Goal: Task Accomplishment & Management: Manage account settings

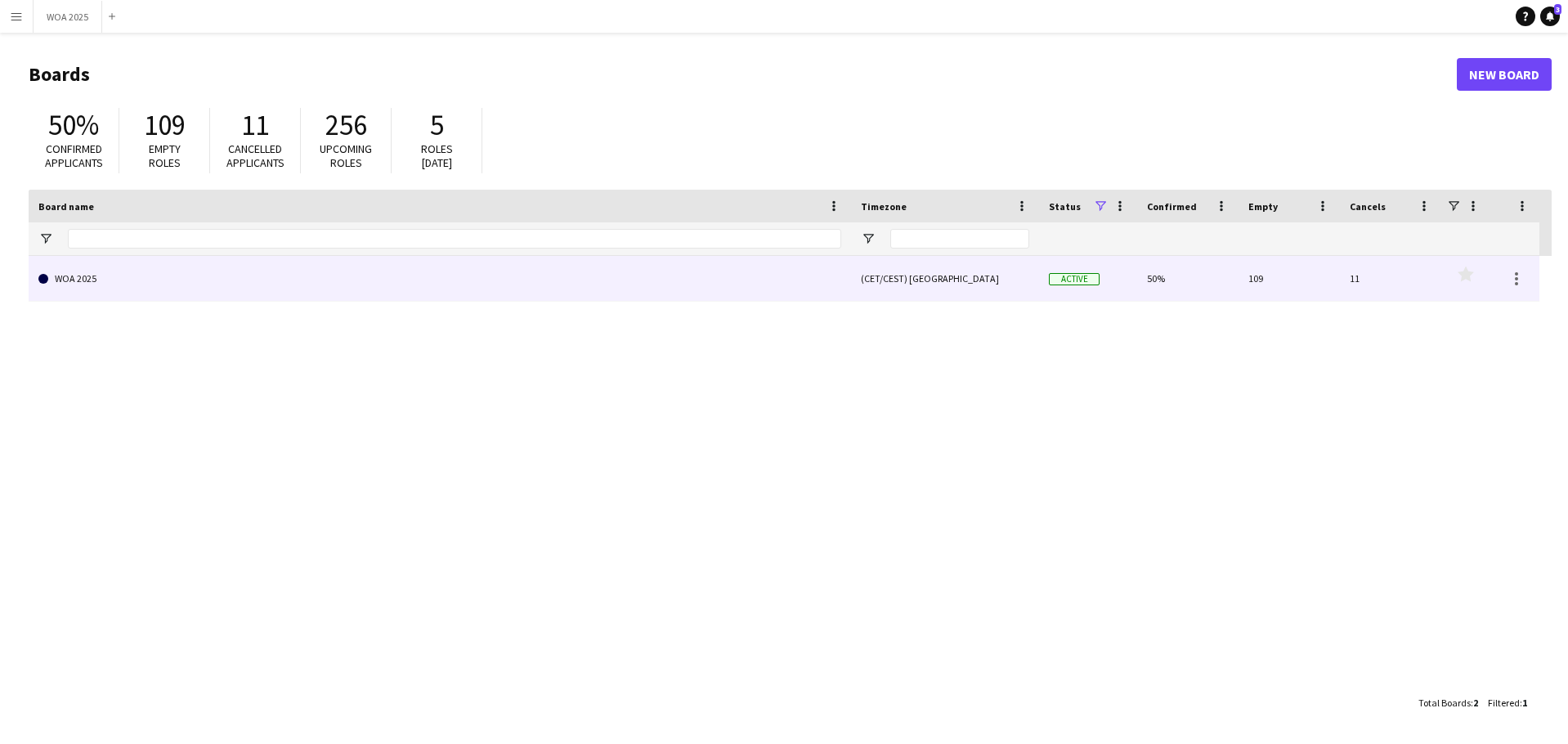
click at [636, 295] on link "WOA 2025" at bounding box center [439, 279] width 802 height 46
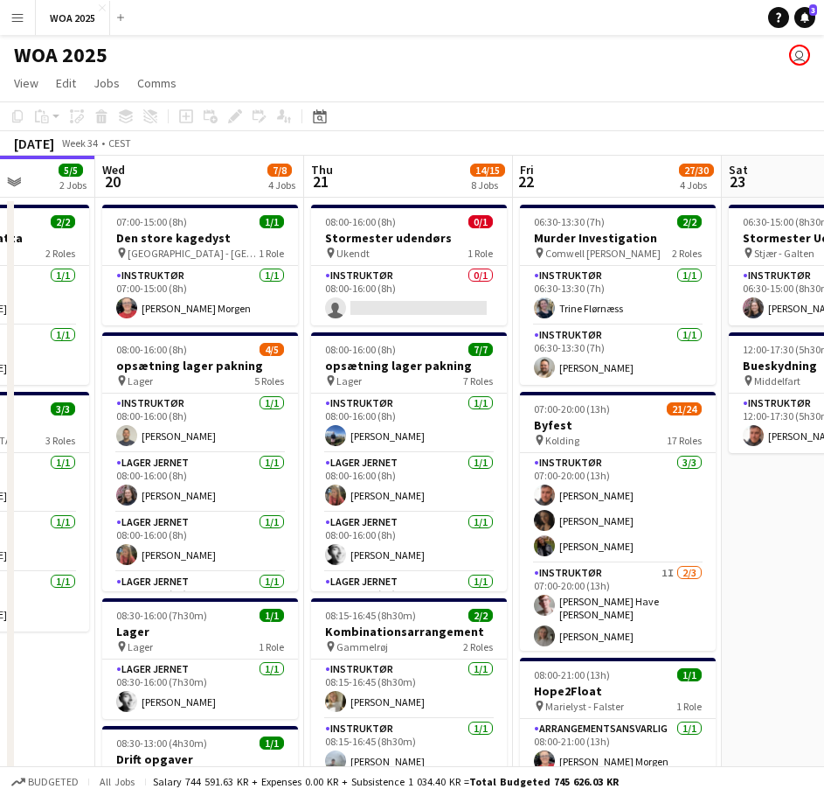
drag, startPoint x: 555, startPoint y: 348, endPoint x: 73, endPoint y: 375, distance: 483.3
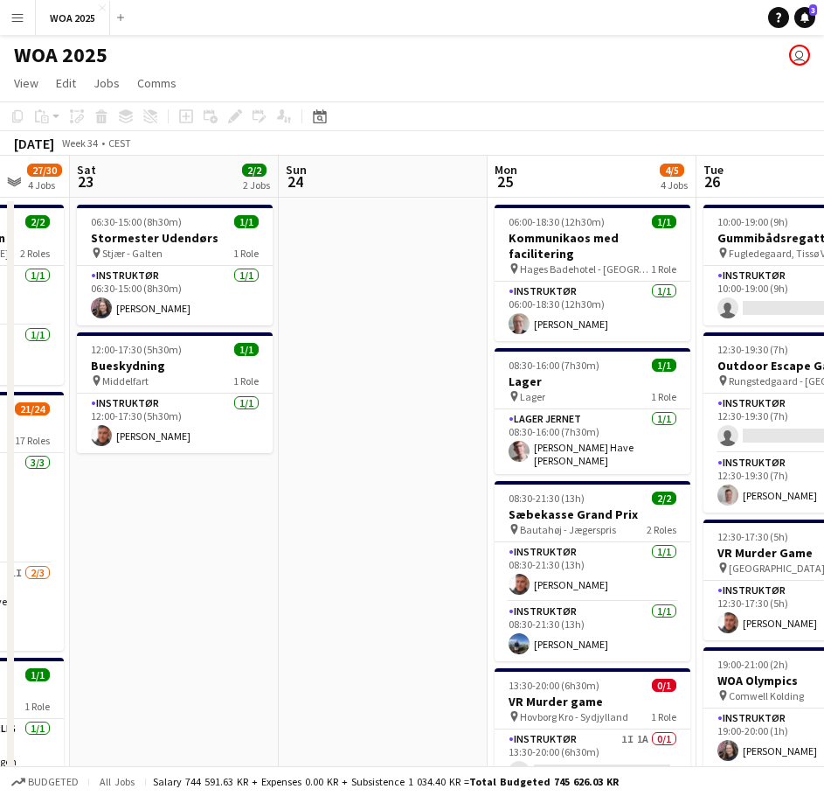
drag, startPoint x: 525, startPoint y: 351, endPoint x: 44, endPoint y: 362, distance: 481.8
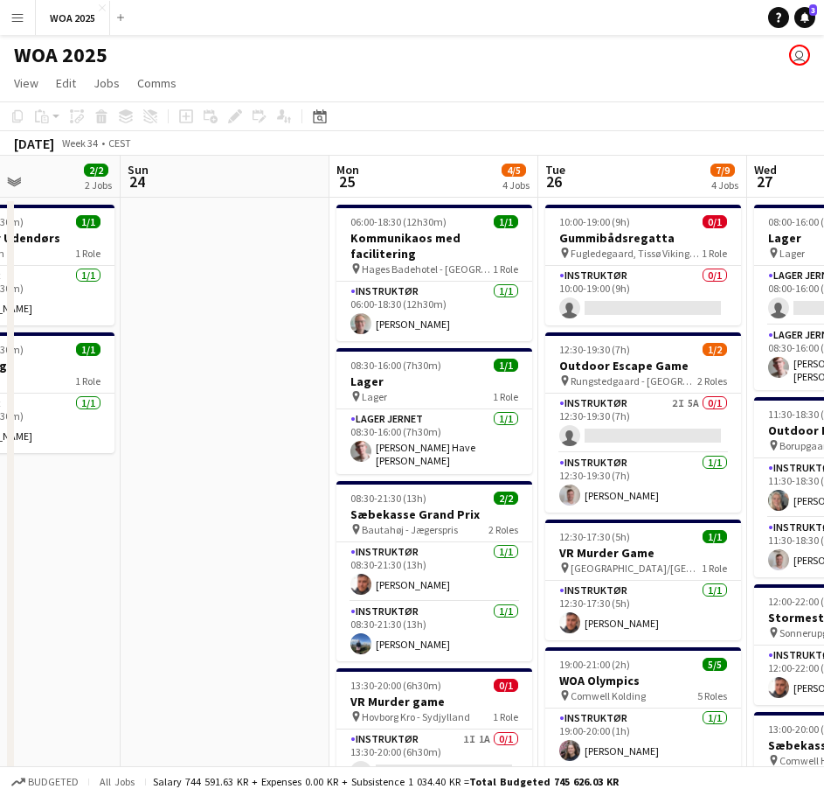
scroll to position [0, 512]
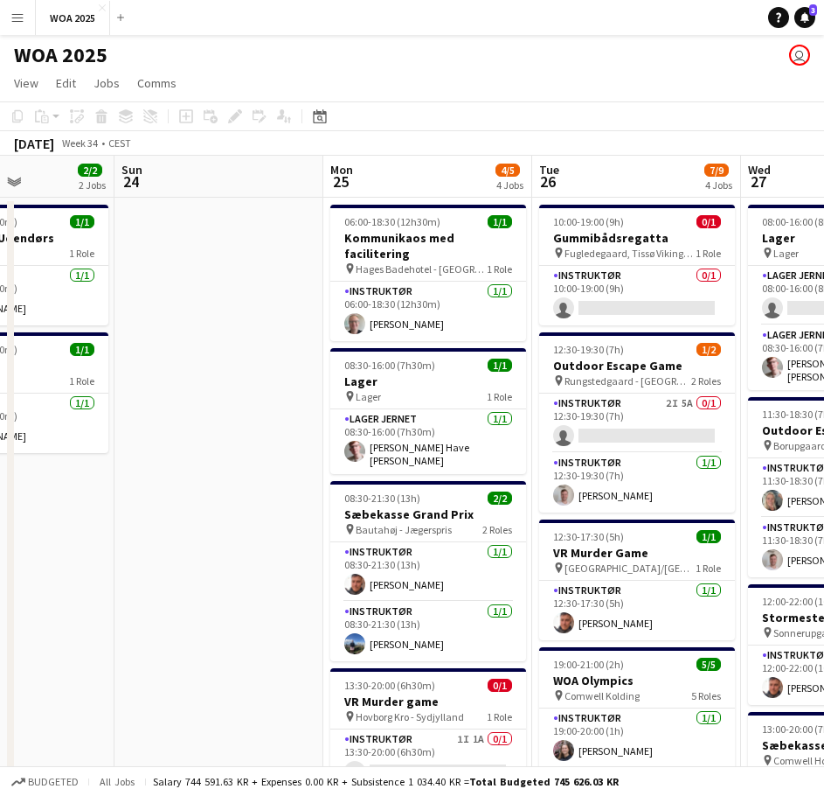
drag, startPoint x: 260, startPoint y: 362, endPoint x: 170, endPoint y: 354, distance: 89.5
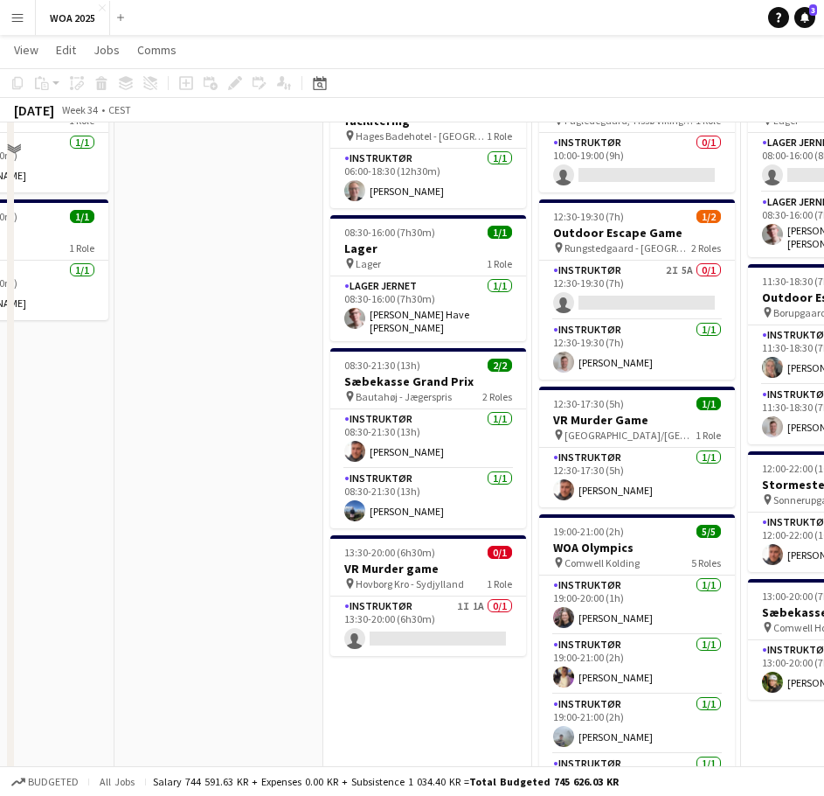
scroll to position [175, 0]
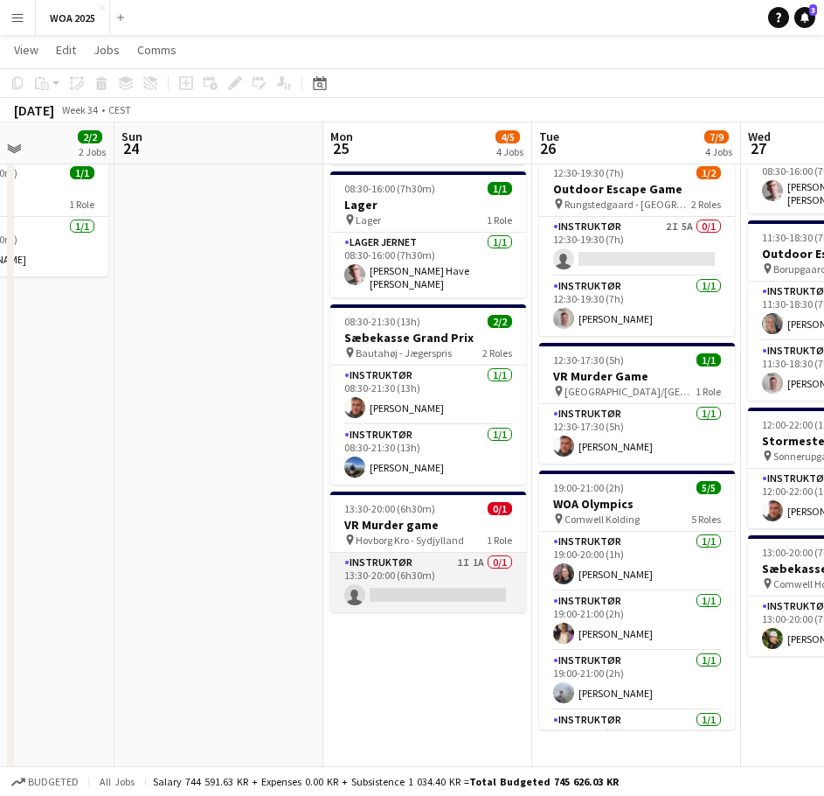
click at [452, 553] on app-card-role "Instruktør 1I 1A 0/1 13:30-20:00 (6h30m) single-neutral-actions" at bounding box center [428, 582] width 196 height 59
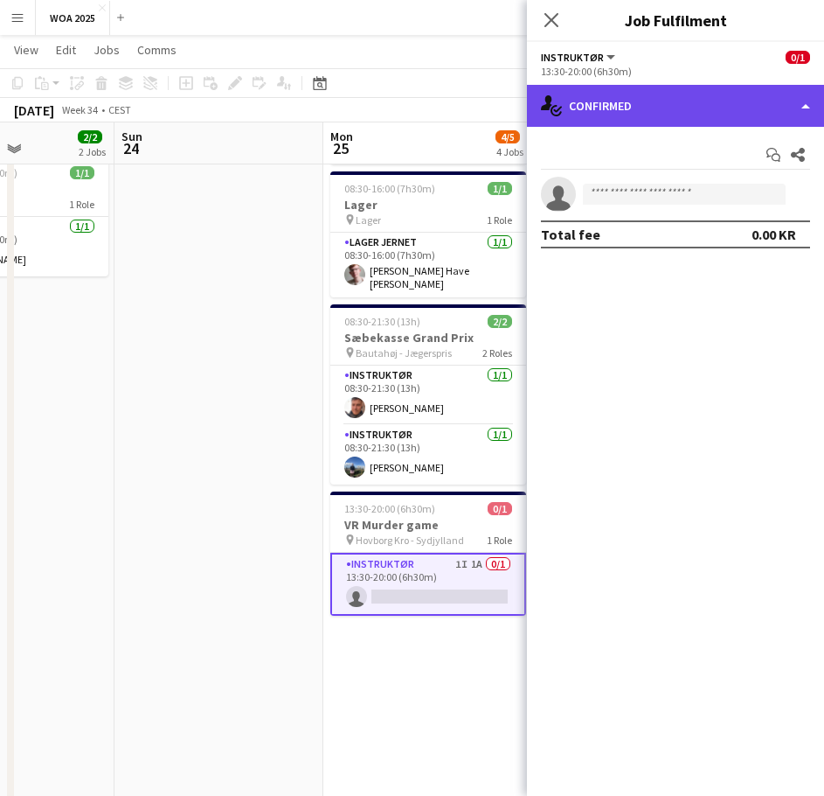
click at [689, 115] on div "single-neutral-actions-check-2 Confirmed" at bounding box center [675, 106] width 297 height 42
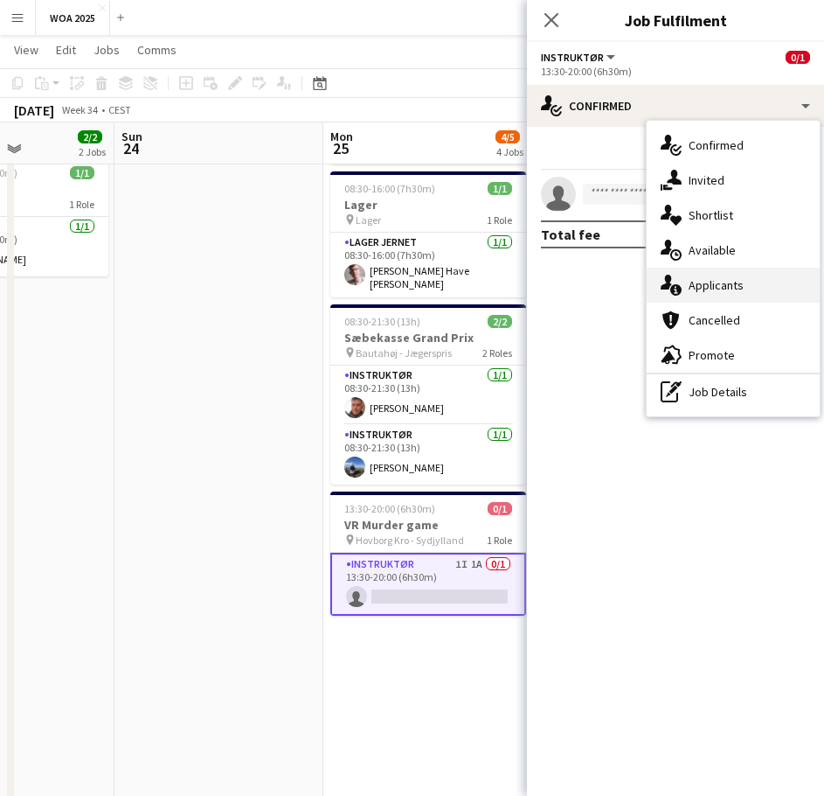
click at [718, 281] on div "single-neutral-actions-information Applicants" at bounding box center [733, 285] width 173 height 35
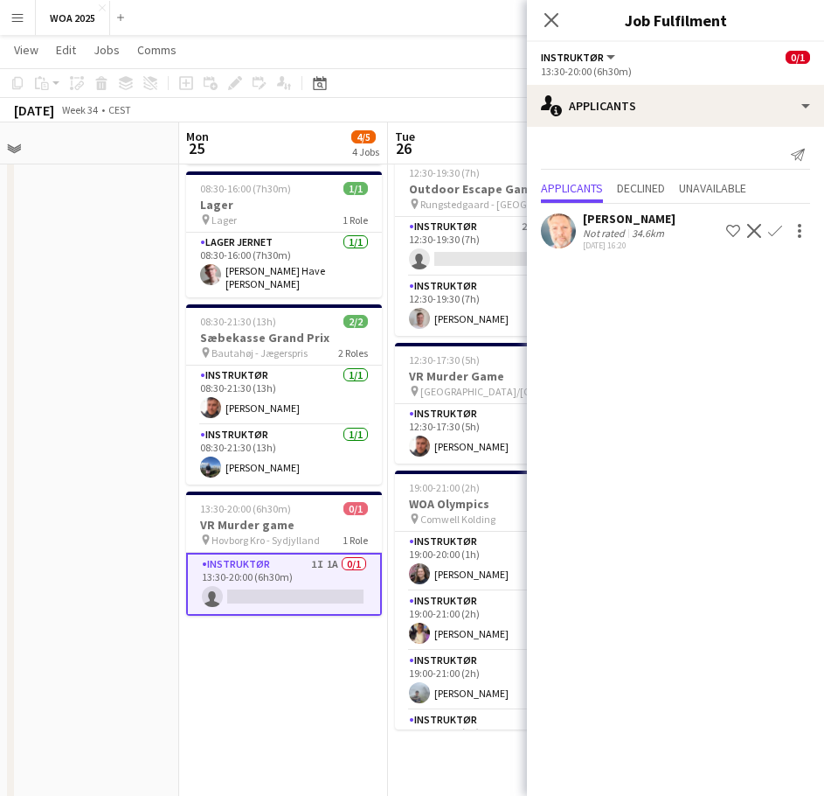
scroll to position [0, 678]
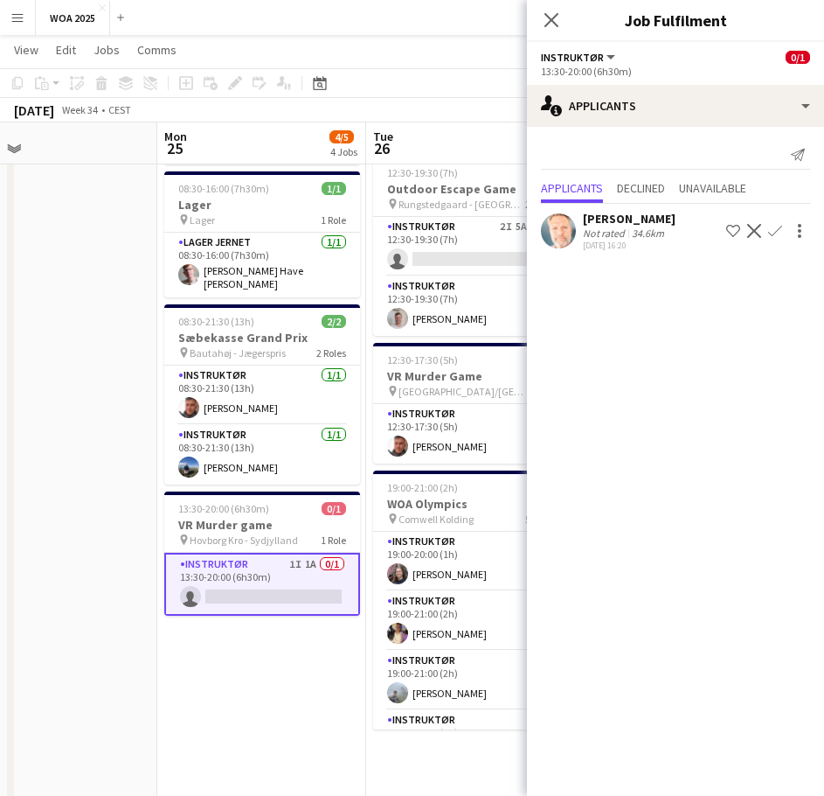
drag, startPoint x: 276, startPoint y: 261, endPoint x: 110, endPoint y: 282, distance: 167.5
click at [110, 282] on app-calendar-viewport "Thu 21 14/15 8 Jobs Fri 22 27/30 4 Jobs Sat 23 2/2 2 Jobs Sun 24 Mon 25 4/5 4 J…" at bounding box center [412, 660] width 824 height 1535
click at [100, 287] on app-date-cell at bounding box center [52, 725] width 209 height 1408
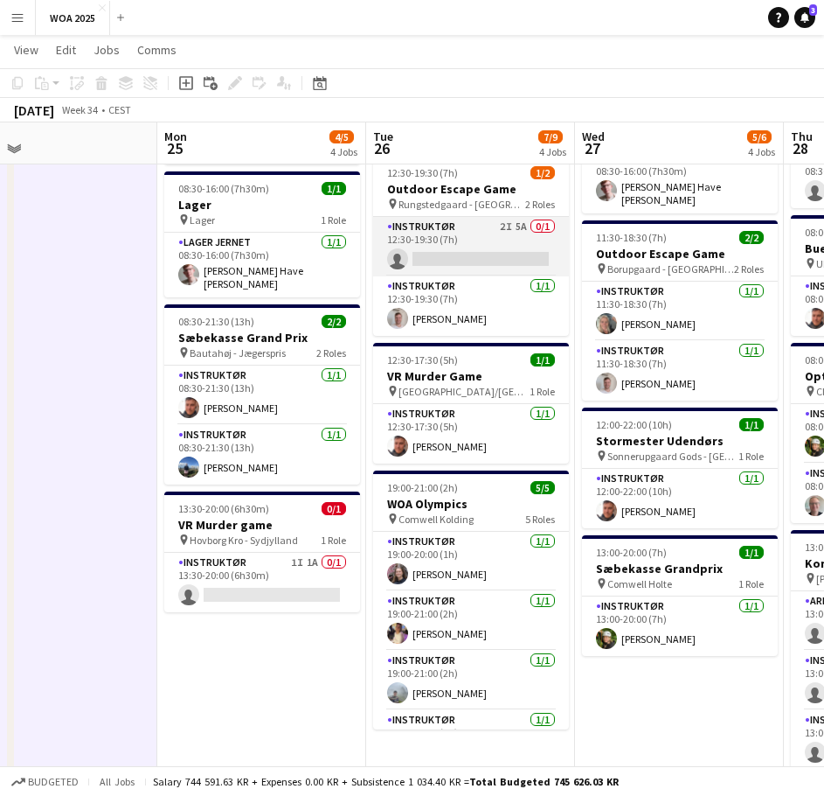
click at [494, 246] on app-card-role "Instruktør 2I 5A 0/1 12:30-19:30 (7h) single-neutral-actions" at bounding box center [471, 246] width 196 height 59
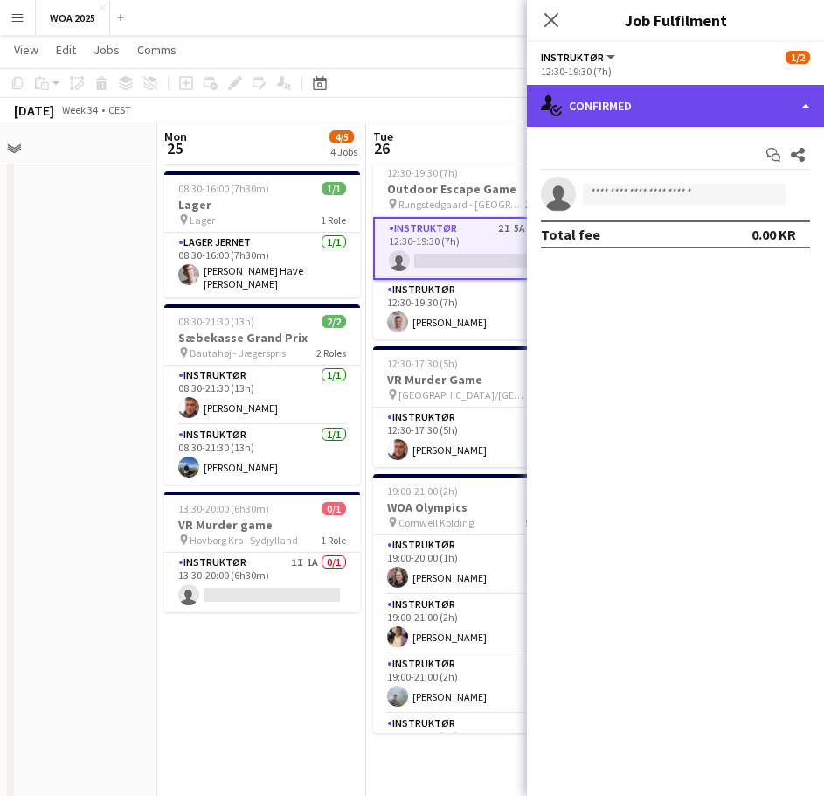
click at [664, 112] on div "single-neutral-actions-check-2 Confirmed" at bounding box center [675, 106] width 297 height 42
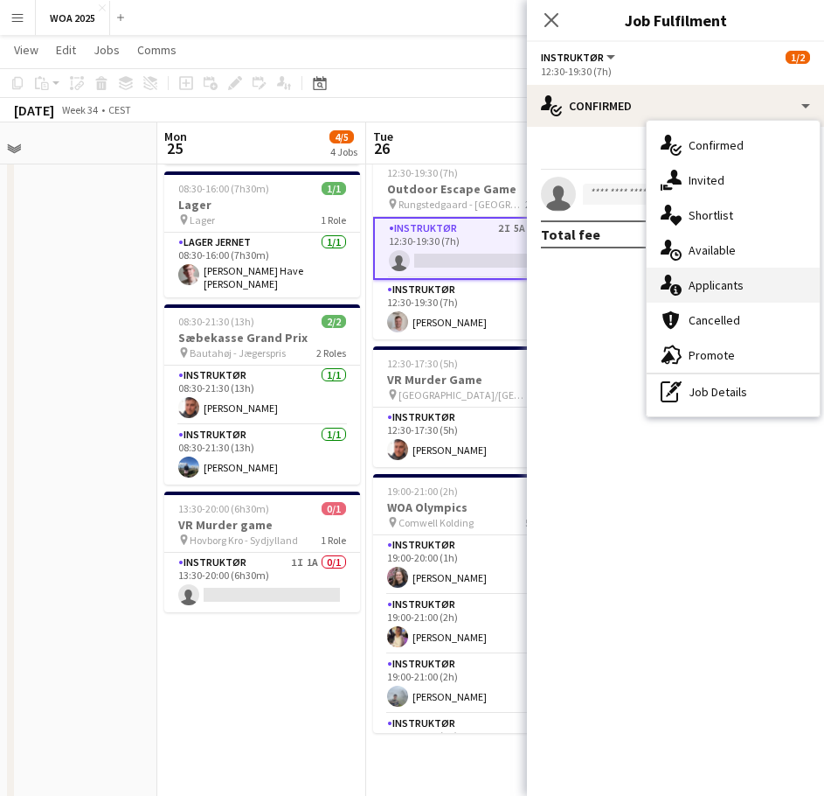
click at [740, 292] on div "single-neutral-actions-information Applicants" at bounding box center [733, 285] width 173 height 35
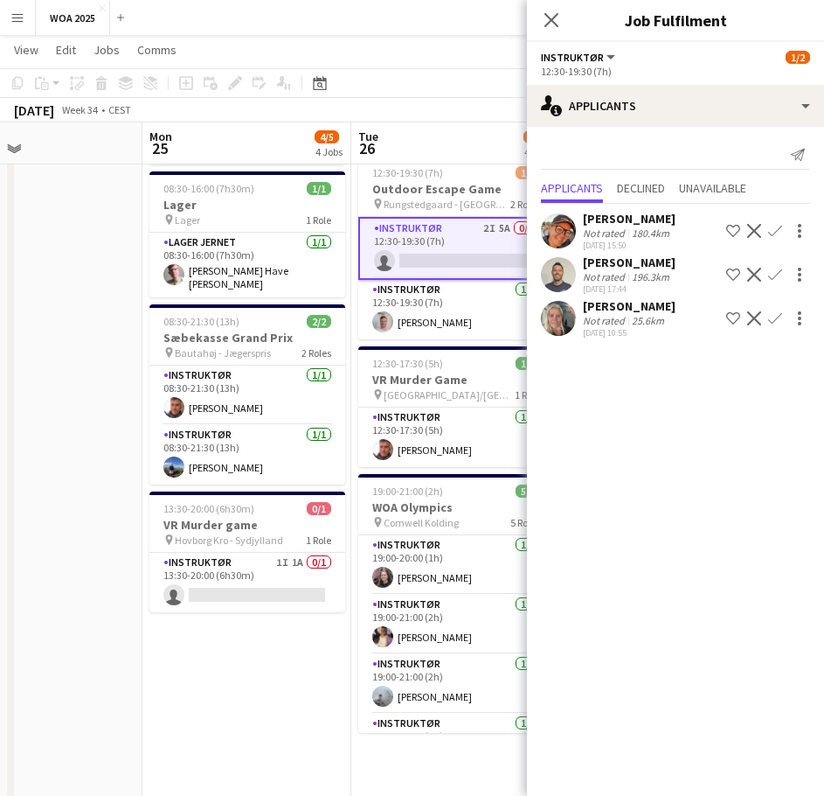
drag, startPoint x: 293, startPoint y: 610, endPoint x: 210, endPoint y: 625, distance: 84.4
click at [210, 625] on app-calendar-viewport "Thu 21 14/15 8 Jobs Fri 22 27/30 4 Jobs Sat 23 2/2 2 Jobs Sun 24 Mon 25 4/5 4 J…" at bounding box center [412, 660] width 824 height 1535
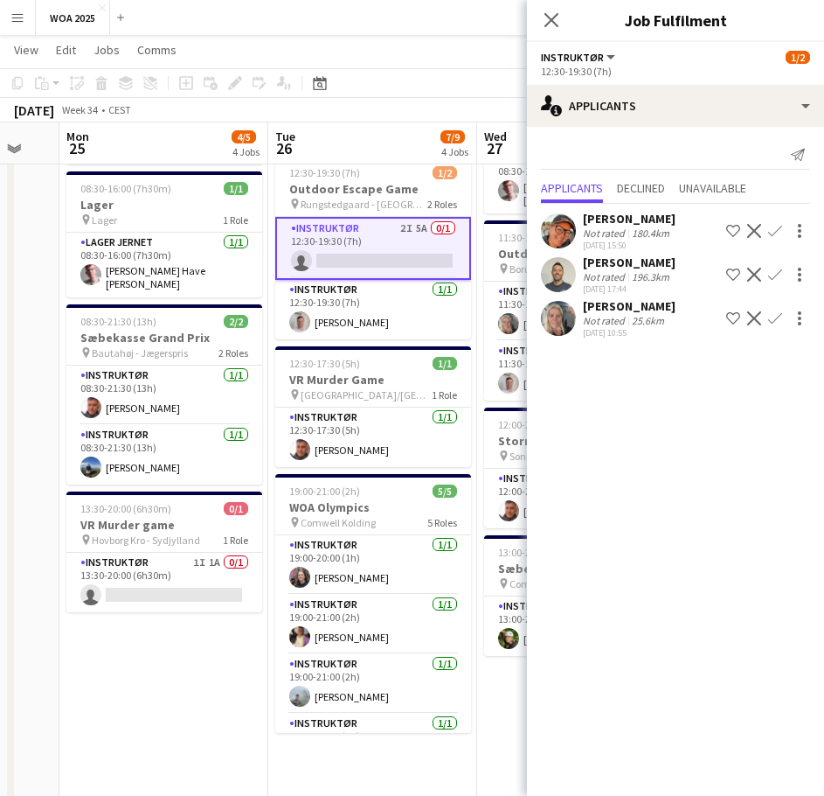
click at [622, 308] on div "[PERSON_NAME]" at bounding box center [629, 306] width 93 height 16
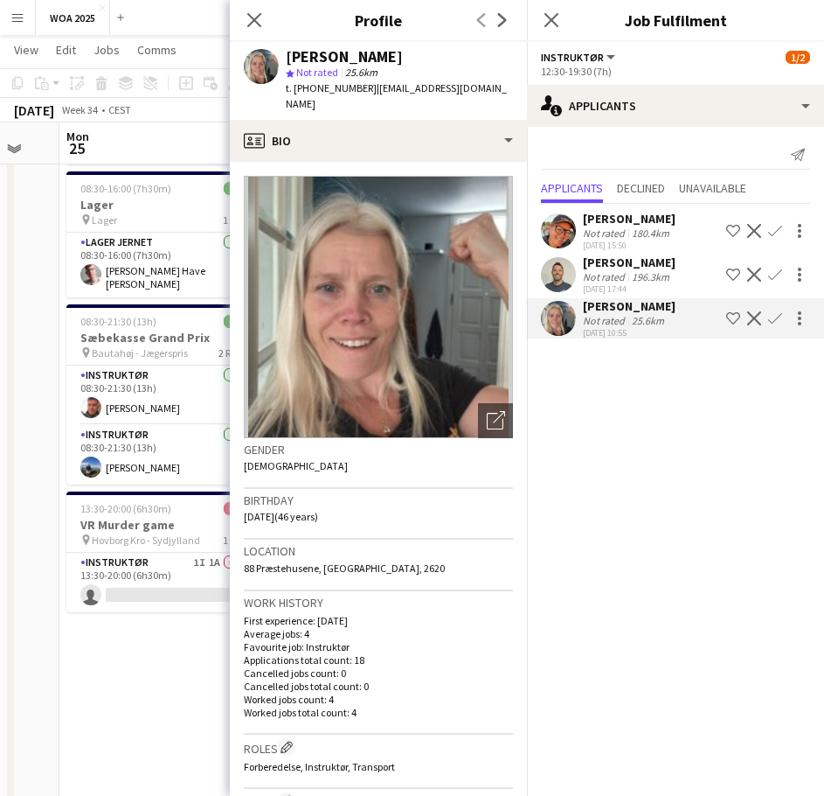
click at [779, 313] on app-icon "Confirm" at bounding box center [775, 318] width 14 height 14
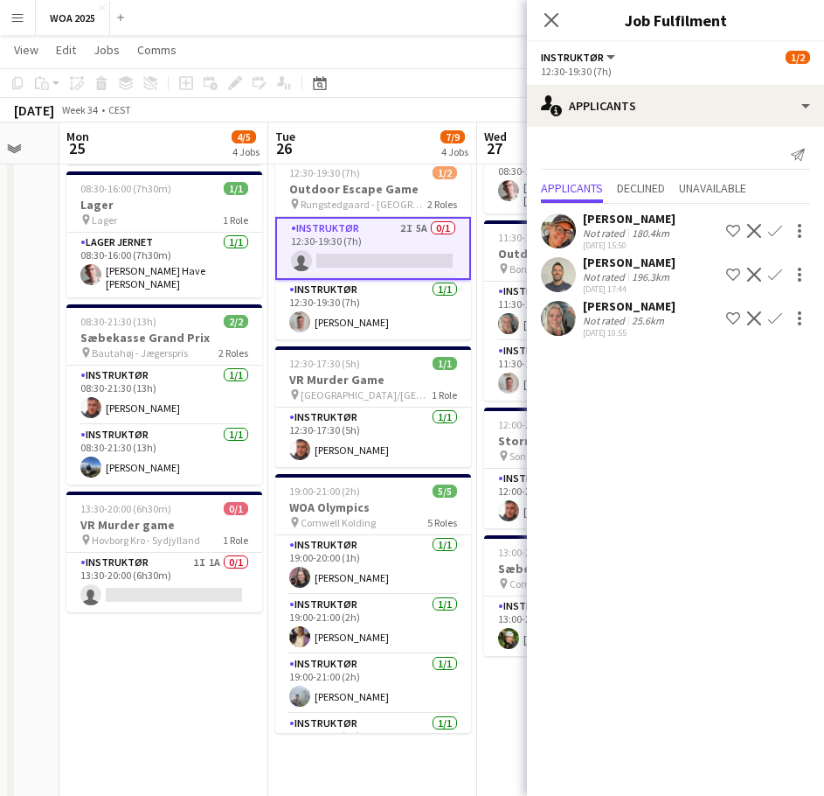
click at [779, 321] on app-icon "Confirm" at bounding box center [775, 318] width 14 height 14
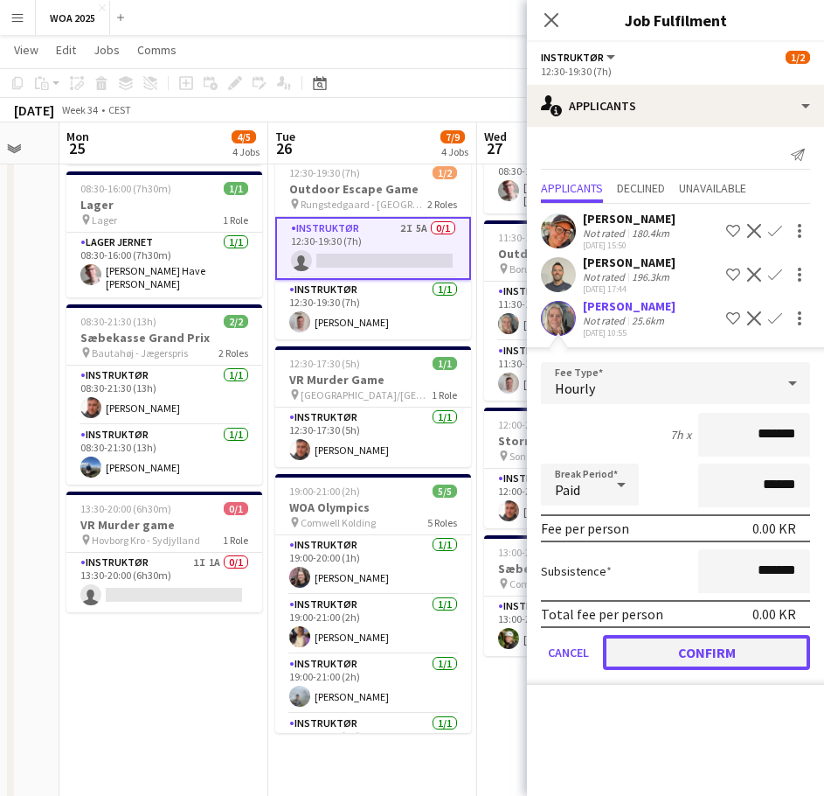
click at [705, 663] on button "Confirm" at bounding box center [706, 652] width 207 height 35
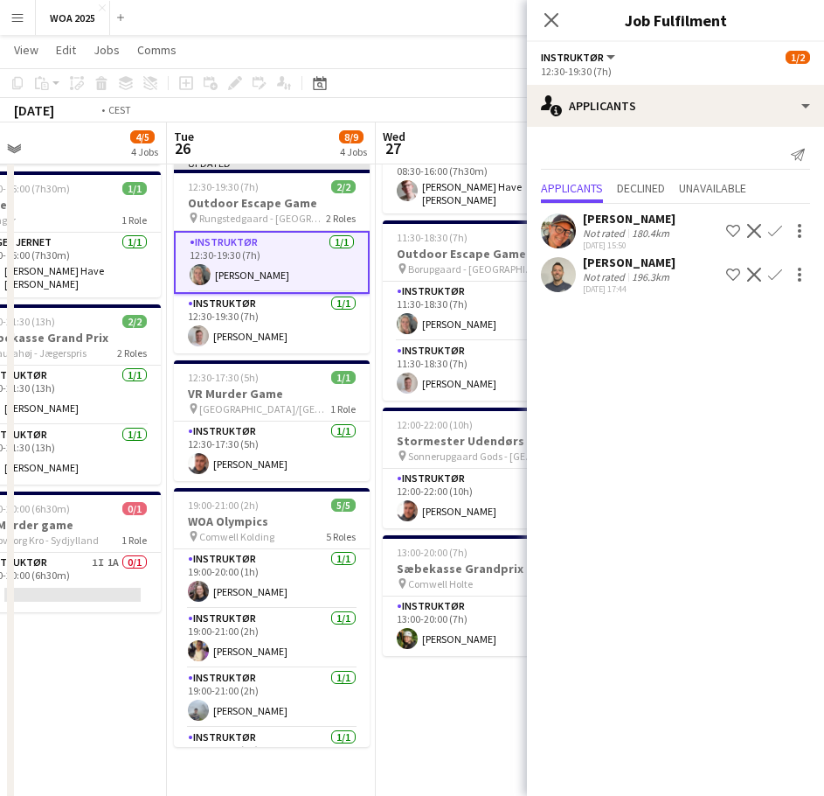
drag, startPoint x: 254, startPoint y: 652, endPoint x: 142, endPoint y: 630, distance: 114.9
click at [143, 639] on app-calendar-viewport "Fri 22 27/30 4 Jobs Sat 23 2/2 2 Jobs Sun 24 Mon 25 4/5 4 Jobs Tue 26 8/9 4 Job…" at bounding box center [412, 660] width 824 height 1535
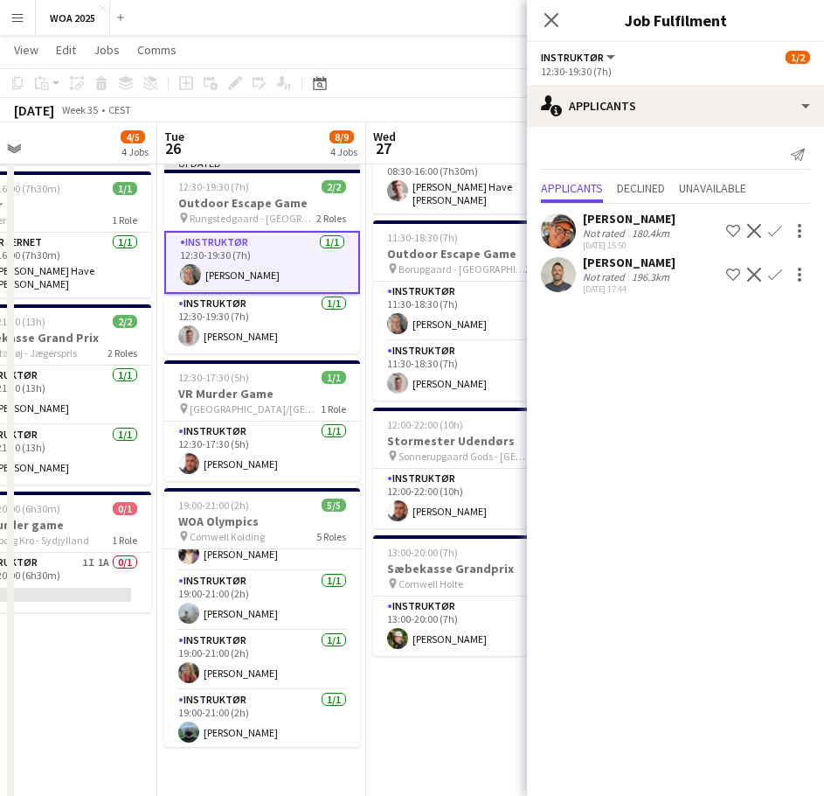
scroll to position [100, 0]
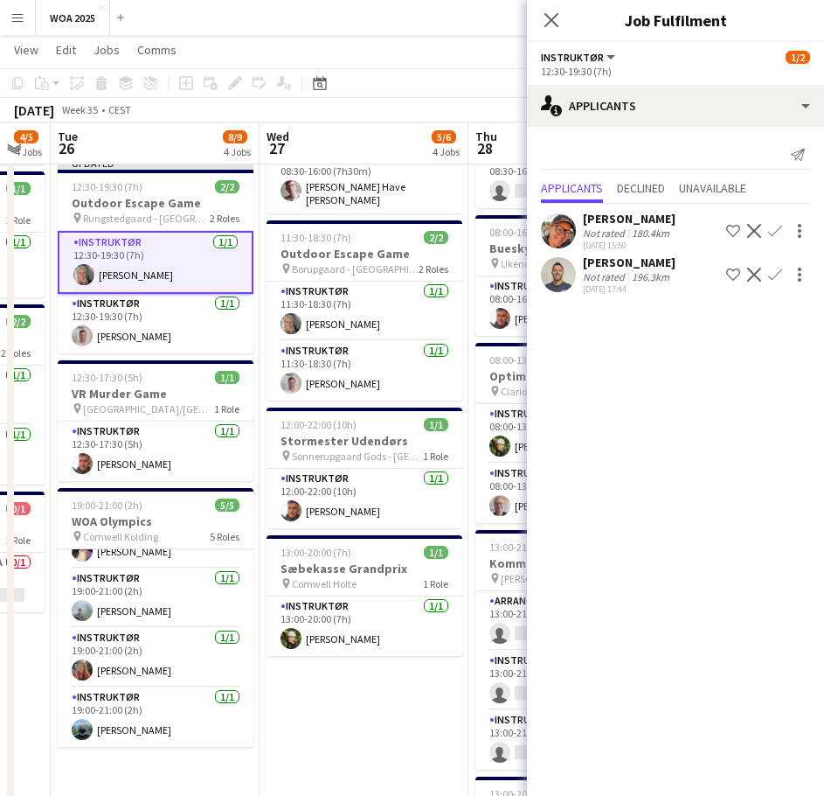
drag, startPoint x: 386, startPoint y: 677, endPoint x: 96, endPoint y: 686, distance: 290.4
click at [96, 686] on app-calendar-viewport "Sat 23 2/2 2 Jobs Sun 24 Mon 25 4/5 4 Jobs Tue 26 8/9 4 Jobs Wed 27 5/6 4 Jobs …" at bounding box center [412, 660] width 824 height 1535
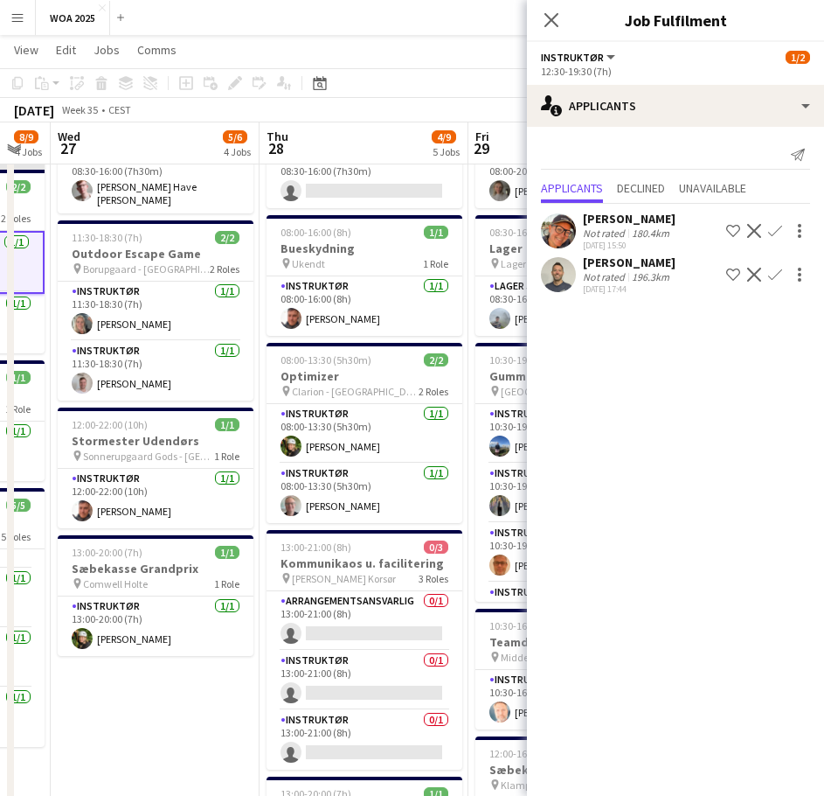
scroll to position [0, 577]
click at [165, 698] on app-date-cell "08:00-16:00 (8h) 1/2 Lager pin Lager 2 Roles Lager Jernet 3A 0/1 08:00-16:00 (8…" at bounding box center [154, 725] width 209 height 1408
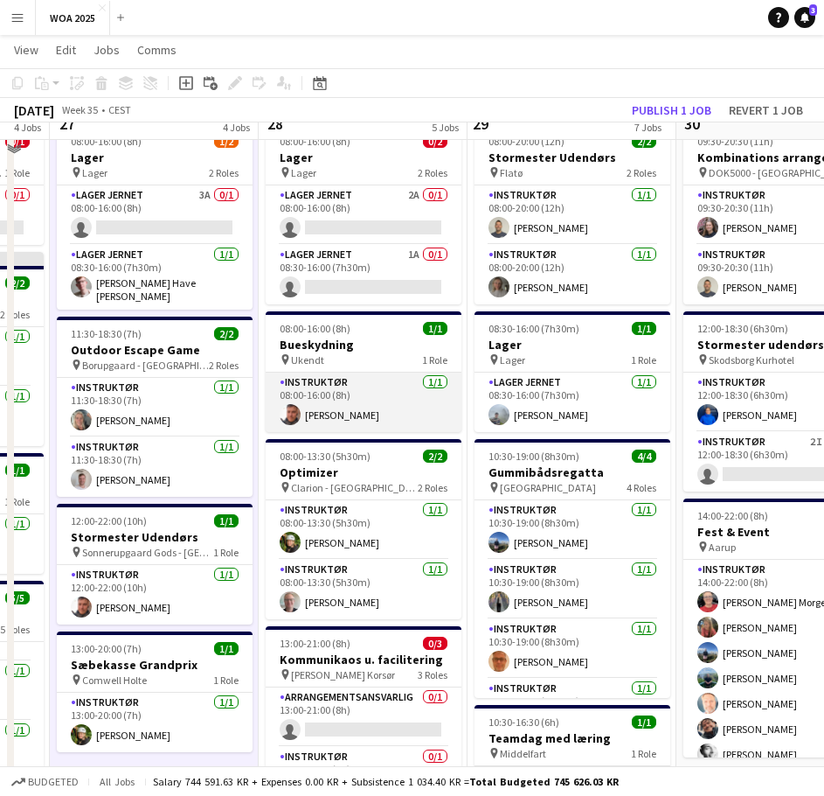
scroll to position [0, 0]
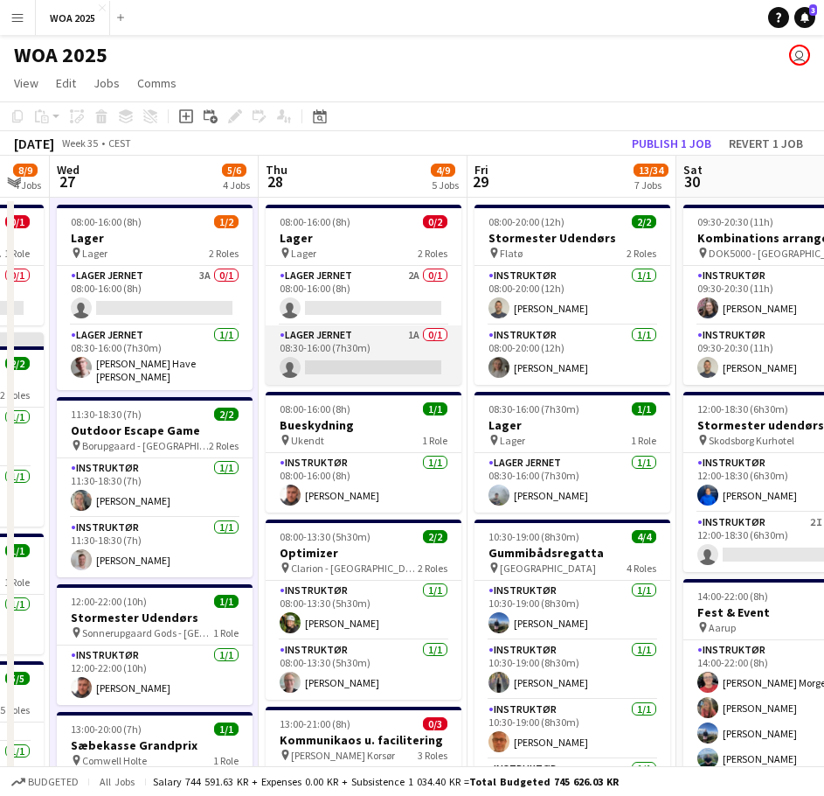
click at [367, 356] on app-card-role "Lager Jernet 1A 0/1 08:30-16:00 (7h30m) single-neutral-actions" at bounding box center [364, 354] width 196 height 59
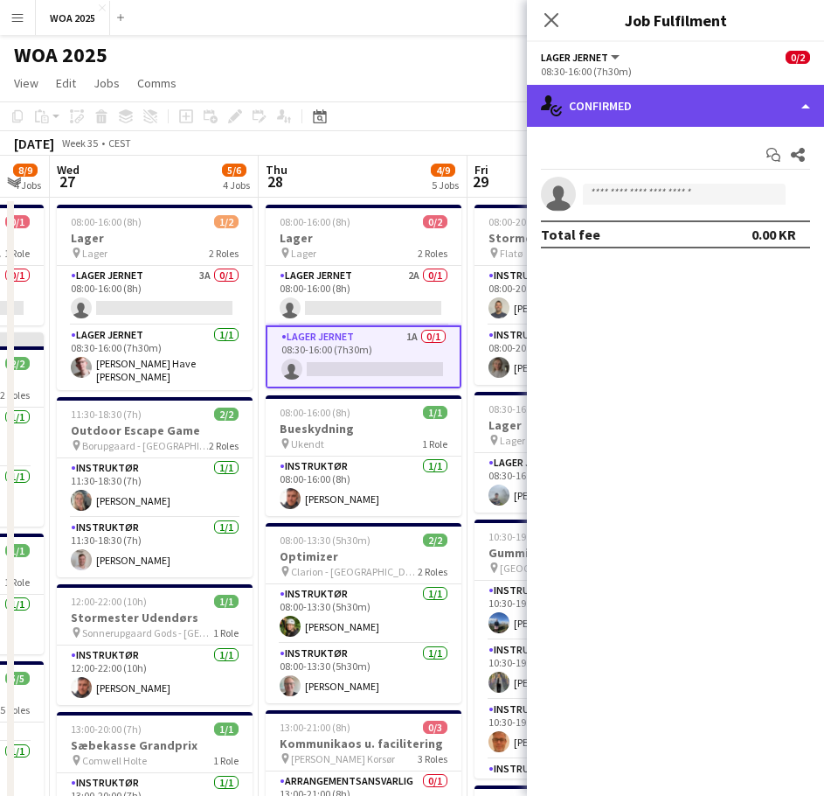
click at [644, 118] on div "single-neutral-actions-check-2 Confirmed" at bounding box center [675, 106] width 297 height 42
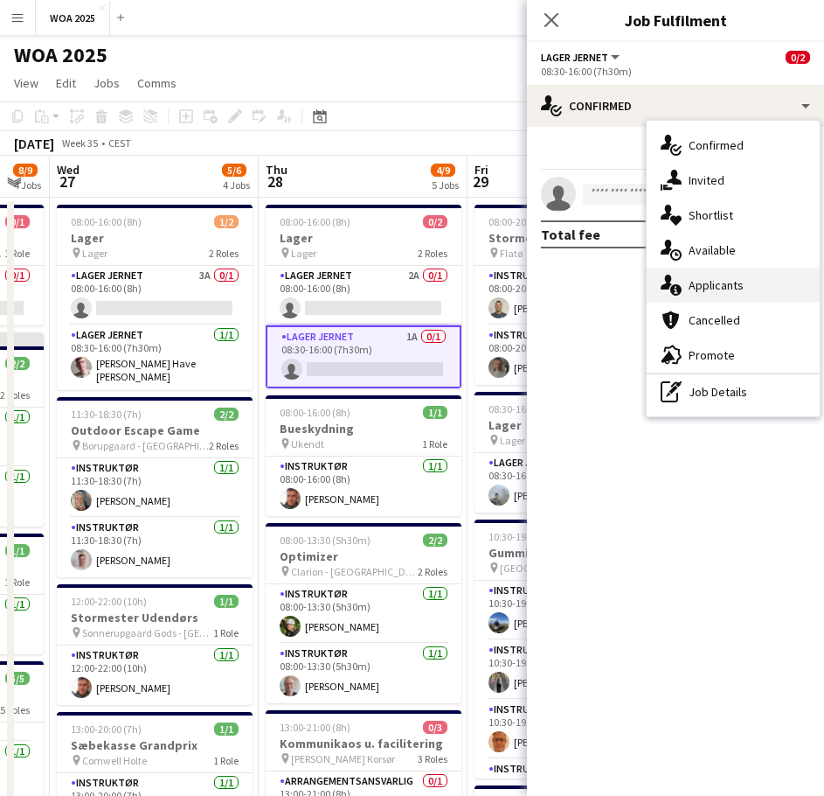
click at [733, 275] on div "single-neutral-actions-information Applicants" at bounding box center [733, 285] width 173 height 35
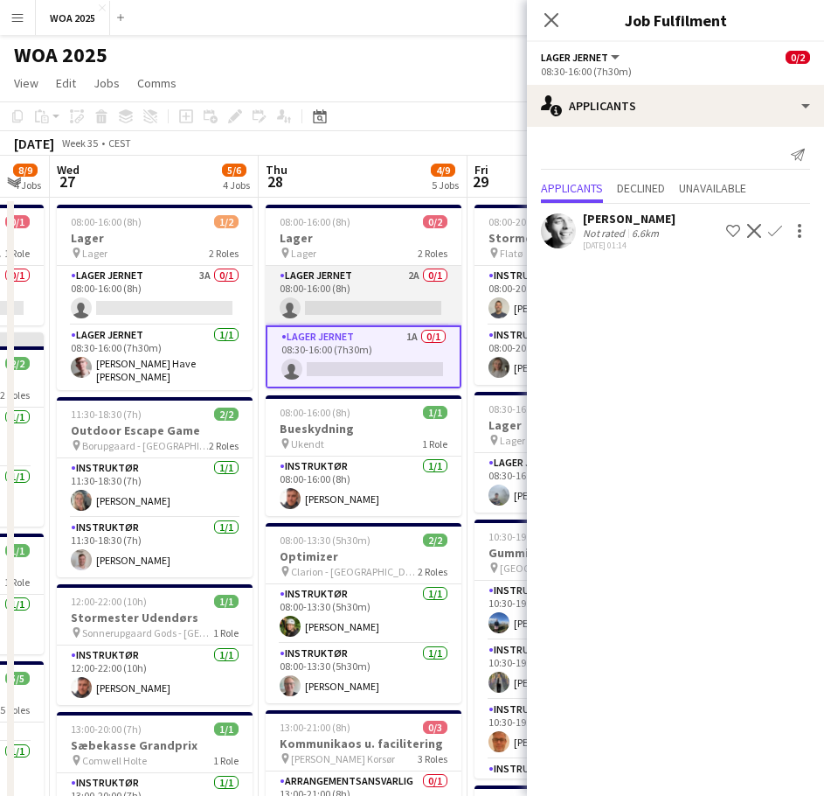
click at [365, 288] on app-card-role "Lager Jernet 2A 0/1 08:00-16:00 (8h) single-neutral-actions" at bounding box center [364, 295] width 196 height 59
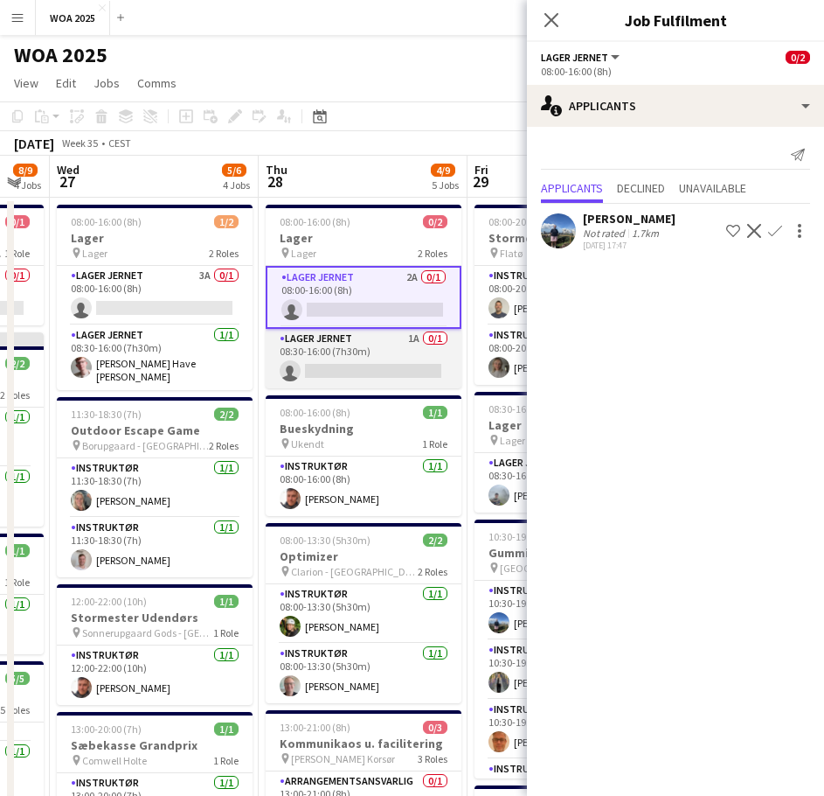
click at [365, 339] on app-card-role "Lager Jernet 1A 0/1 08:30-16:00 (7h30m) single-neutral-actions" at bounding box center [364, 358] width 196 height 59
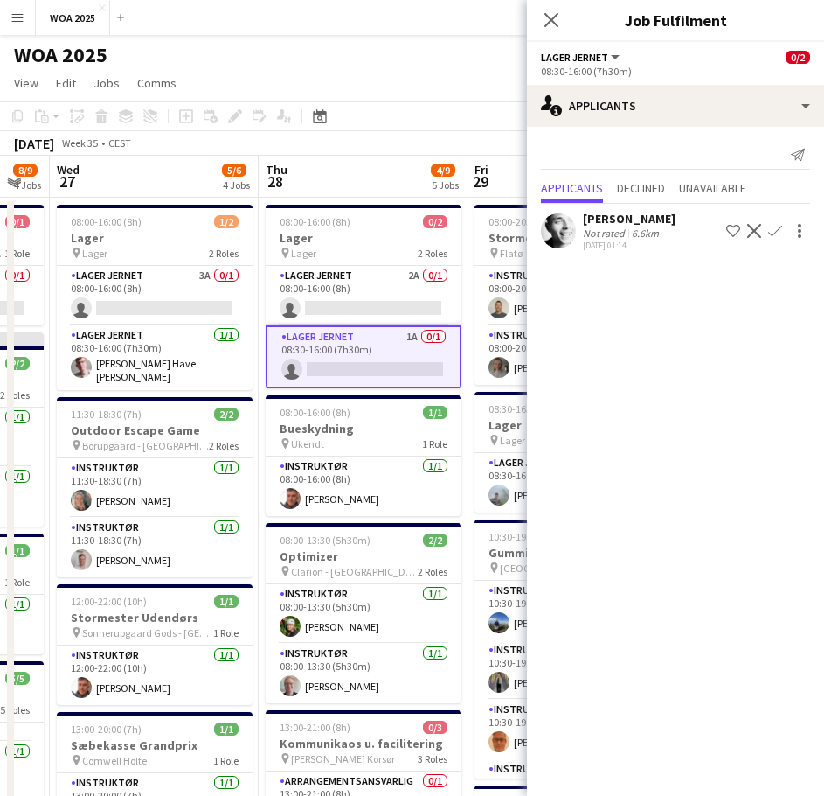
click at [772, 230] on app-icon "Confirm" at bounding box center [775, 231] width 14 height 14
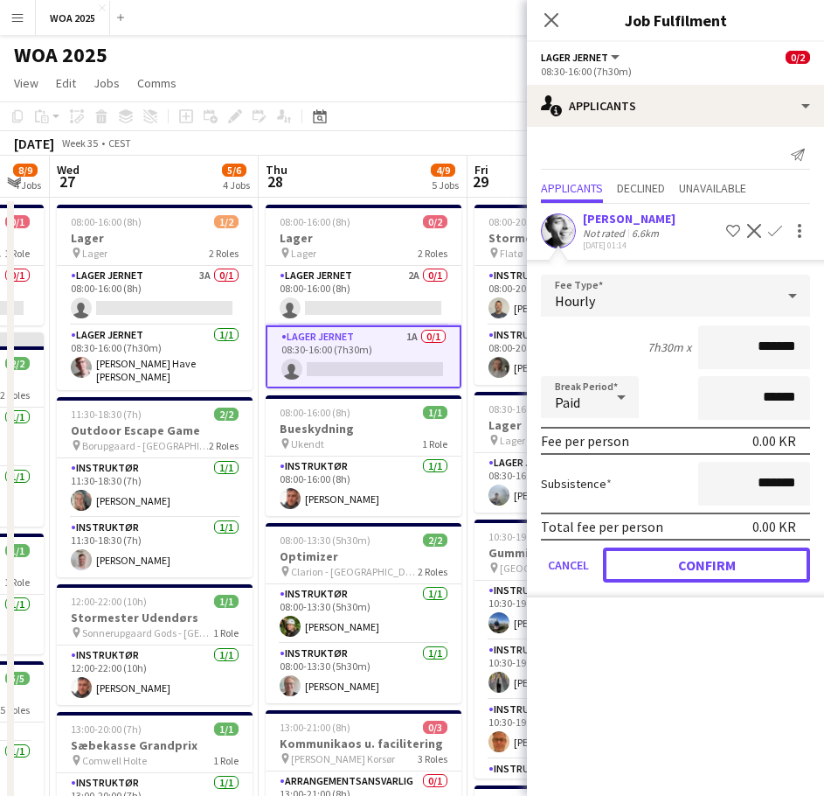
click at [702, 559] on button "Confirm" at bounding box center [706, 564] width 207 height 35
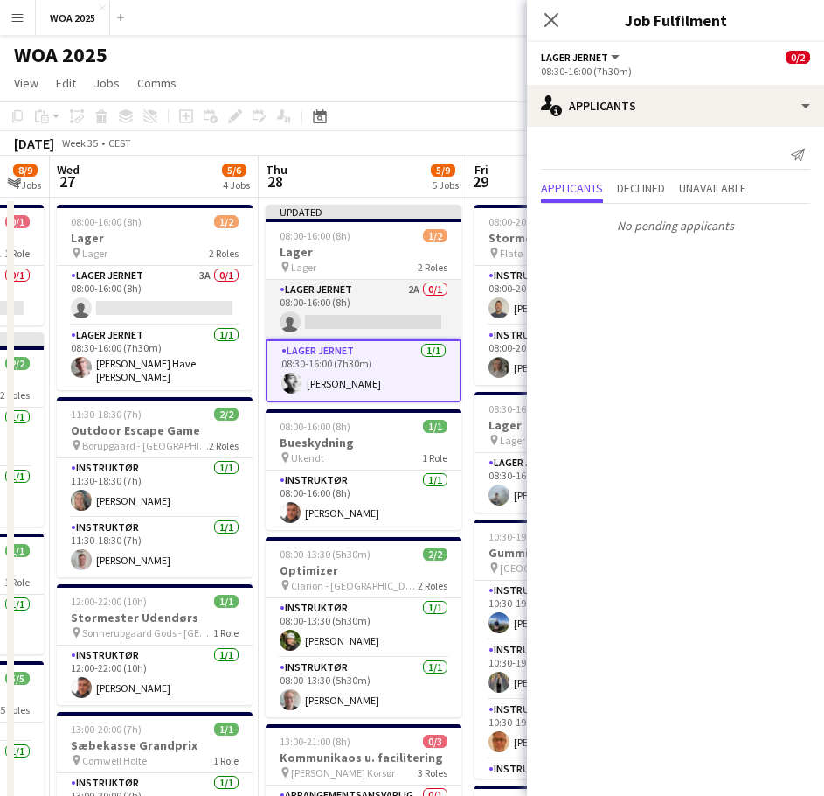
click at [374, 288] on app-card-role "Lager Jernet 2A 0/1 08:00-16:00 (8h) single-neutral-actions" at bounding box center [364, 309] width 196 height 59
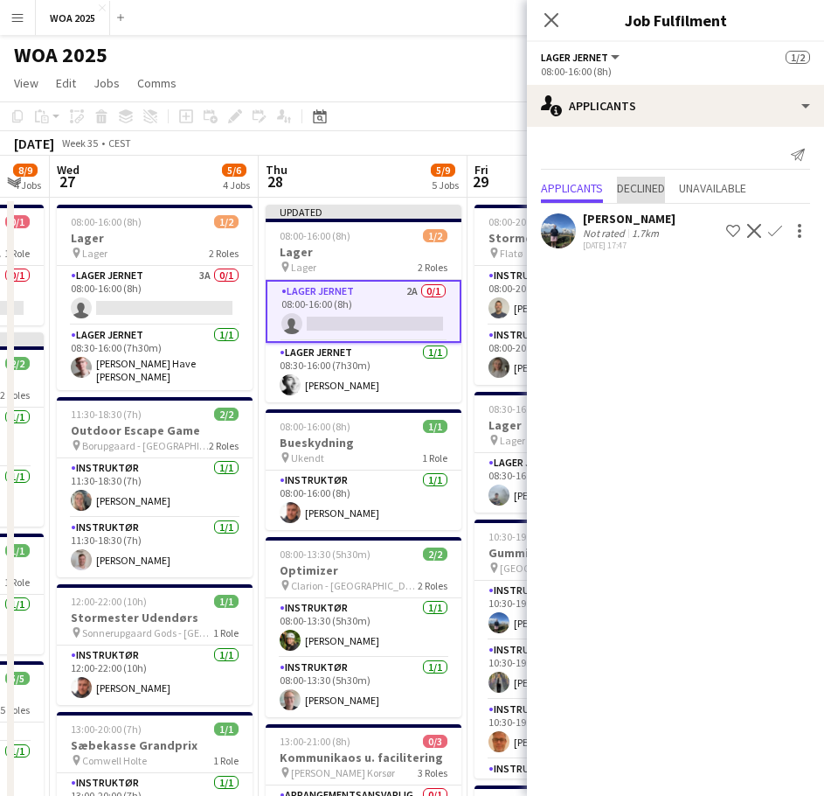
click at [645, 187] on span "Declined" at bounding box center [641, 188] width 48 height 12
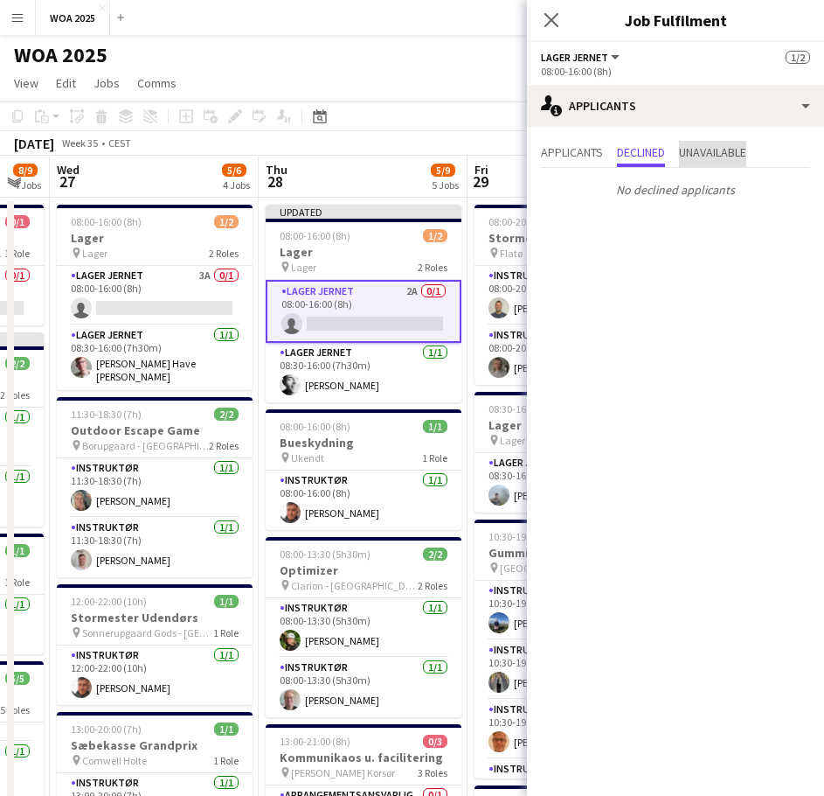
click at [709, 166] on span "Unavailable" at bounding box center [712, 154] width 67 height 26
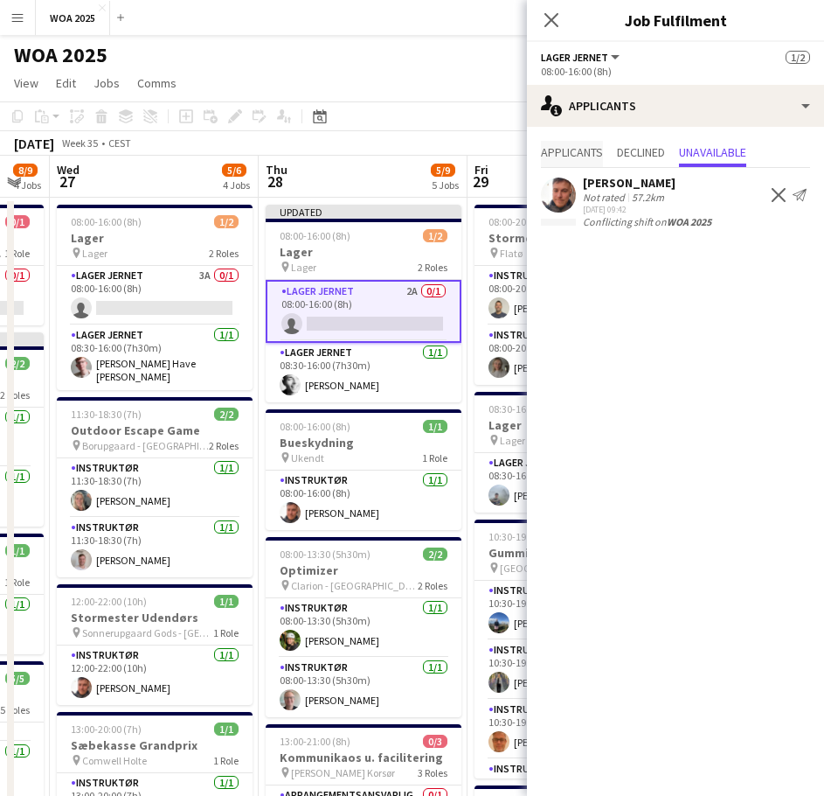
click at [556, 146] on span "Applicants" at bounding box center [572, 152] width 62 height 12
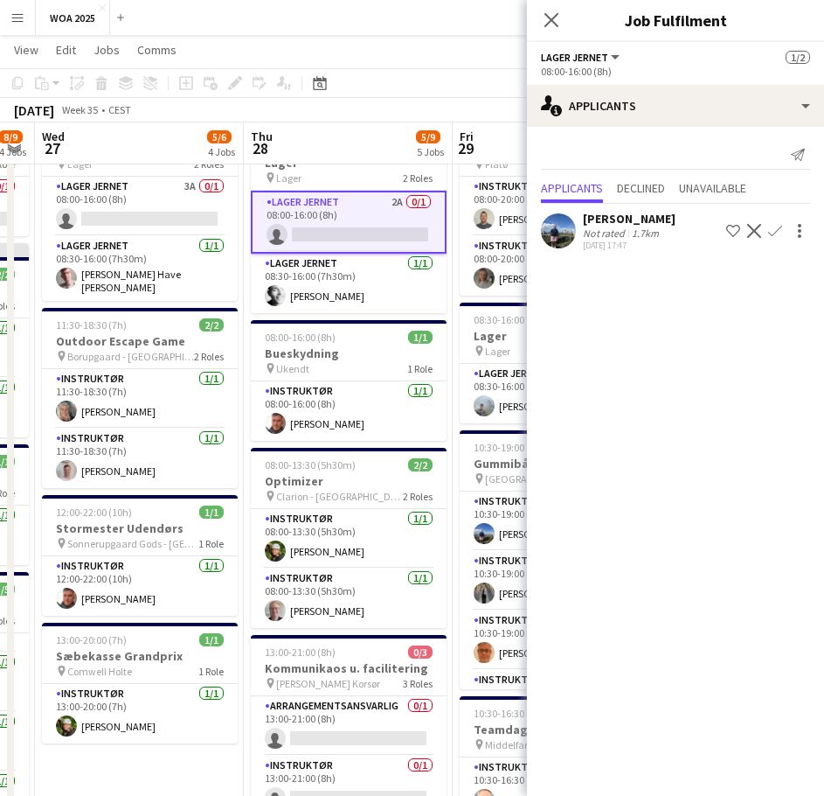
scroll to position [0, 616]
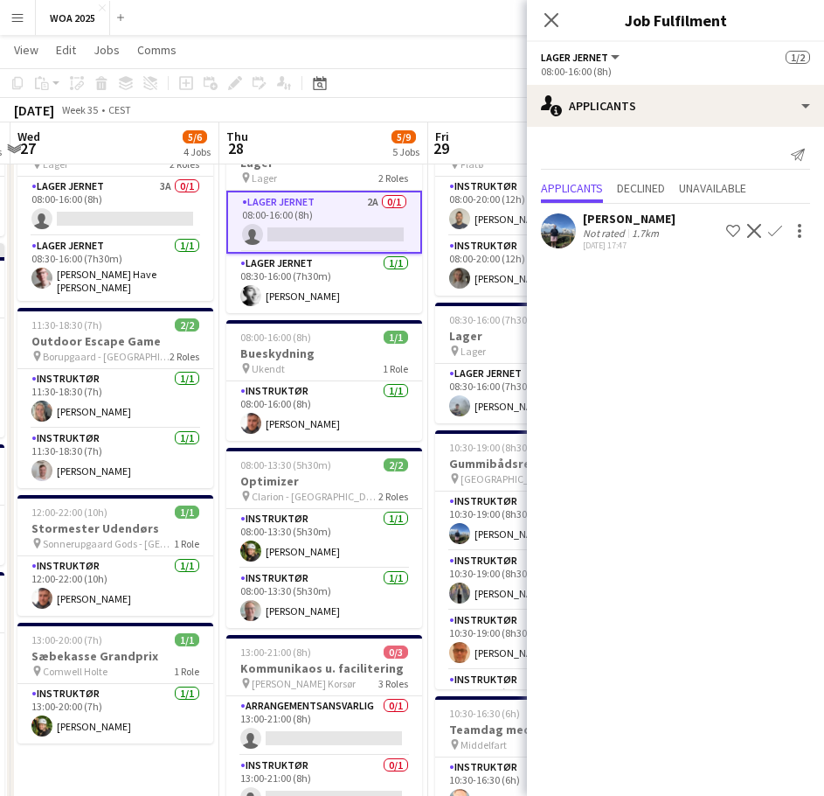
drag, startPoint x: 344, startPoint y: 469, endPoint x: 320, endPoint y: 402, distance: 71.6
click at [320, 403] on app-calendar-viewport "Sun 24 Mon 25 4/5 4 Jobs Tue 26 8/9 4 Jobs Wed 27 5/6 4 Jobs Thu 28 5/9 5 Jobs …" at bounding box center [412, 748] width 824 height 1535
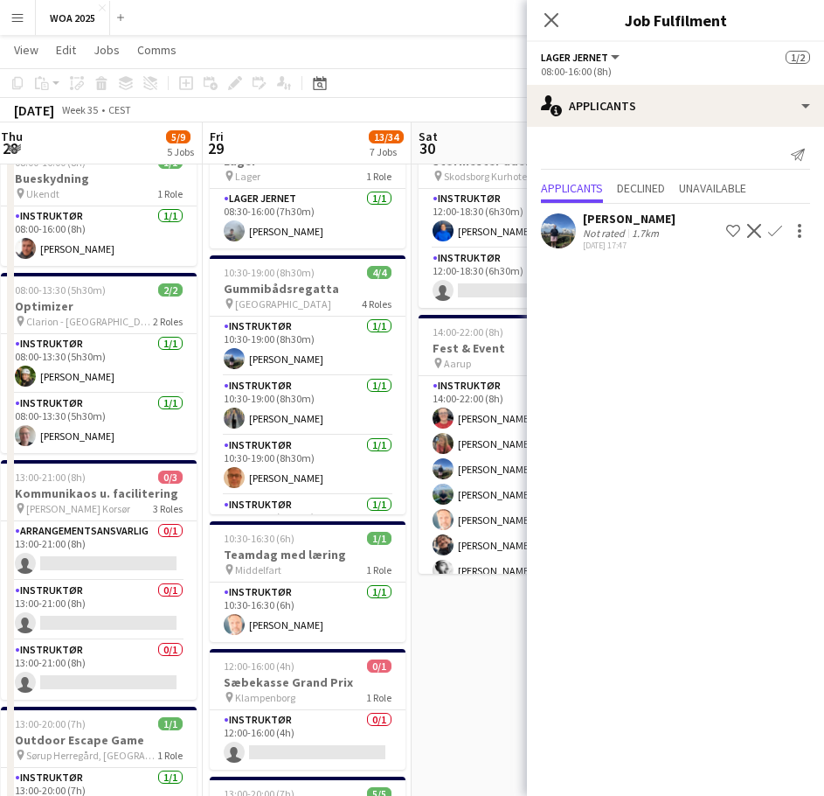
scroll to position [0, 634]
drag, startPoint x: 343, startPoint y: 597, endPoint x: 116, endPoint y: 607, distance: 226.6
click at [116, 607] on app-calendar-viewport "Mon 25 4/5 4 Jobs Tue 26 8/9 4 Jobs Wed 27 5/6 4 Jobs Thu 28 5/9 5 Jobs Fri 29 …" at bounding box center [412, 573] width 824 height 1535
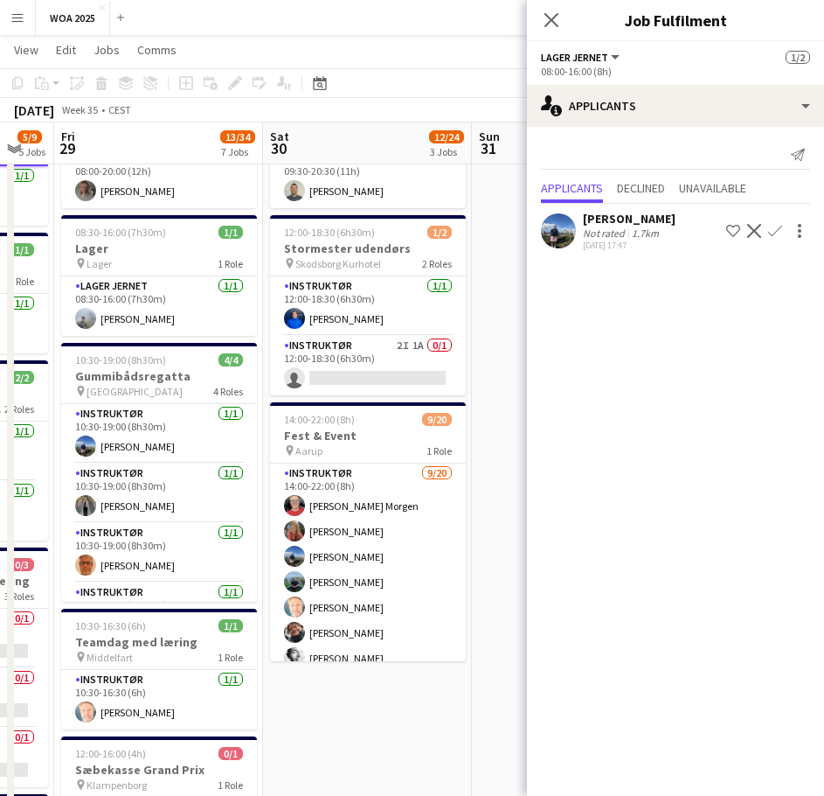
scroll to position [0, 587]
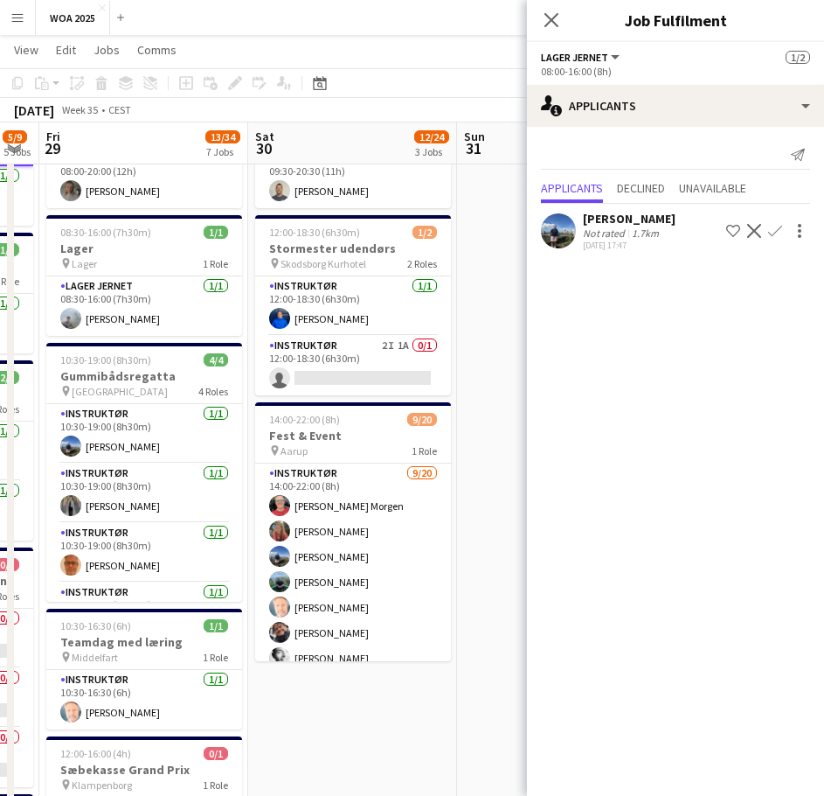
drag, startPoint x: 362, startPoint y: 511, endPoint x: 247, endPoint y: 520, distance: 115.7
click at [247, 520] on app-calendar-viewport "Tue 26 8/9 4 Jobs Wed 27 5/6 4 Jobs Thu 28 5/9 5 Jobs Fri 29 13/34 7 Jobs Sat 3…" at bounding box center [412, 660] width 824 height 1535
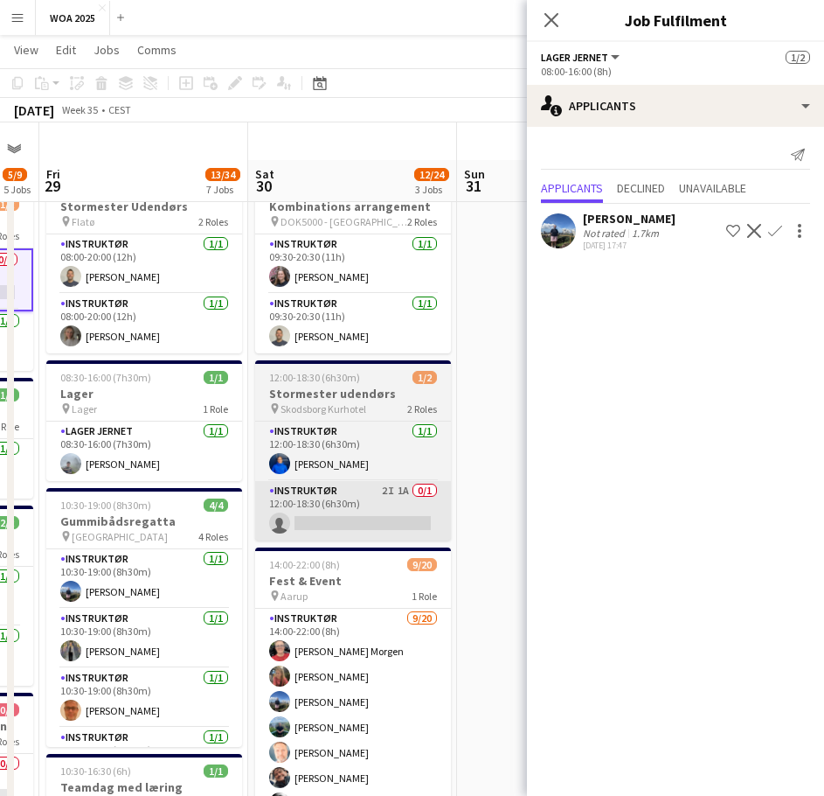
scroll to position [0, 0]
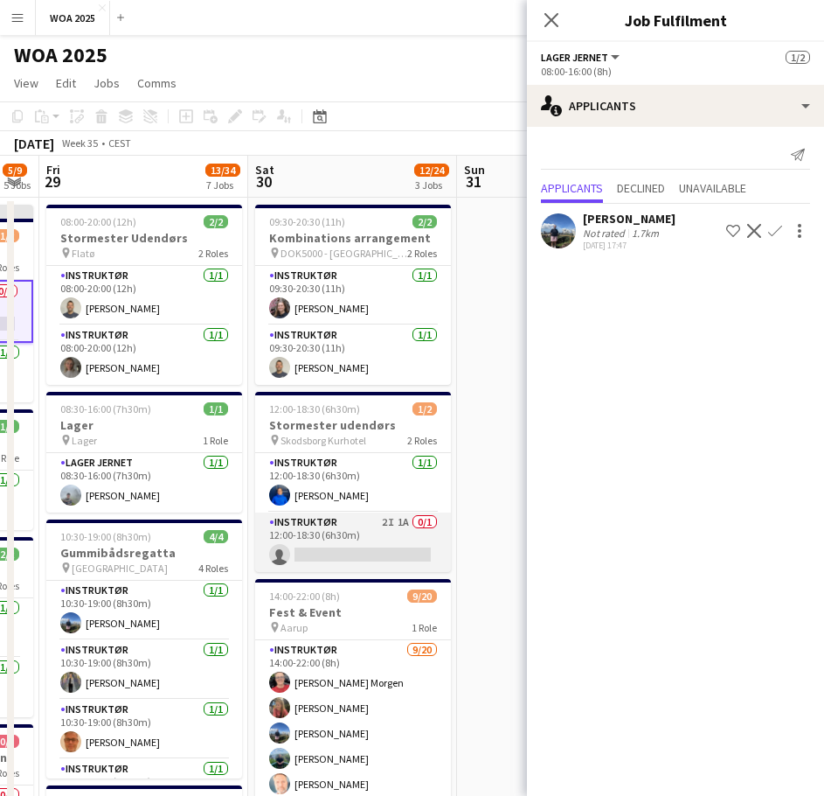
click at [361, 532] on app-card-role "Instruktør 2I 1A 0/1 12:00-18:30 (6h30m) single-neutral-actions" at bounding box center [353, 541] width 196 height 59
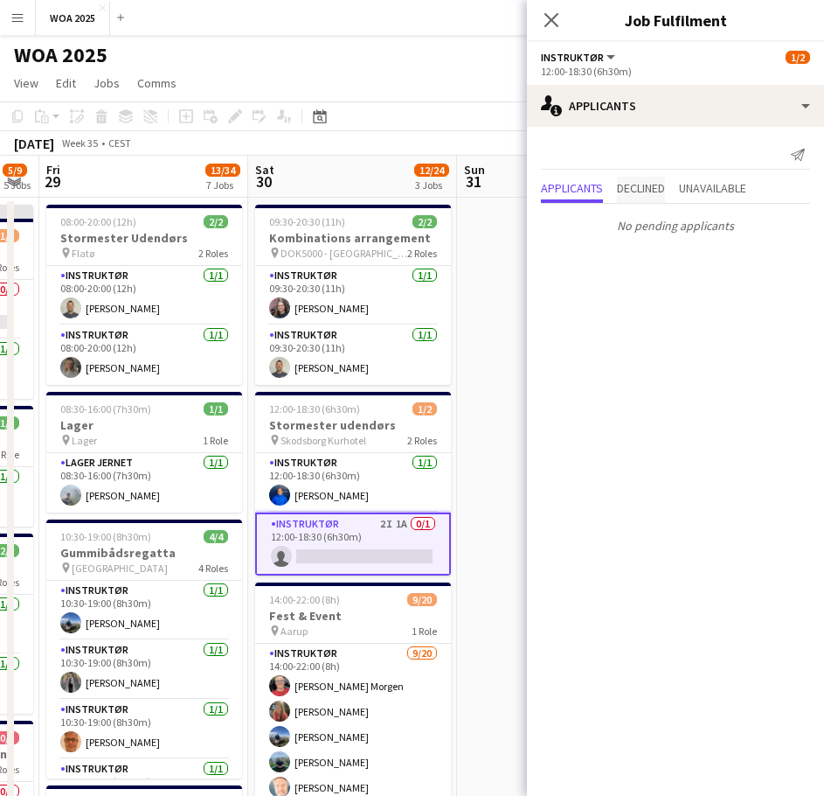
click at [636, 189] on span "Declined" at bounding box center [641, 188] width 48 height 12
click at [719, 190] on p "No declined applicants" at bounding box center [675, 190] width 297 height 30
click at [726, 156] on span "Unavailable" at bounding box center [712, 152] width 67 height 12
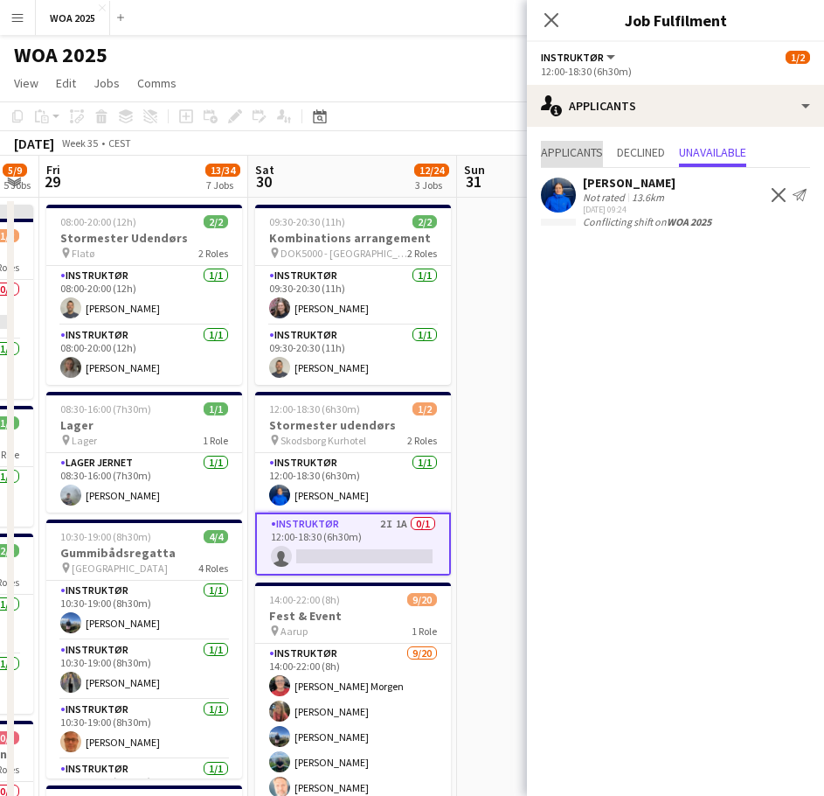
click at [563, 146] on span "Applicants" at bounding box center [572, 152] width 62 height 12
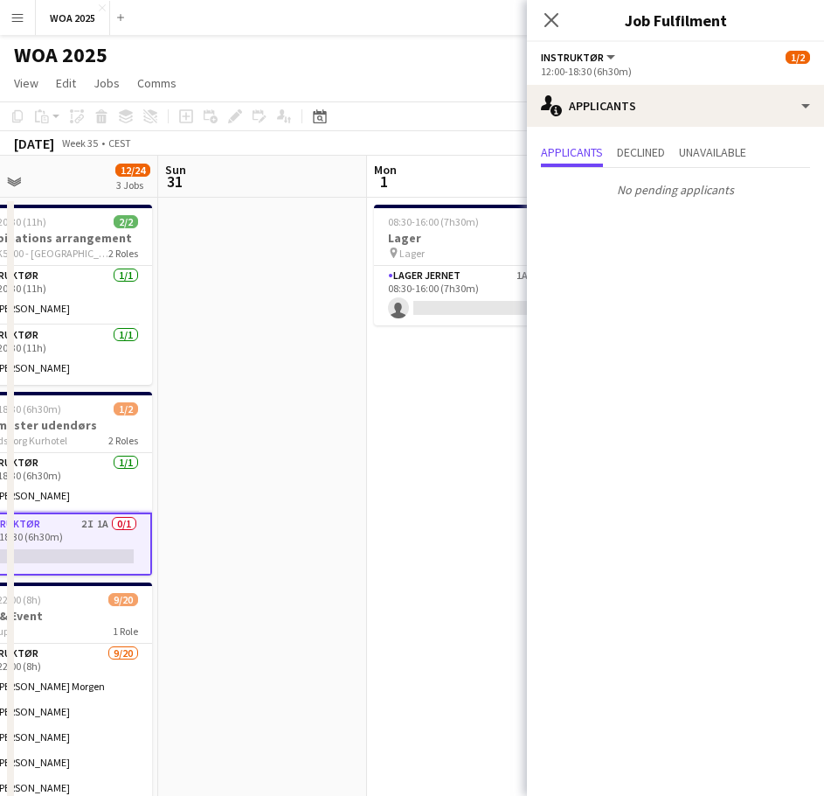
drag, startPoint x: 451, startPoint y: 357, endPoint x: 158, endPoint y: 390, distance: 294.7
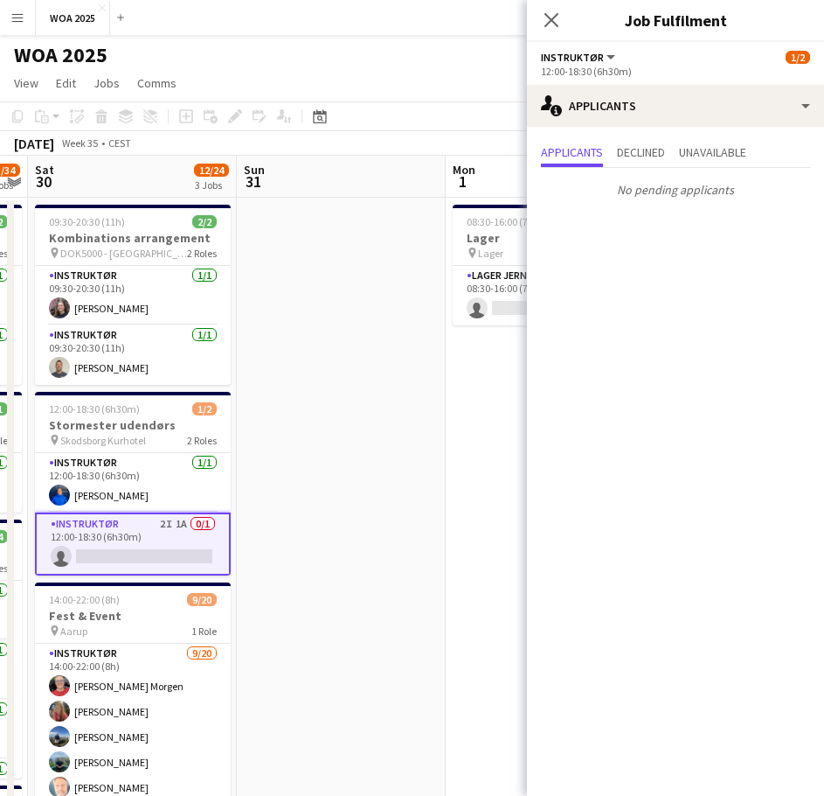
drag, startPoint x: 291, startPoint y: 376, endPoint x: 96, endPoint y: 389, distance: 195.4
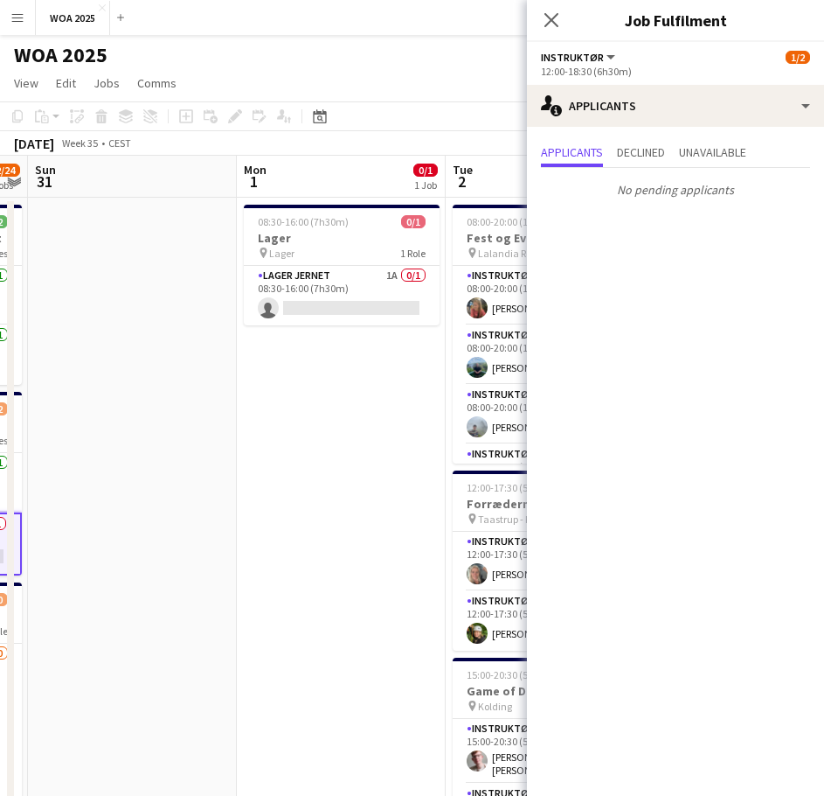
scroll to position [0, 660]
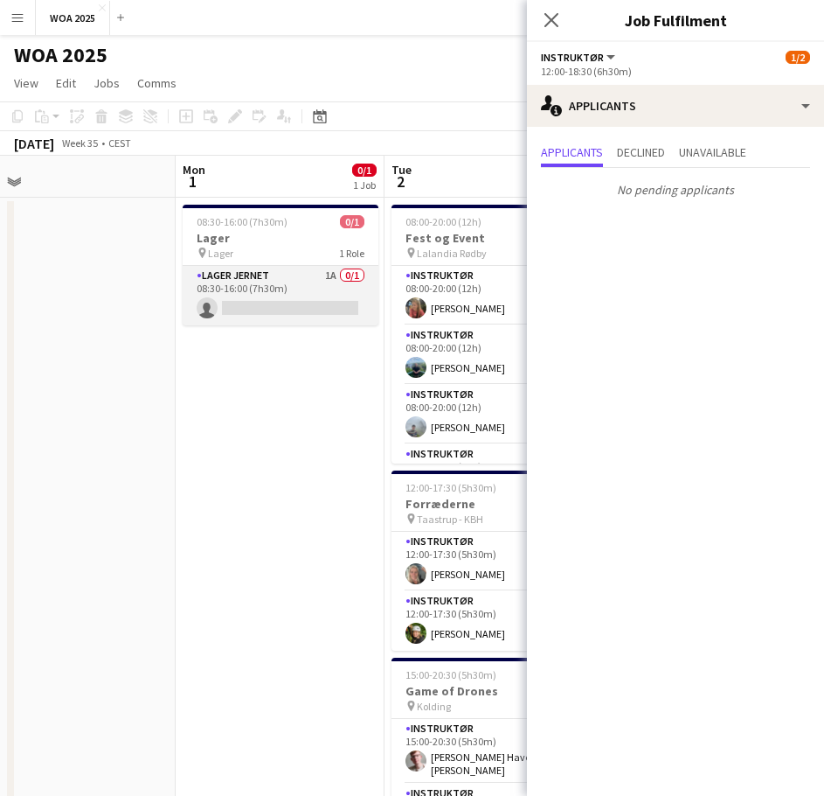
click at [288, 300] on app-card-role "Lager Jernet 1A 0/1 08:30-16:00 (7h30m) single-neutral-actions" at bounding box center [281, 295] width 196 height 59
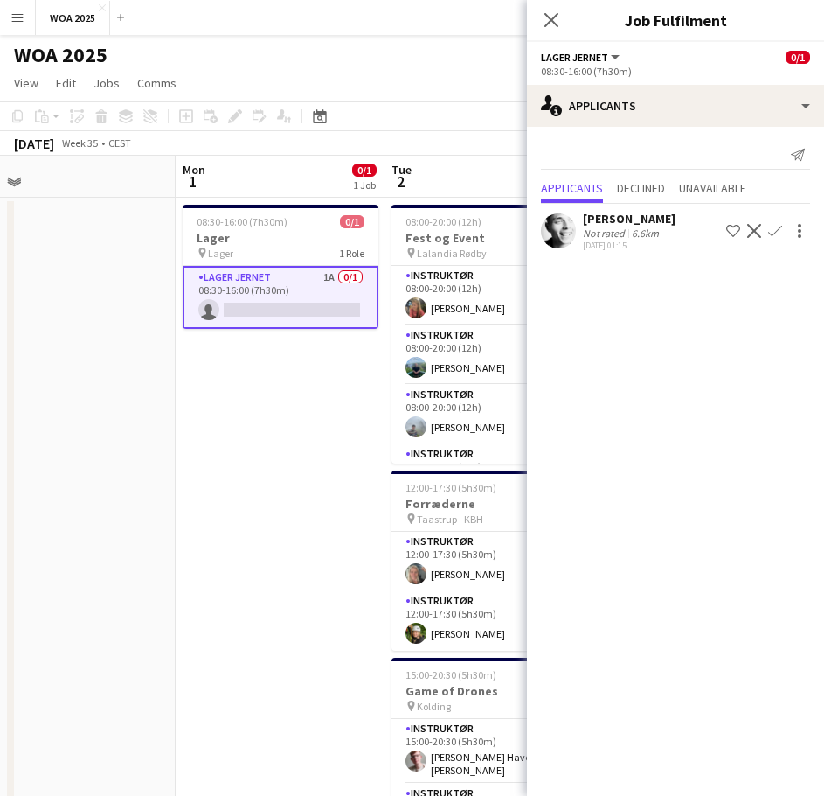
click at [783, 230] on button "Confirm" at bounding box center [775, 230] width 21 height 21
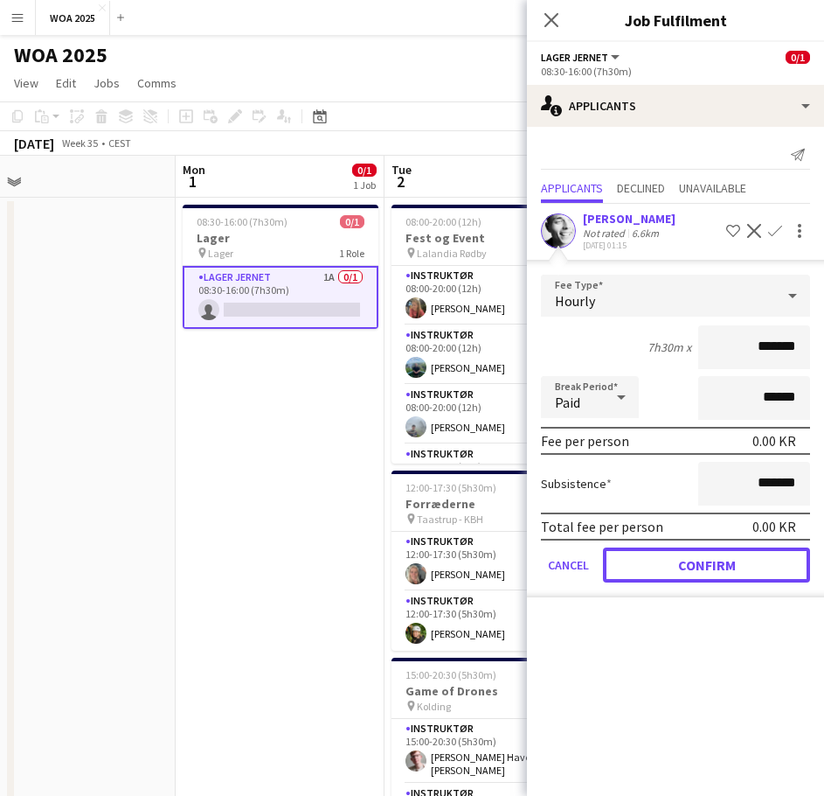
click at [714, 566] on button "Confirm" at bounding box center [706, 564] width 207 height 35
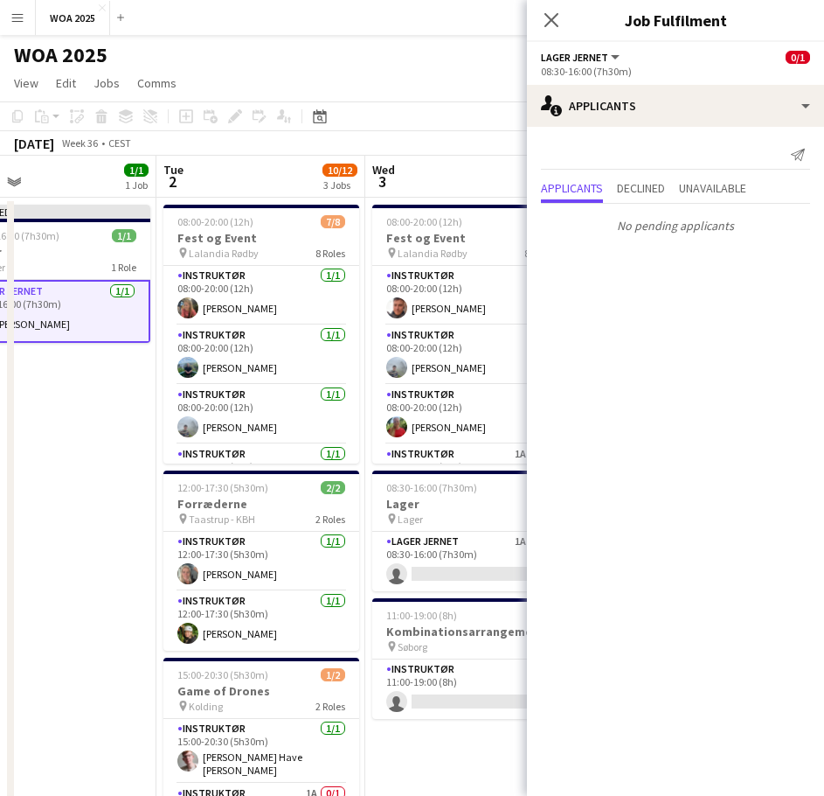
scroll to position [0, 683]
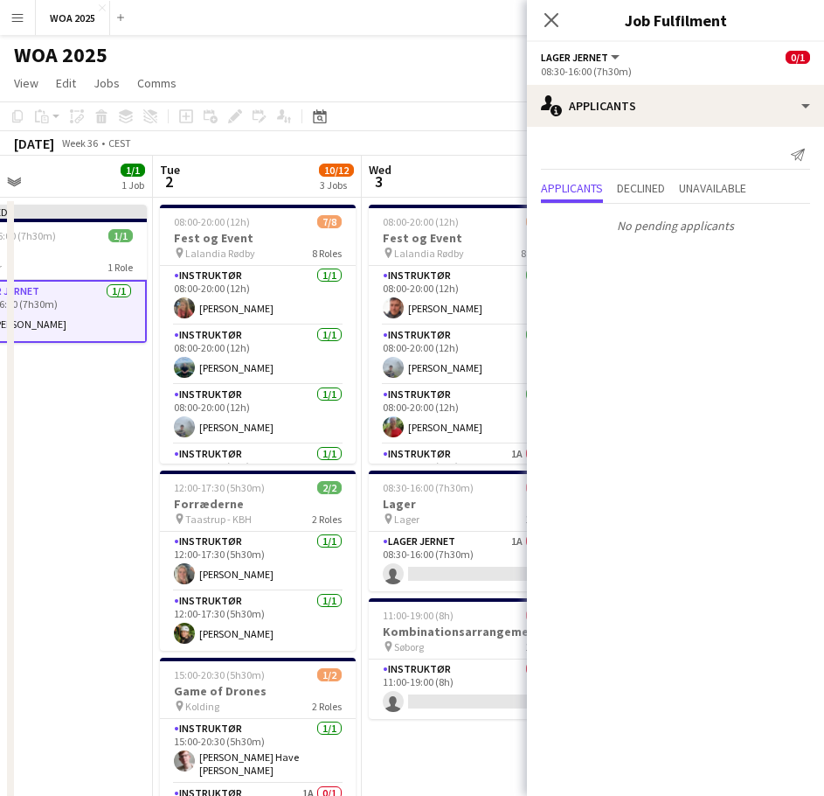
drag, startPoint x: 380, startPoint y: 420, endPoint x: 149, endPoint y: 413, distance: 231.8
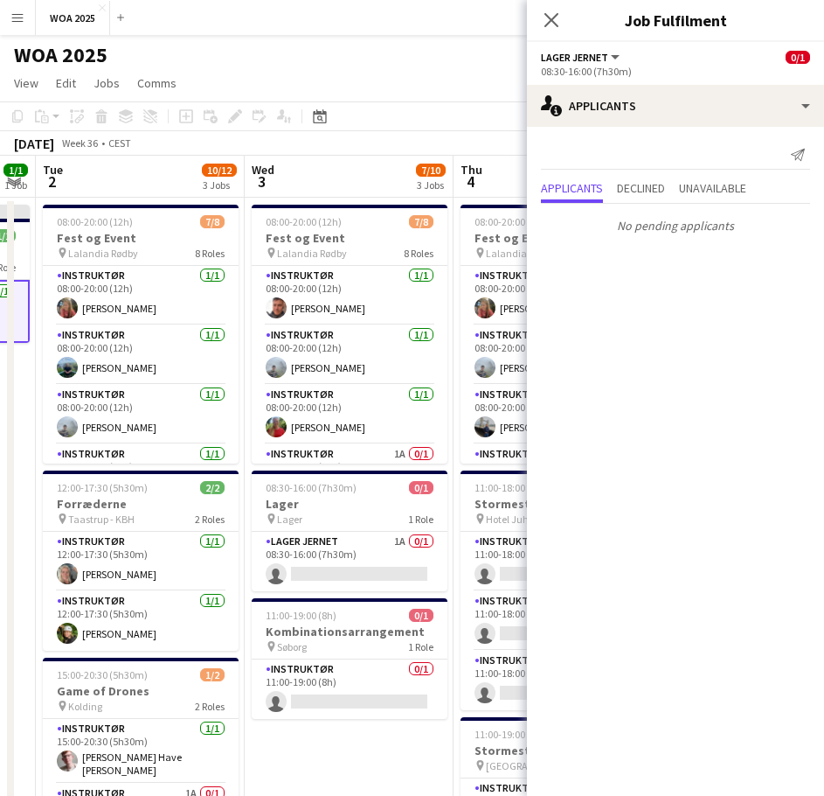
scroll to position [0, 596]
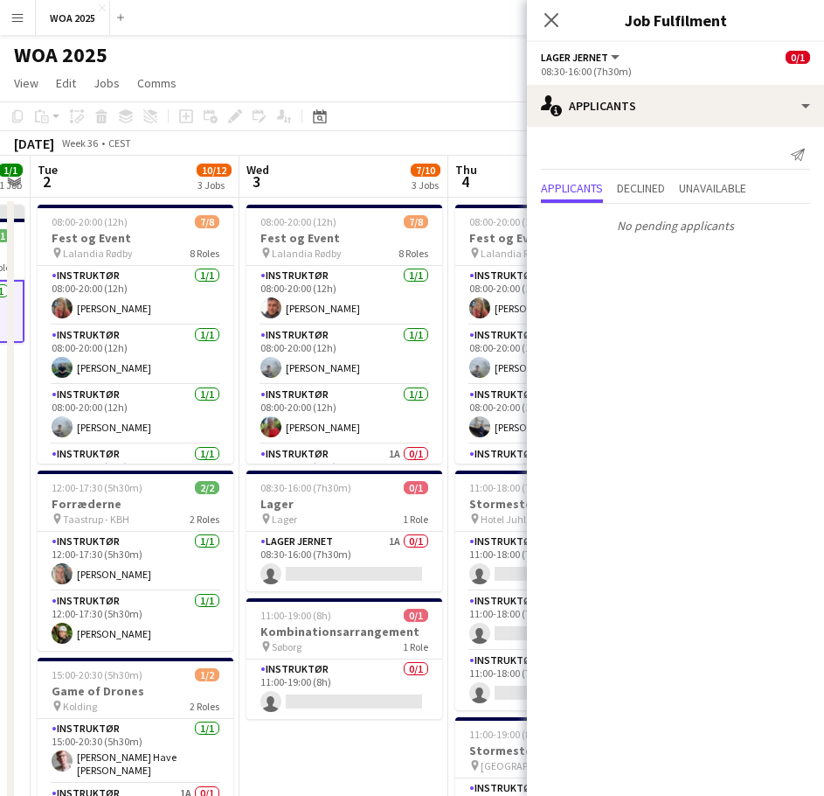
drag, startPoint x: 379, startPoint y: 375, endPoint x: 256, endPoint y: 365, distance: 122.8
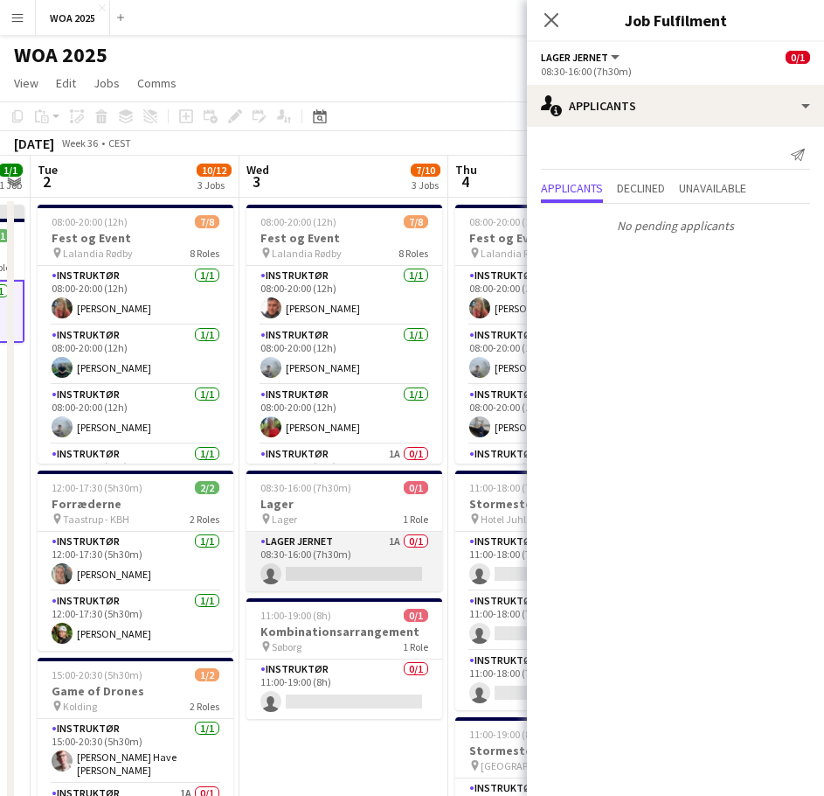
click at [351, 551] on app-card-role "Lager Jernet 1A 0/1 08:30-16:00 (7h30m) single-neutral-actions" at bounding box center [345, 561] width 196 height 59
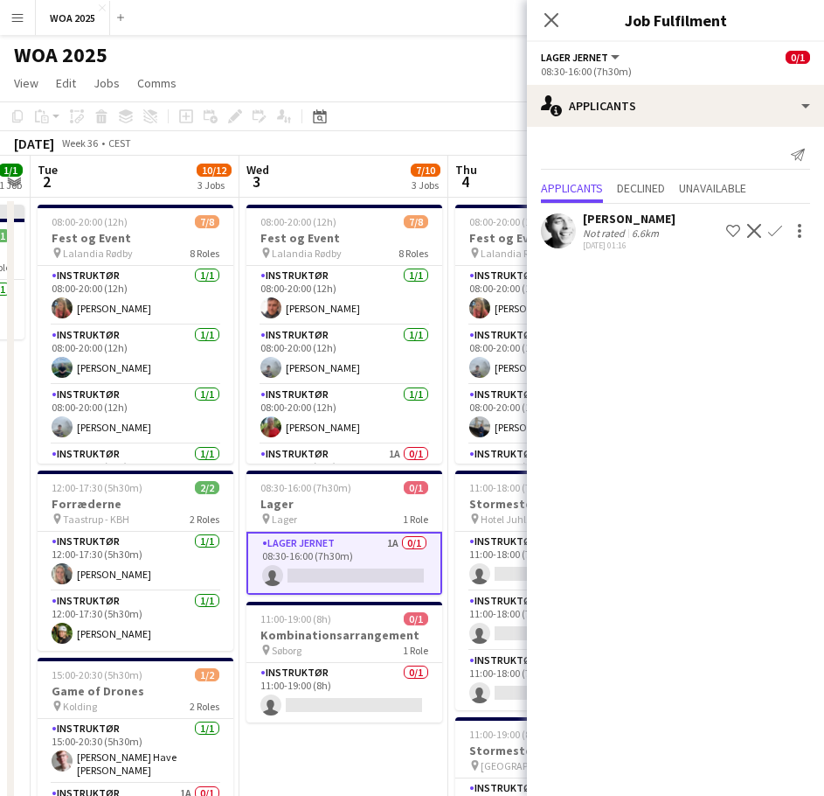
click at [769, 226] on app-icon "Confirm" at bounding box center [775, 231] width 14 height 14
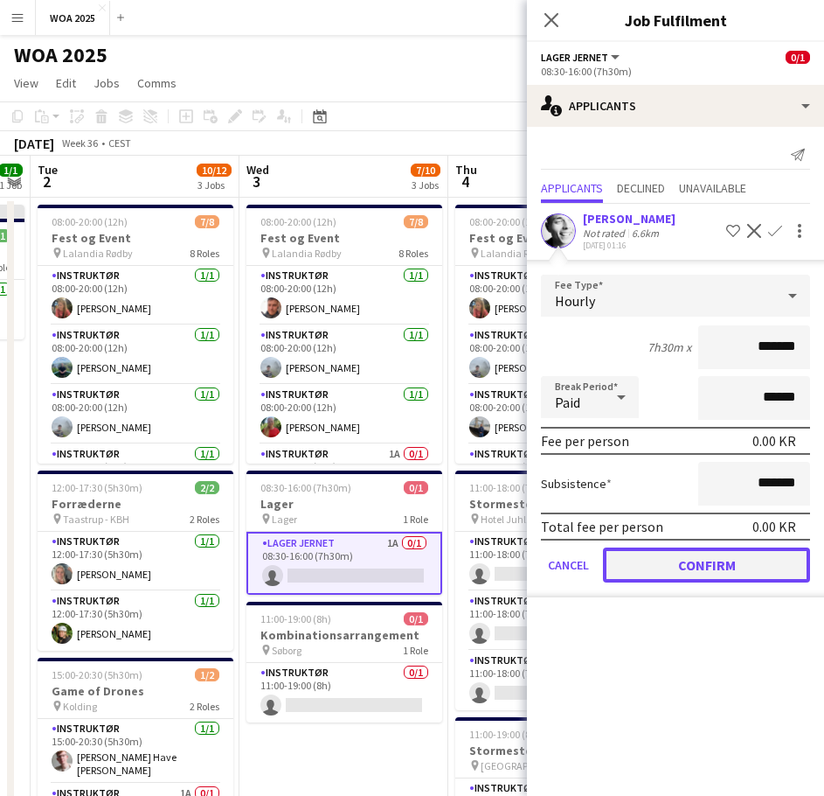
click at [706, 560] on button "Confirm" at bounding box center [706, 564] width 207 height 35
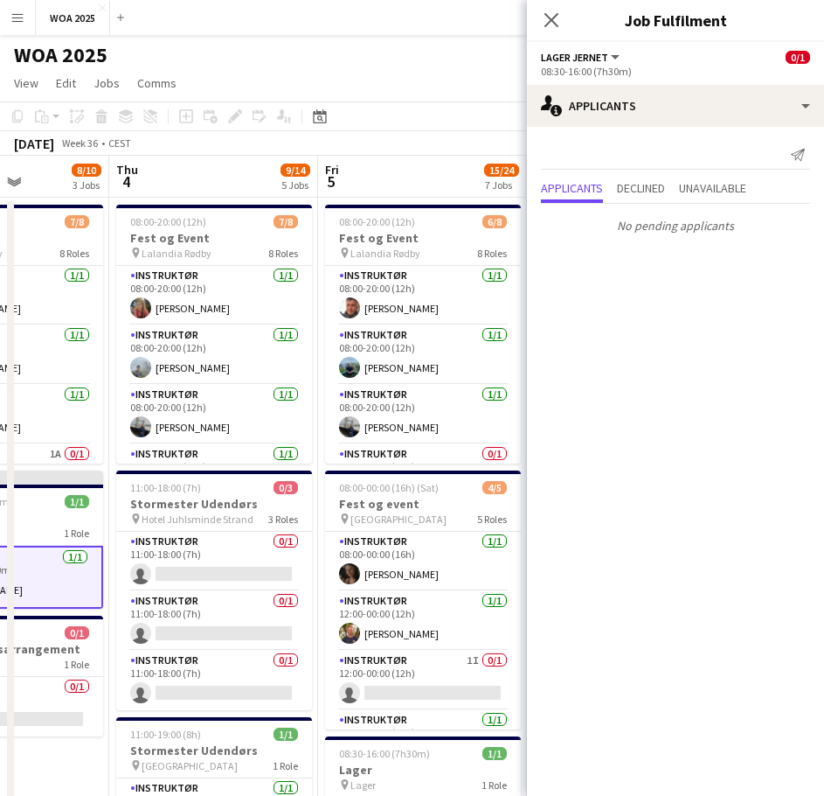
drag, startPoint x: 379, startPoint y: 311, endPoint x: 60, endPoint y: 302, distance: 318.4
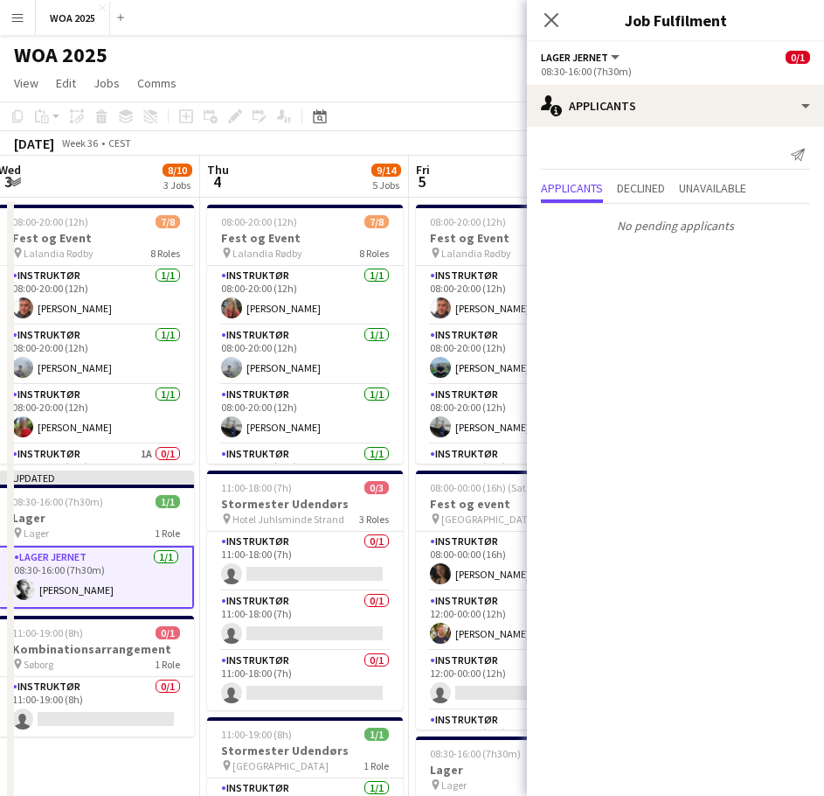
scroll to position [0, 380]
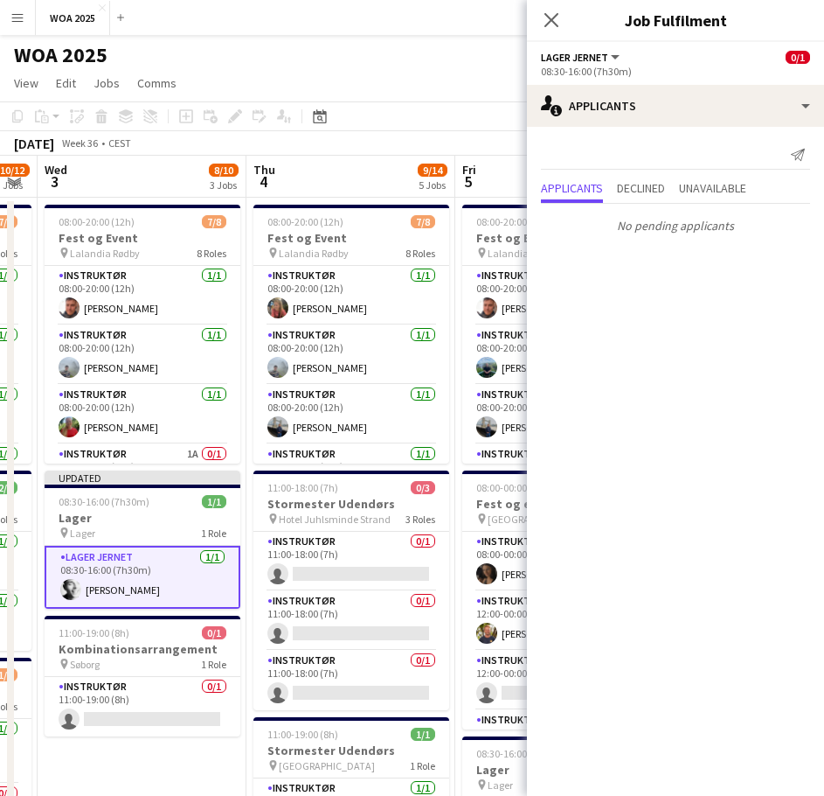
drag, startPoint x: 191, startPoint y: 334, endPoint x: 345, endPoint y: 331, distance: 153.9
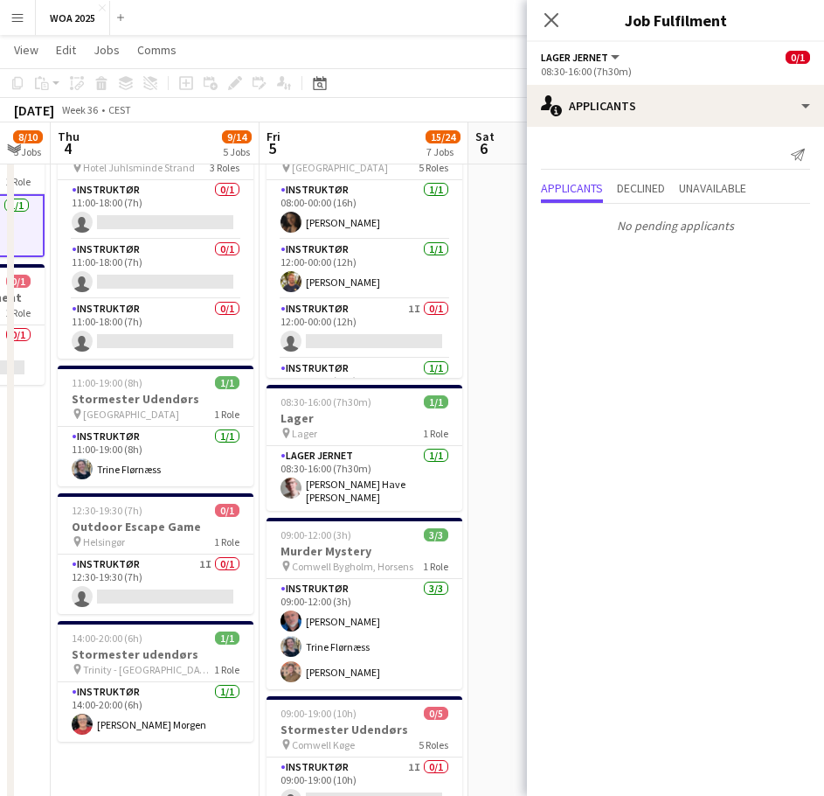
scroll to position [0, 585]
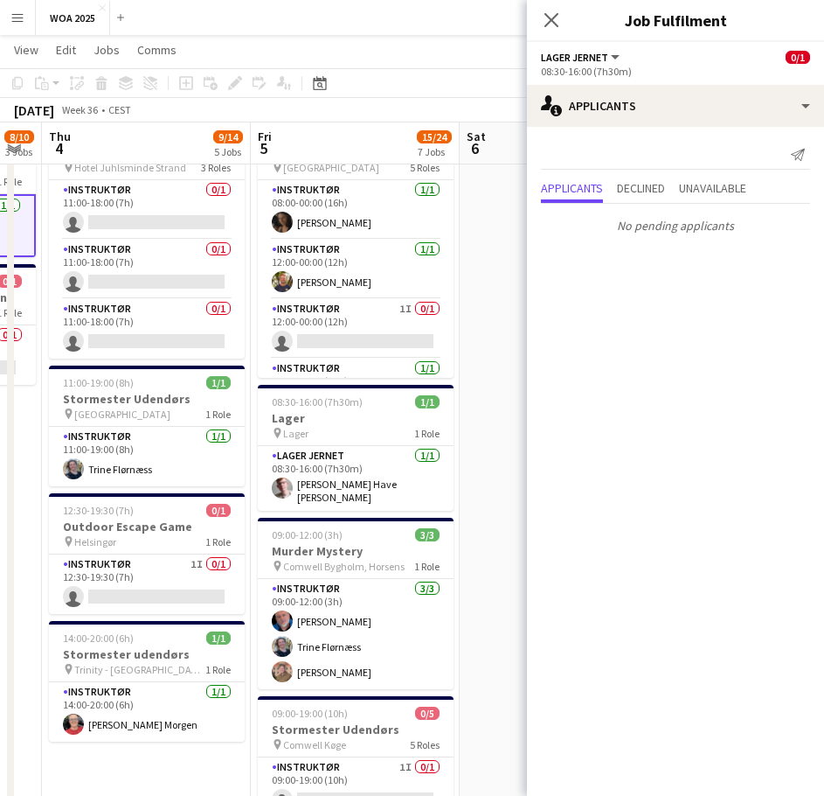
drag, startPoint x: 390, startPoint y: 471, endPoint x: 186, endPoint y: 453, distance: 204.5
click at [186, 453] on app-calendar-viewport "Mon 1 1/1 1 Job Tue 2 10/12 3 Jobs Wed 3 8/10 3 Jobs Thu 4 9/14 5 Jobs Fri 5 15…" at bounding box center [412, 485] width 824 height 1535
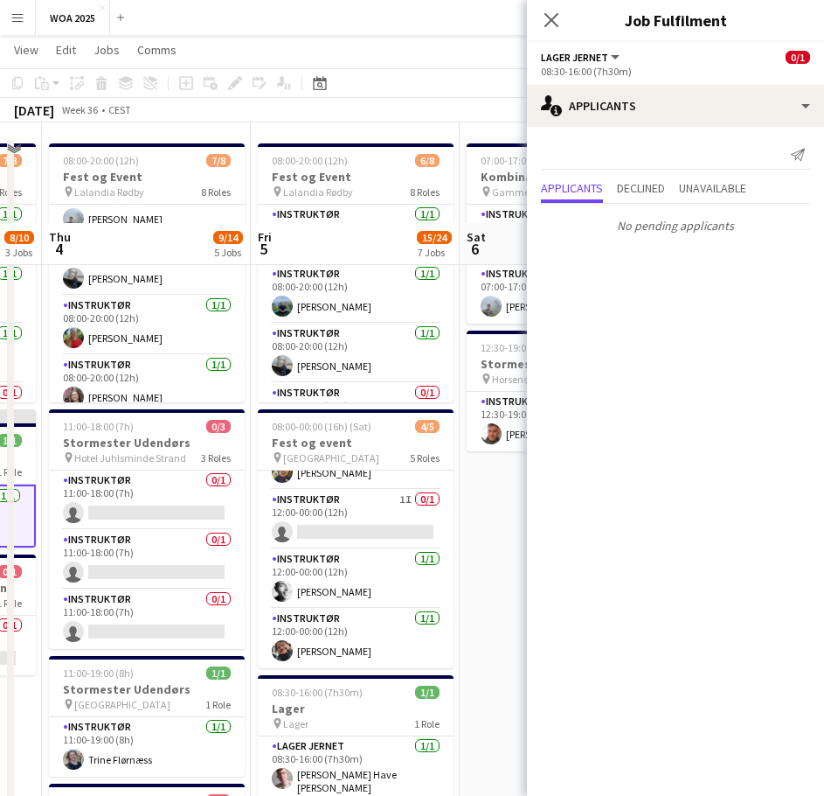
scroll to position [51, 0]
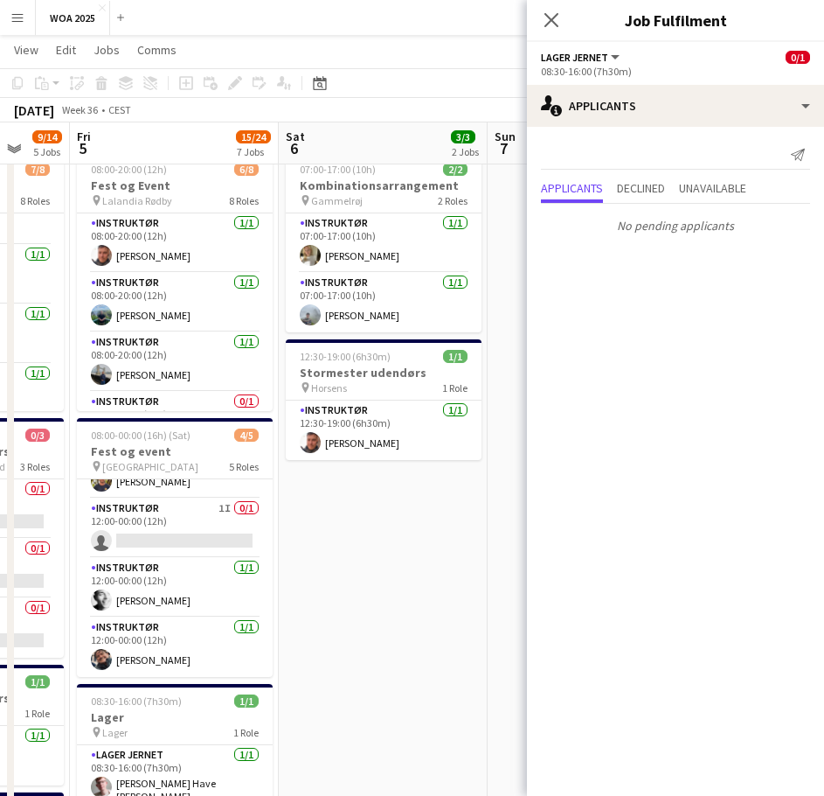
drag, startPoint x: 398, startPoint y: 388, endPoint x: 235, endPoint y: 420, distance: 165.6
click at [235, 420] on app-calendar-viewport "Tue 2 10/12 3 Jobs Wed 3 8/10 3 Jobs Thu 4 9/14 5 Jobs Fri 5 15/24 7 Jobs Sat 6…" at bounding box center [412, 784] width 824 height 1535
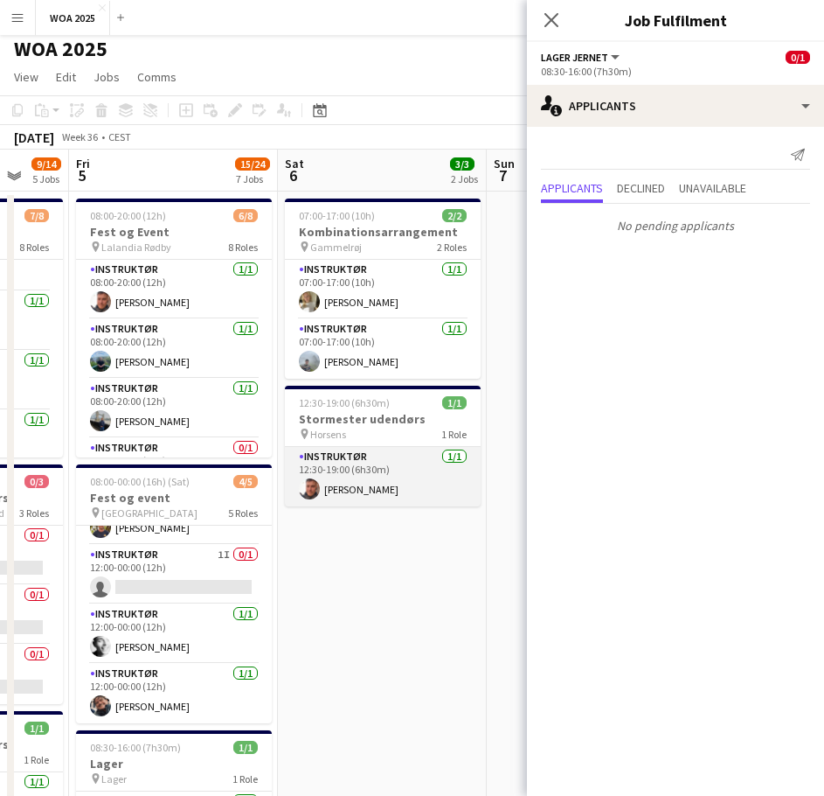
scroll to position [0, 0]
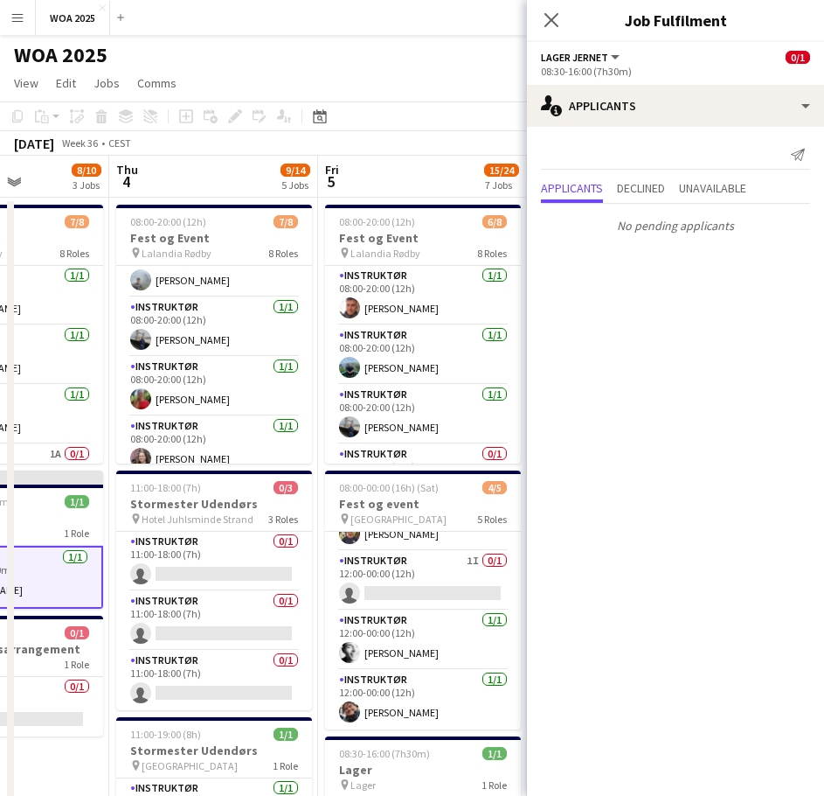
drag, startPoint x: 207, startPoint y: 406, endPoint x: 585, endPoint y: 371, distance: 379.3
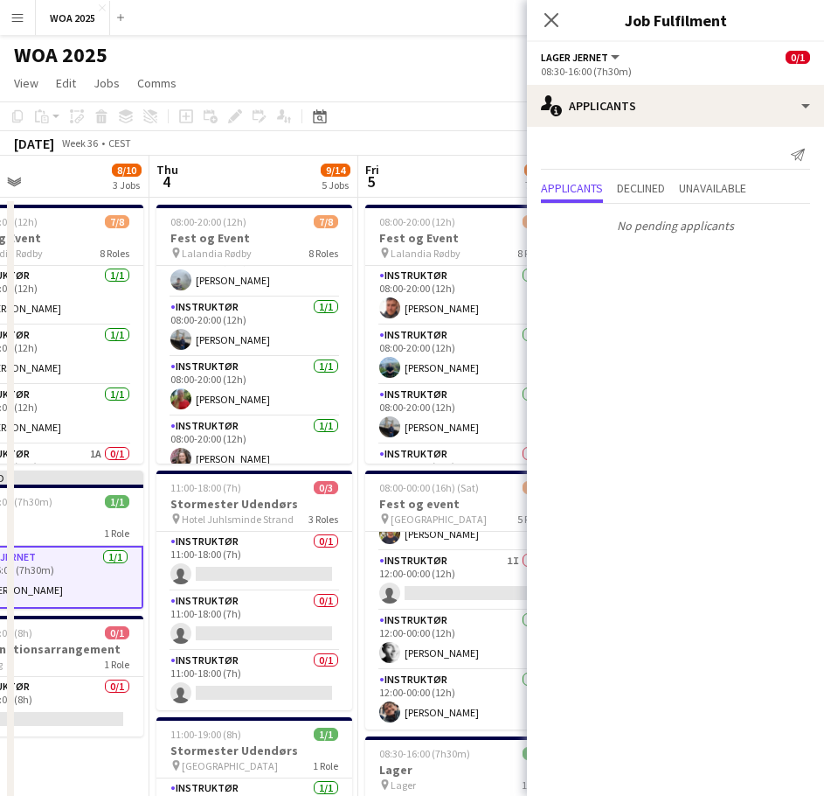
click at [539, 22] on div "Close pop-in" at bounding box center [551, 20] width 49 height 40
click at [558, 27] on icon at bounding box center [551, 19] width 17 height 17
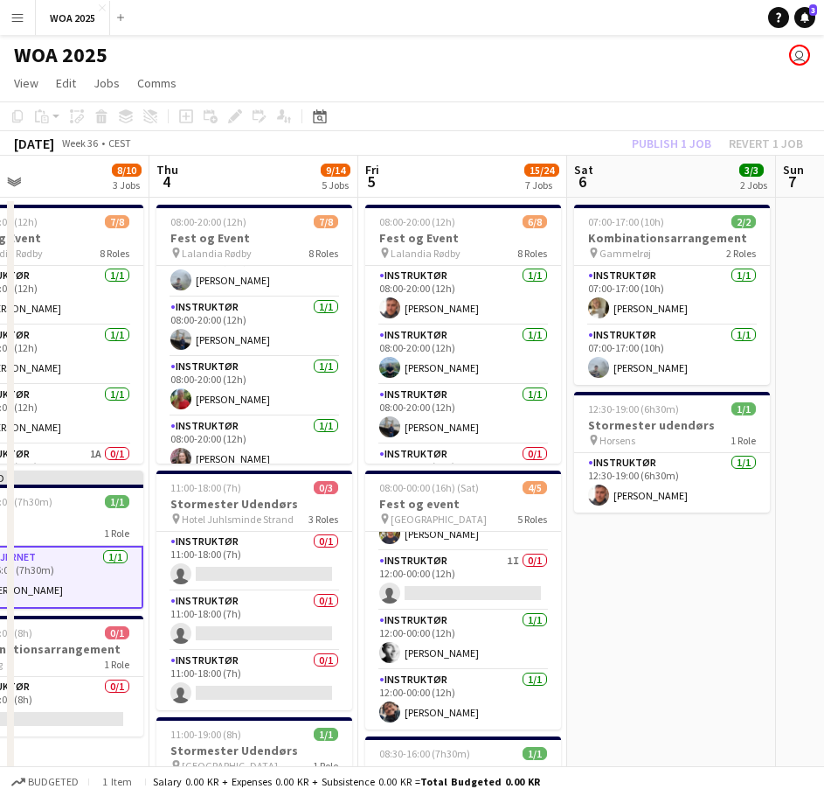
click at [680, 144] on div "Publish 1 job Revert 1 job" at bounding box center [717, 143] width 213 height 23
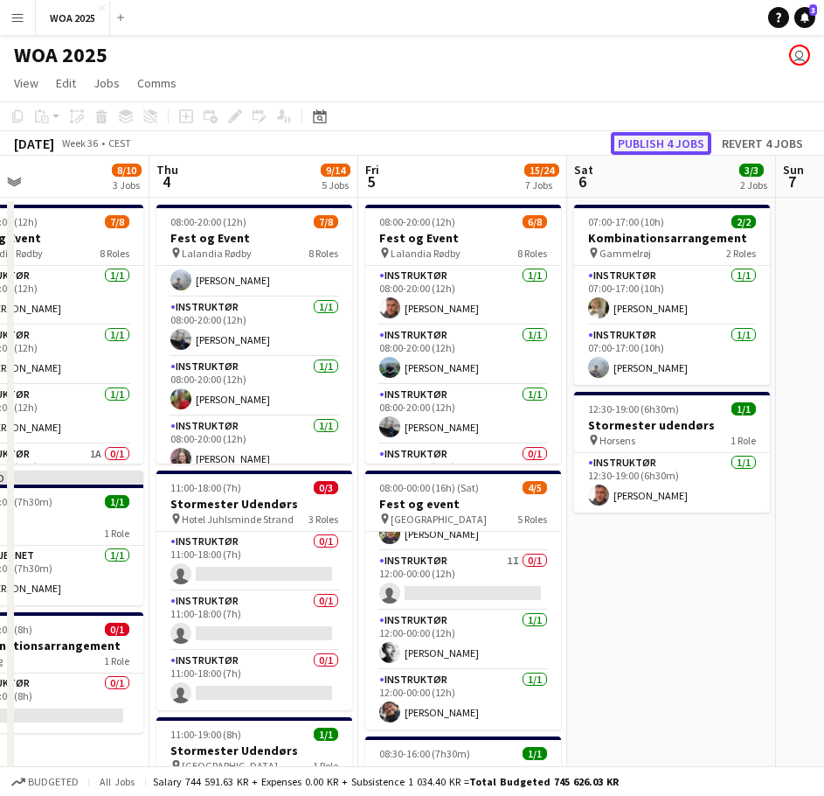
click at [664, 143] on button "Publish 4 jobs" at bounding box center [661, 143] width 101 height 23
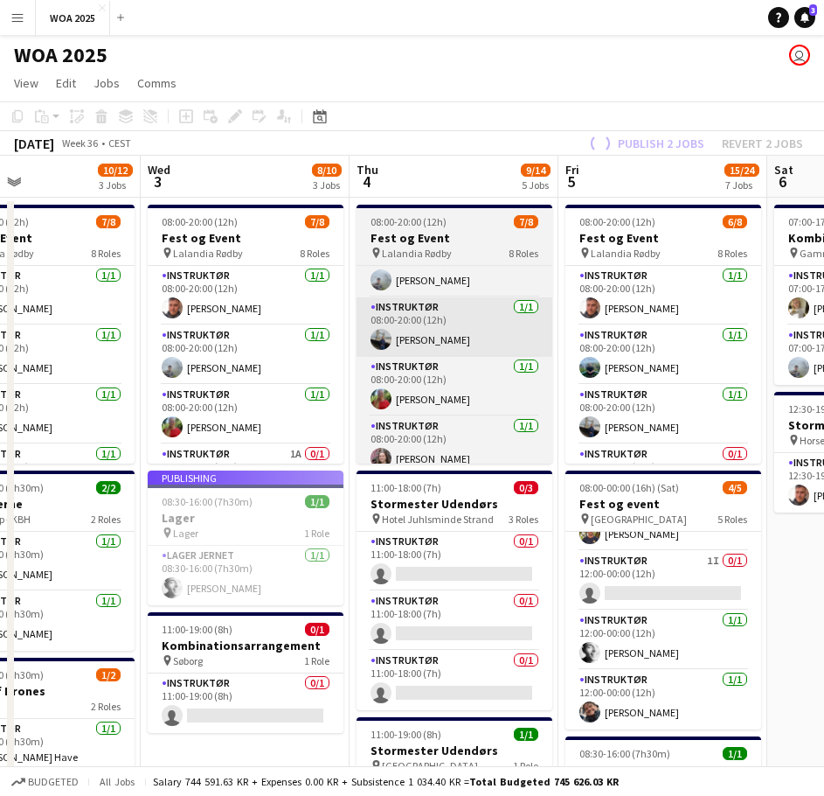
drag, startPoint x: 296, startPoint y: 360, endPoint x: 599, endPoint y: 317, distance: 305.5
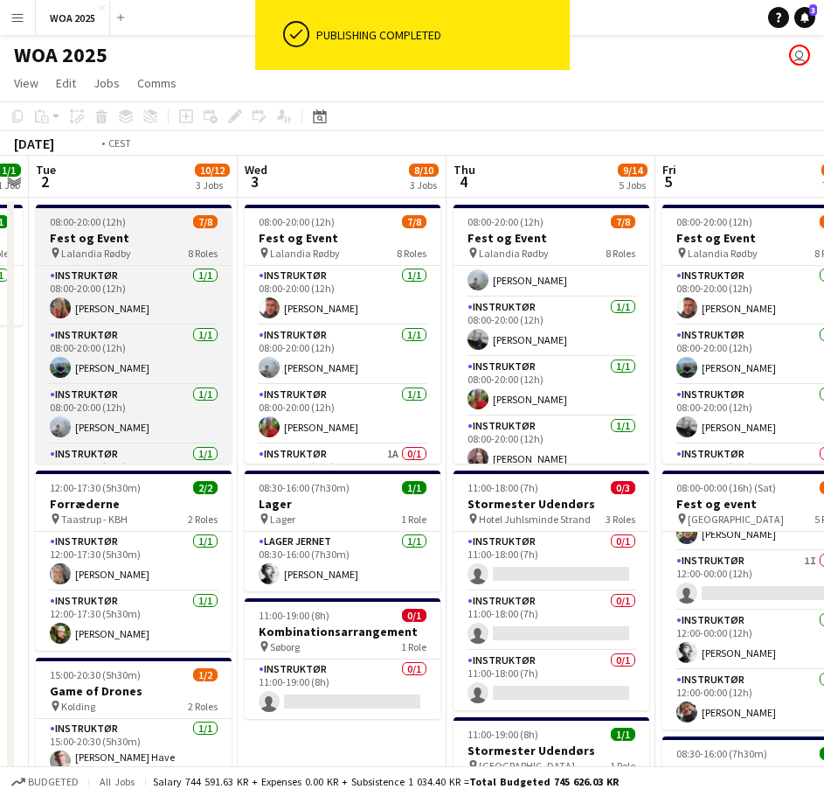
drag, startPoint x: 379, startPoint y: 351, endPoint x: 580, endPoint y: 350, distance: 201.9
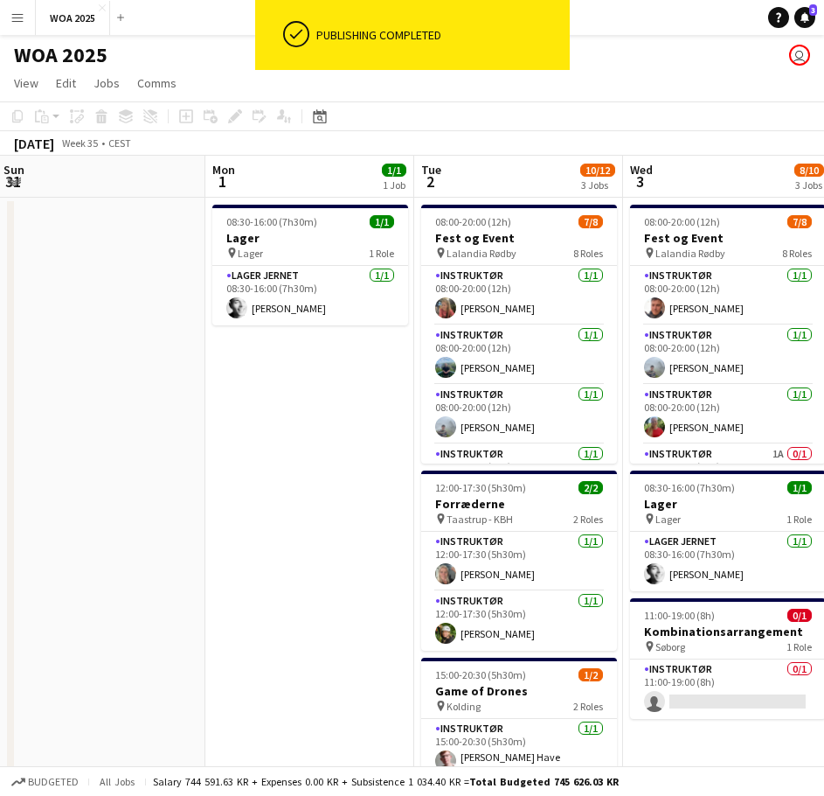
drag, startPoint x: 243, startPoint y: 368, endPoint x: 552, endPoint y: 367, distance: 308.6
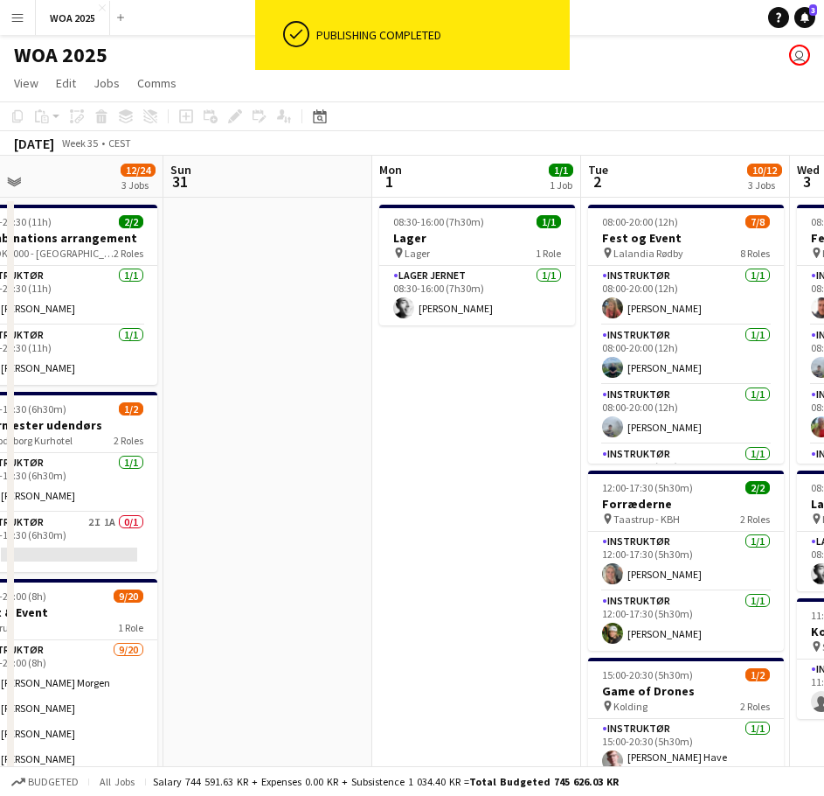
drag, startPoint x: 295, startPoint y: 398, endPoint x: 617, endPoint y: 393, distance: 321.8
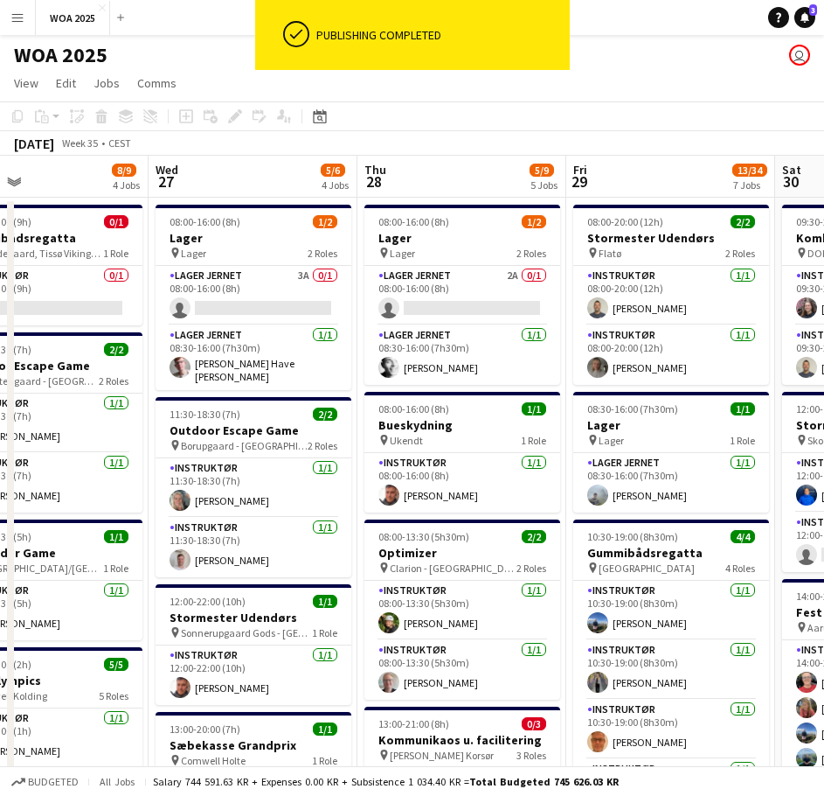
scroll to position [0, 471]
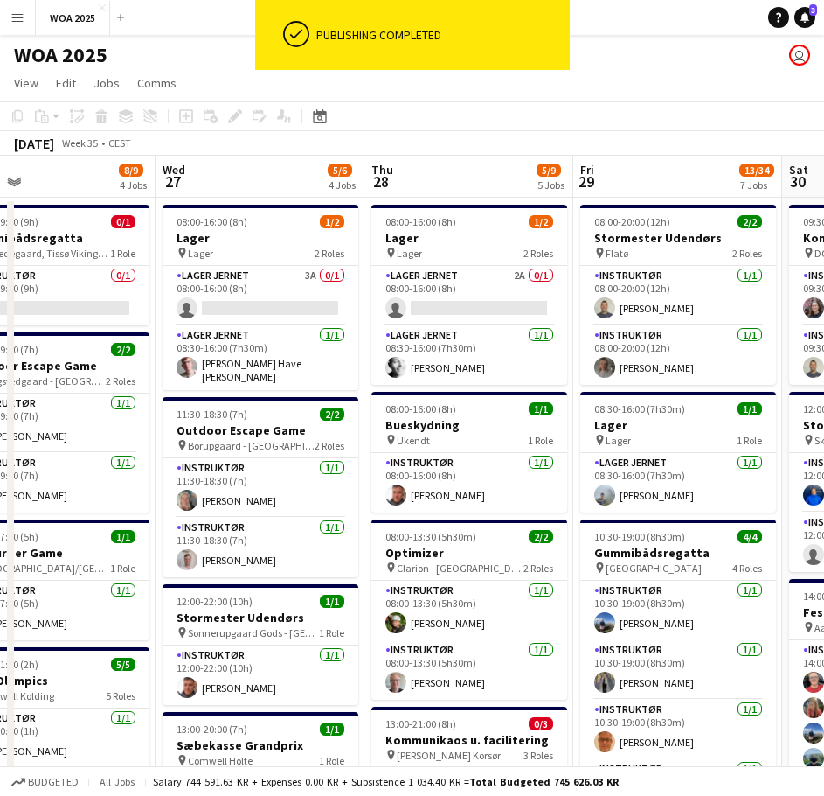
drag, startPoint x: 408, startPoint y: 414, endPoint x: 757, endPoint y: 428, distance: 349.1
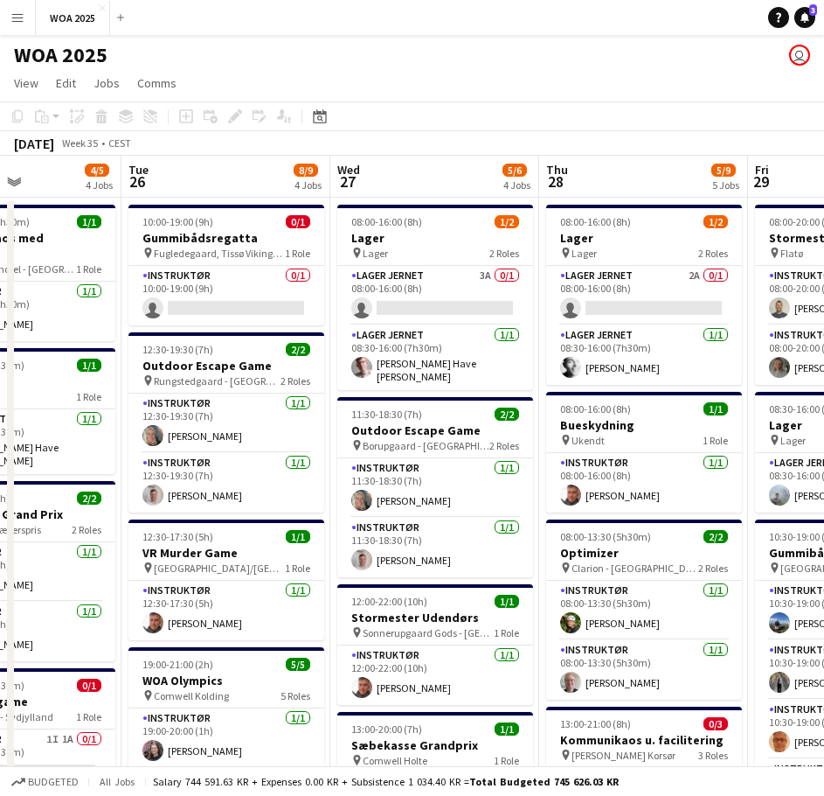
scroll to position [0, 476]
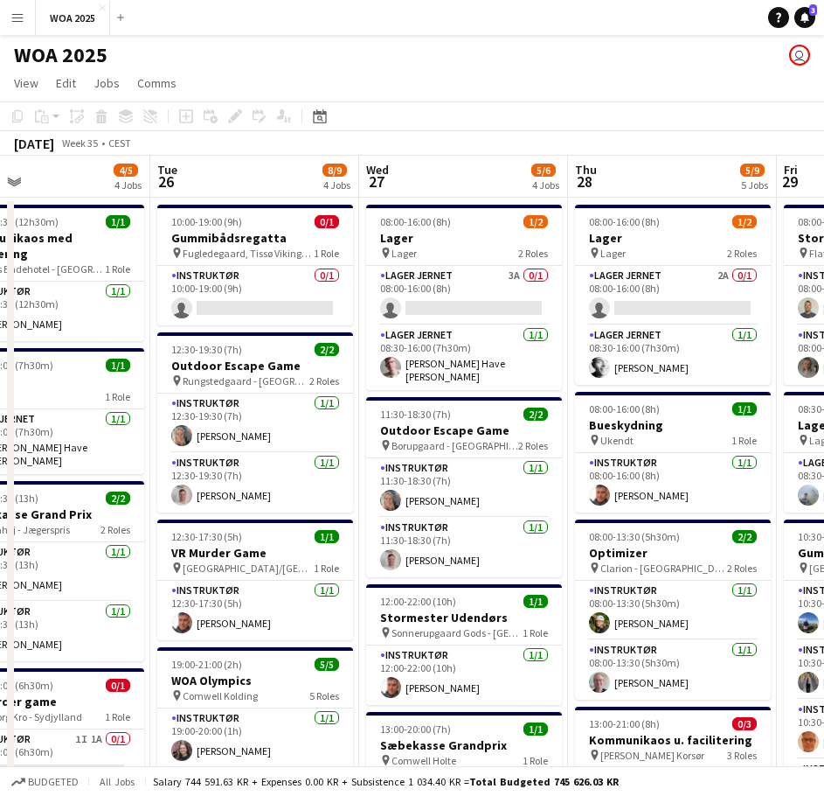
drag, startPoint x: 263, startPoint y: 317, endPoint x: 467, endPoint y: 318, distance: 203.7
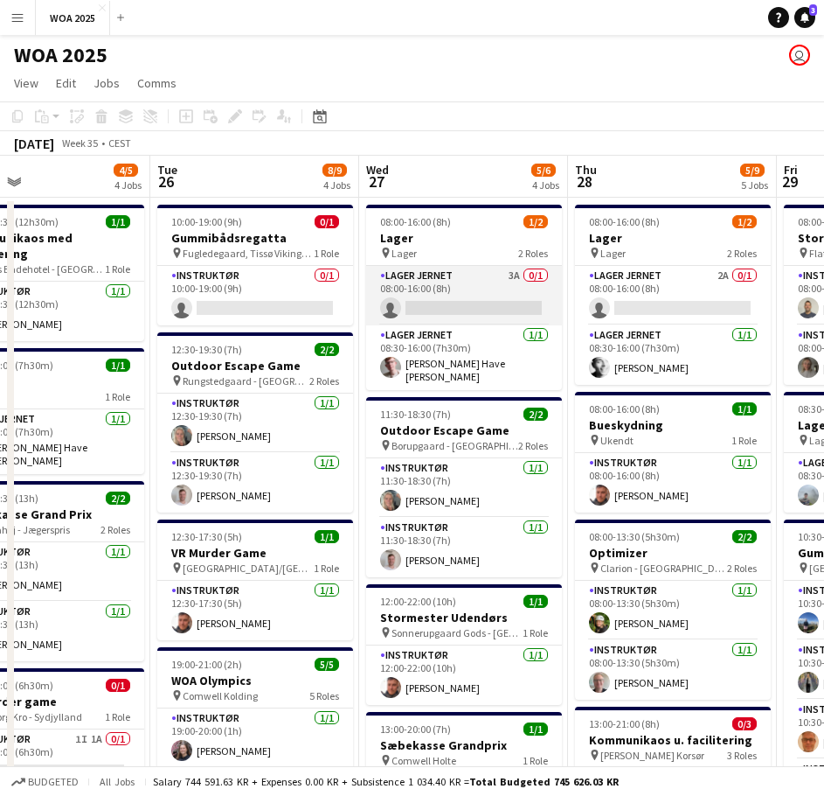
click at [446, 299] on app-card-role "Lager Jernet 3A 0/1 08:00-16:00 (8h) single-neutral-actions" at bounding box center [464, 295] width 196 height 59
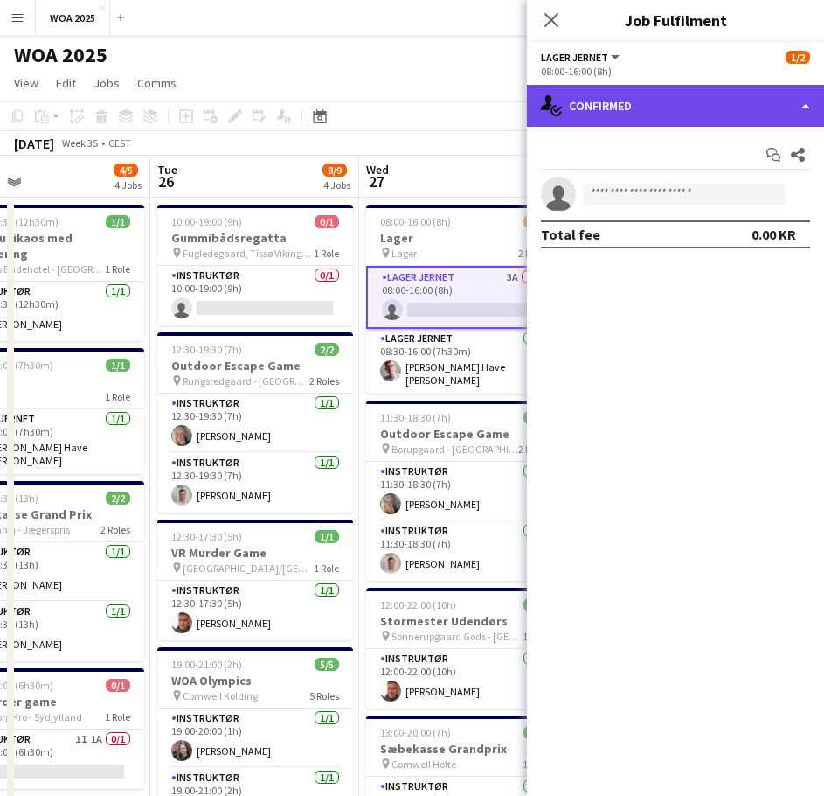
click at [658, 101] on div "single-neutral-actions-check-2 Confirmed" at bounding box center [675, 106] width 297 height 42
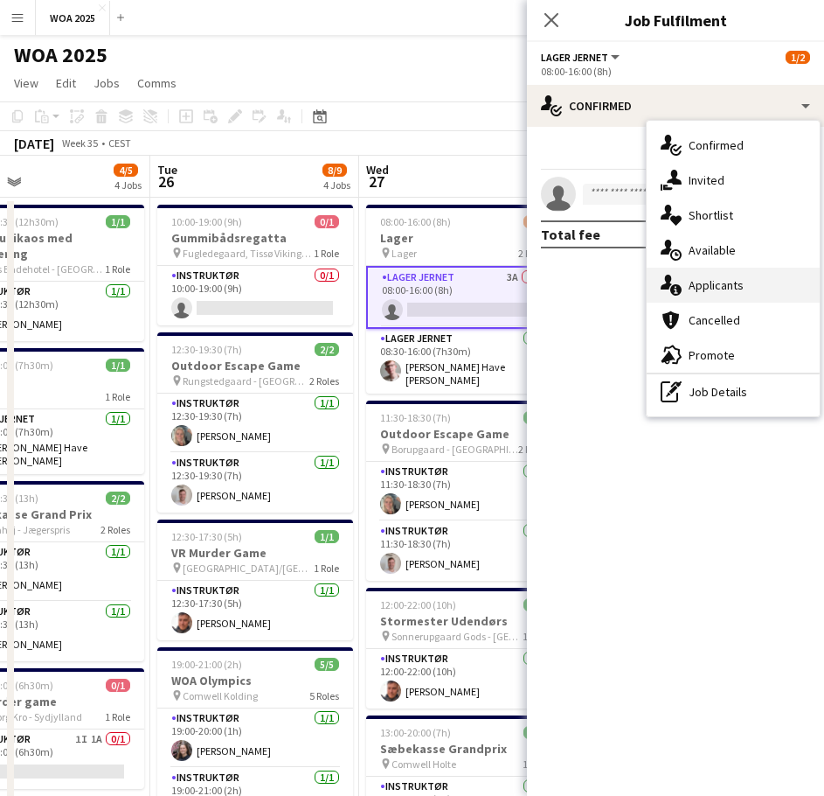
click at [719, 280] on div "single-neutral-actions-information Applicants" at bounding box center [733, 285] width 173 height 35
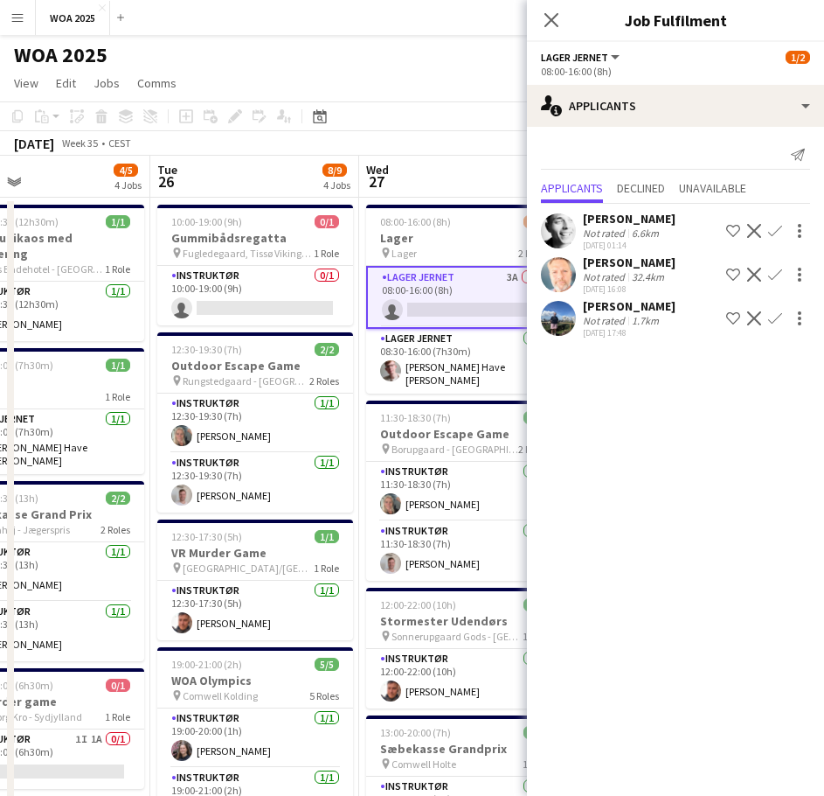
click at [780, 233] on app-icon "Confirm" at bounding box center [775, 231] width 14 height 14
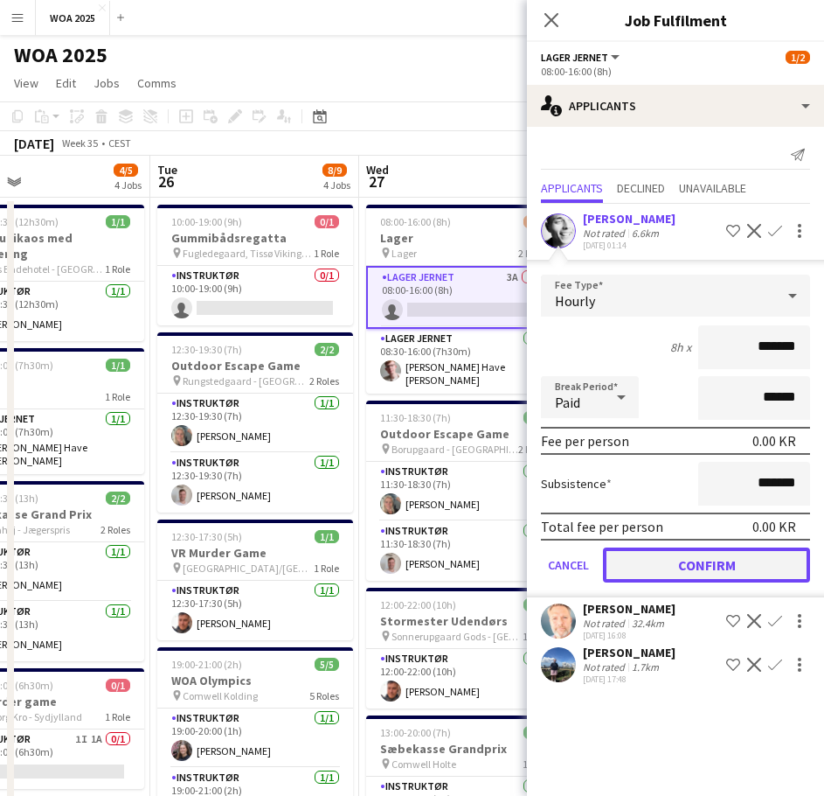
click at [691, 549] on button "Confirm" at bounding box center [706, 564] width 207 height 35
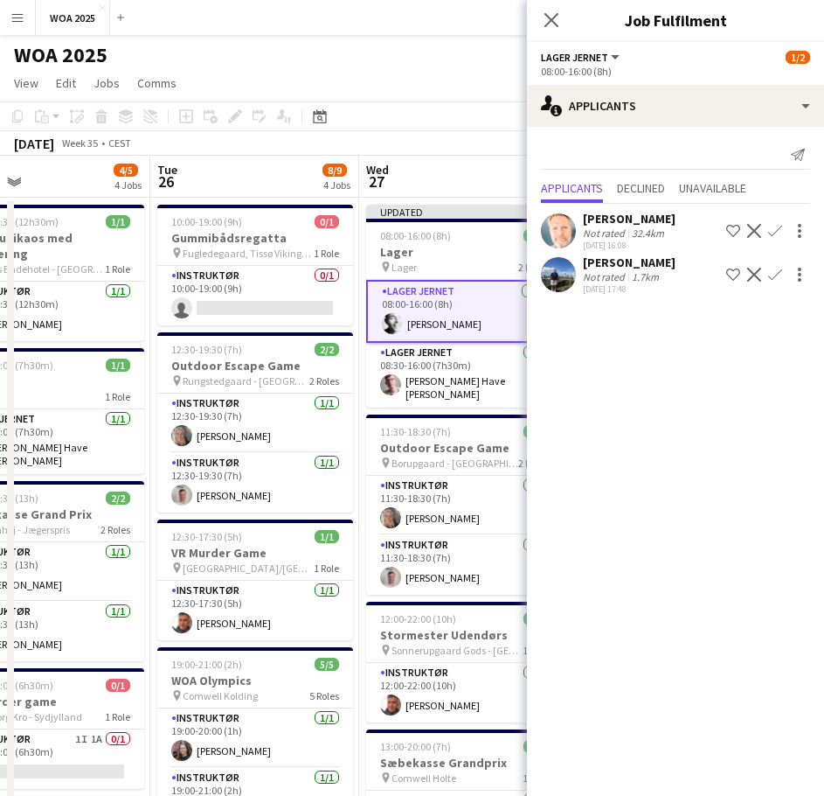
click at [452, 108] on app-toolbar "Copy Paste Paste Ctrl+V Paste with crew Ctrl+Shift+V Paste linked Job [GEOGRAPH…" at bounding box center [412, 116] width 824 height 30
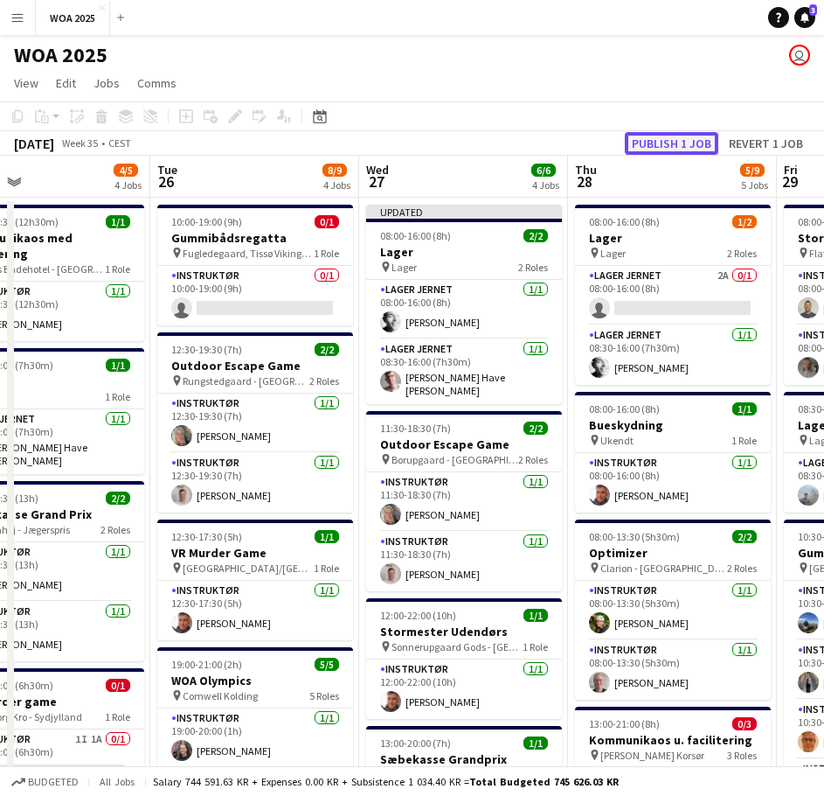
click at [644, 132] on button "Publish 1 job" at bounding box center [672, 143] width 94 height 23
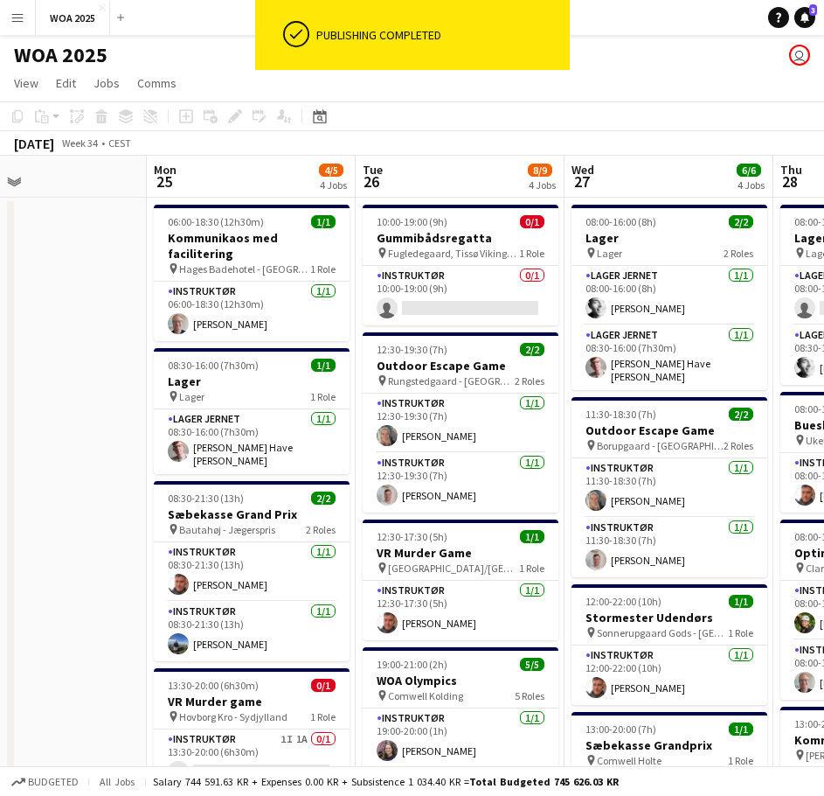
scroll to position [0, 472]
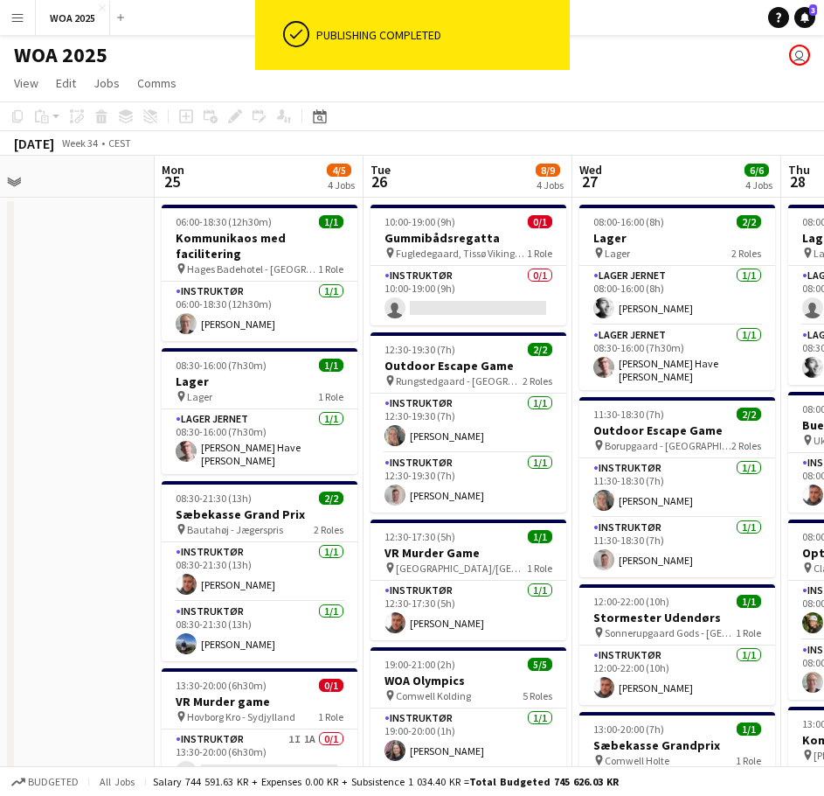
drag, startPoint x: 256, startPoint y: 364, endPoint x: 469, endPoint y: 344, distance: 214.3
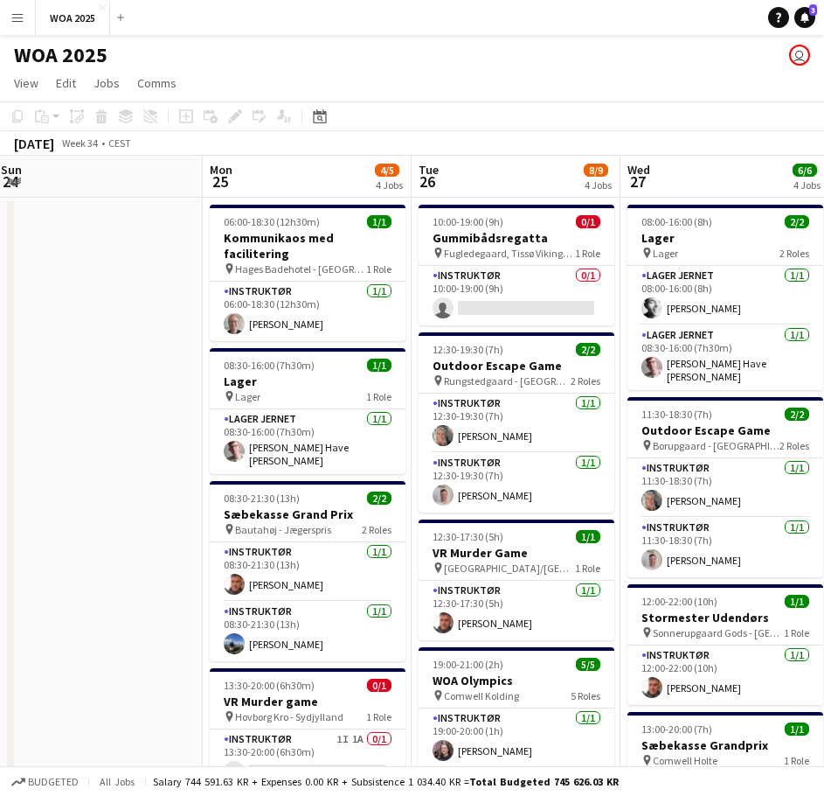
scroll to position [0, 415]
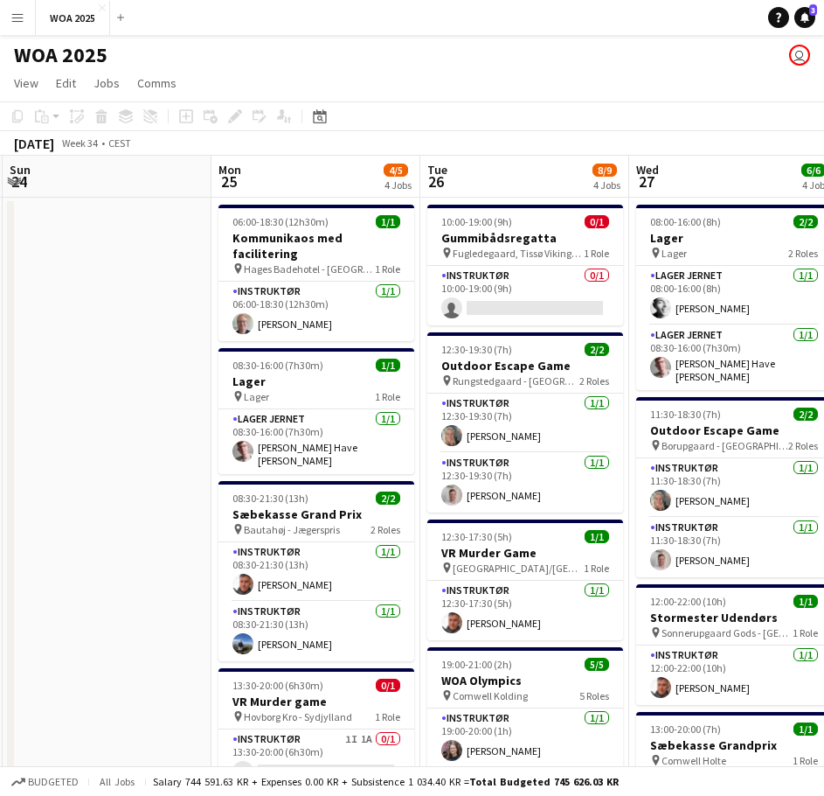
drag, startPoint x: 99, startPoint y: 387, endPoint x: 156, endPoint y: 399, distance: 58.0
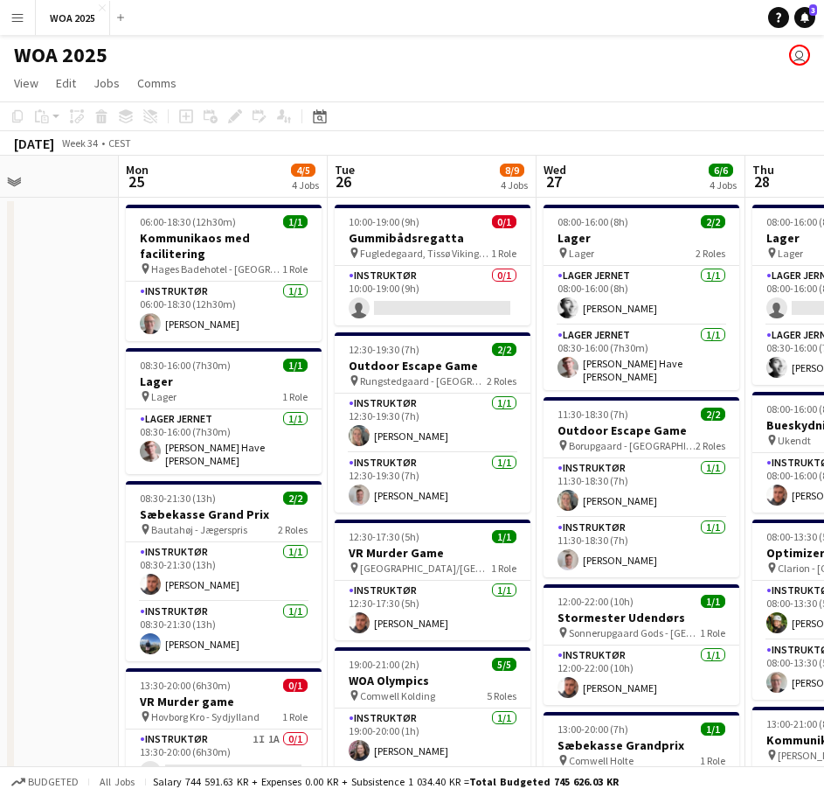
scroll to position [0, 511]
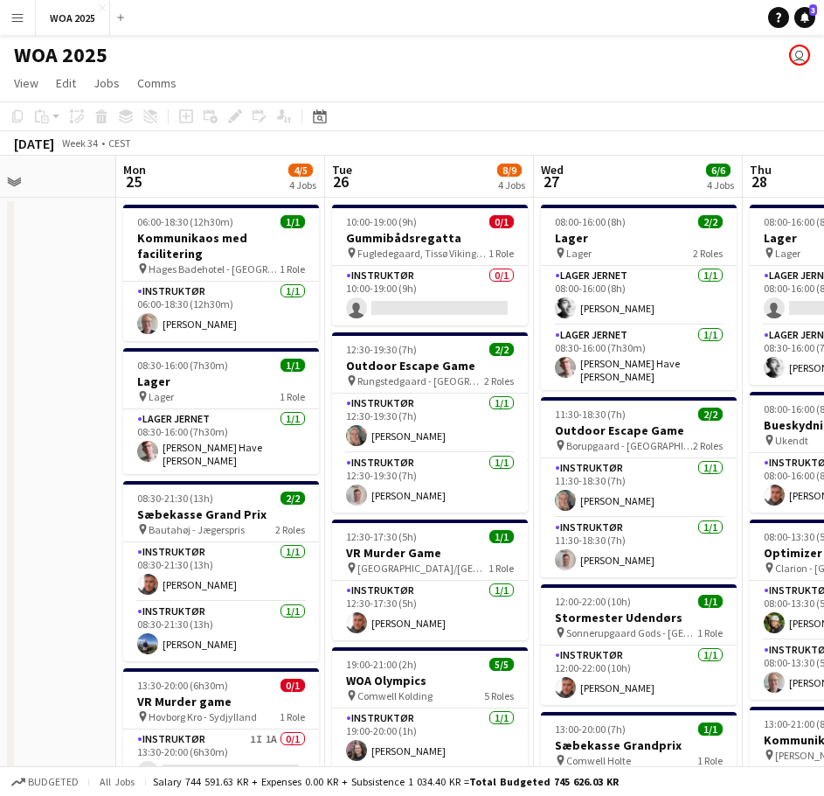
drag, startPoint x: 198, startPoint y: 418, endPoint x: 103, endPoint y: 407, distance: 95.9
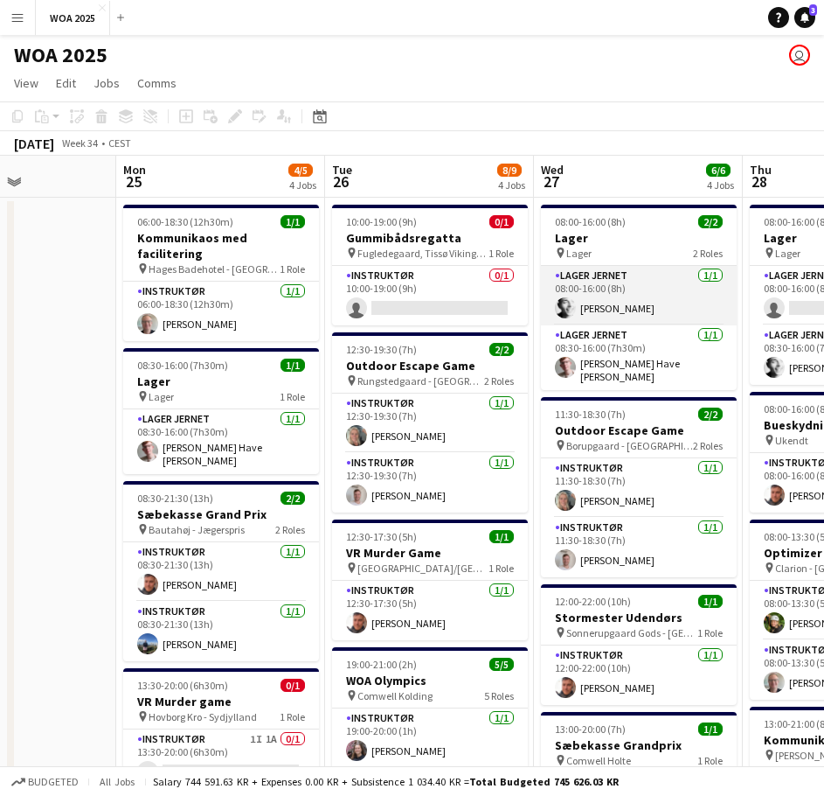
click at [609, 295] on app-card-role "Lager Jernet [DATE] 08:00-16:00 (8h) [PERSON_NAME]" at bounding box center [639, 295] width 196 height 59
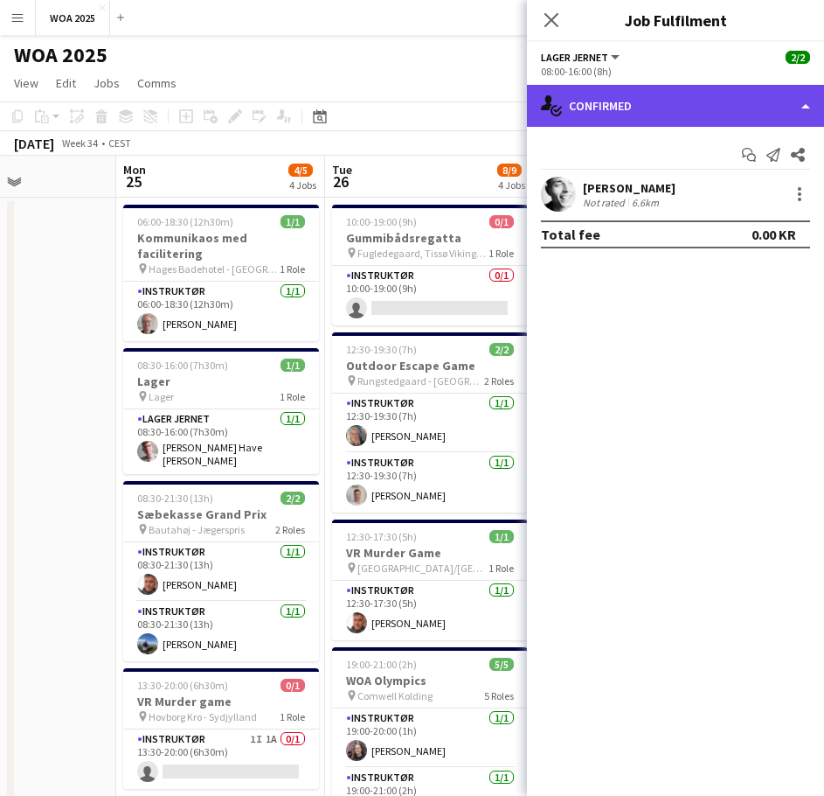
click at [692, 115] on div "single-neutral-actions-check-2 Confirmed" at bounding box center [675, 106] width 297 height 42
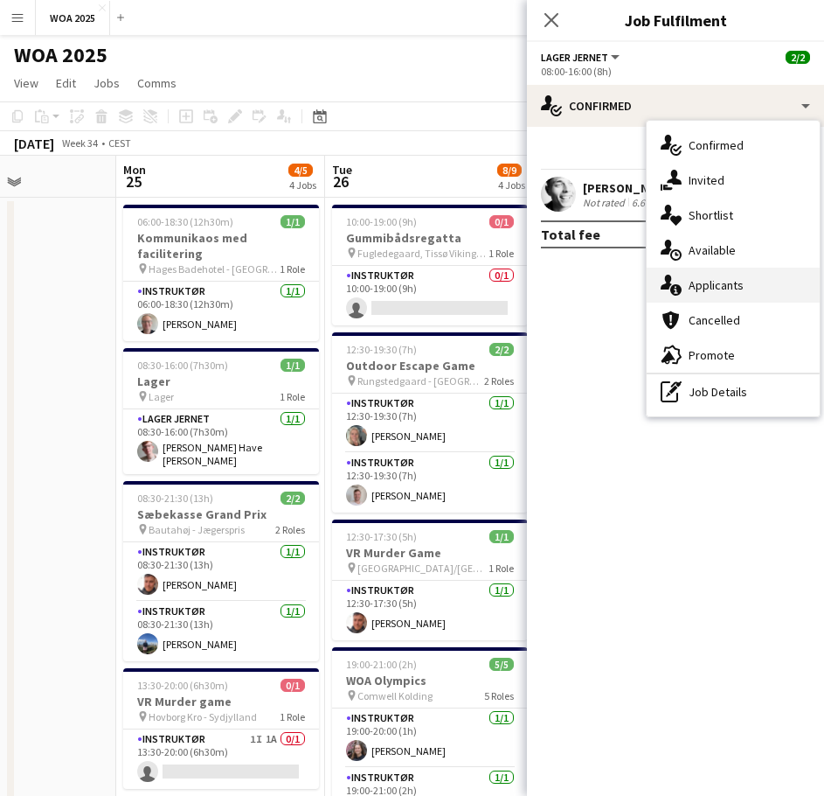
click at [726, 290] on div "single-neutral-actions-information Applicants" at bounding box center [733, 285] width 173 height 35
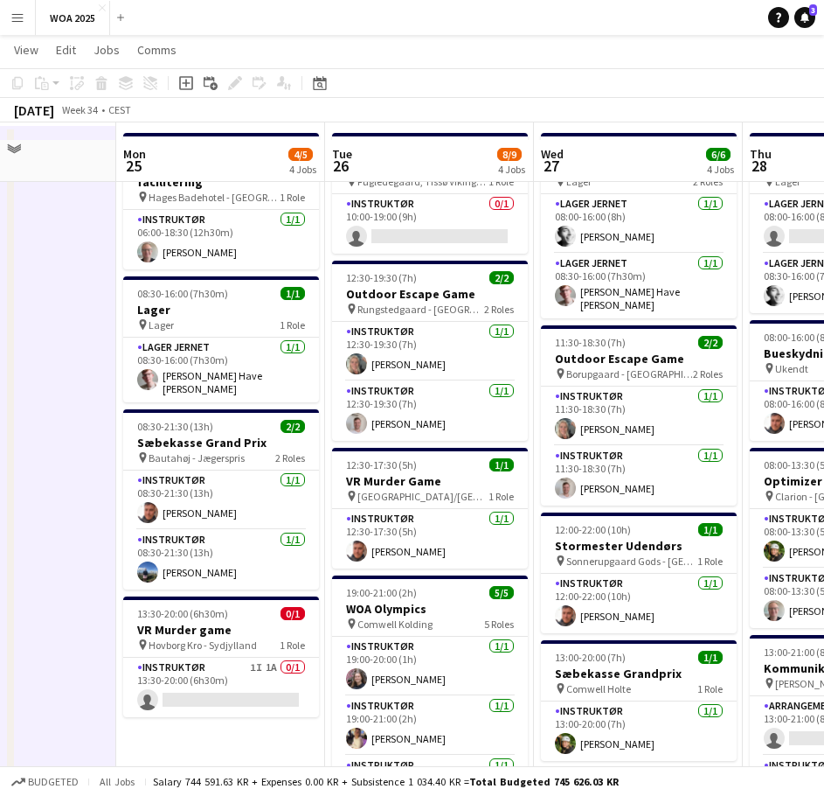
scroll to position [87, 0]
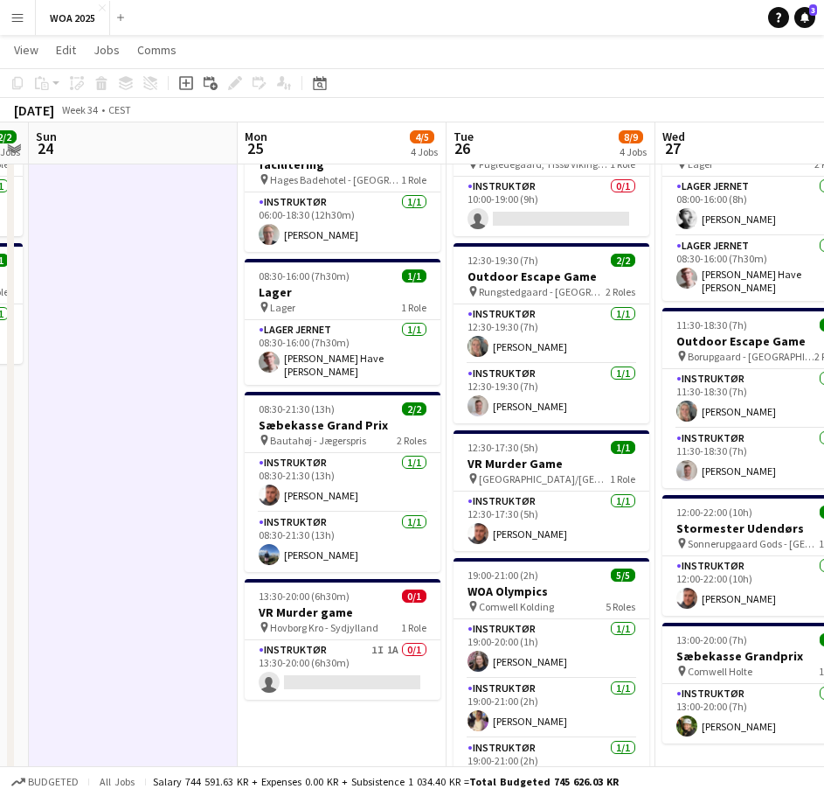
drag, startPoint x: 69, startPoint y: 330, endPoint x: 233, endPoint y: 359, distance: 166.2
click at [227, 358] on app-calendar-viewport "Fri 22 27/30 4 Jobs Sat 23 2/2 2 Jobs Sun 24 Mon 25 4/5 4 Jobs Tue 26 8/9 4 Job…" at bounding box center [412, 748] width 824 height 1535
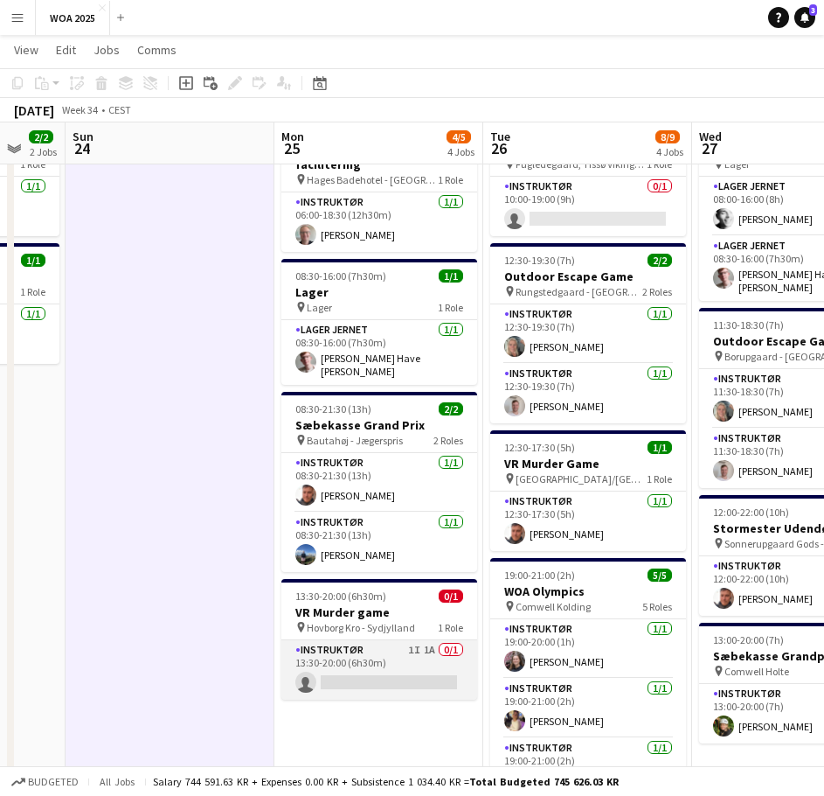
click at [407, 656] on app-card-role "Instruktør 1I 1A 0/1 13:30-20:00 (6h30m) single-neutral-actions" at bounding box center [380, 669] width 196 height 59
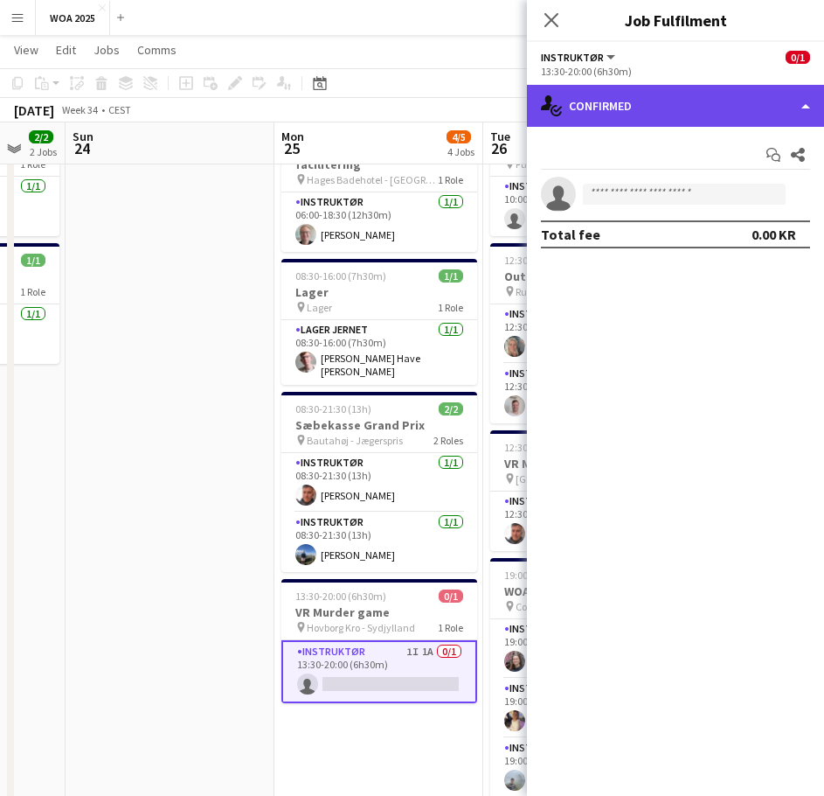
drag, startPoint x: 621, startPoint y: 122, endPoint x: 629, endPoint y: 117, distance: 9.8
click at [622, 121] on div "single-neutral-actions-check-2 Confirmed" at bounding box center [675, 106] width 297 height 42
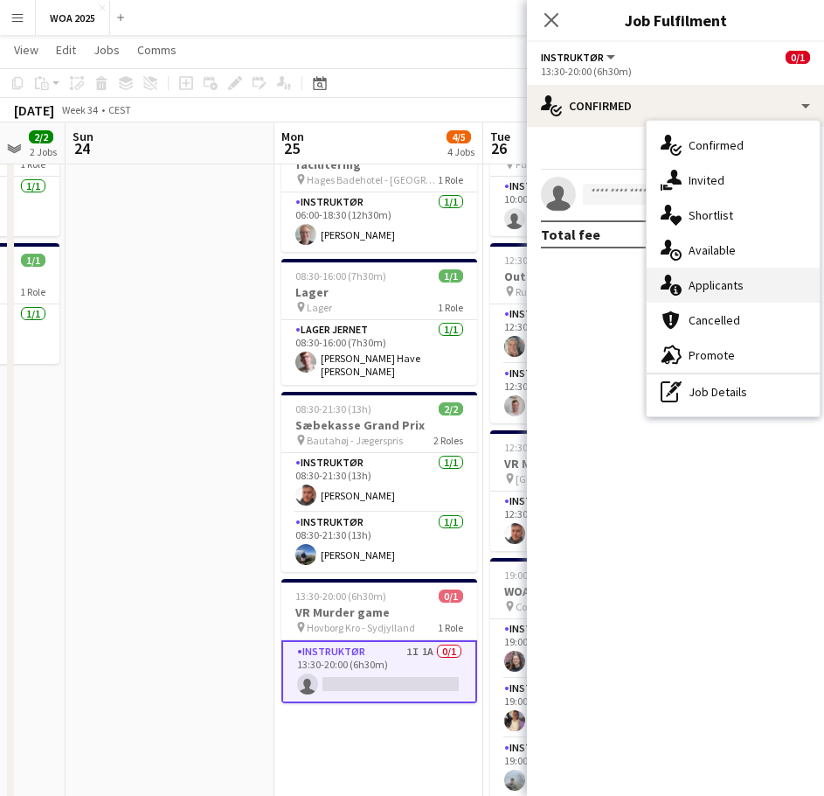
click at [728, 278] on div "single-neutral-actions-information Applicants" at bounding box center [733, 285] width 173 height 35
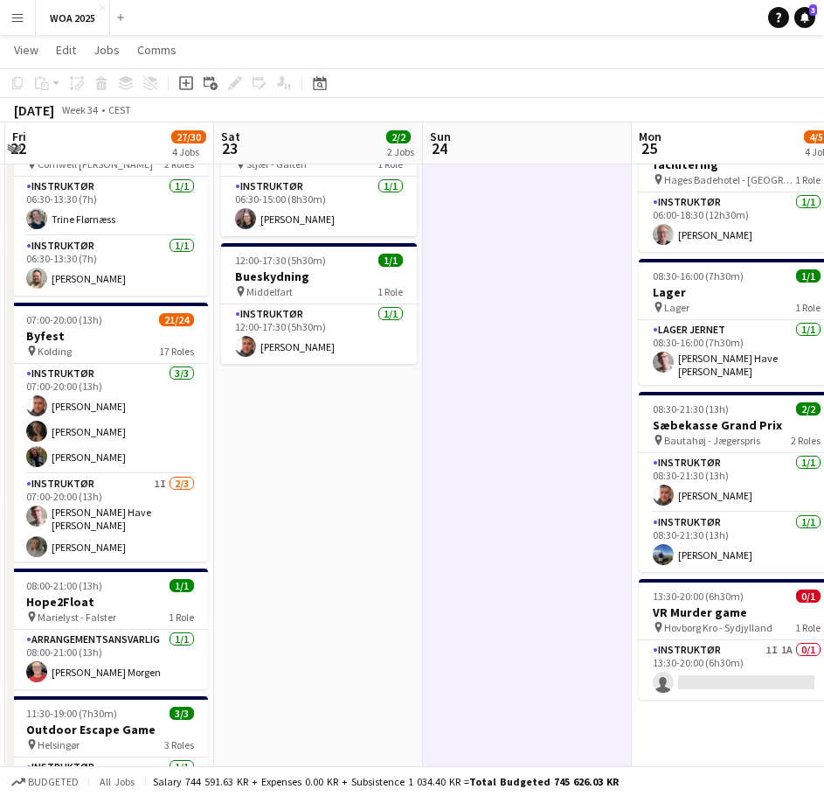
drag, startPoint x: 178, startPoint y: 344, endPoint x: 562, endPoint y: 455, distance: 399.3
click at [547, 451] on app-calendar-viewport "Wed 20 7/8 4 Jobs Thu 21 14/15 8 Jobs Fri 22 27/30 4 Jobs Sat 23 2/2 2 Jobs Sun…" at bounding box center [412, 748] width 824 height 1535
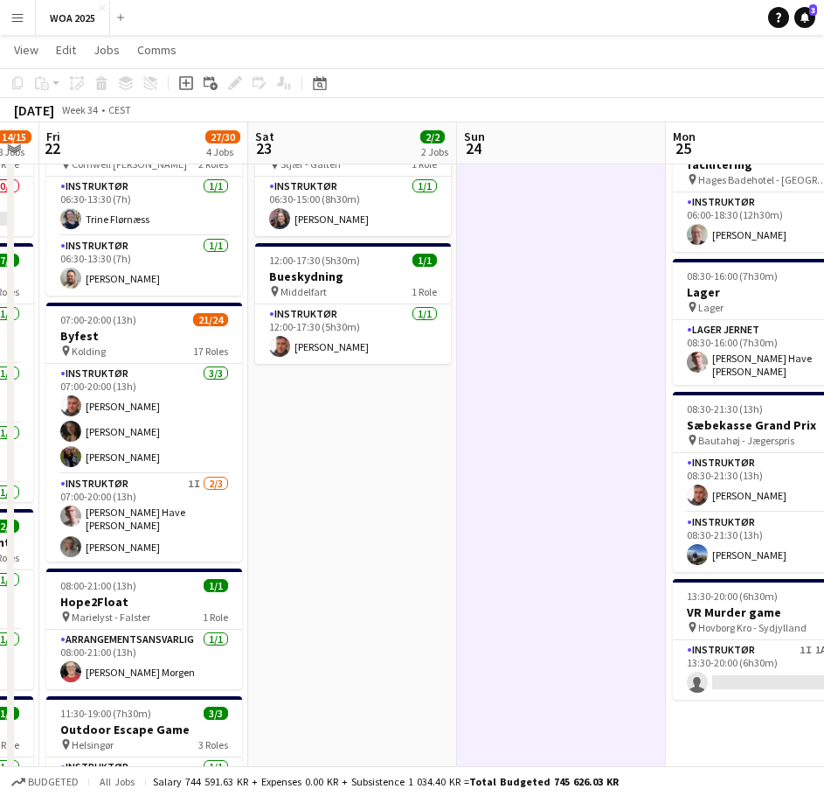
scroll to position [0, 420]
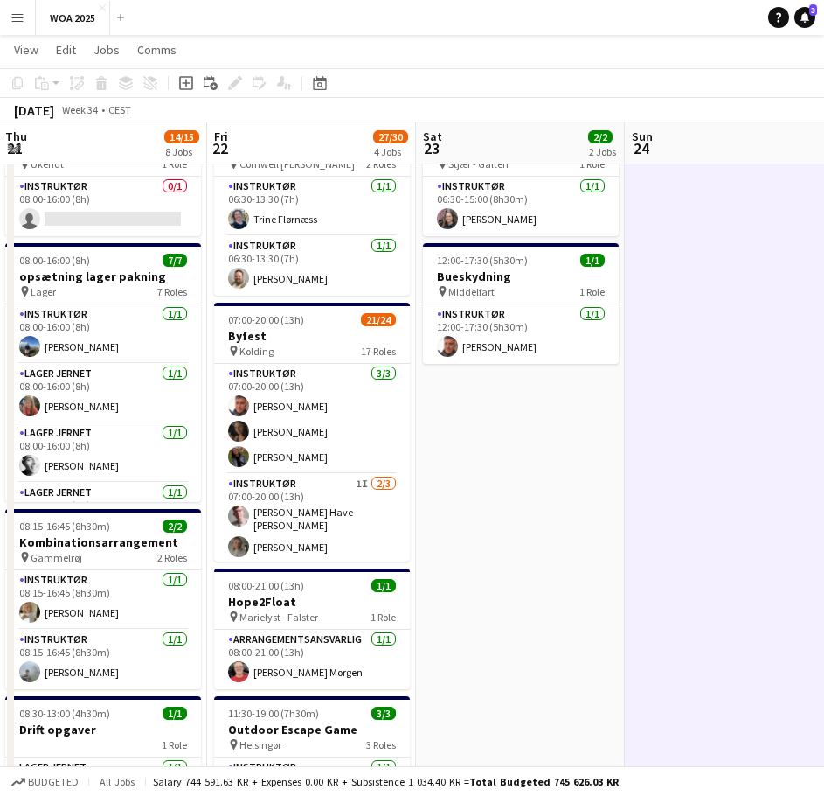
drag, startPoint x: 428, startPoint y: 461, endPoint x: 619, endPoint y: 470, distance: 190.8
click at [619, 470] on app-calendar-viewport "Tue 19 5/5 2 Jobs Wed 20 7/8 4 Jobs Thu 21 14/15 8 Jobs Fri 22 27/30 4 Jobs Sat…" at bounding box center [412, 748] width 824 height 1535
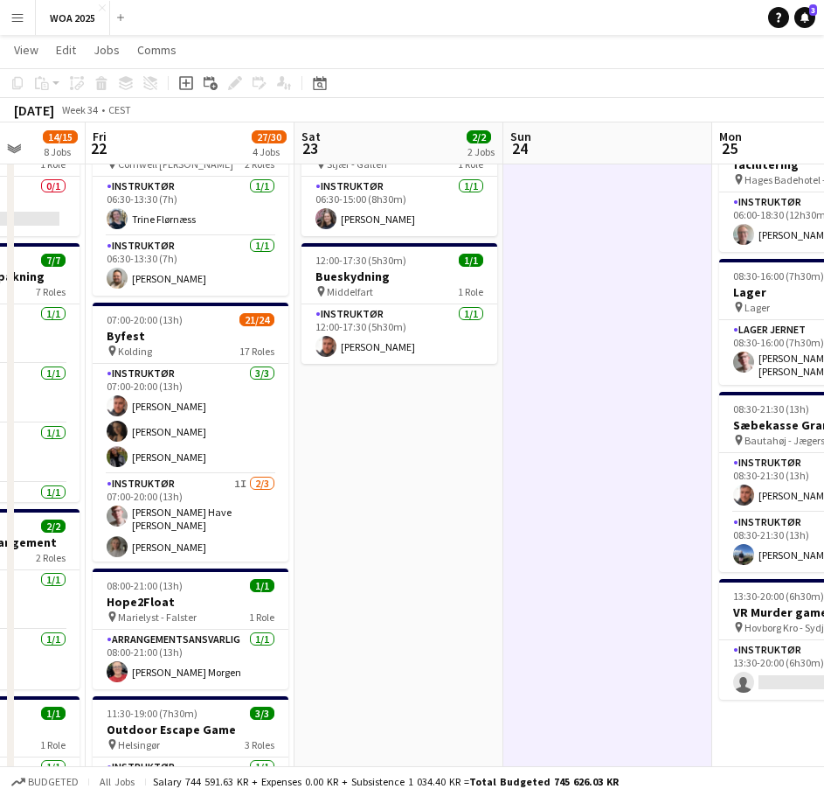
drag, startPoint x: 511, startPoint y: 473, endPoint x: 608, endPoint y: 477, distance: 98.0
click at [608, 477] on app-calendar-viewport "Tue 19 5/5 2 Jobs Wed 20 7/8 4 Jobs Thu 21 14/15 8 Jobs Fri 22 27/30 4 Jobs Sat…" at bounding box center [412, 748] width 824 height 1535
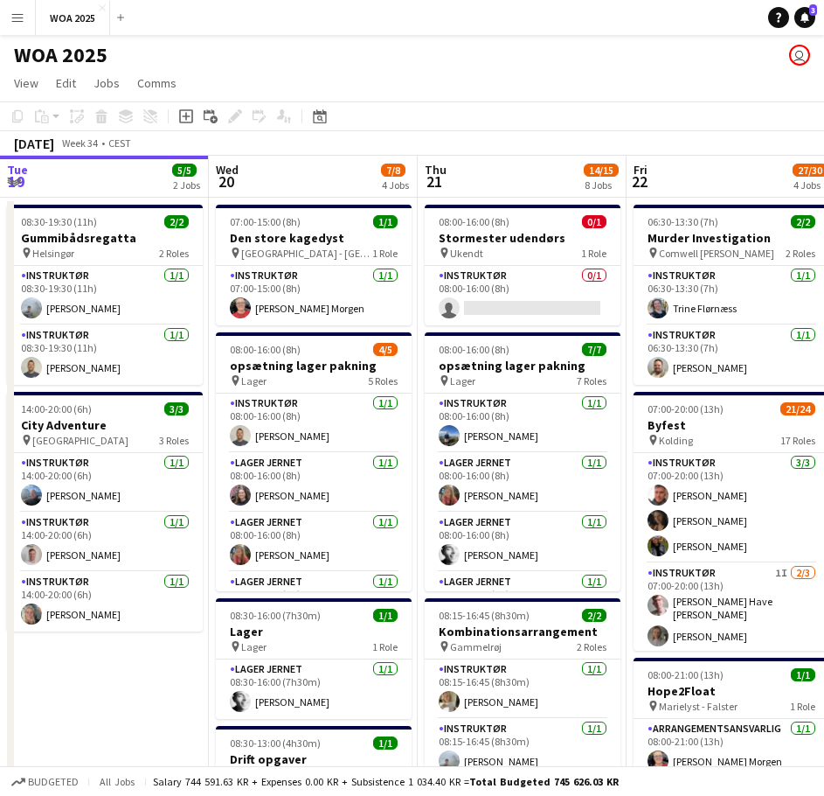
scroll to position [0, 631]
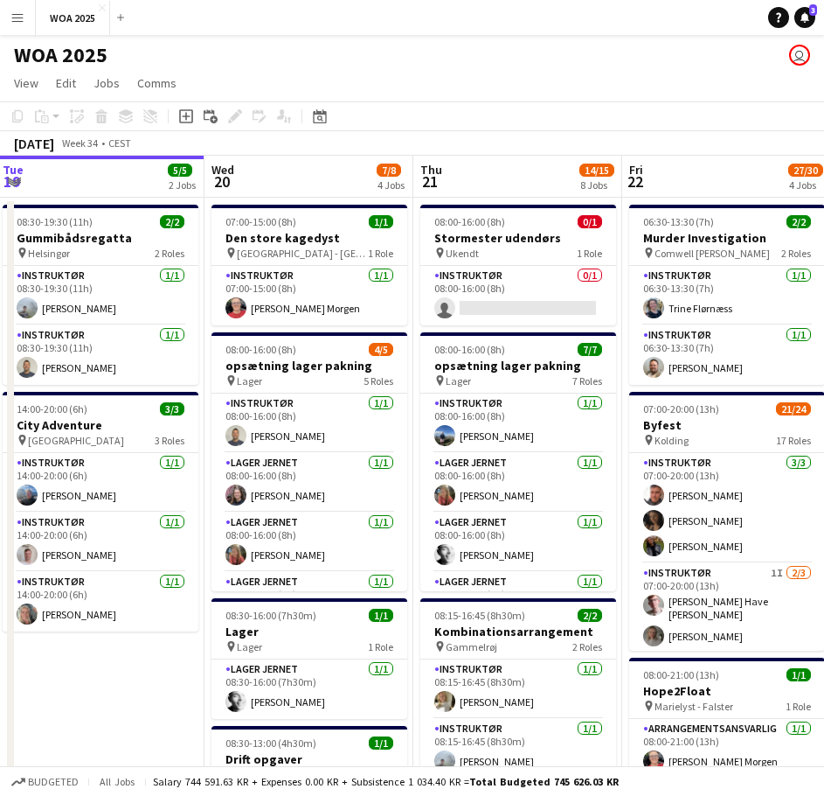
drag, startPoint x: 228, startPoint y: 386, endPoint x: 546, endPoint y: 413, distance: 318.4
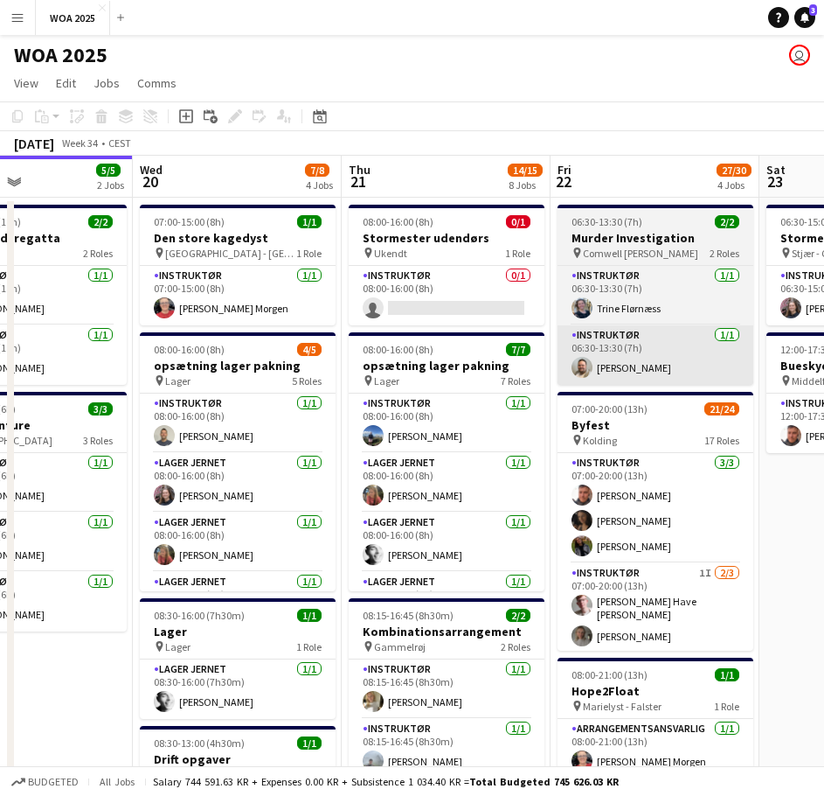
drag, startPoint x: 685, startPoint y: 361, endPoint x: 766, endPoint y: 347, distance: 81.6
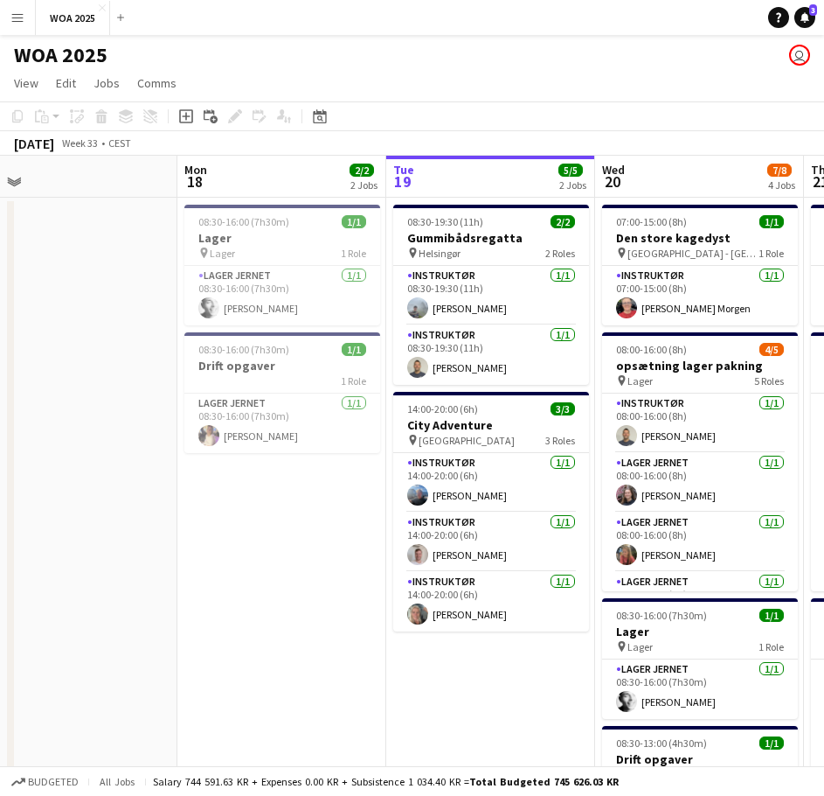
drag, startPoint x: 400, startPoint y: 431, endPoint x: 675, endPoint y: 415, distance: 275.0
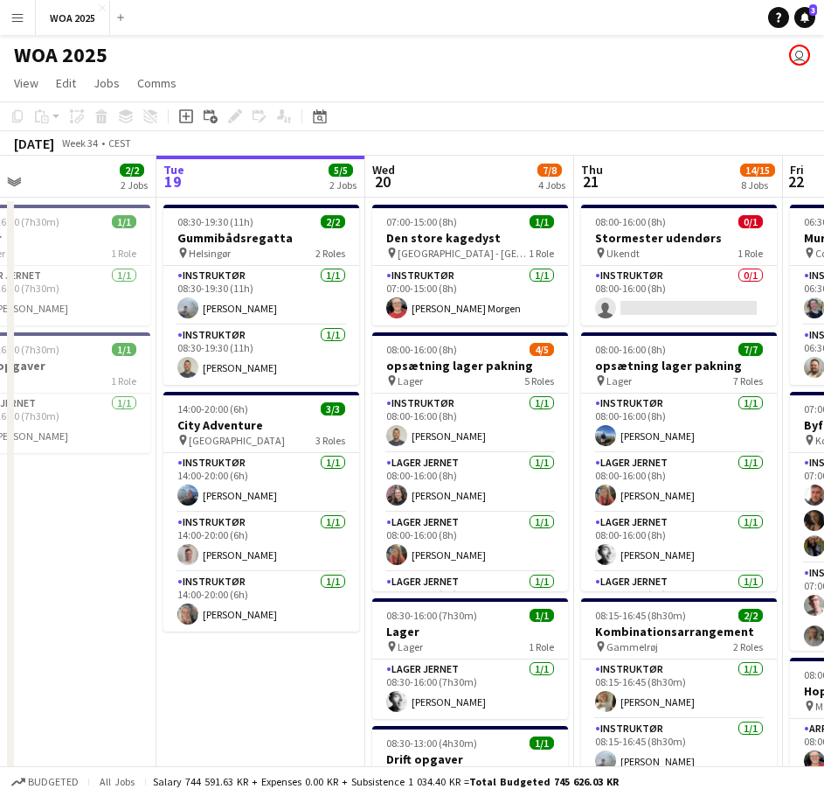
scroll to position [0, 683]
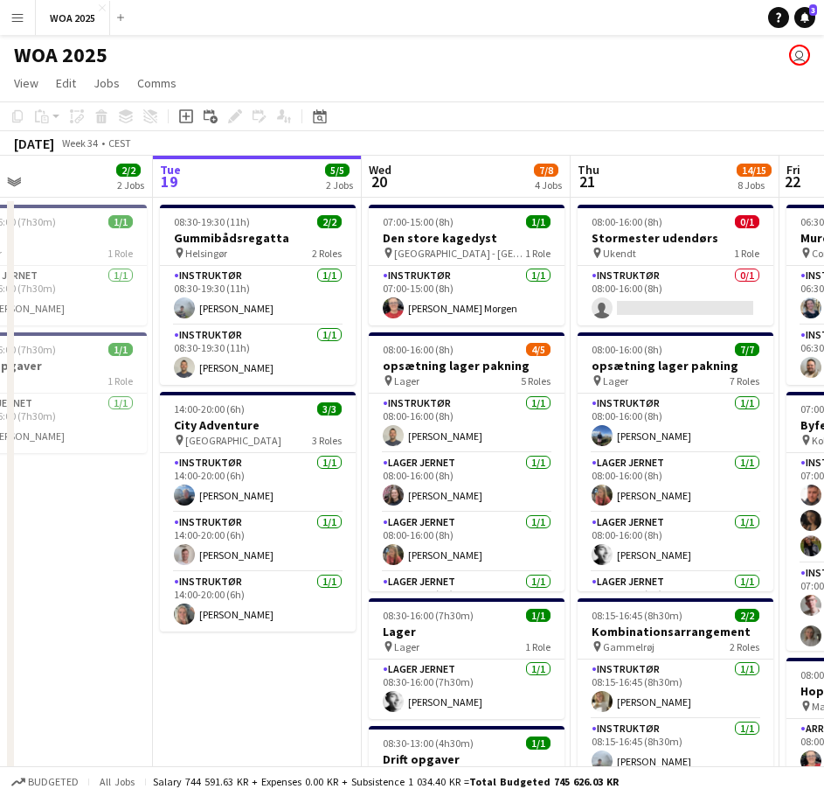
drag, startPoint x: 502, startPoint y: 444, endPoint x: 271, endPoint y: 448, distance: 230.8
drag, startPoint x: 463, startPoint y: 402, endPoint x: 243, endPoint y: 434, distance: 222.7
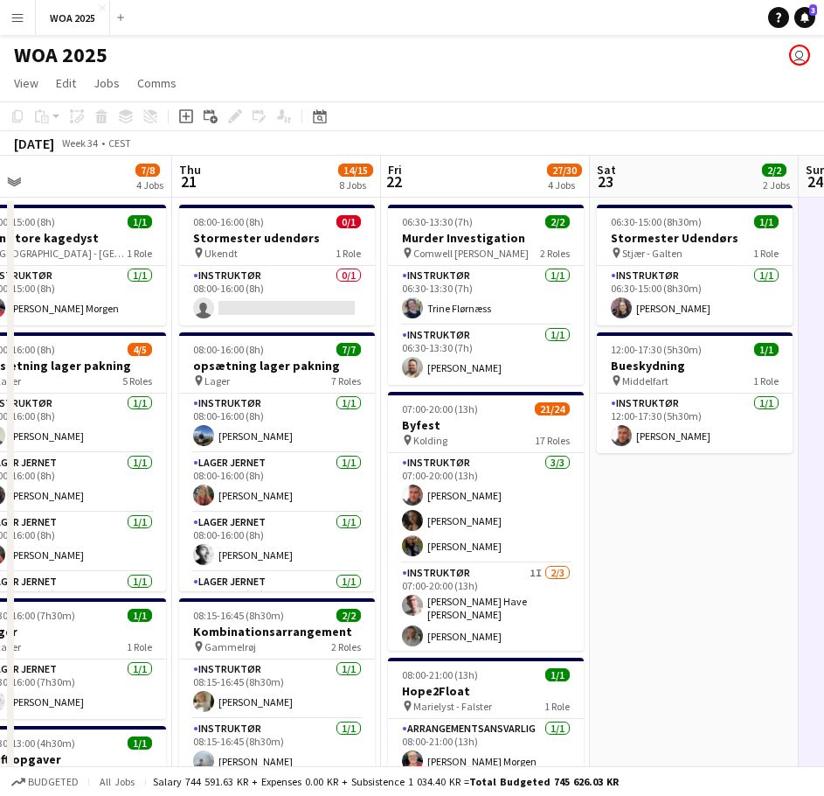
drag, startPoint x: 640, startPoint y: 388, endPoint x: 238, endPoint y: 418, distance: 403.2
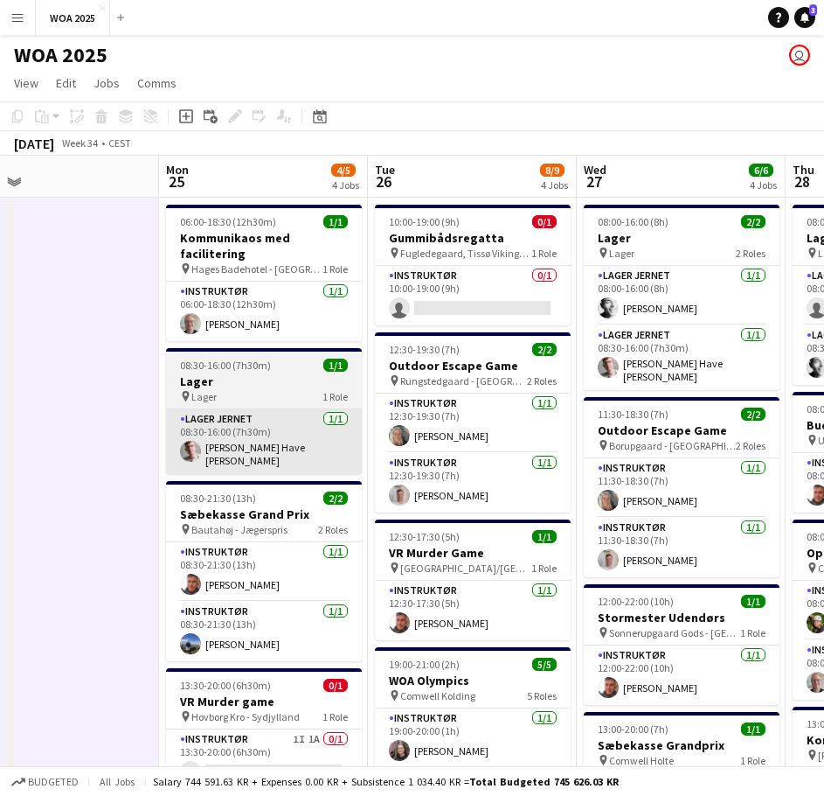
drag, startPoint x: 419, startPoint y: 425, endPoint x: 259, endPoint y: 425, distance: 160.0
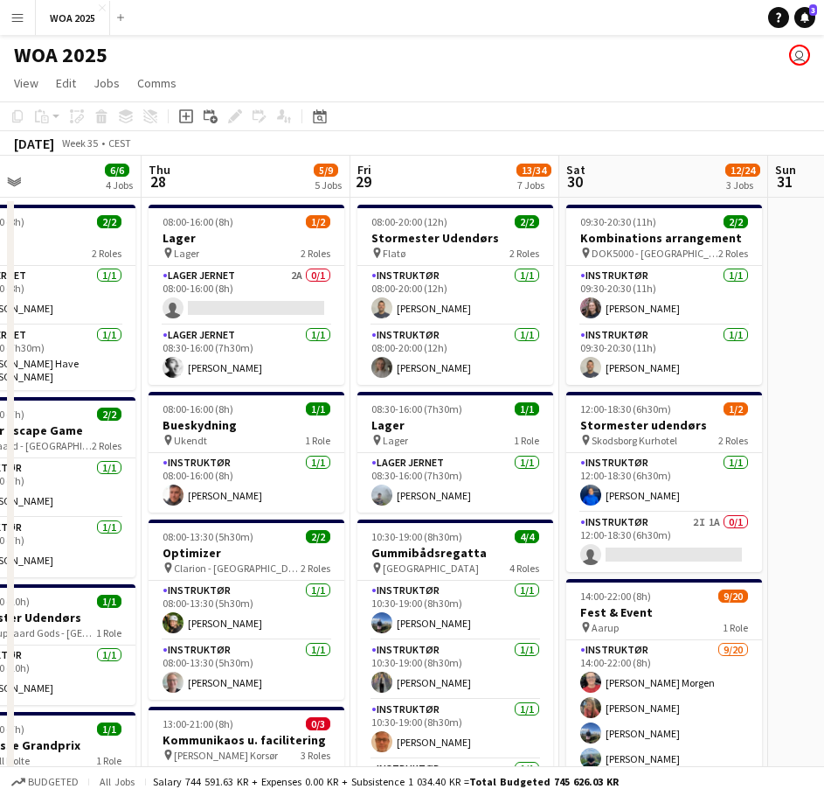
drag, startPoint x: 573, startPoint y: 417, endPoint x: 96, endPoint y: 429, distance: 477.5
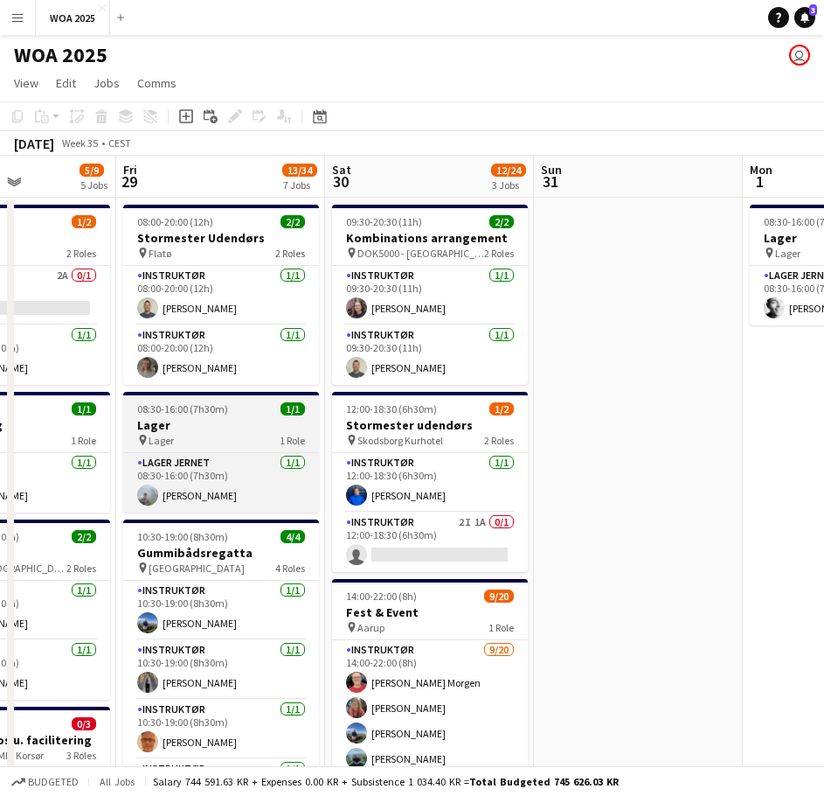
drag, startPoint x: 377, startPoint y: 428, endPoint x: 202, endPoint y: 423, distance: 174.9
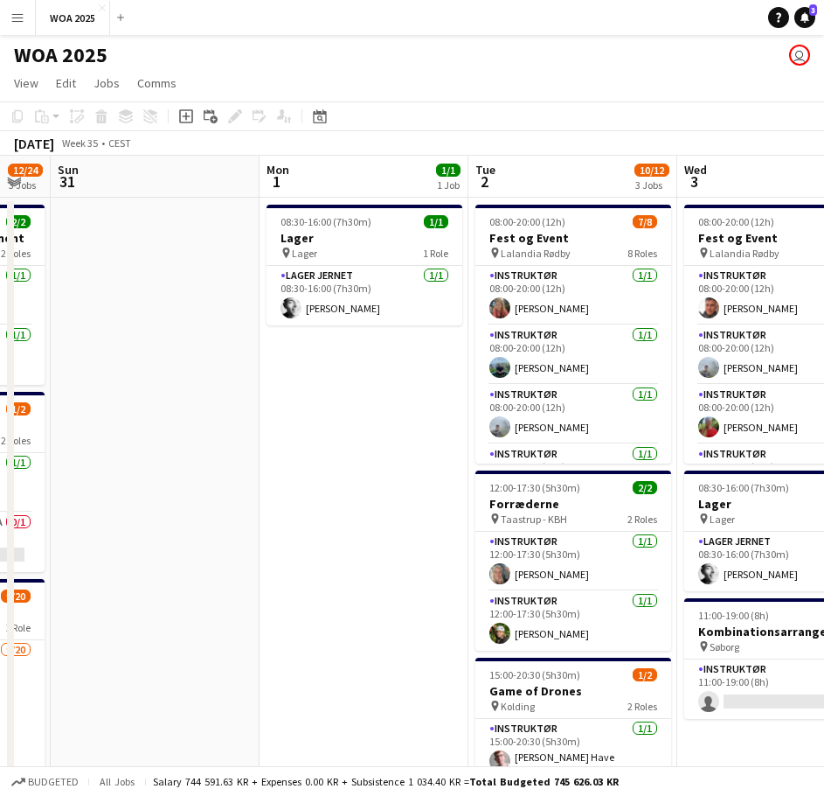
scroll to position [0, 601]
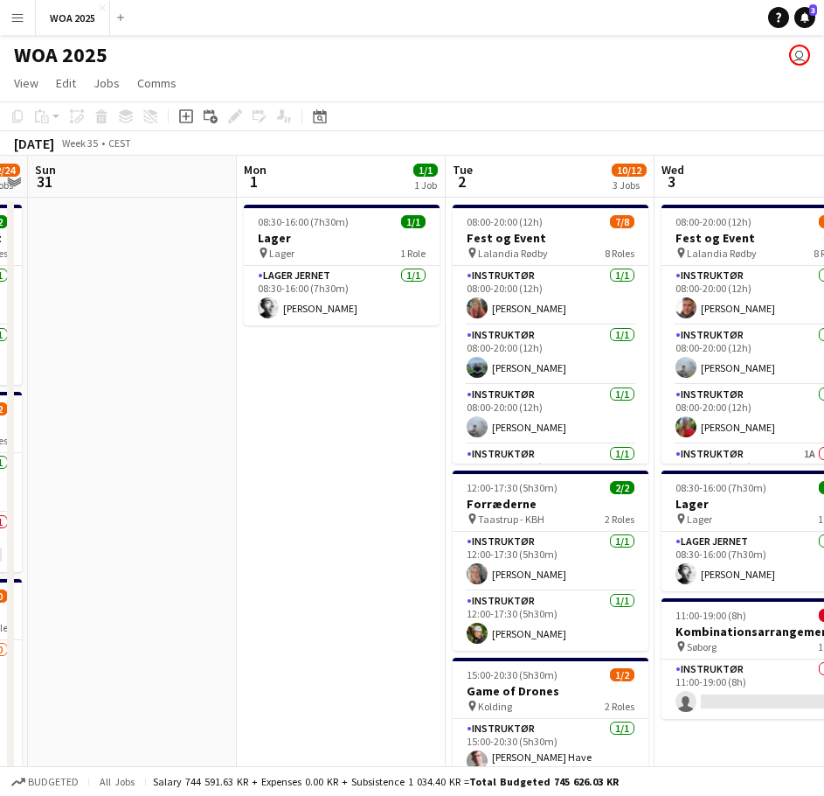
drag, startPoint x: 674, startPoint y: 390, endPoint x: 188, endPoint y: 425, distance: 487.3
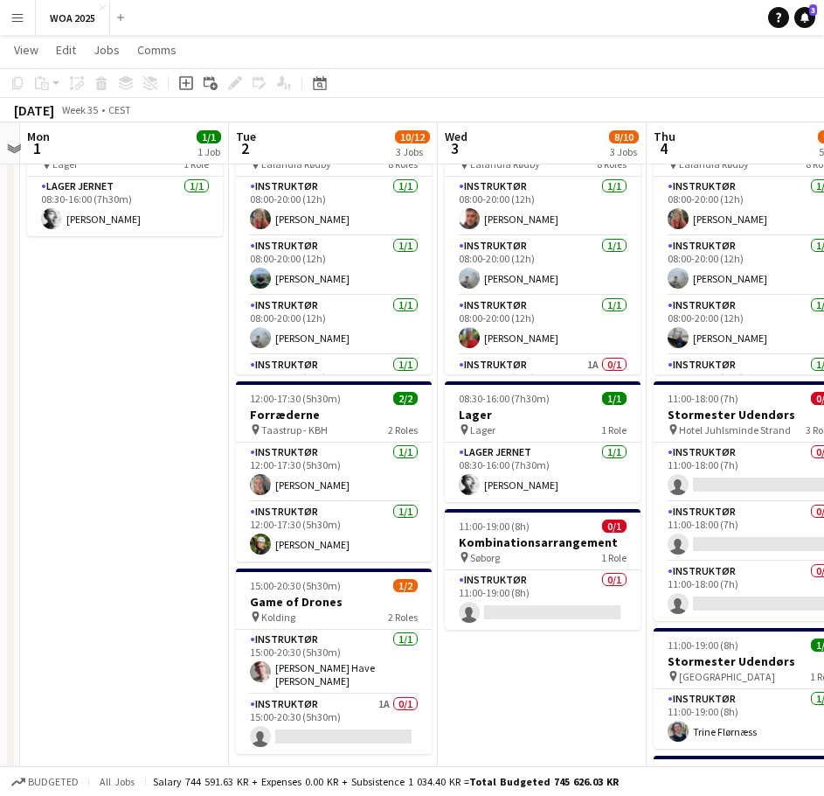
scroll to position [0, 615]
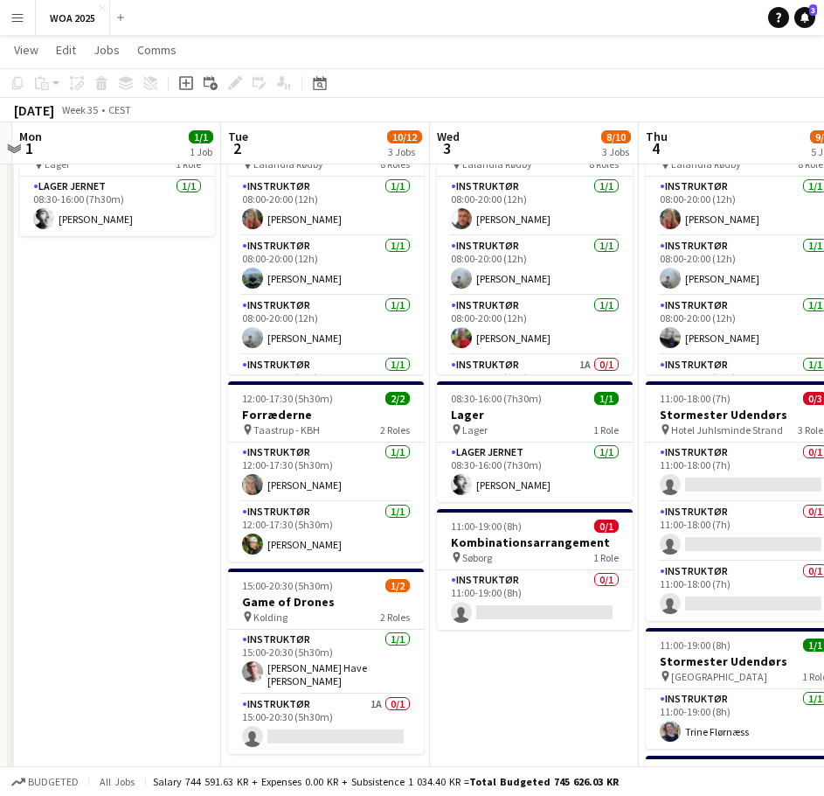
drag, startPoint x: 414, startPoint y: 396, endPoint x: 191, endPoint y: 411, distance: 222.6
click at [191, 411] on app-calendar-viewport "Fri 29 13/34 7 Jobs Sat 30 12/24 3 Jobs Sun 31 Mon 1 1/1 1 Job Tue 2 10/12 3 Jo…" at bounding box center [412, 748] width 824 height 1535
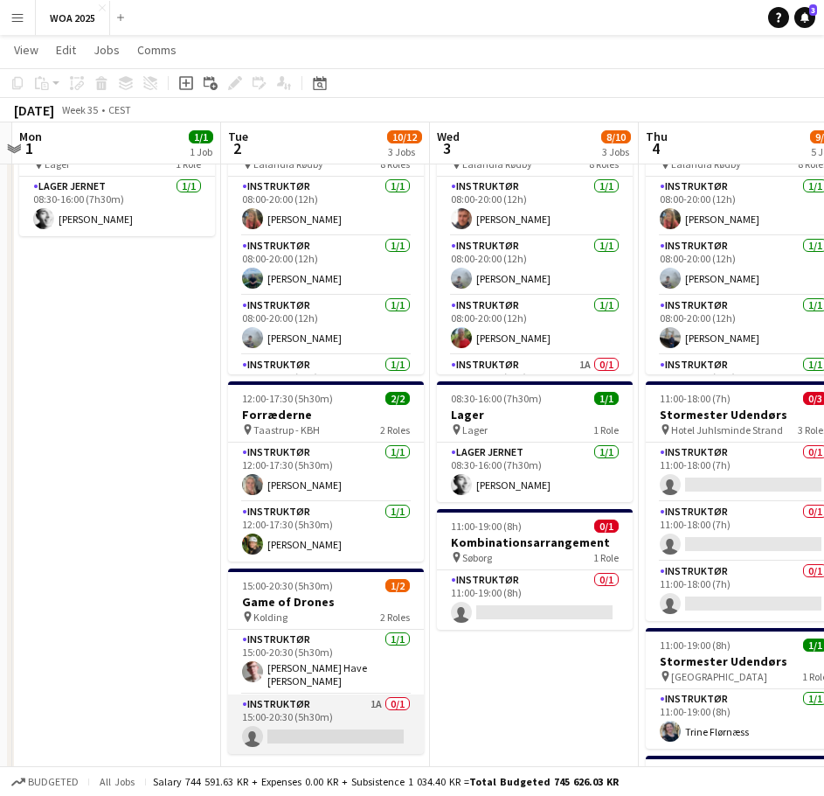
click at [321, 719] on app-card-role "Instruktør 1A 0/1 15:00-20:30 (5h30m) single-neutral-actions" at bounding box center [326, 723] width 196 height 59
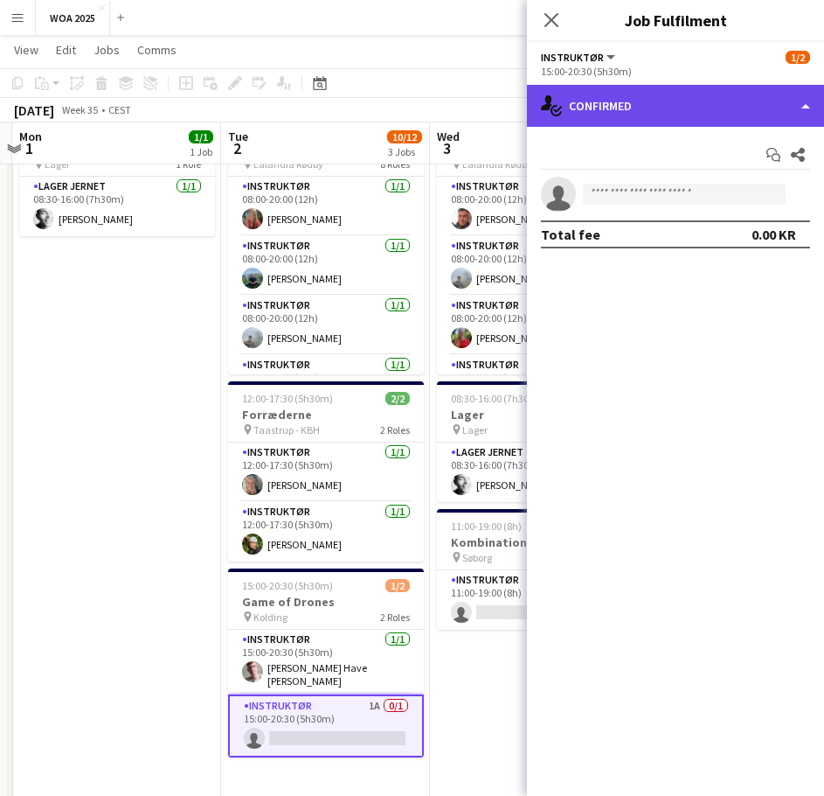
click at [666, 111] on div "single-neutral-actions-check-2 Confirmed" at bounding box center [675, 106] width 297 height 42
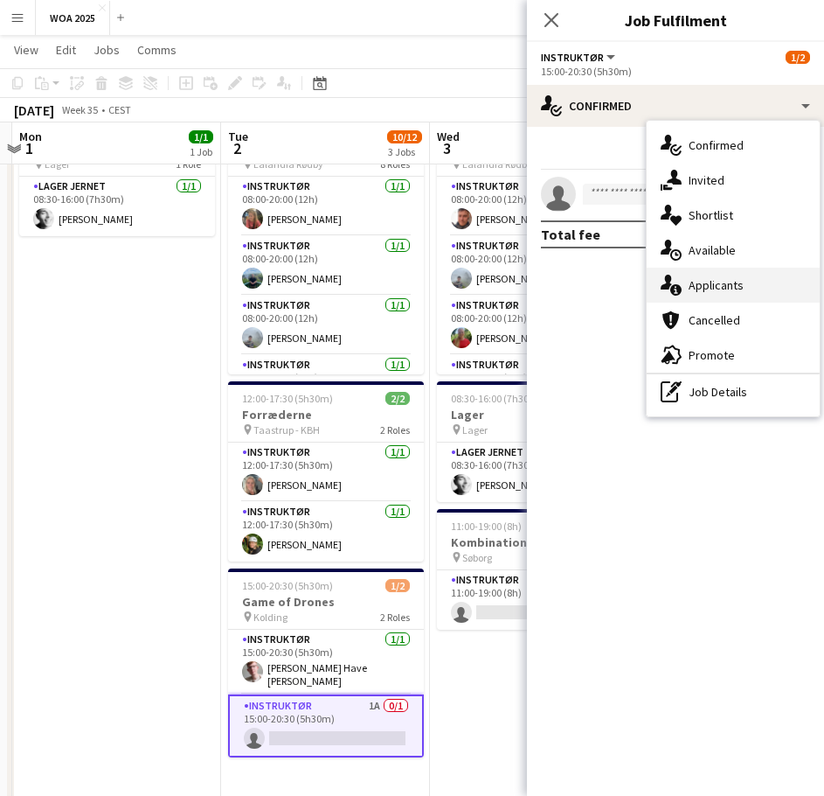
click at [722, 282] on div "single-neutral-actions-information Applicants" at bounding box center [733, 285] width 173 height 35
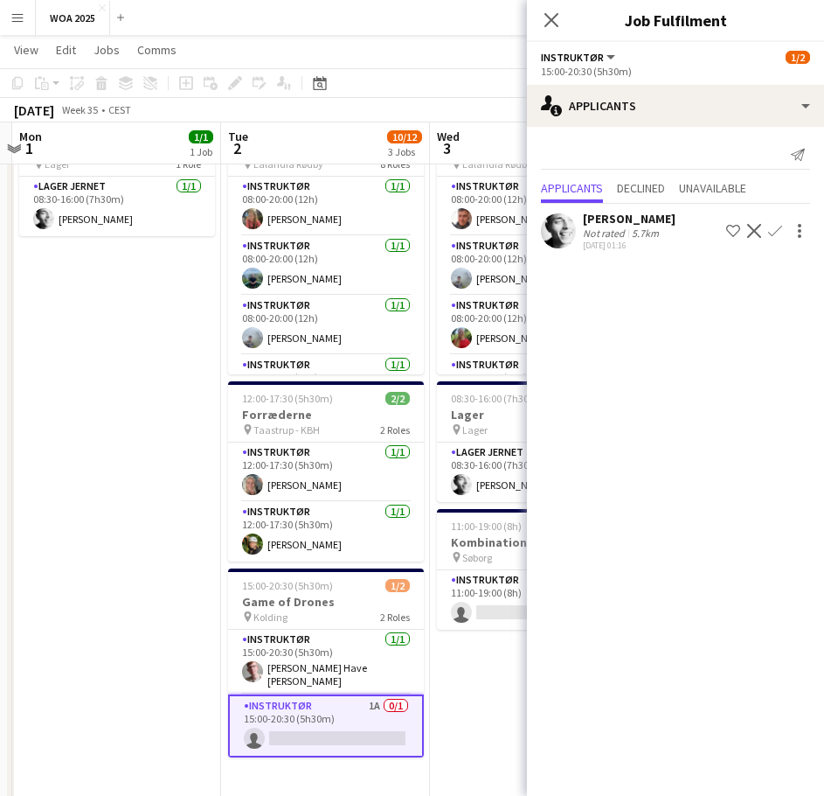
click at [318, 736] on app-card-role "Instruktør 1A 0/1 15:00-20:30 (5h30m) single-neutral-actions" at bounding box center [326, 725] width 196 height 63
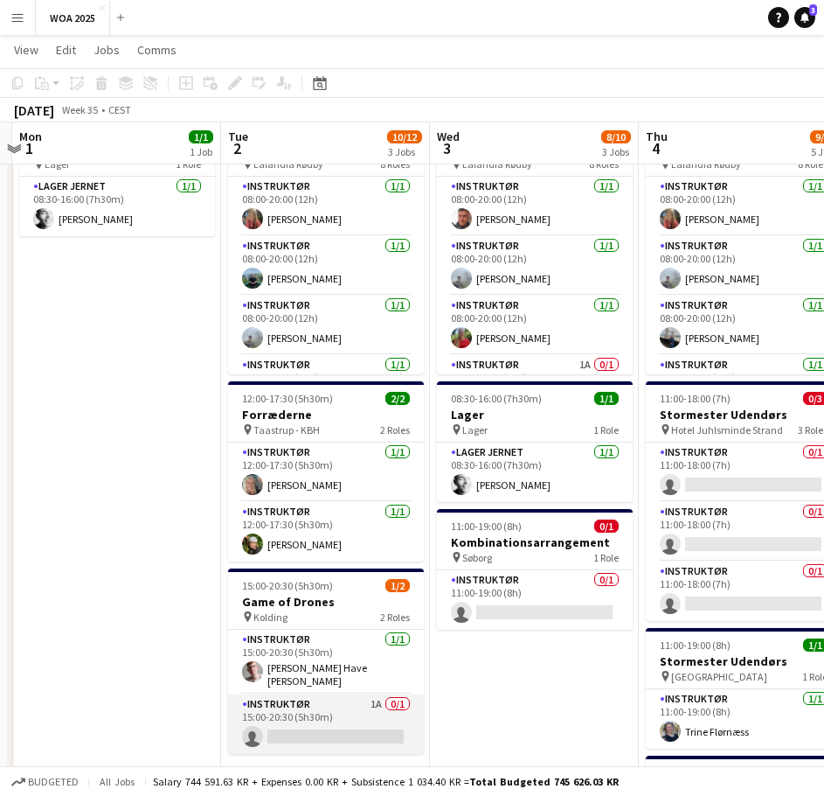
click at [326, 734] on app-card-role "Instruktør 1A 0/1 15:00-20:30 (5h30m) single-neutral-actions" at bounding box center [326, 723] width 196 height 59
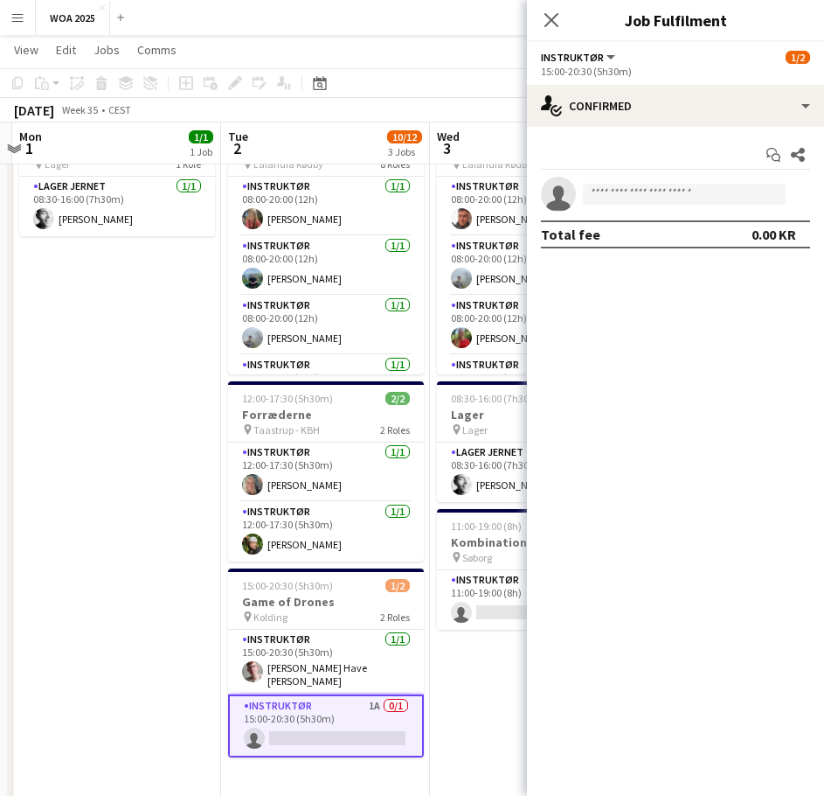
click at [633, 179] on app-invite-slot "single-neutral-actions" at bounding box center [675, 194] width 297 height 35
click at [634, 181] on app-invite-slot "single-neutral-actions" at bounding box center [675, 194] width 297 height 35
click at [640, 191] on input at bounding box center [684, 194] width 203 height 21
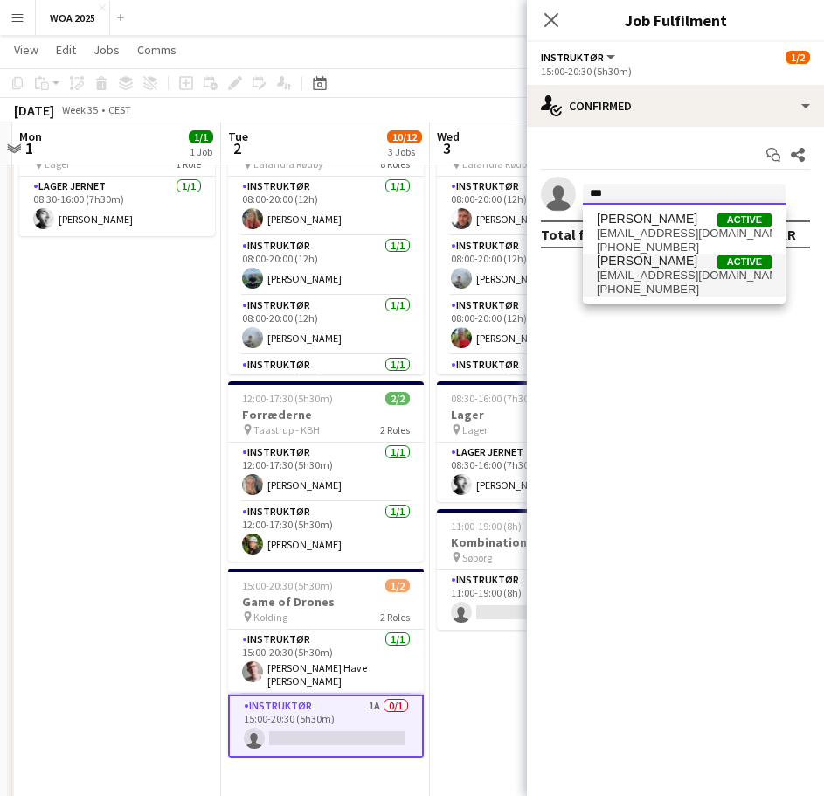
type input "***"
click at [650, 277] on span "[EMAIL_ADDRESS][DOMAIN_NAME]" at bounding box center [684, 275] width 175 height 14
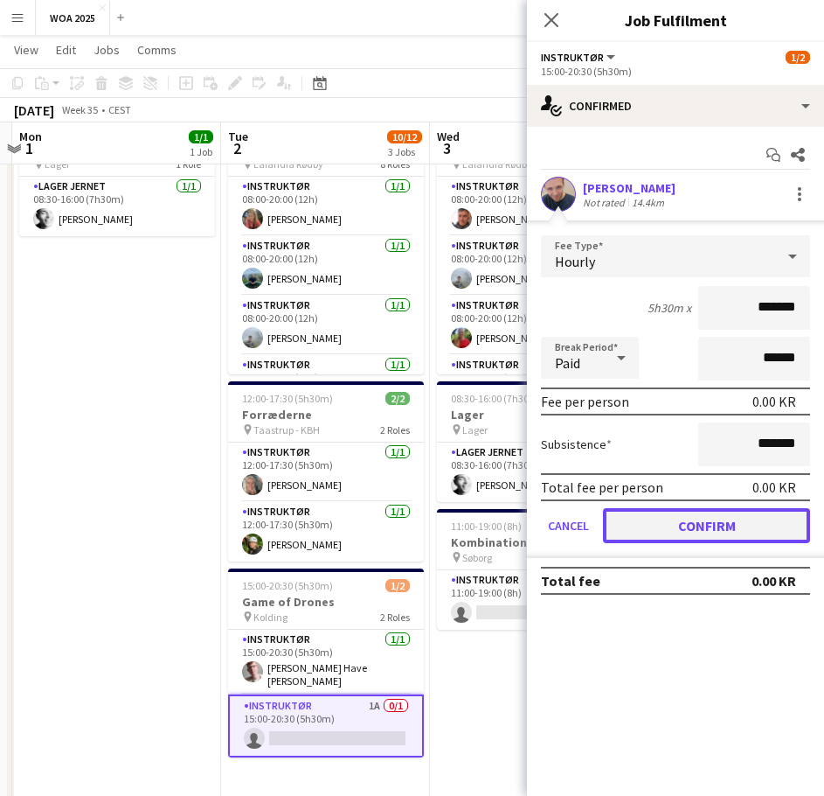
click at [670, 516] on button "Confirm" at bounding box center [706, 525] width 207 height 35
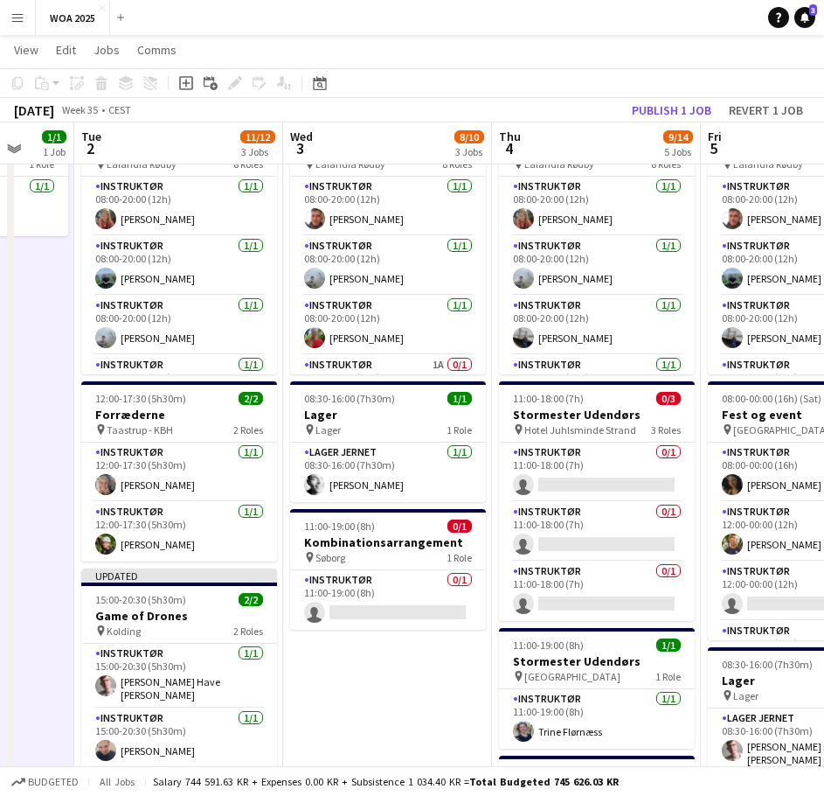
scroll to position [0, 627]
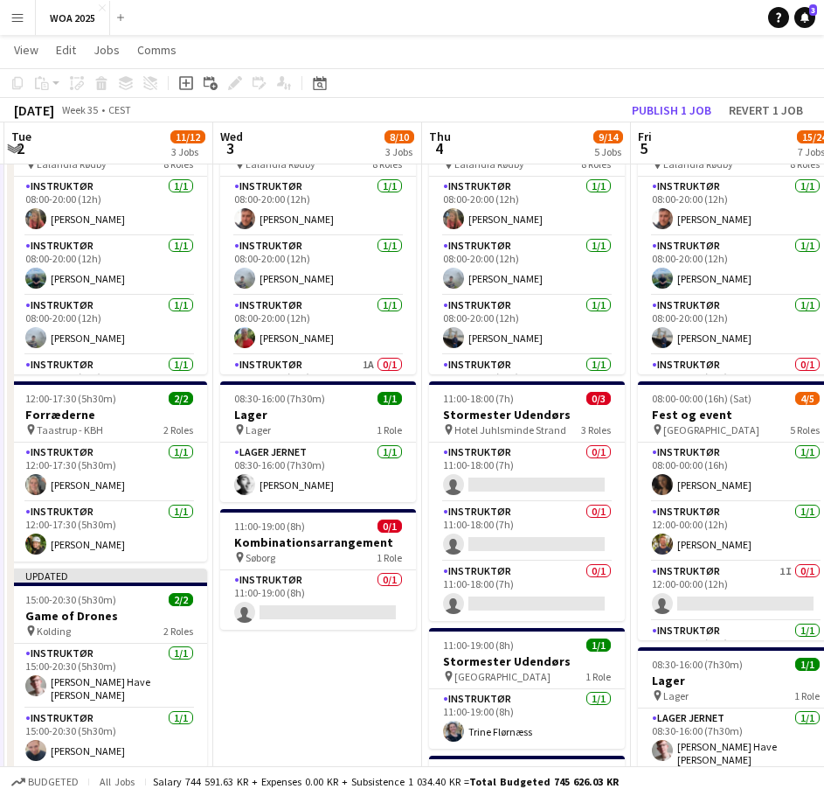
drag, startPoint x: 584, startPoint y: 371, endPoint x: 364, endPoint y: 393, distance: 221.5
click at [364, 393] on app-calendar-viewport "Sat 30 12/24 3 Jobs Sun 31 Mon 1 1/1 1 Job Tue 2 11/12 3 Jobs Wed 3 8/10 3 Jobs…" at bounding box center [412, 748] width 824 height 1535
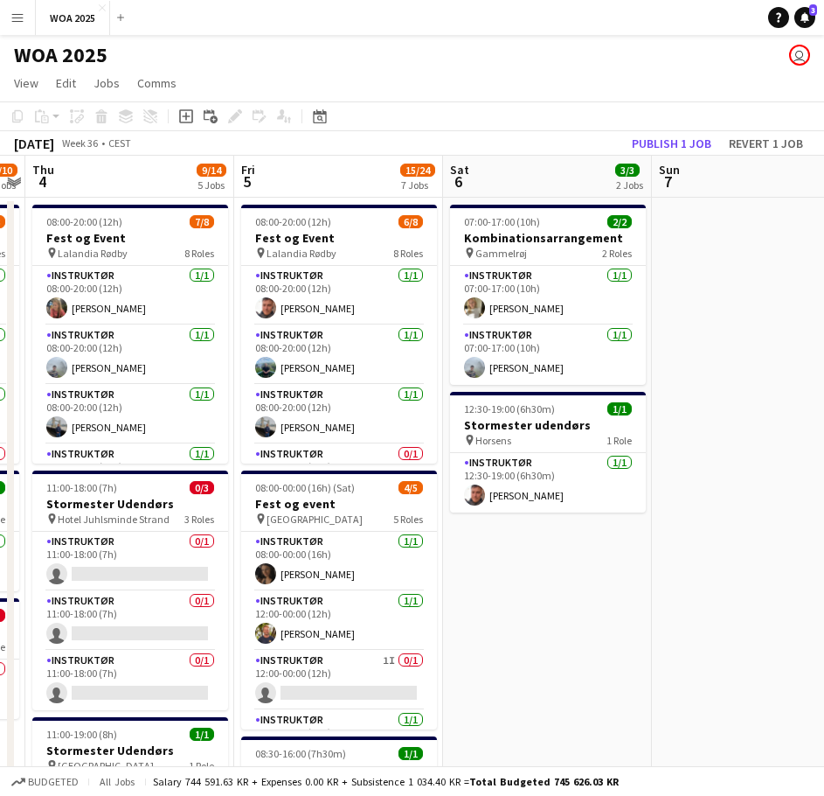
scroll to position [0, 615]
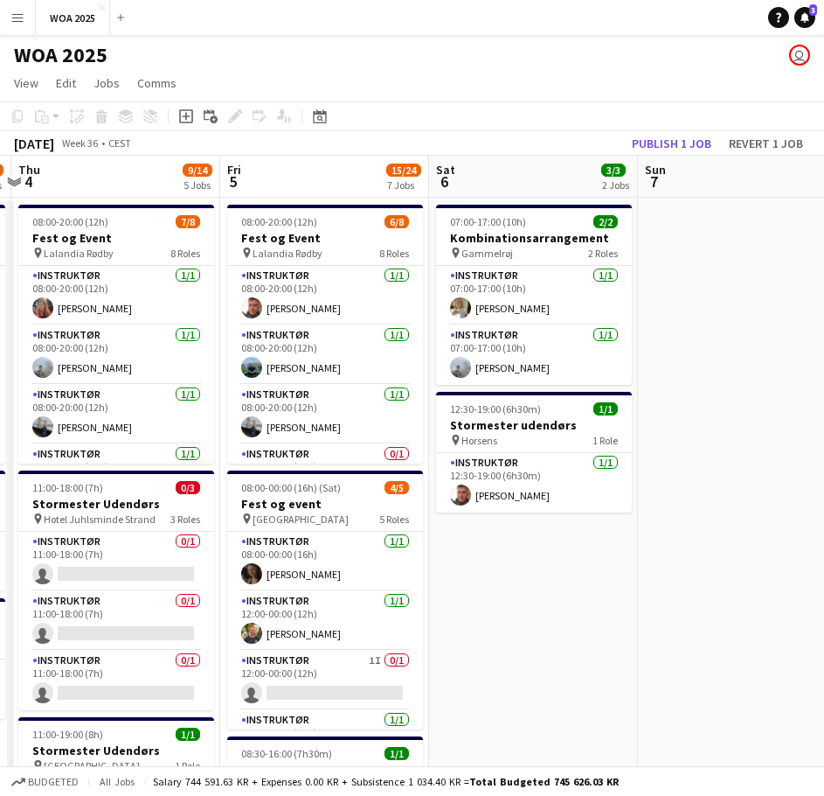
drag, startPoint x: 563, startPoint y: 419, endPoint x: 180, endPoint y: 390, distance: 384.0
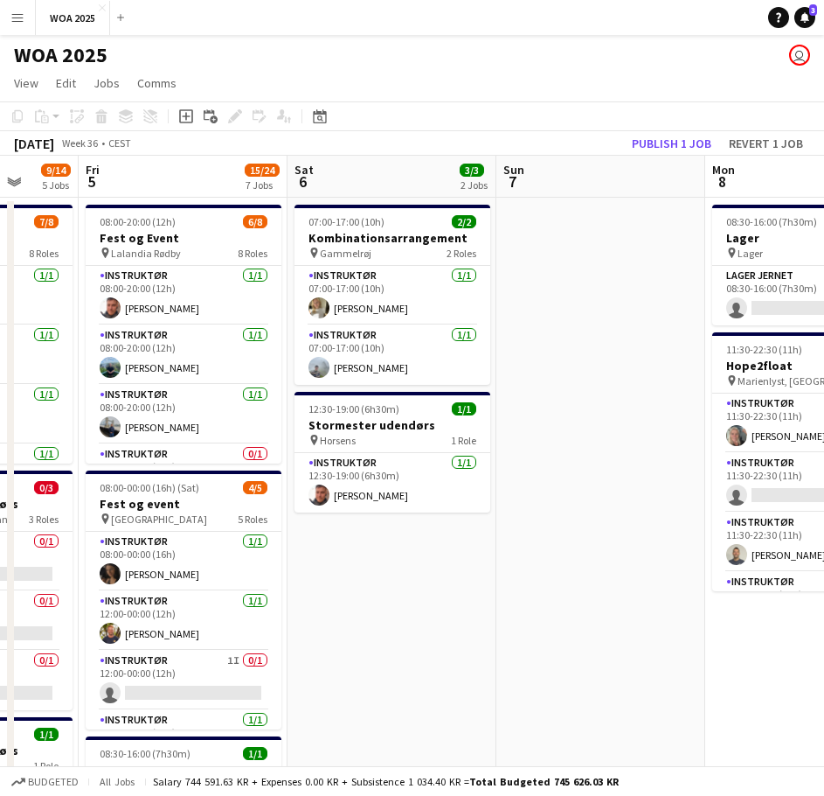
drag, startPoint x: 611, startPoint y: 528, endPoint x: 223, endPoint y: 545, distance: 388.5
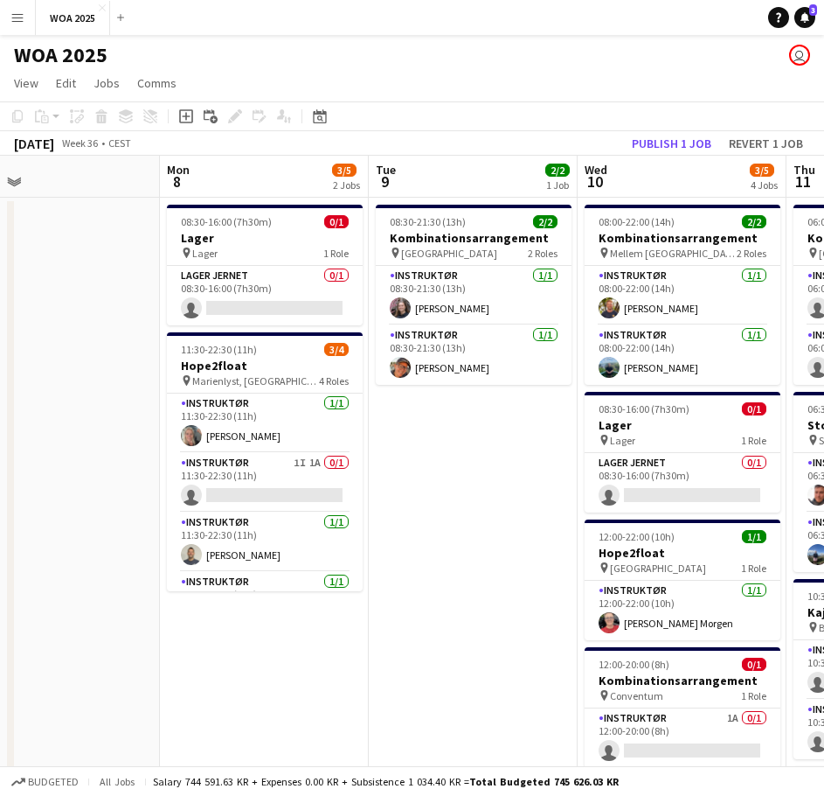
drag, startPoint x: 371, startPoint y: 392, endPoint x: 72, endPoint y: 393, distance: 299.0
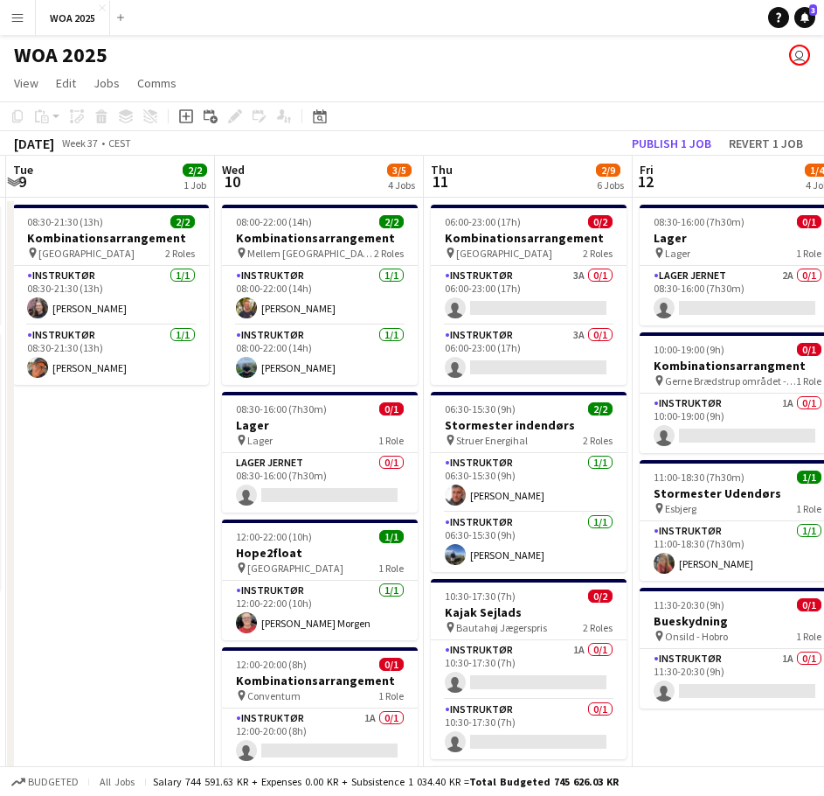
scroll to position [0, 650]
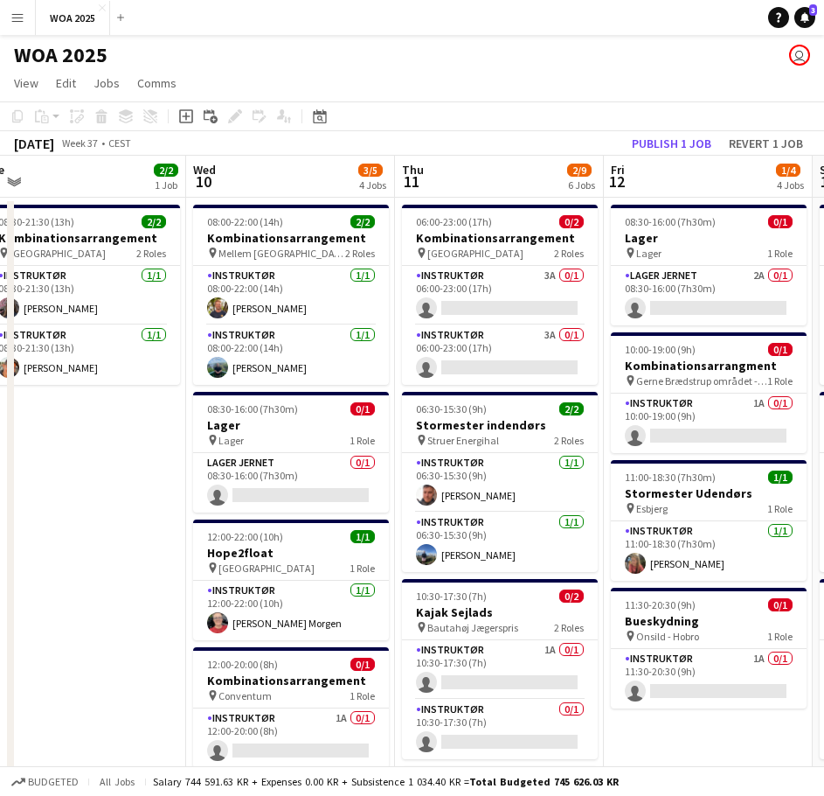
drag, startPoint x: 513, startPoint y: 425, endPoint x: 125, endPoint y: 408, distance: 388.5
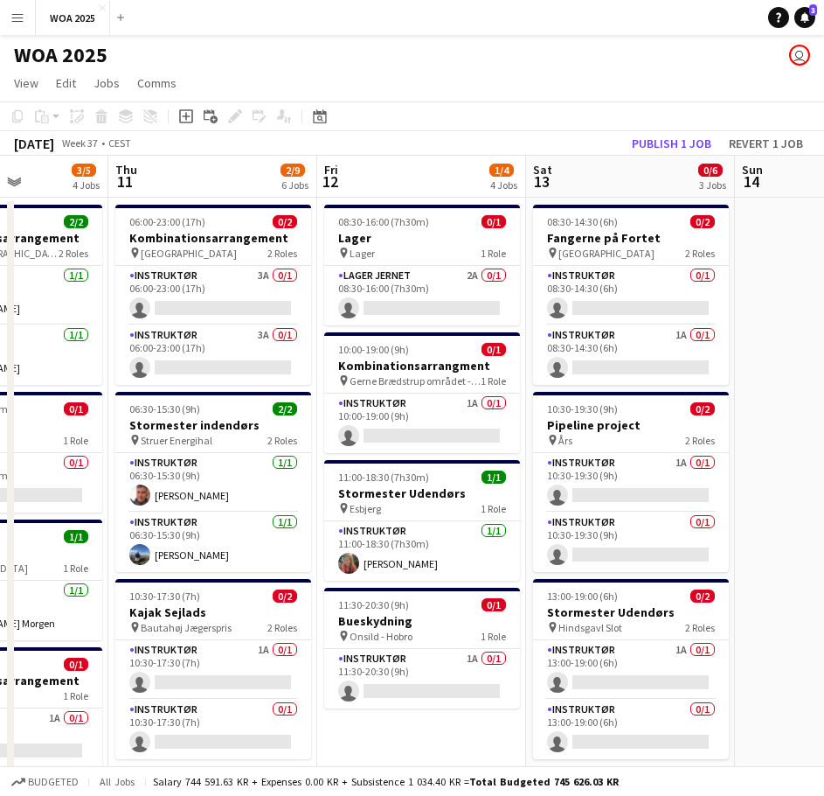
scroll to position [0, 519]
drag, startPoint x: 504, startPoint y: 436, endPoint x: 216, endPoint y: 420, distance: 288.1
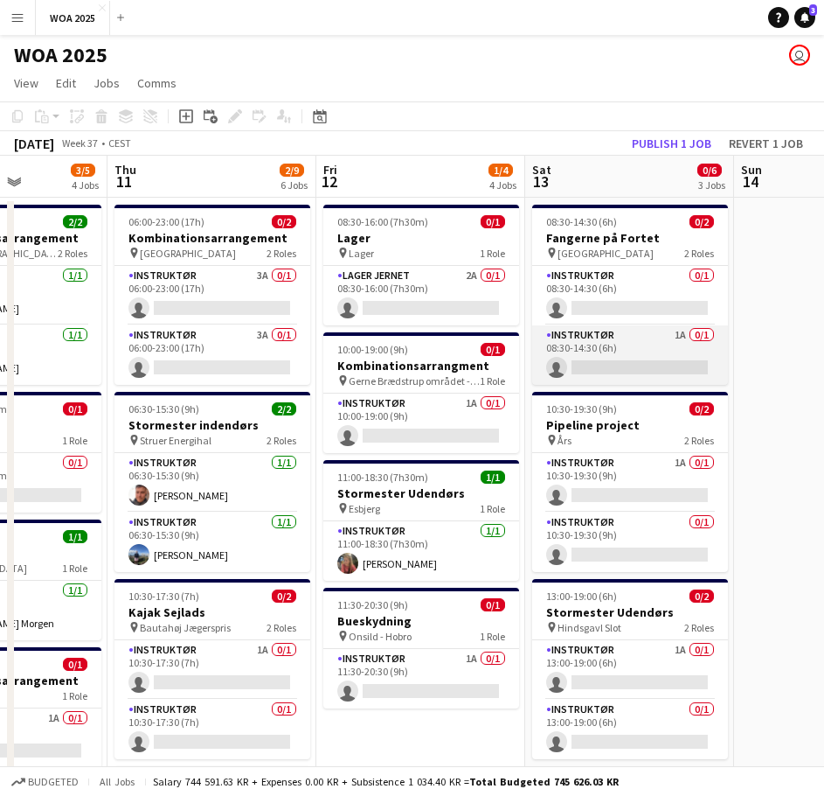
click at [632, 351] on app-card-role "Instruktør 1A 0/1 08:30-14:30 (6h) single-neutral-actions" at bounding box center [630, 354] width 196 height 59
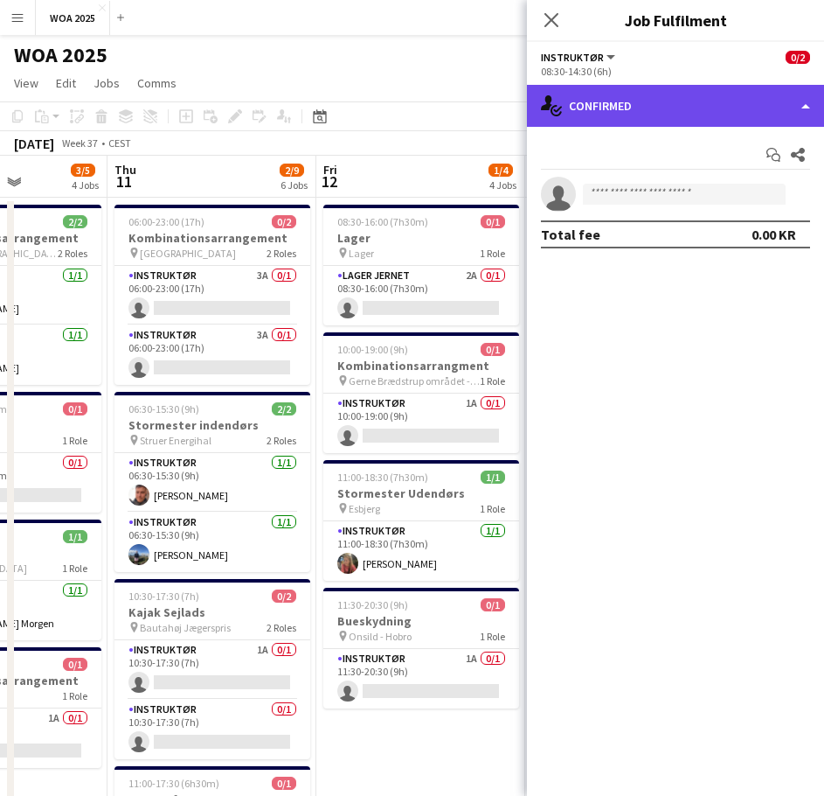
click at [636, 110] on div "single-neutral-actions-check-2 Confirmed" at bounding box center [675, 106] width 297 height 42
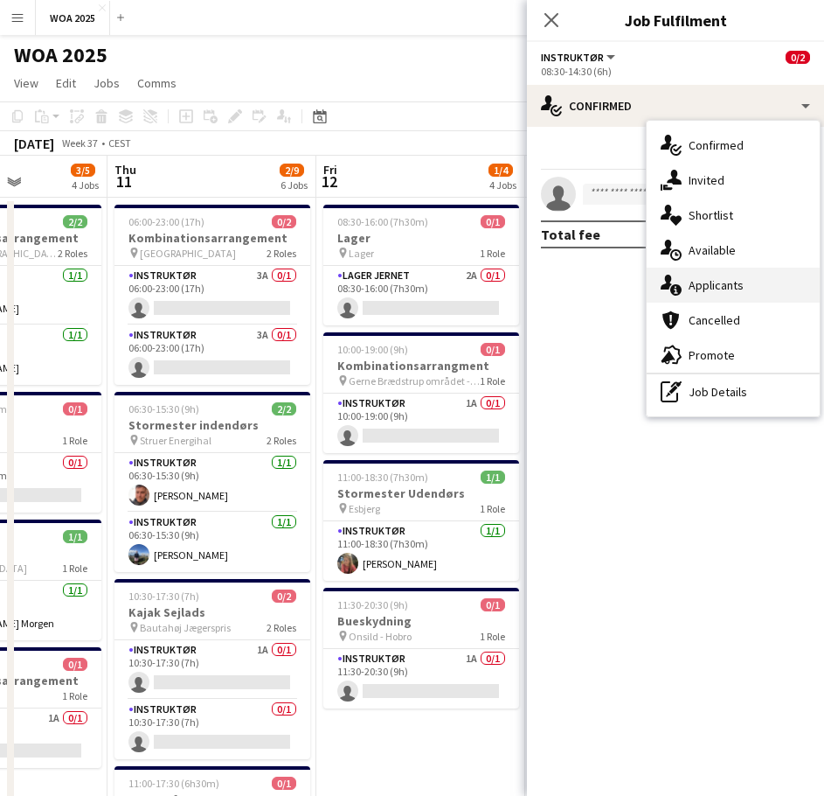
click at [724, 284] on div "single-neutral-actions-information Applicants" at bounding box center [733, 285] width 173 height 35
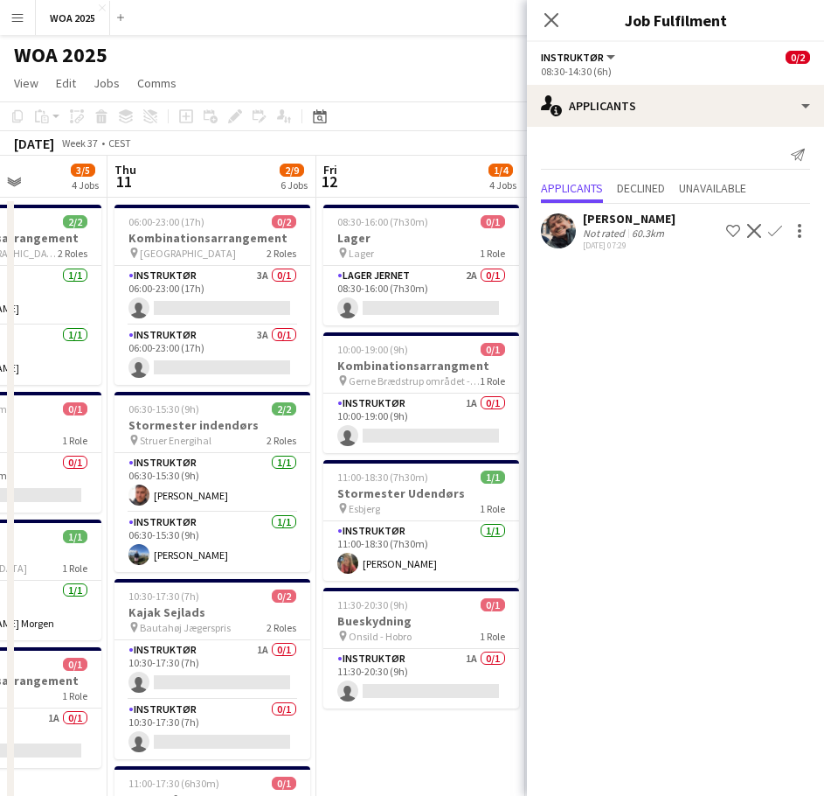
drag, startPoint x: 459, startPoint y: 151, endPoint x: 310, endPoint y: 166, distance: 149.4
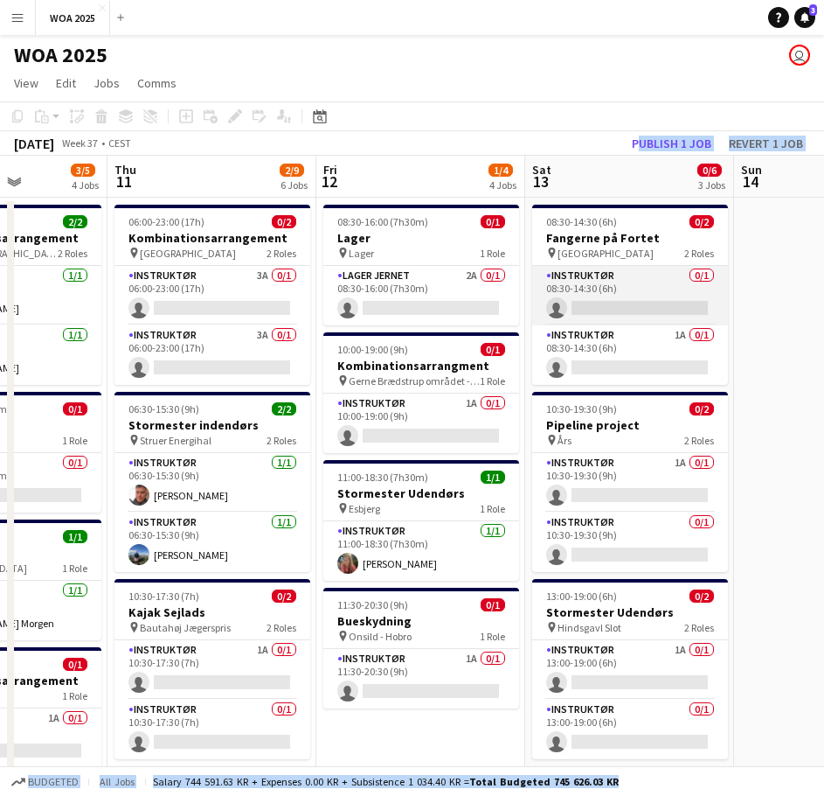
click at [609, 306] on app-card-role "Instruktør 0/1 08:30-14:30 (6h) single-neutral-actions" at bounding box center [630, 295] width 196 height 59
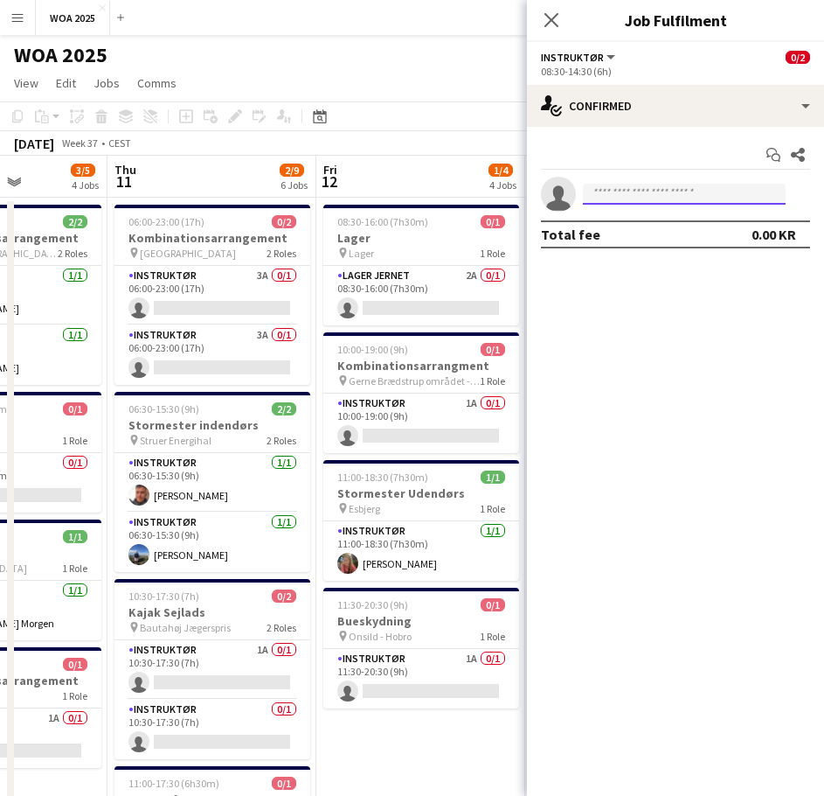
click at [650, 194] on input at bounding box center [684, 194] width 203 height 21
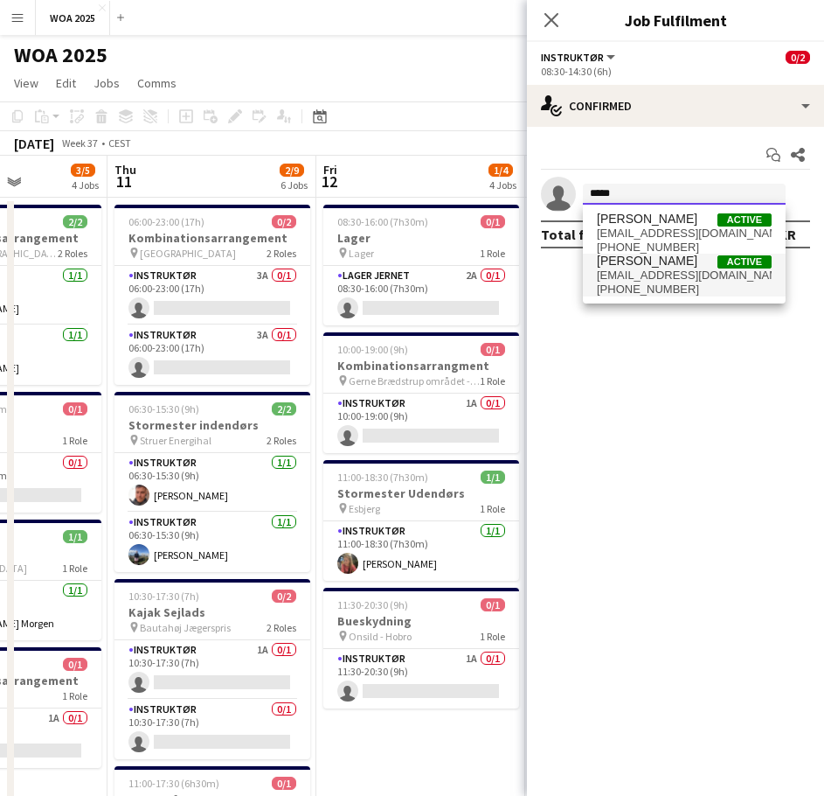
type input "*****"
click at [657, 273] on span "[EMAIL_ADDRESS][DOMAIN_NAME]" at bounding box center [684, 275] width 175 height 14
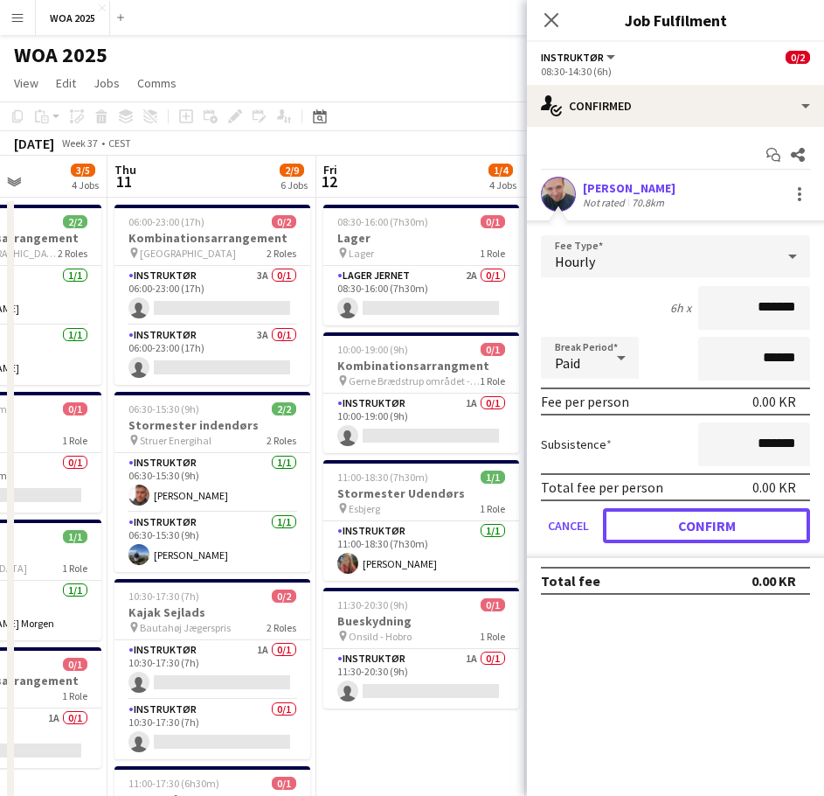
drag, startPoint x: 689, startPoint y: 533, endPoint x: 668, endPoint y: 530, distance: 21.3
click at [689, 532] on button "Confirm" at bounding box center [706, 525] width 207 height 35
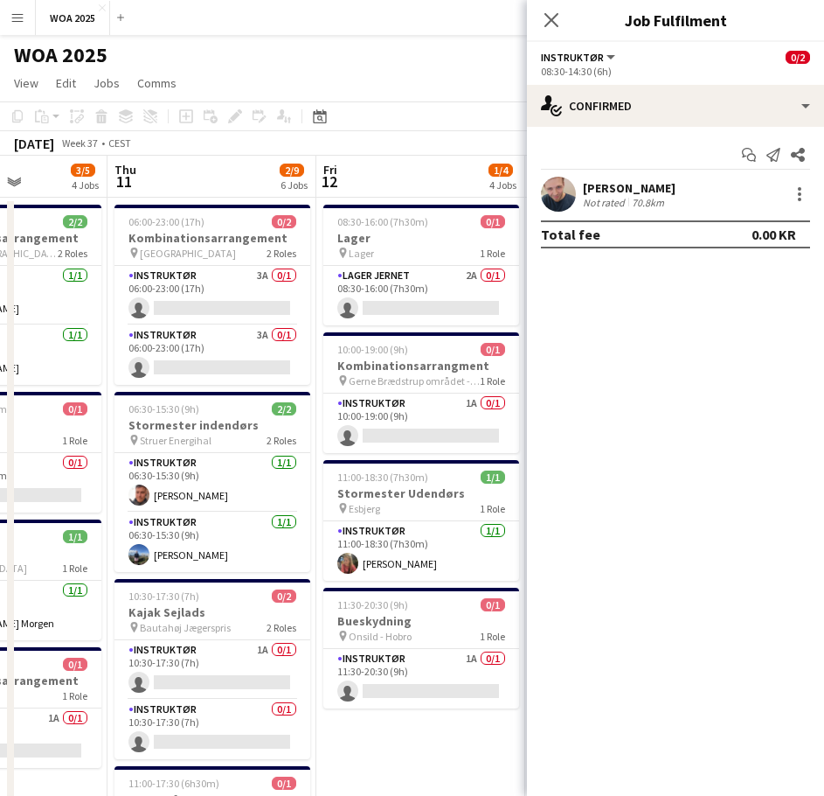
click at [476, 167] on app-board-header-date "Fri 12 1/4 4 Jobs" at bounding box center [420, 177] width 209 height 42
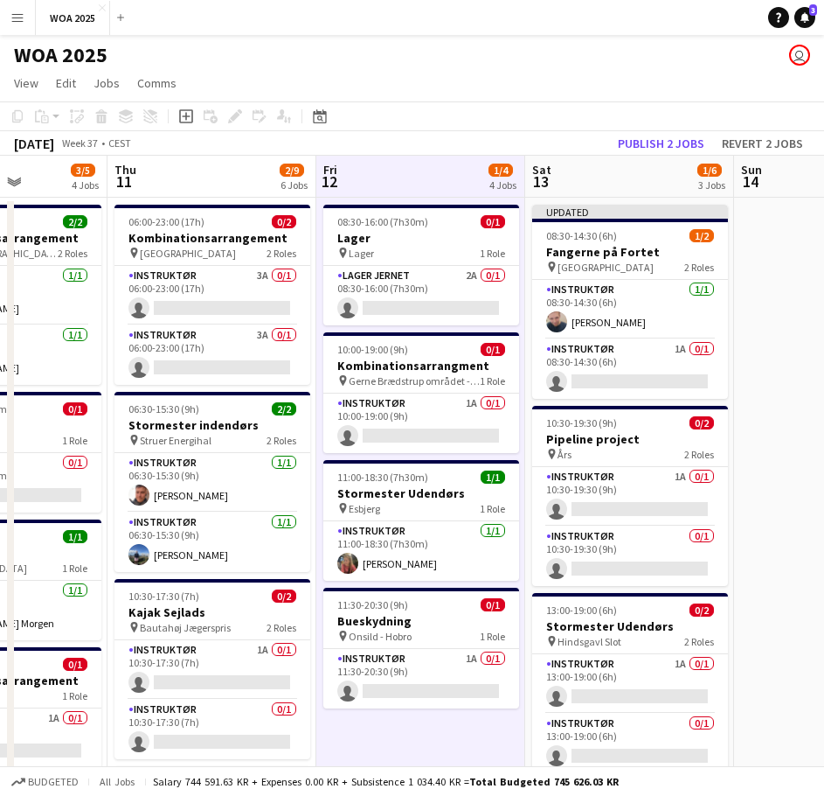
scroll to position [0, 521]
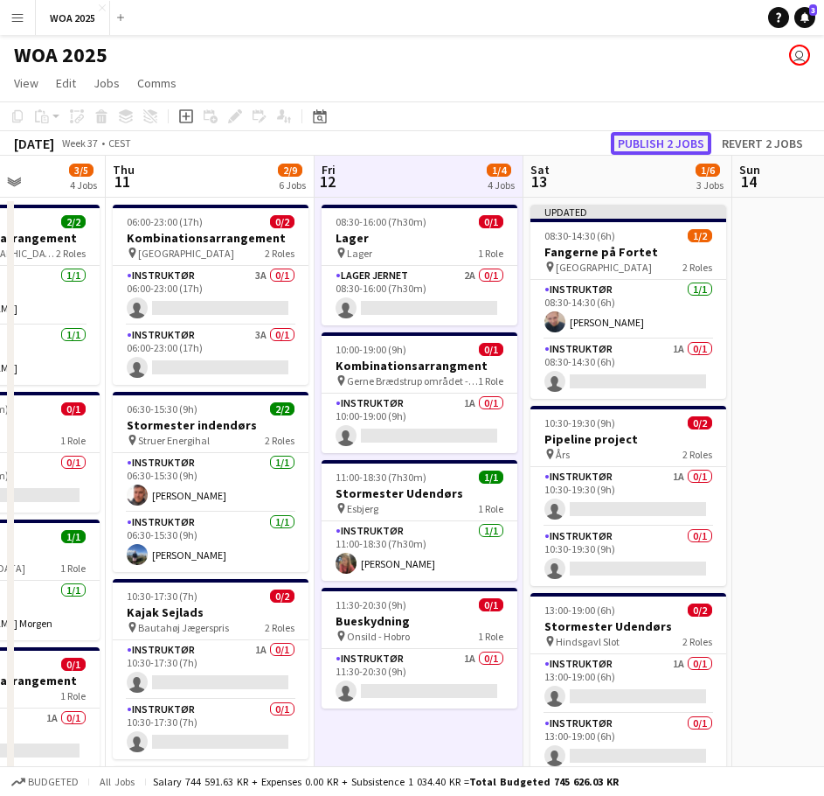
click at [649, 147] on button "Publish 2 jobs" at bounding box center [661, 143] width 101 height 23
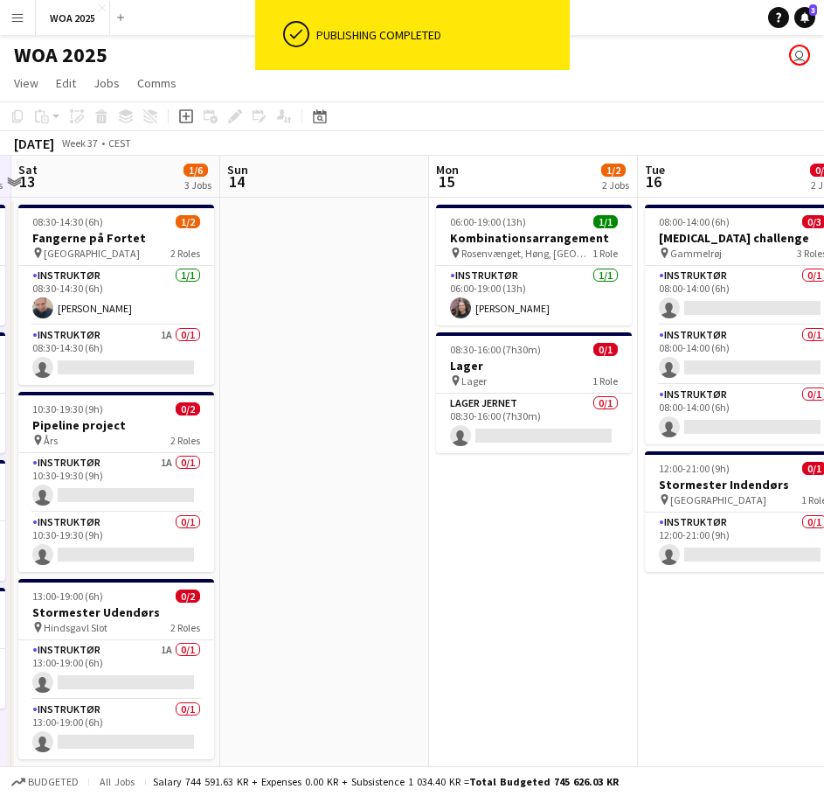
drag, startPoint x: 748, startPoint y: 433, endPoint x: 282, endPoint y: 411, distance: 466.5
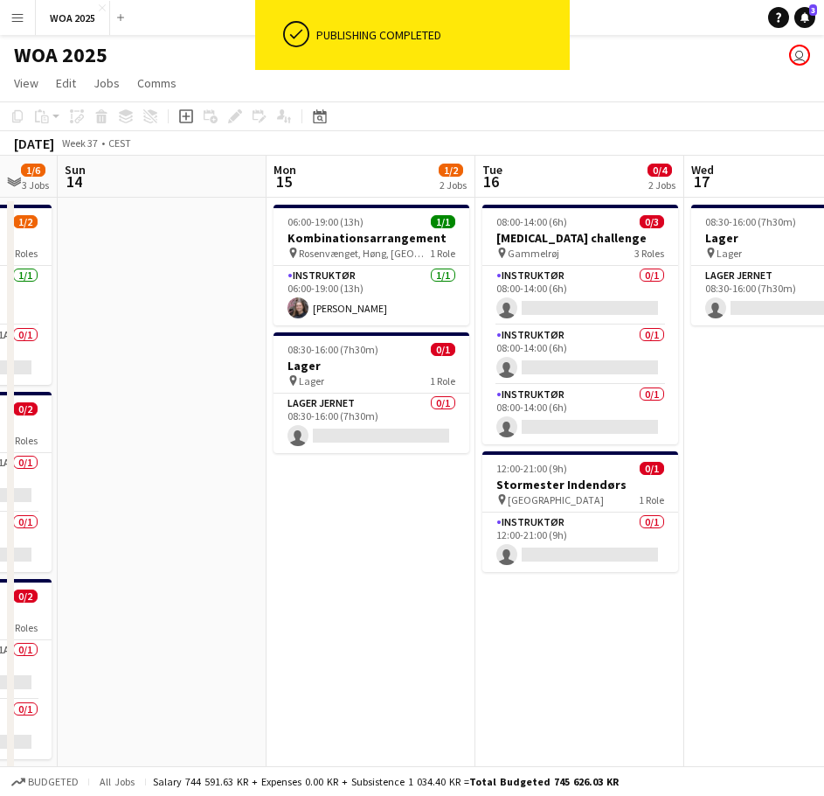
drag, startPoint x: 558, startPoint y: 553, endPoint x: 217, endPoint y: 535, distance: 341.4
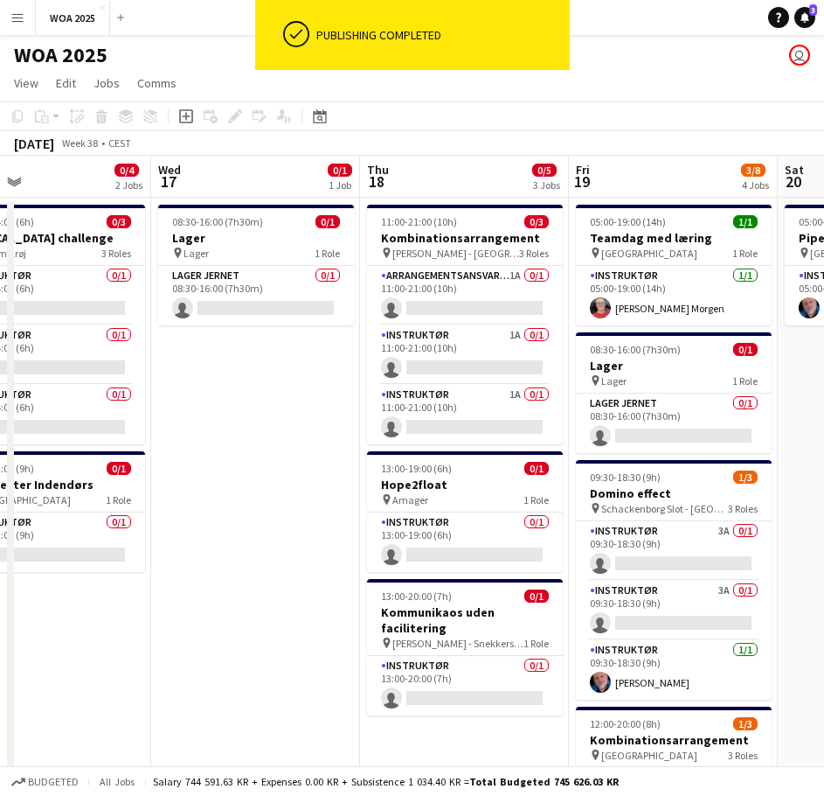
drag, startPoint x: 605, startPoint y: 439, endPoint x: 315, endPoint y: 454, distance: 290.6
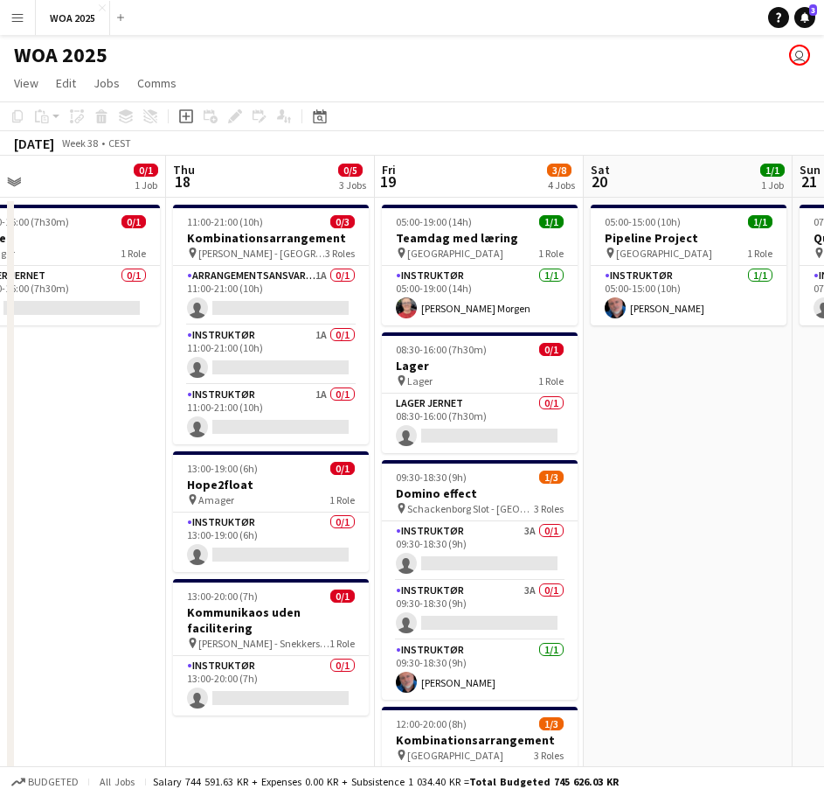
drag, startPoint x: 374, startPoint y: 428, endPoint x: 191, endPoint y: 414, distance: 184.2
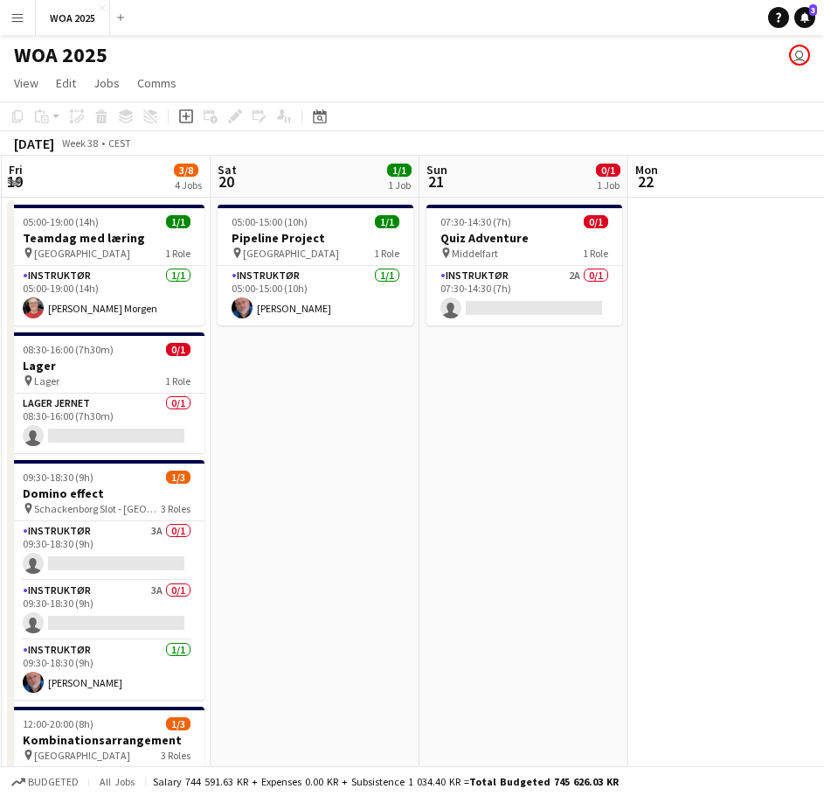
drag, startPoint x: 696, startPoint y: 428, endPoint x: 322, endPoint y: 437, distance: 374.3
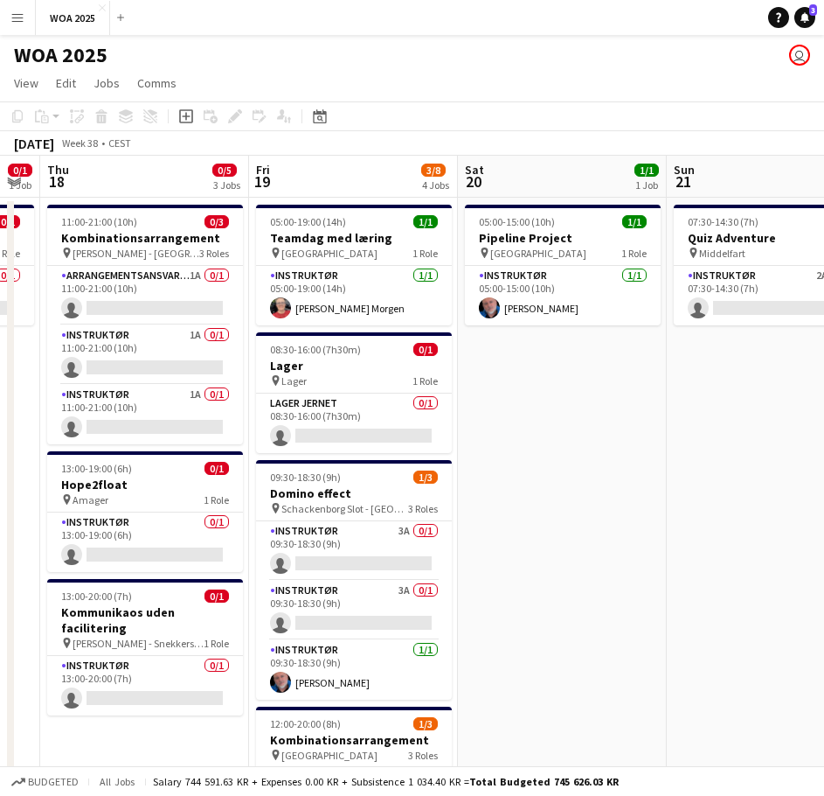
drag, startPoint x: 322, startPoint y: 437, endPoint x: 613, endPoint y: 445, distance: 291.2
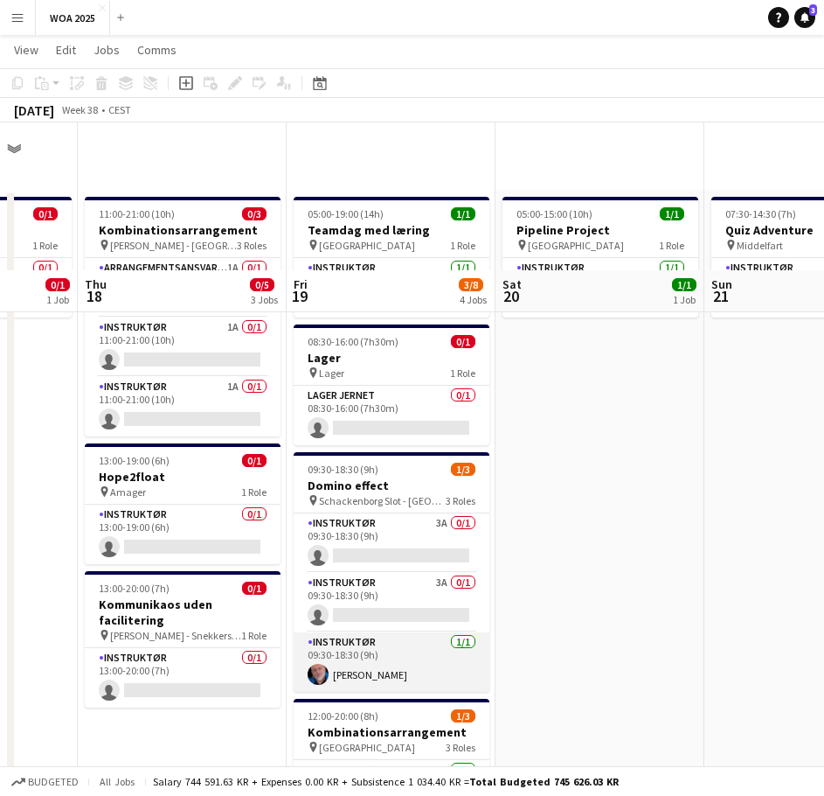
scroll to position [0, 0]
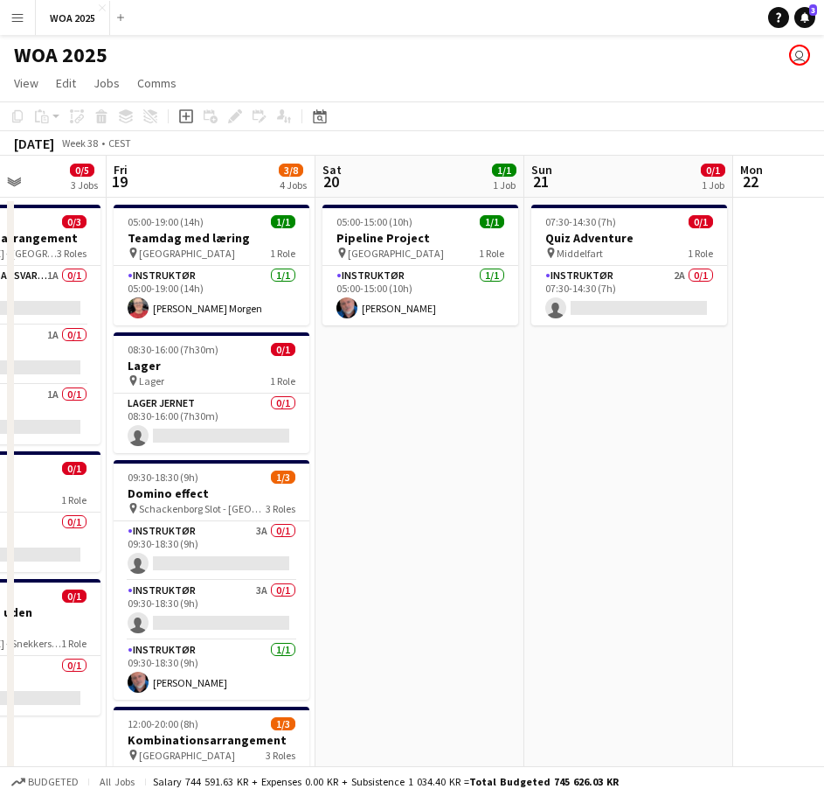
drag, startPoint x: 589, startPoint y: 450, endPoint x: 409, endPoint y: 463, distance: 180.6
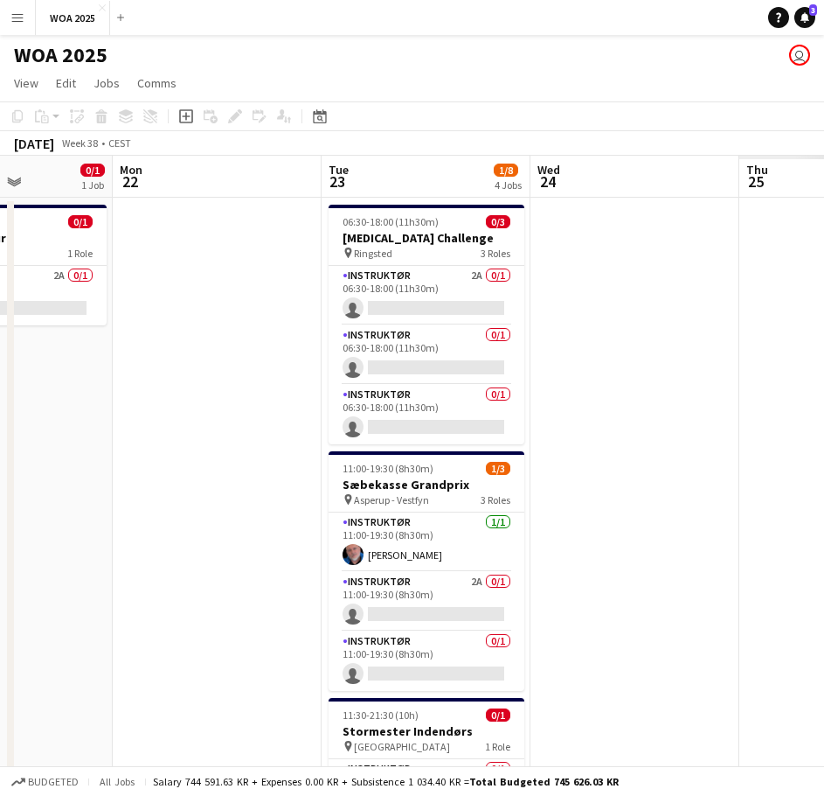
drag, startPoint x: 636, startPoint y: 447, endPoint x: 249, endPoint y: 421, distance: 388.1
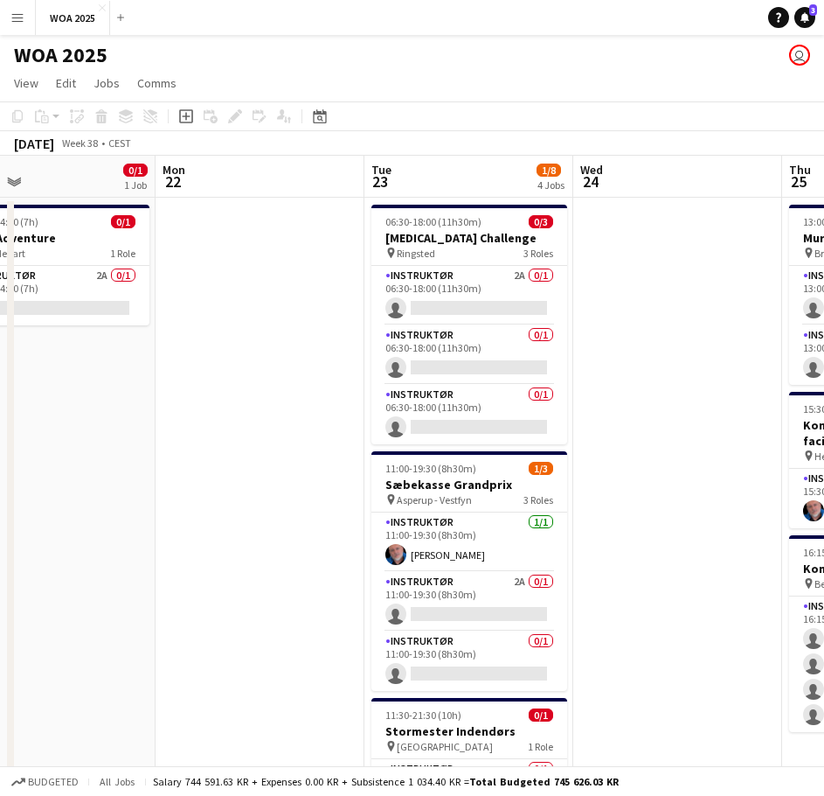
scroll to position [0, 703]
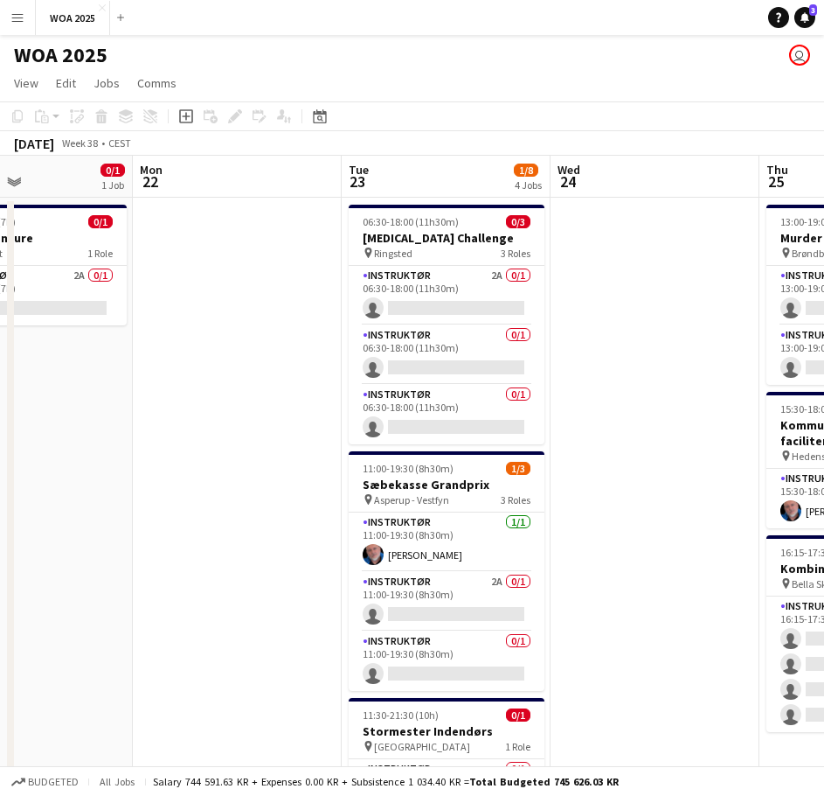
drag, startPoint x: 375, startPoint y: 411, endPoint x: 300, endPoint y: 406, distance: 75.4
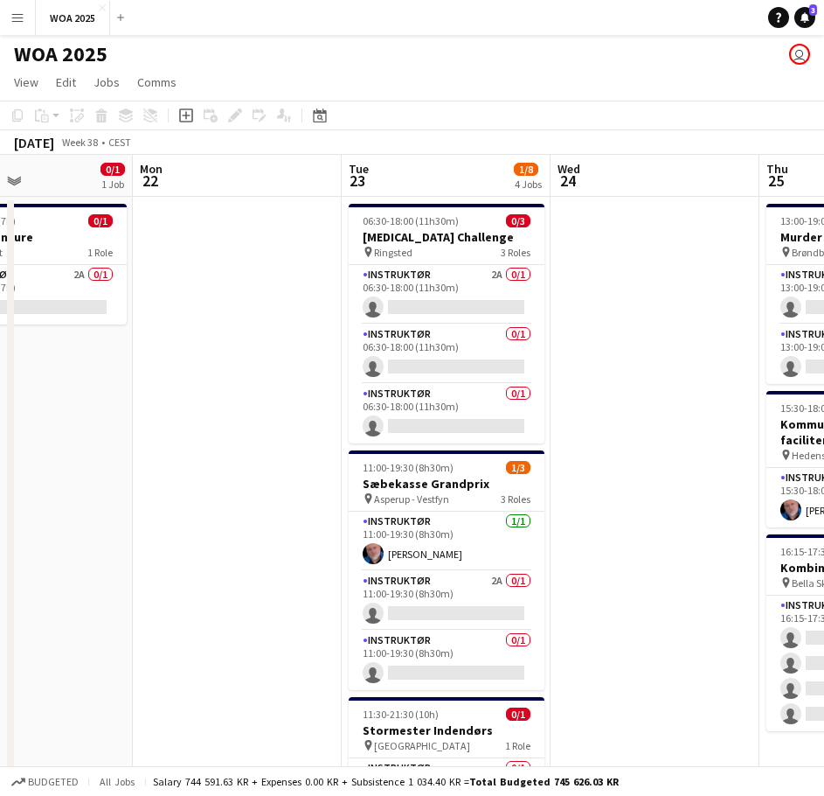
scroll to position [0, 0]
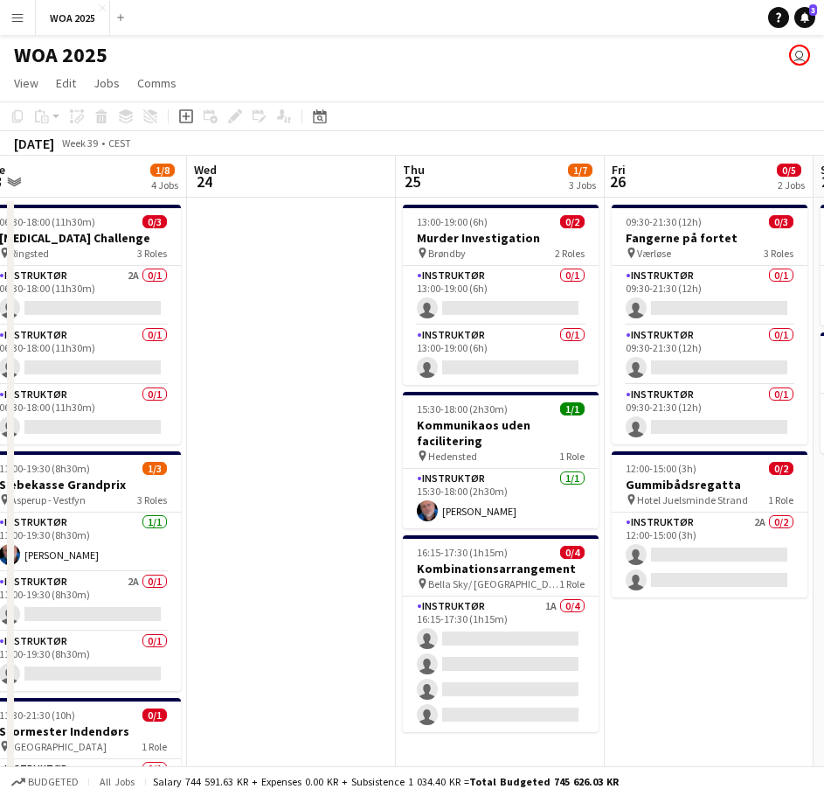
drag, startPoint x: 591, startPoint y: 407, endPoint x: 265, endPoint y: 395, distance: 326.3
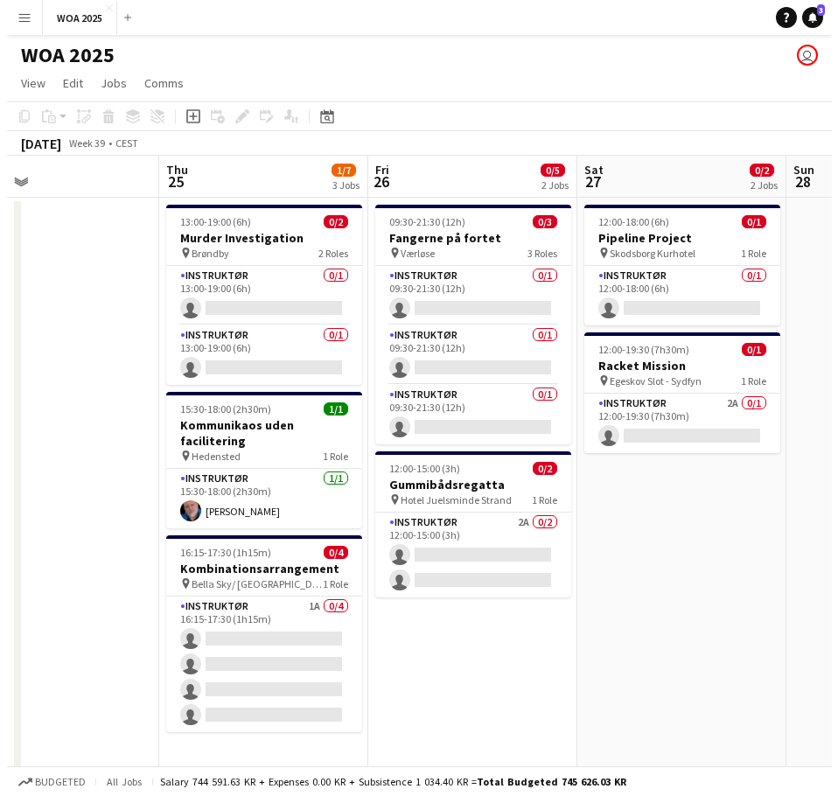
scroll to position [0, 685]
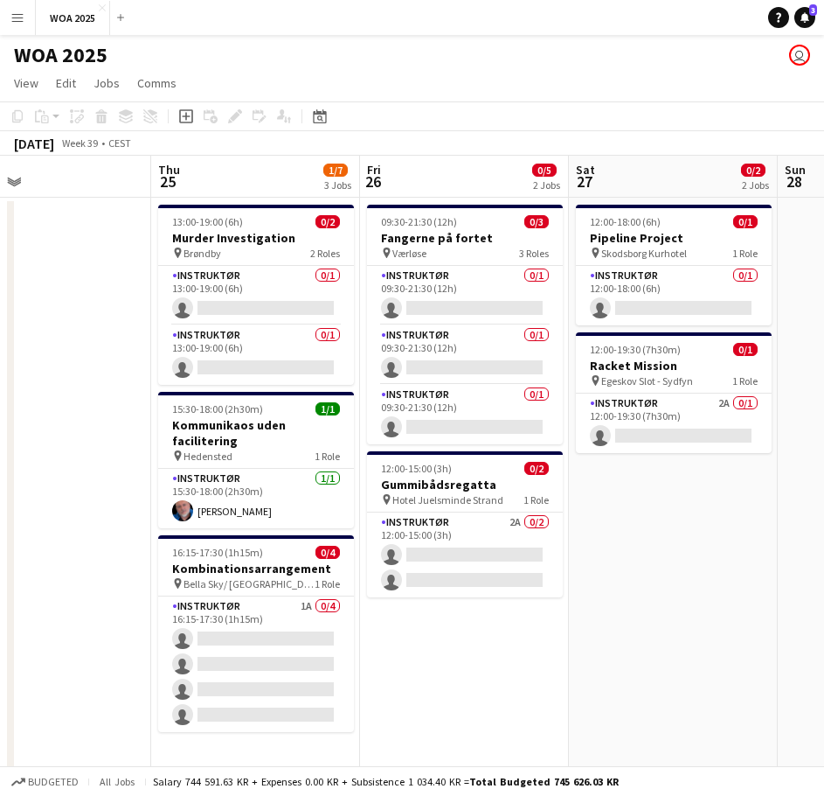
drag, startPoint x: 350, startPoint y: 399, endPoint x: 160, endPoint y: 395, distance: 189.7
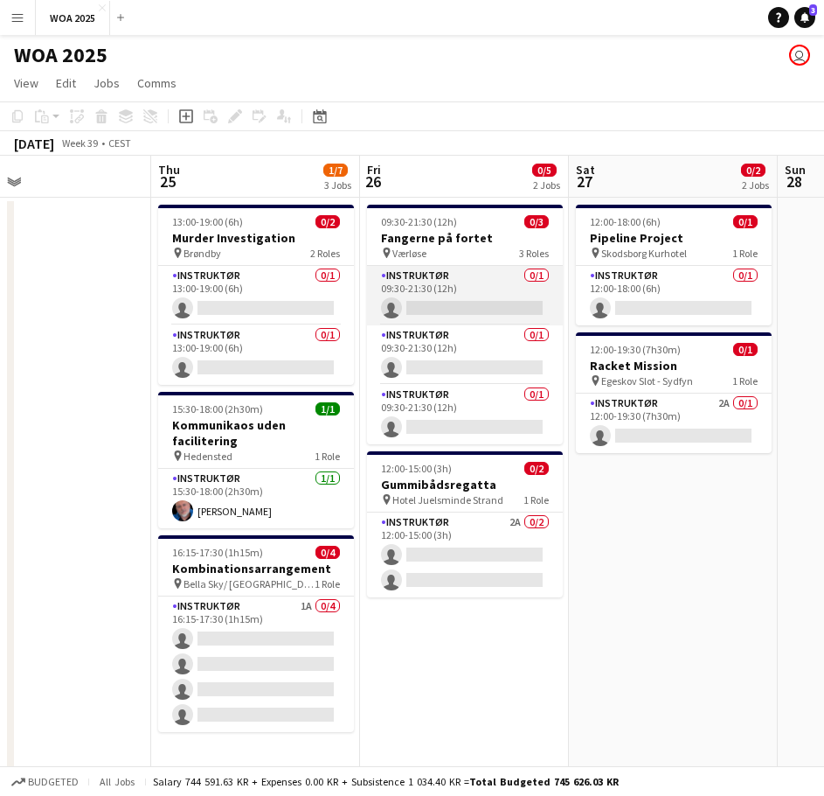
click at [478, 281] on app-card-role "Instruktør 0/1 09:30-21:30 (12h) single-neutral-actions" at bounding box center [465, 295] width 196 height 59
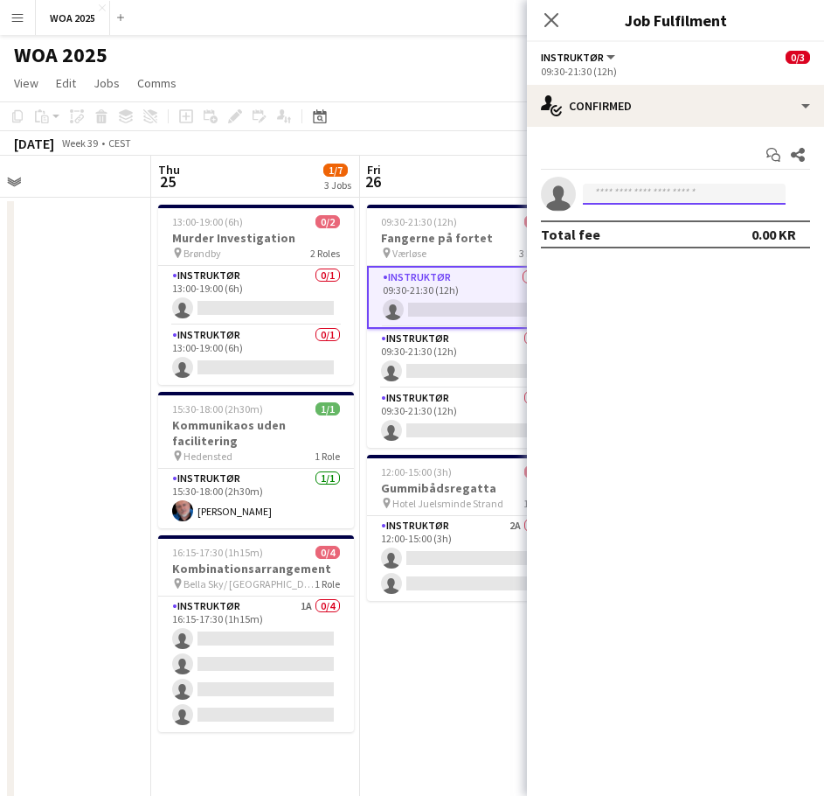
click at [642, 192] on input at bounding box center [684, 194] width 203 height 21
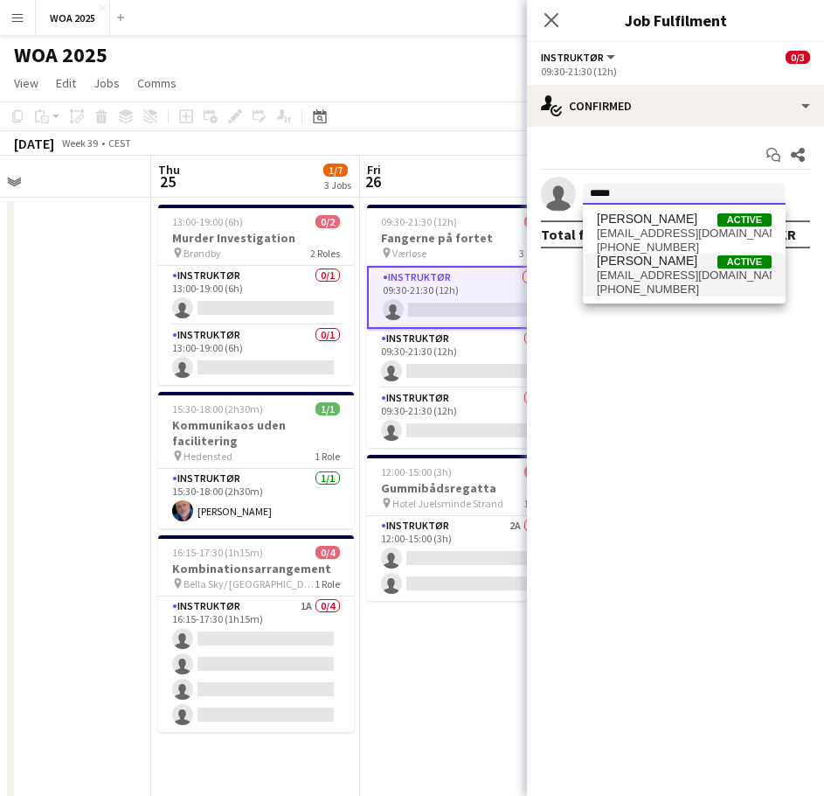
type input "*****"
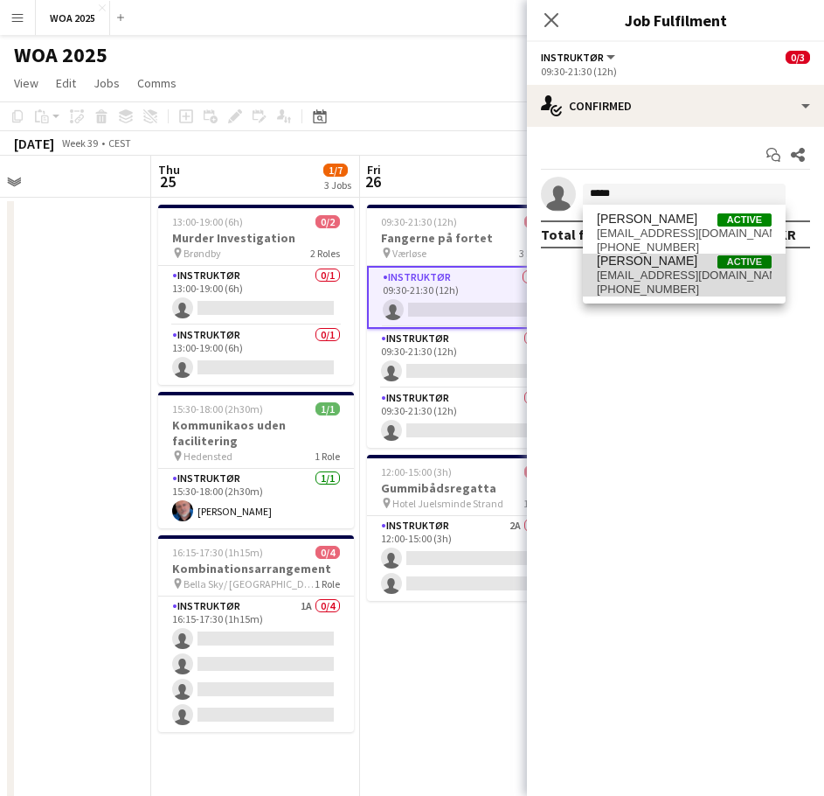
click at [641, 275] on span "[EMAIL_ADDRESS][DOMAIN_NAME]" at bounding box center [684, 275] width 175 height 14
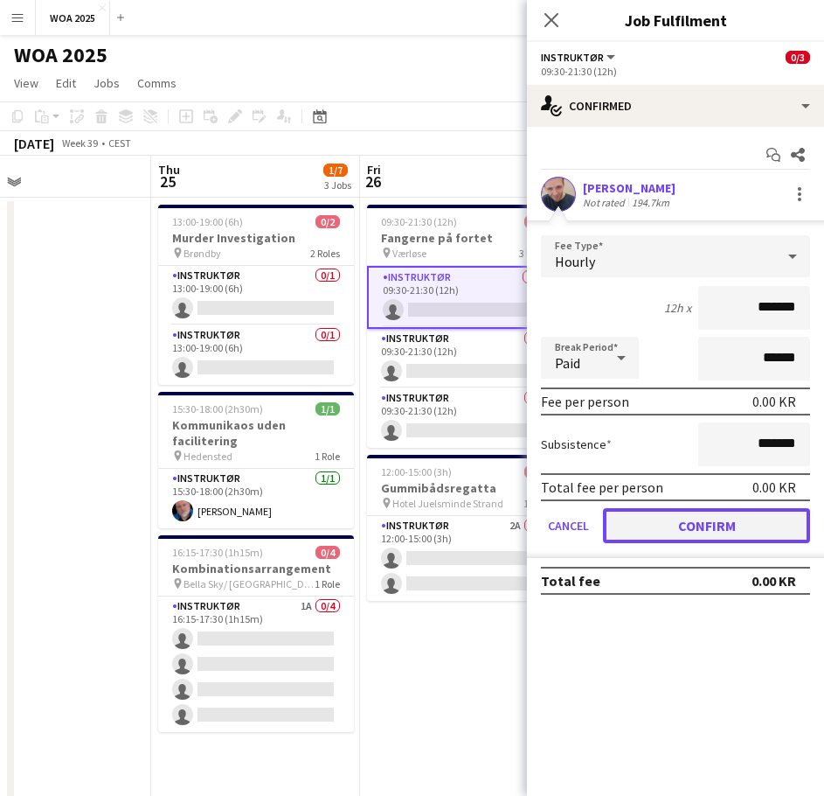
click at [698, 515] on button "Confirm" at bounding box center [706, 525] width 207 height 35
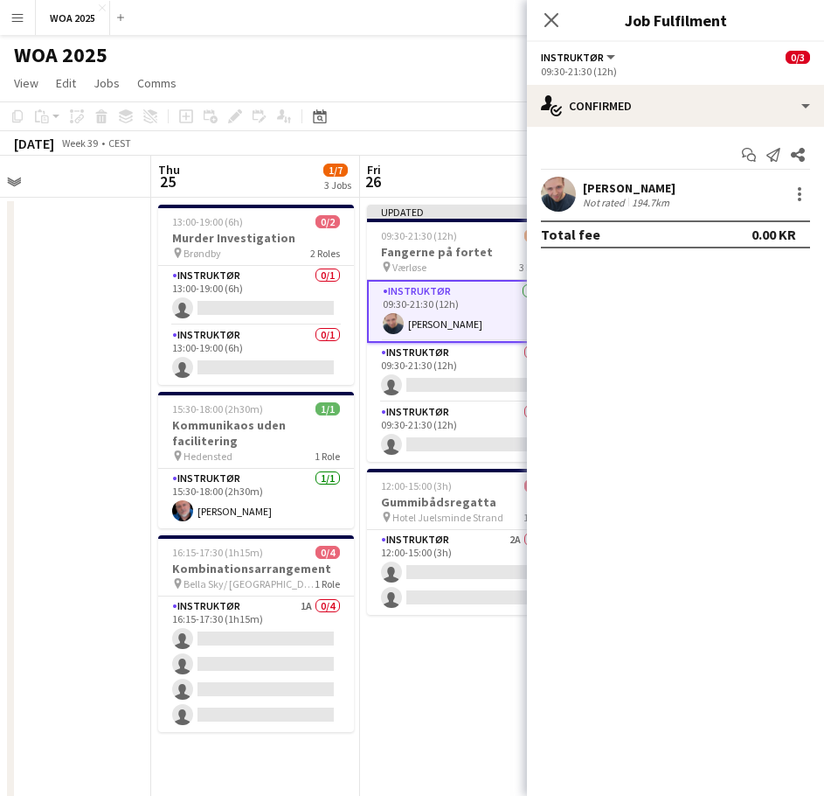
click at [482, 149] on div "[DATE] Week 39 • CEST Publish 1 job Revert 1 job" at bounding box center [412, 143] width 824 height 24
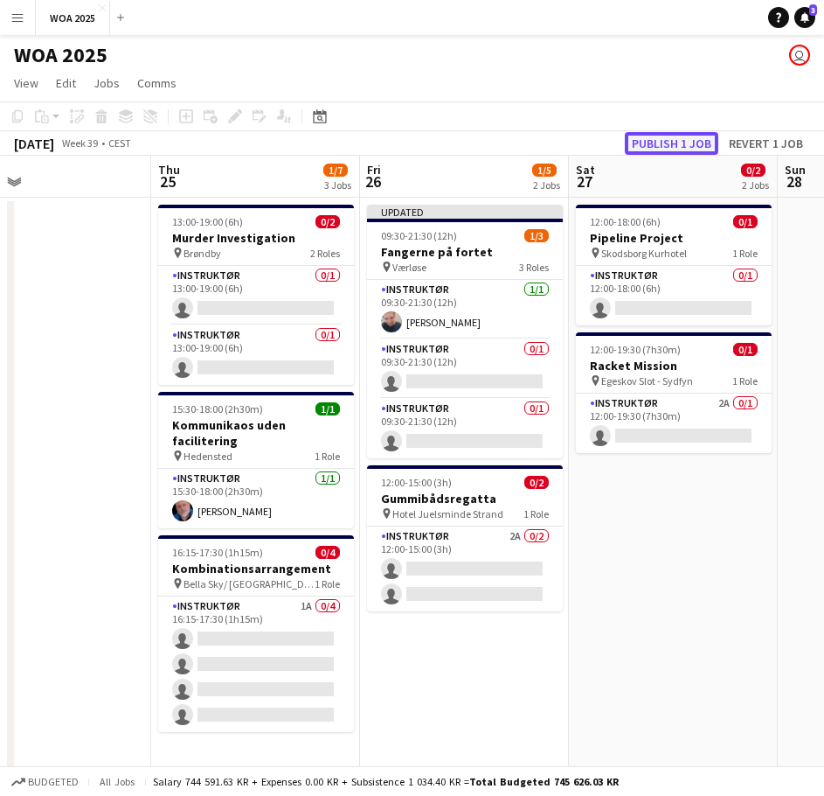
click at [657, 149] on button "Publish 1 job" at bounding box center [672, 143] width 94 height 23
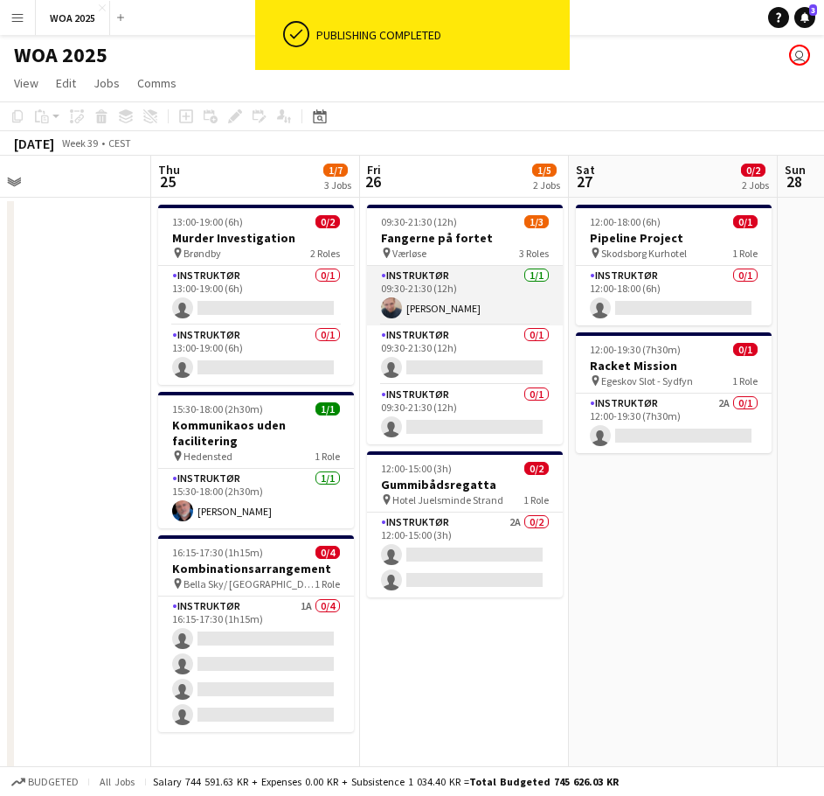
click at [469, 300] on app-card-role "Instruktør [DATE] 09:30-21:30 (12h) [PERSON_NAME]" at bounding box center [465, 295] width 196 height 59
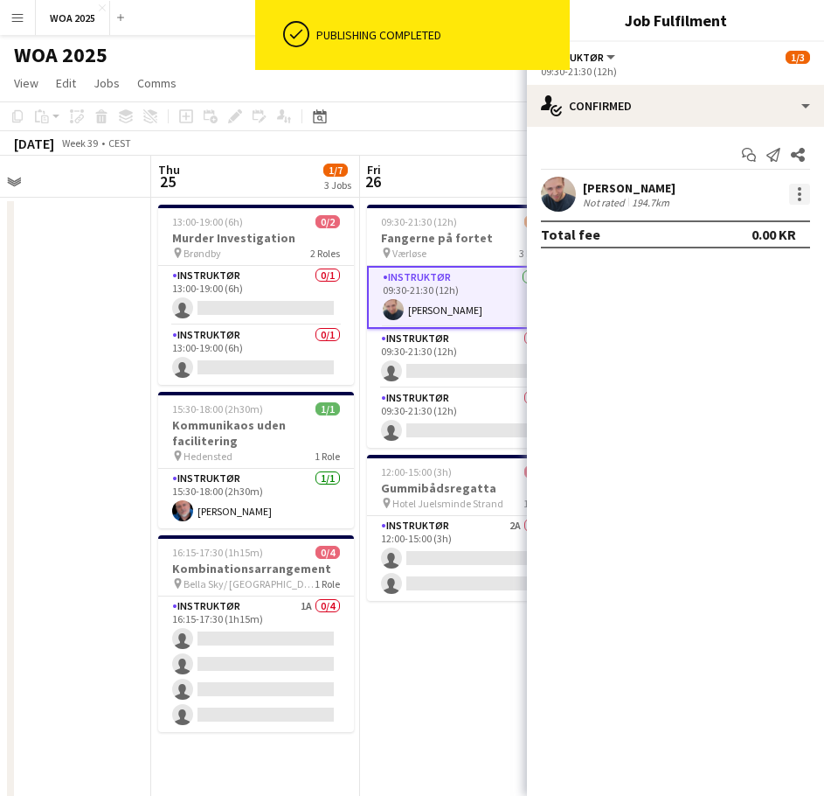
click at [799, 197] on div at bounding box center [799, 194] width 21 height 21
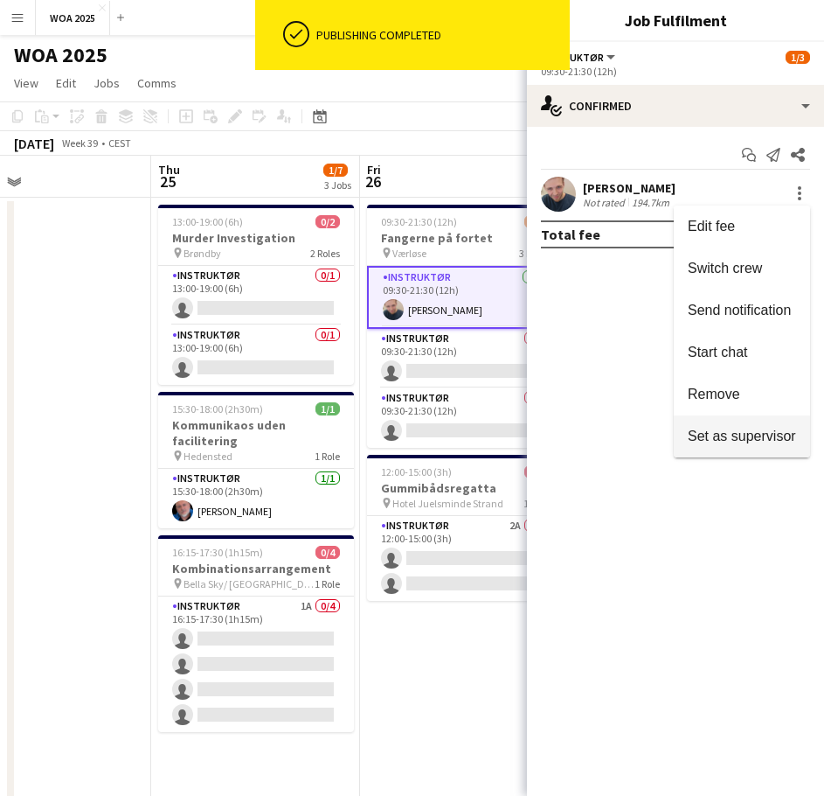
click at [747, 428] on span "Set as supervisor" at bounding box center [742, 435] width 108 height 15
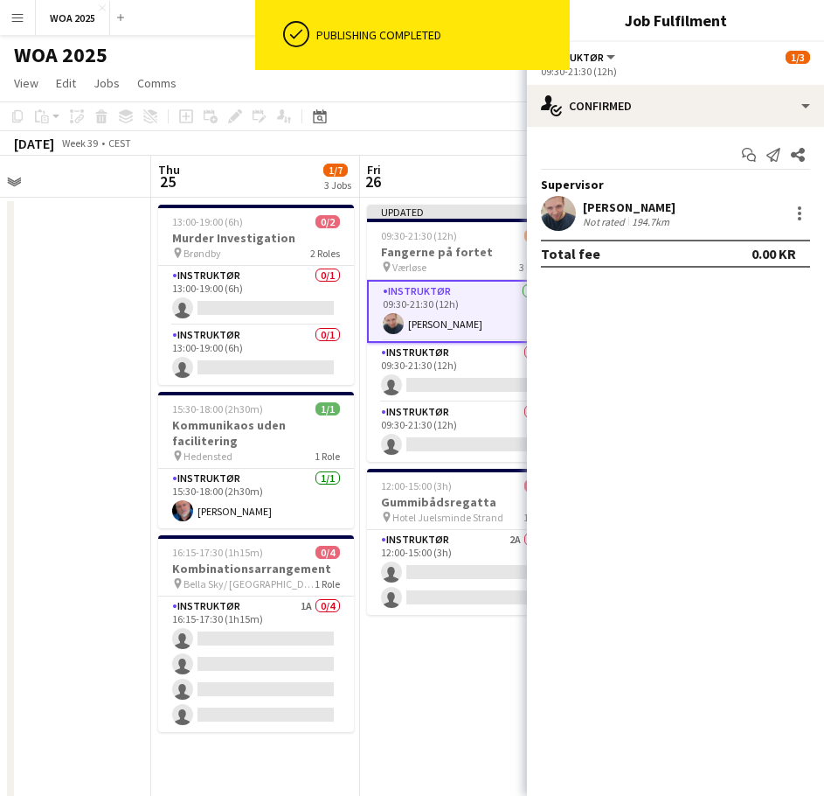
click at [462, 157] on app-board-header-date "Fri 26 1/5 2 Jobs" at bounding box center [464, 177] width 209 height 42
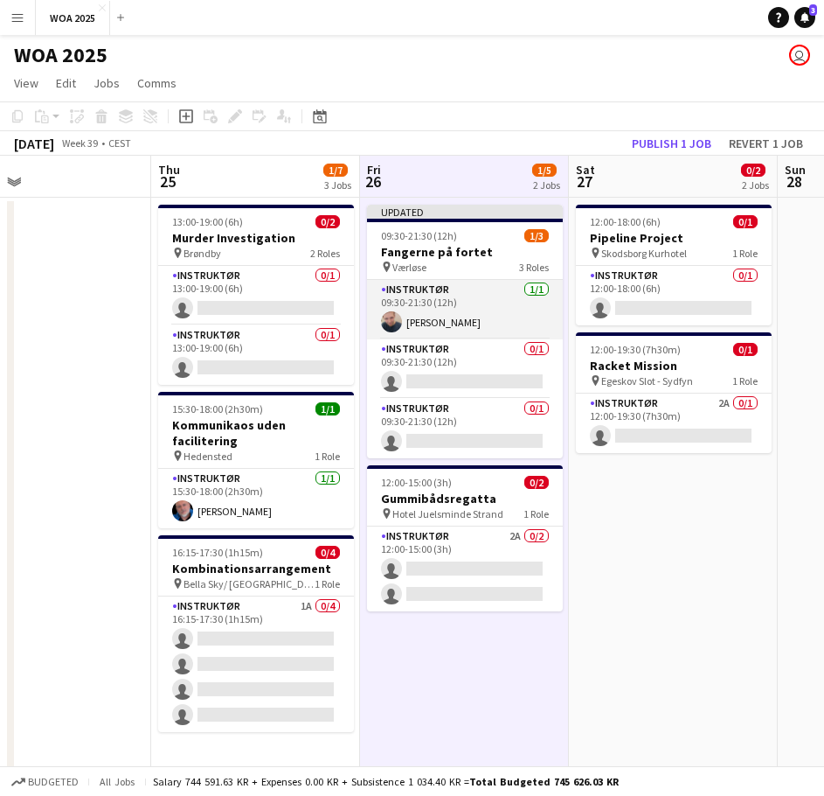
click at [482, 329] on app-card-role "Instruktør [DATE] 09:30-21:30 (12h) [PERSON_NAME]" at bounding box center [465, 309] width 196 height 59
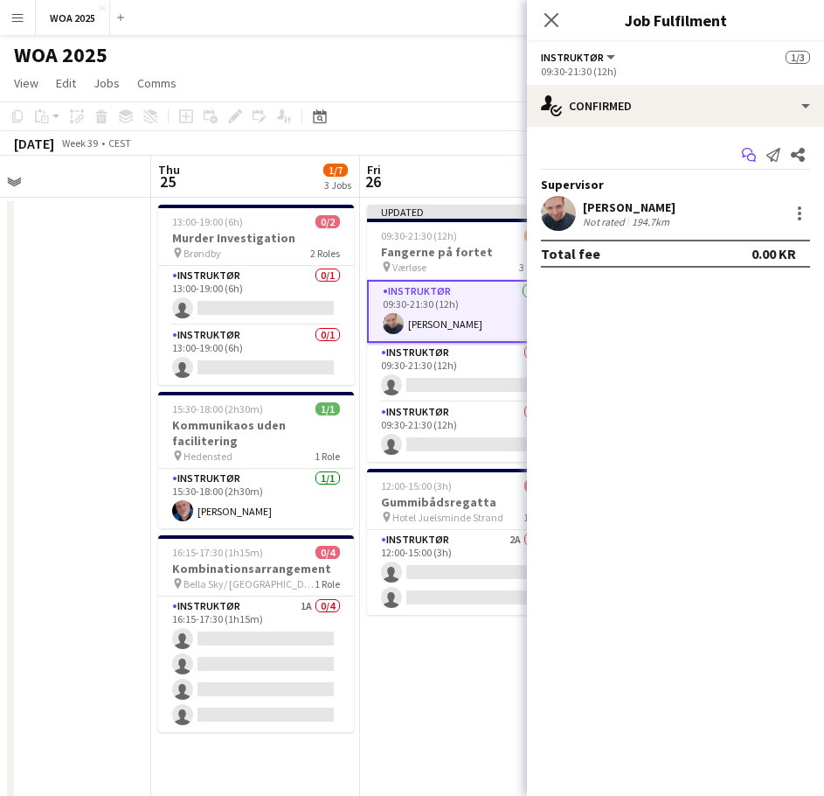
click at [752, 152] on icon at bounding box center [747, 153] width 10 height 10
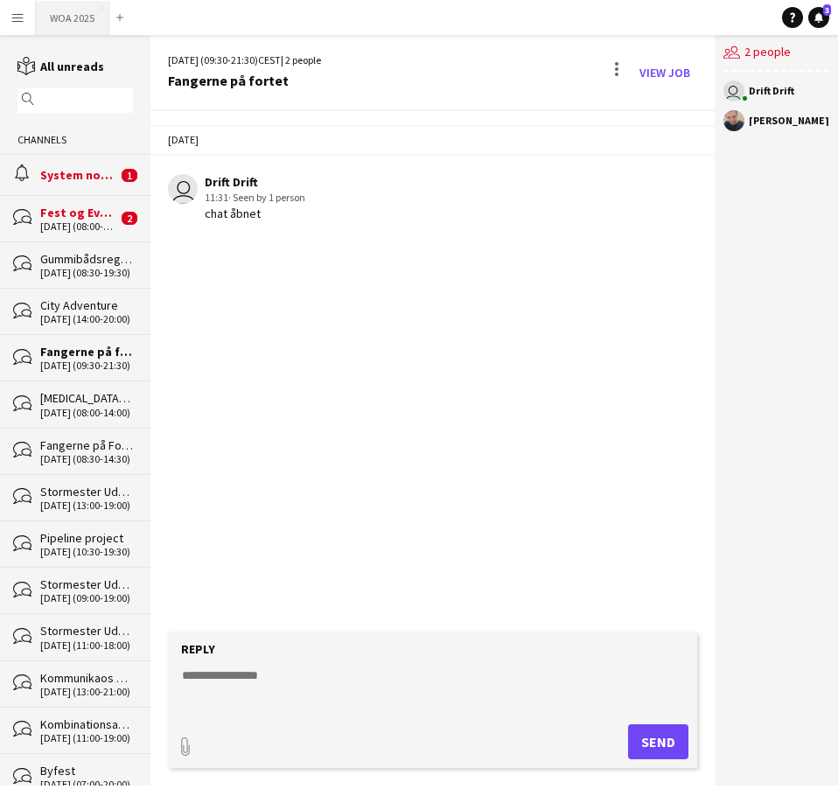
click at [52, 25] on button "WOA 2025 Close" at bounding box center [72, 18] width 73 height 34
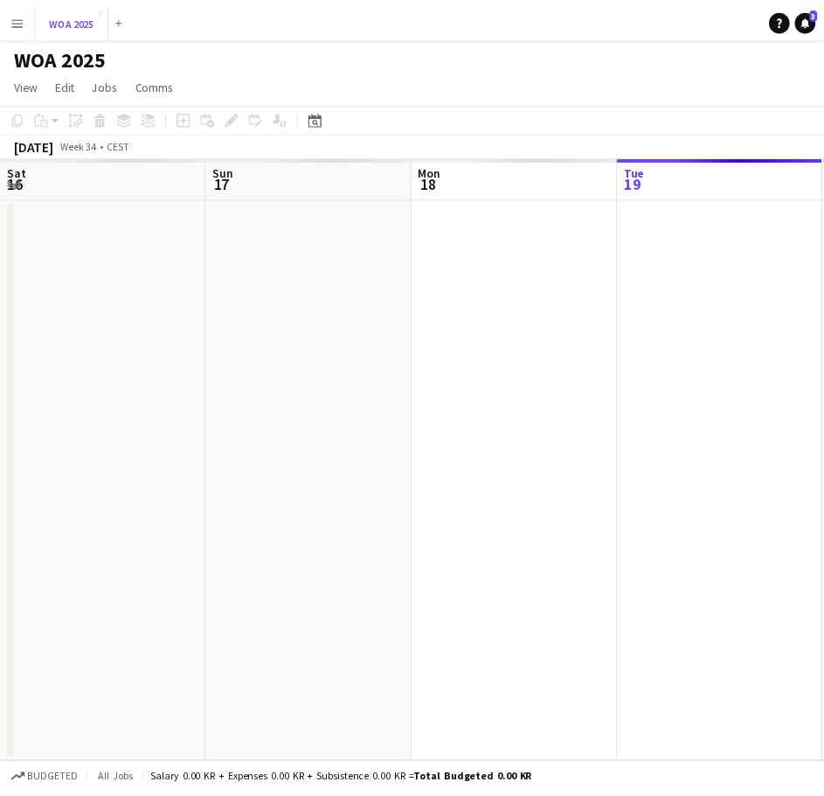
scroll to position [0, 418]
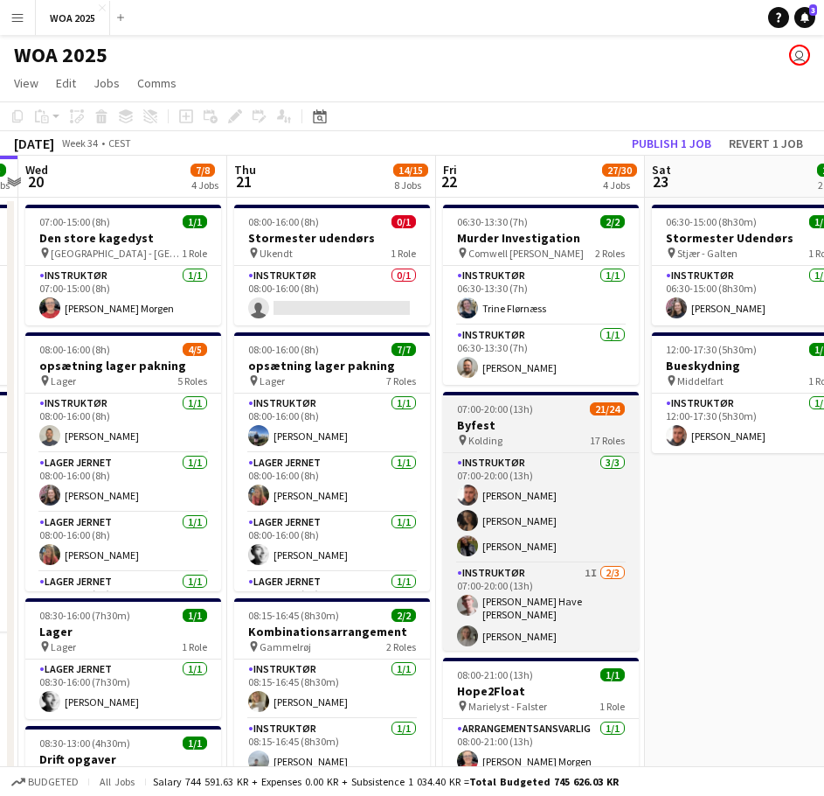
drag, startPoint x: 776, startPoint y: 285, endPoint x: 456, endPoint y: 405, distance: 341.7
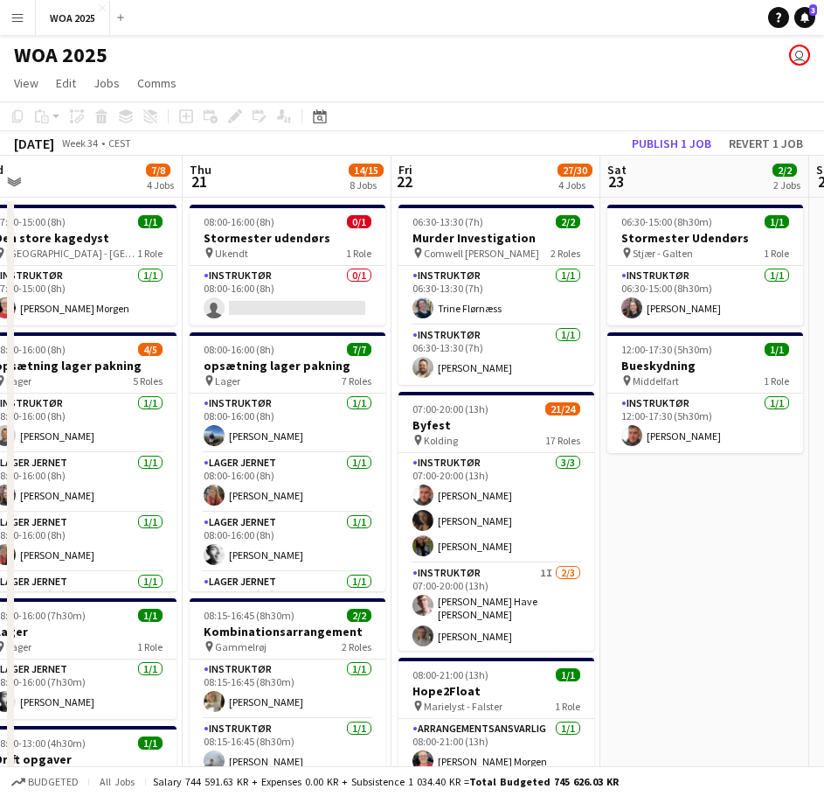
drag, startPoint x: 680, startPoint y: 369, endPoint x: 384, endPoint y: 345, distance: 297.3
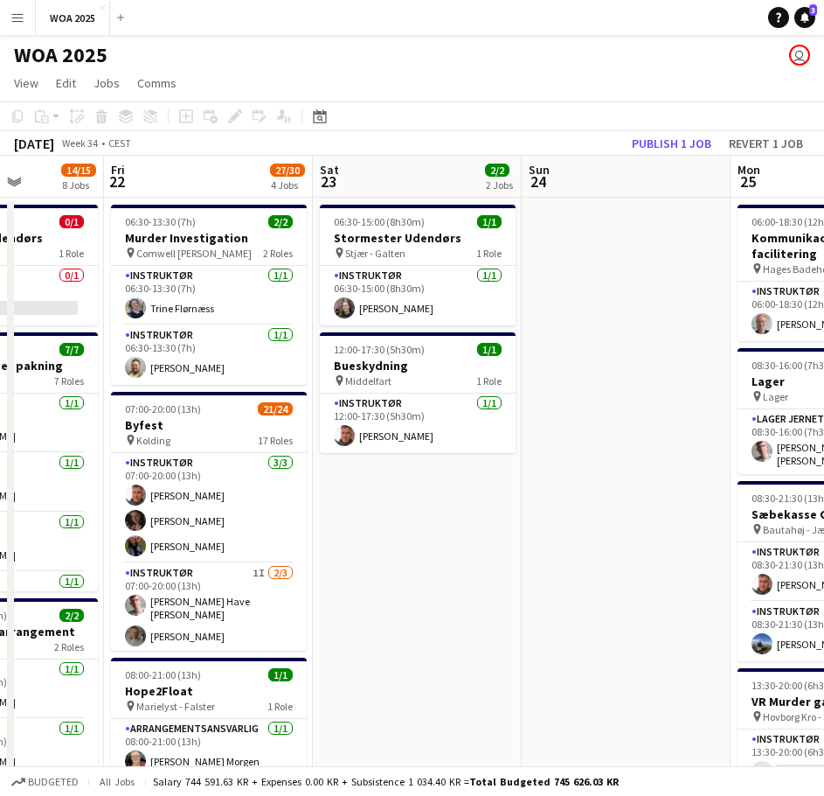
drag, startPoint x: 615, startPoint y: 332, endPoint x: 219, endPoint y: 300, distance: 397.3
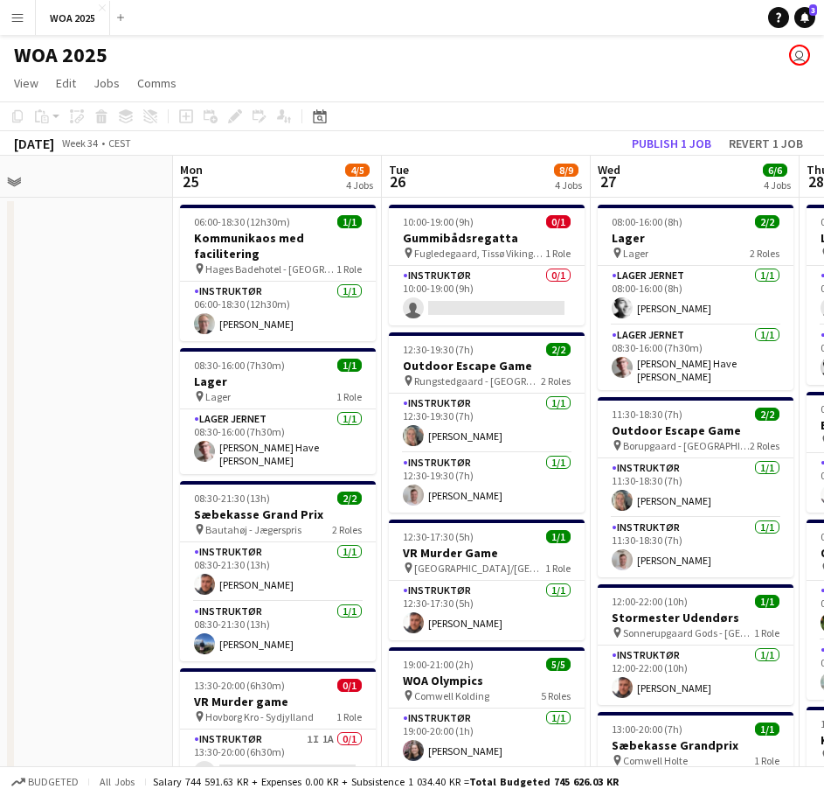
drag, startPoint x: 382, startPoint y: 273, endPoint x: 143, endPoint y: 257, distance: 240.1
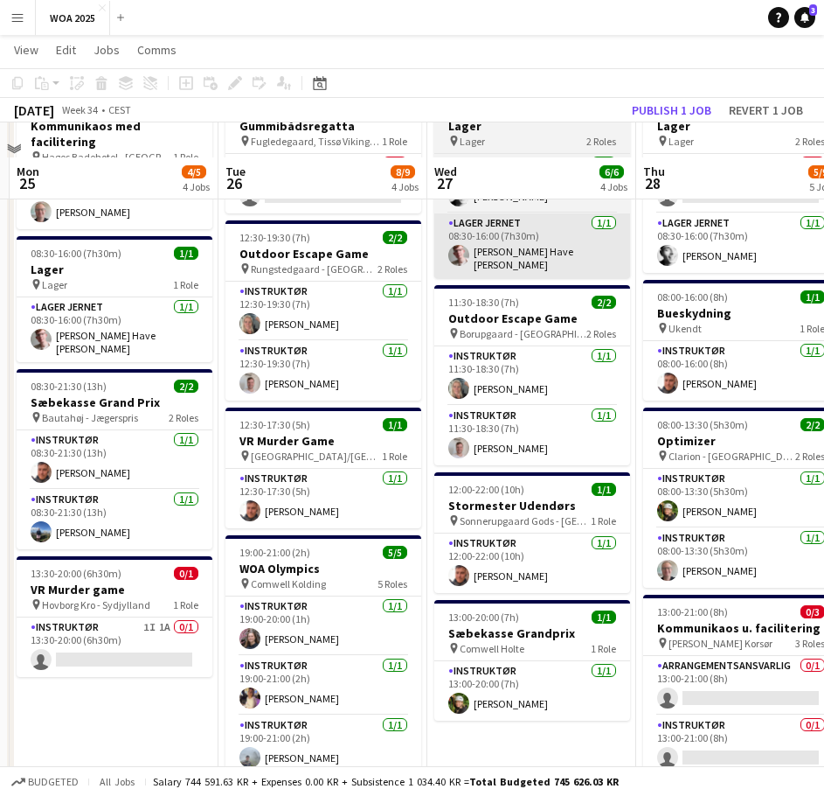
scroll to position [0, 0]
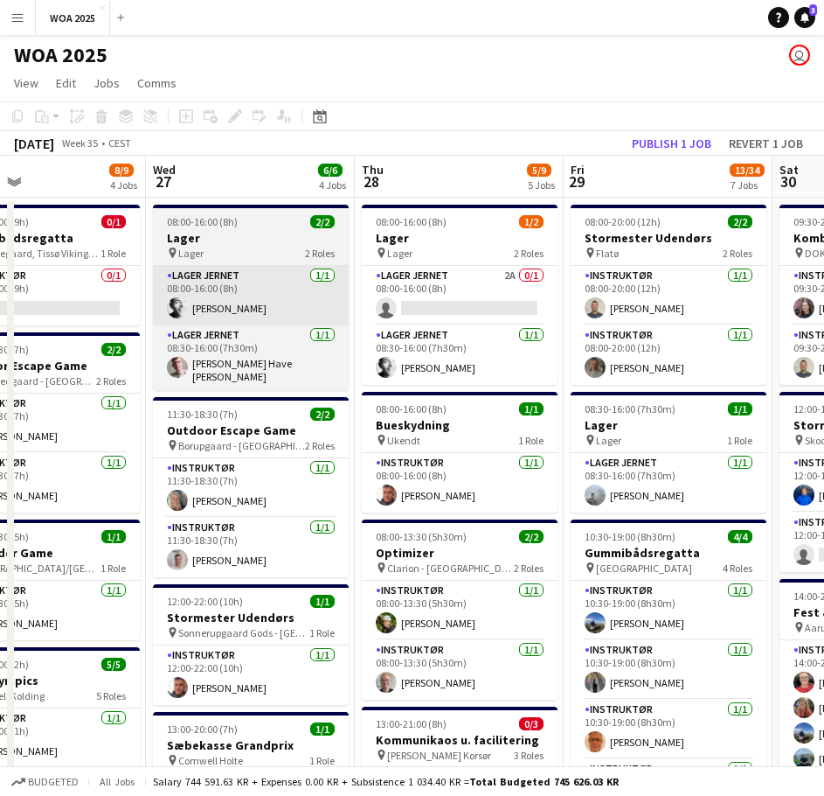
drag, startPoint x: 596, startPoint y: 309, endPoint x: 310, endPoint y: 302, distance: 285.9
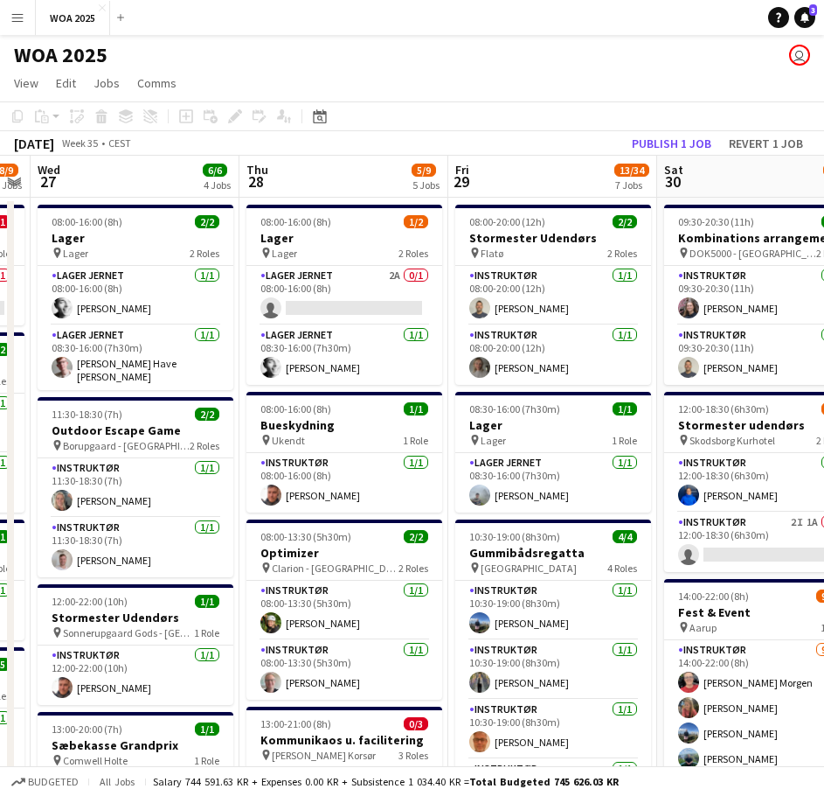
drag, startPoint x: 604, startPoint y: 314, endPoint x: 560, endPoint y: 313, distance: 43.7
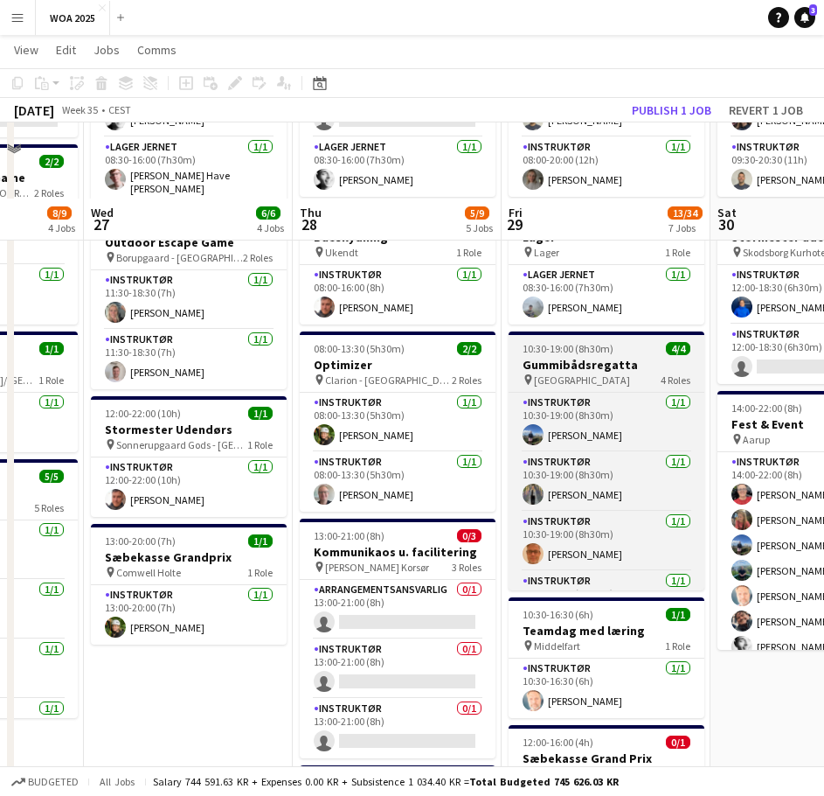
scroll to position [87, 0]
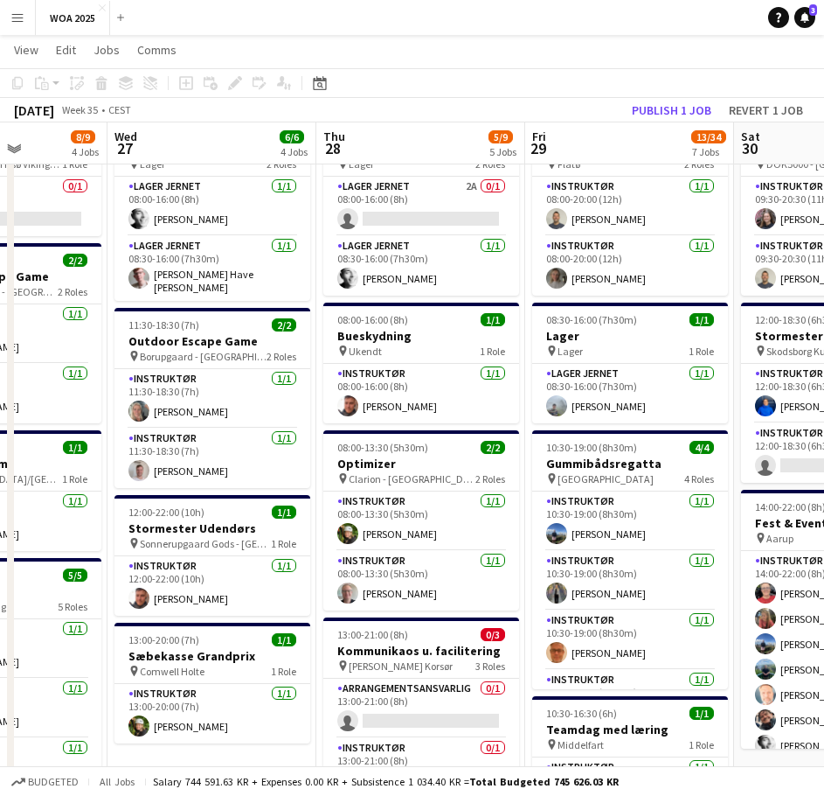
drag, startPoint x: 638, startPoint y: 316, endPoint x: 393, endPoint y: 312, distance: 245.7
click at [393, 312] on app-calendar-viewport "Sun 24 Mon 25 4/5 4 Jobs Tue 26 8/9 4 Jobs Wed 27 6/6 4 Jobs Thu 28 5/9 5 Jobs …" at bounding box center [412, 748] width 824 height 1535
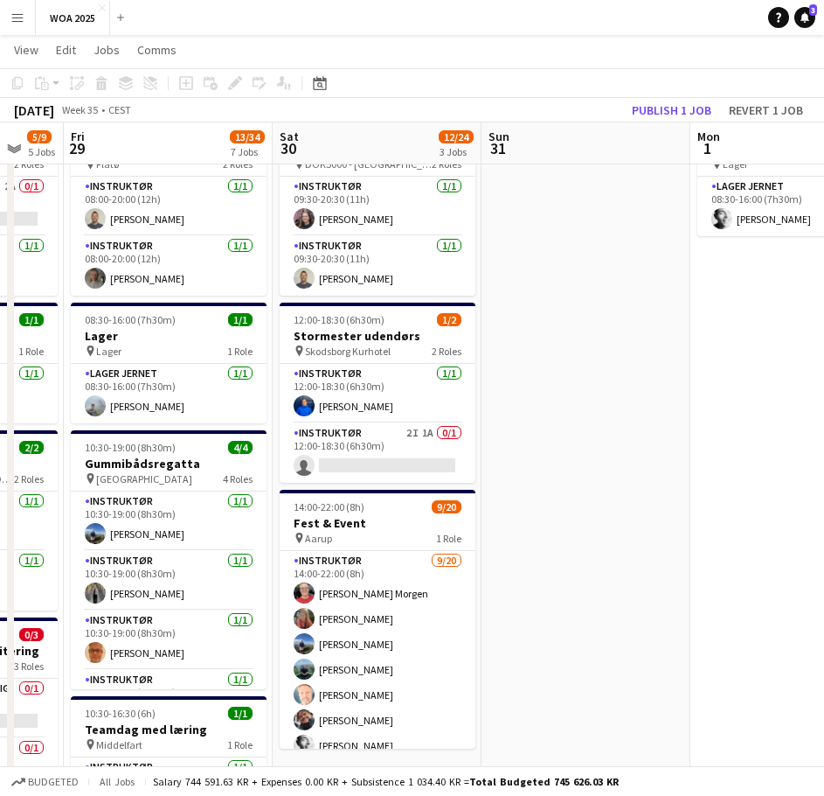
drag, startPoint x: 624, startPoint y: 307, endPoint x: 432, endPoint y: 305, distance: 192.3
click at [432, 305] on app-calendar-viewport "Tue 26 8/9 4 Jobs Wed 27 6/6 4 Jobs Thu 28 5/9 5 Jobs Fri 29 13/34 7 Jobs Sat 3…" at bounding box center [412, 748] width 824 height 1535
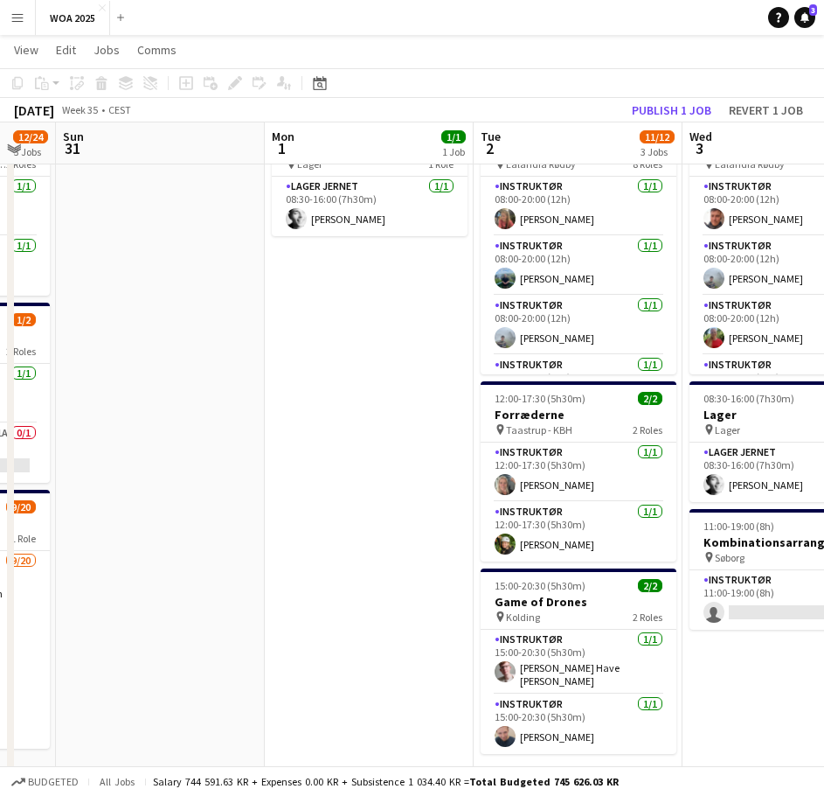
drag, startPoint x: 537, startPoint y: 313, endPoint x: 304, endPoint y: 306, distance: 232.7
click at [304, 306] on app-calendar-viewport "Wed 27 6/6 4 Jobs Thu 28 5/9 5 Jobs Fri 29 13/34 7 Jobs Sat 30 12/24 3 Jobs Sun…" at bounding box center [412, 748] width 824 height 1535
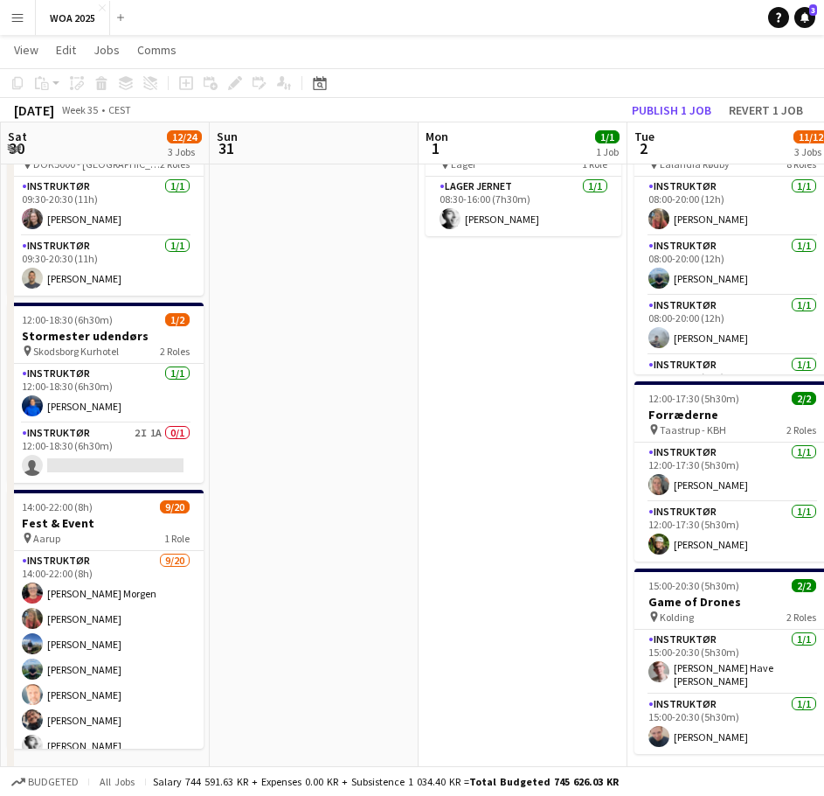
drag, startPoint x: 463, startPoint y: 309, endPoint x: 216, endPoint y: 295, distance: 247.8
click at [216, 295] on app-calendar-viewport "Wed 27 6/6 4 Jobs Thu 28 5/9 5 Jobs Fri 29 13/34 7 Jobs Sat 30 12/24 3 Jobs Sun…" at bounding box center [412, 748] width 824 height 1535
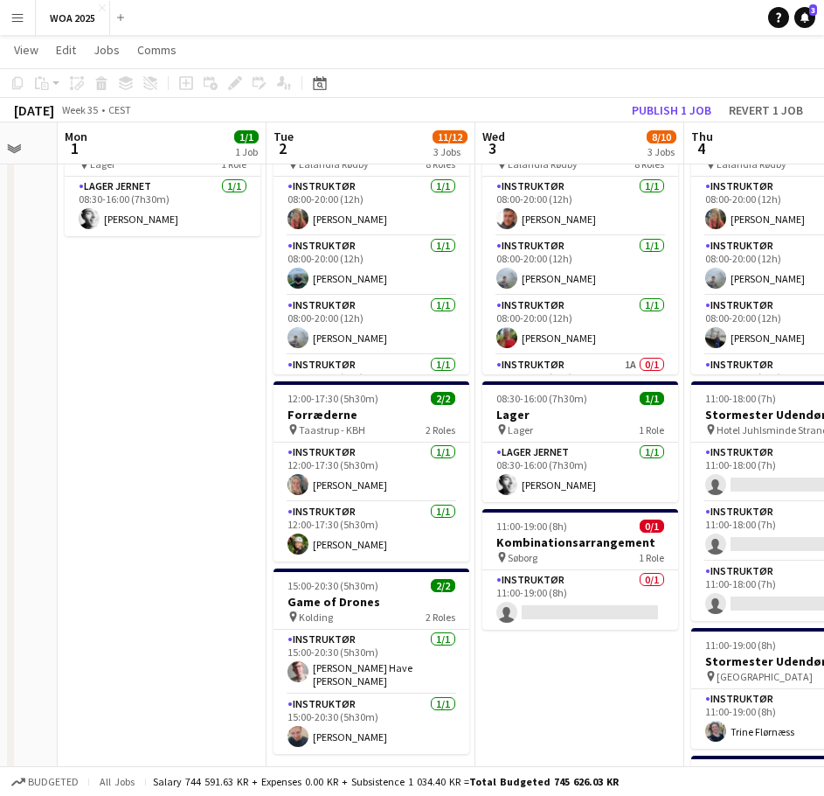
scroll to position [0, 587]
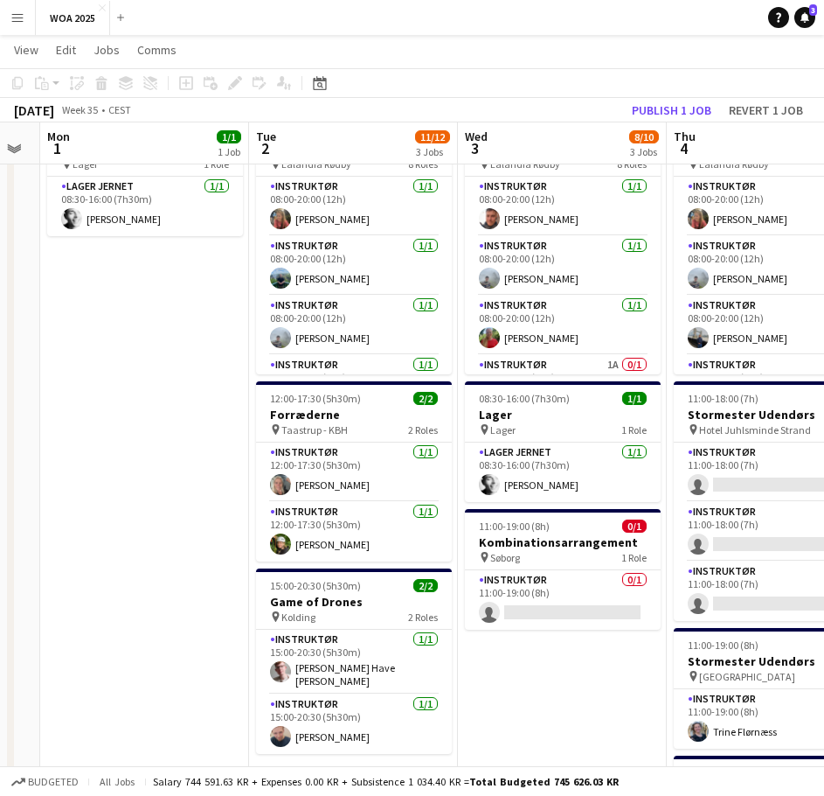
drag, startPoint x: 301, startPoint y: 308, endPoint x: 250, endPoint y: 305, distance: 50.8
click at [250, 305] on app-calendar-viewport "Fri 29 13/34 7 Jobs Sat 30 12/24 3 Jobs Sun 31 Mon 1 1/1 1 Job Tue 2 11/12 3 Jo…" at bounding box center [412, 748] width 824 height 1535
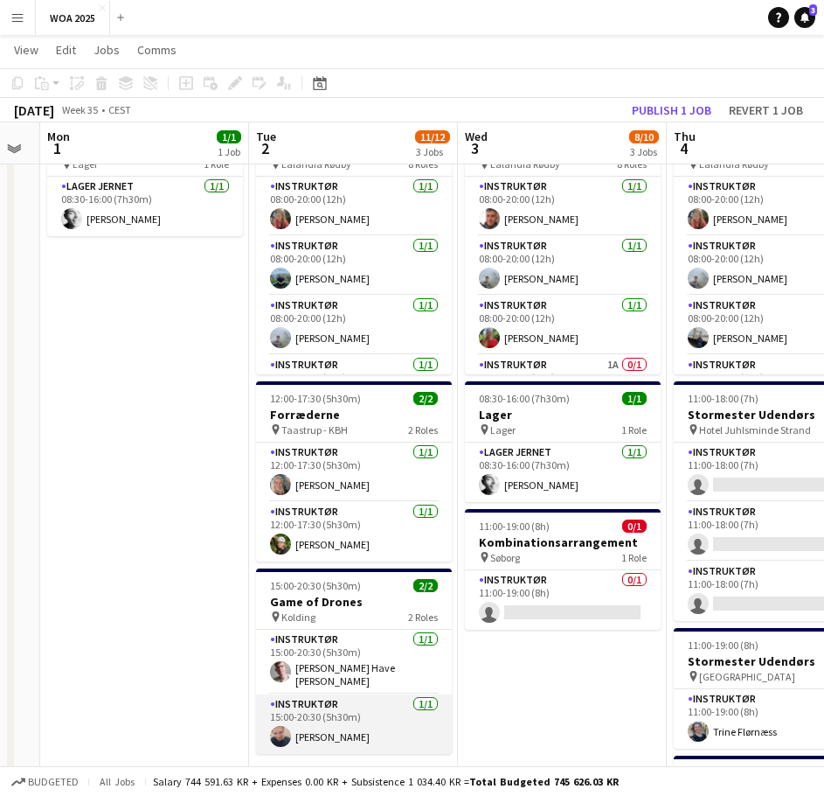
click at [388, 708] on app-card-role "Instruktør [DATE] 15:00-20:30 (5h30m) [PERSON_NAME]" at bounding box center [354, 723] width 196 height 59
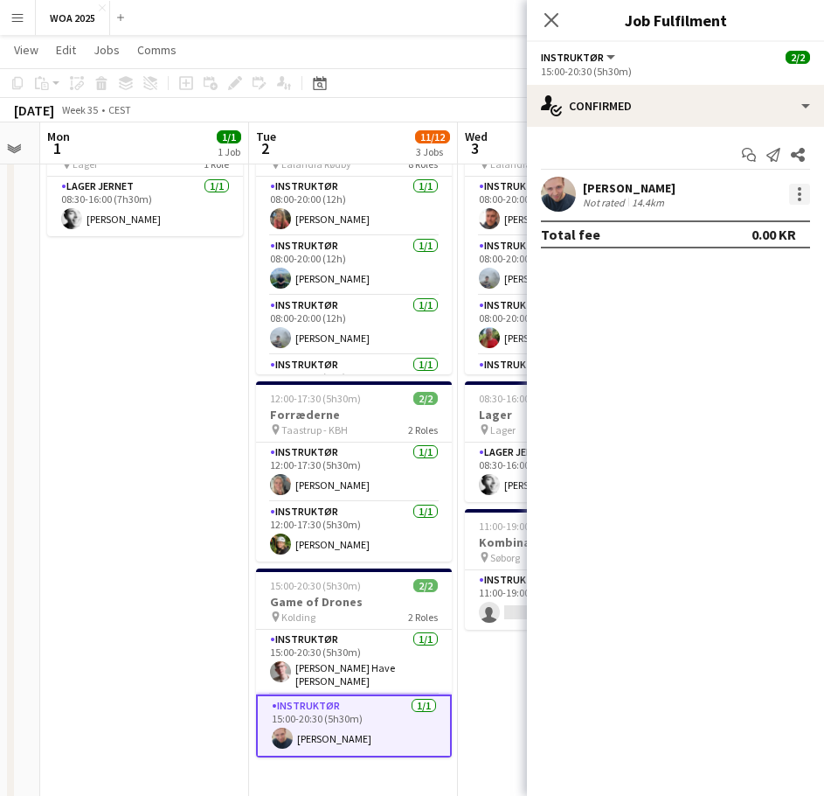
click at [796, 190] on div at bounding box center [799, 194] width 21 height 21
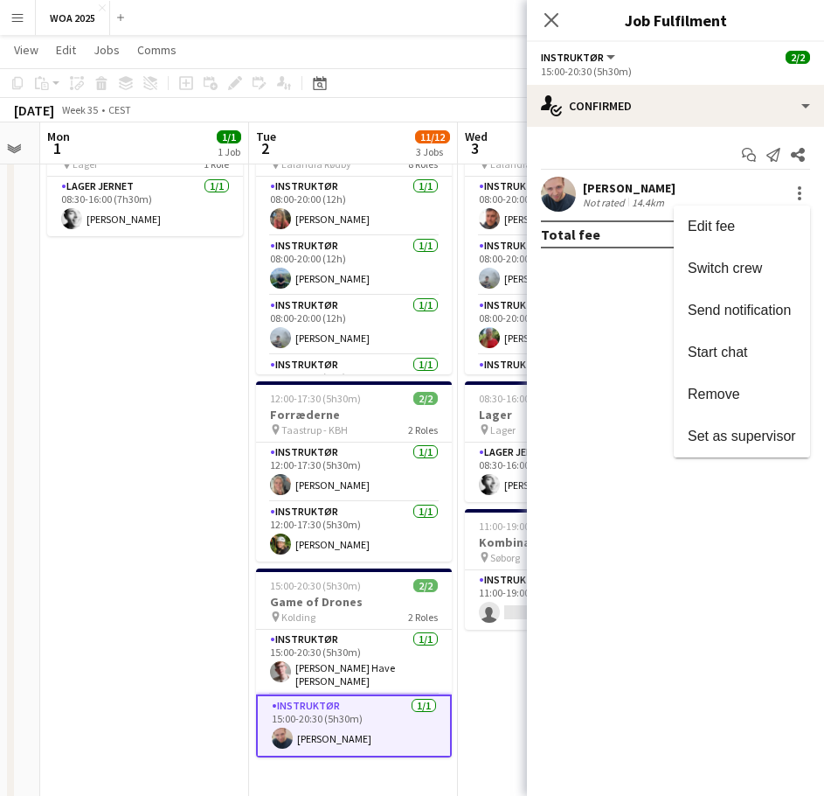
click at [718, 443] on span "Set as supervisor" at bounding box center [742, 436] width 108 height 16
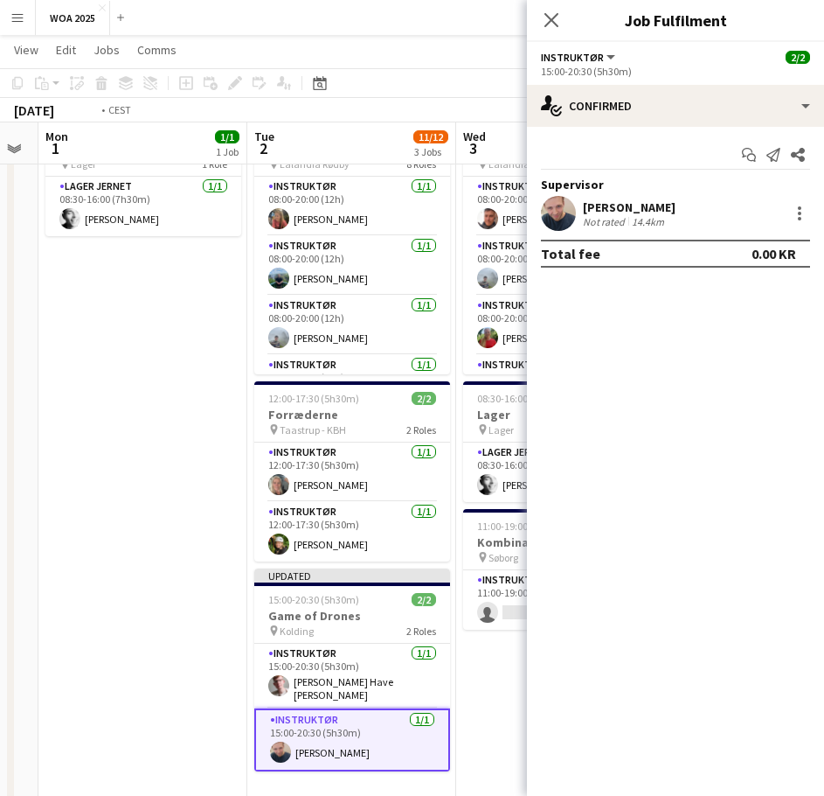
scroll to position [0, 522]
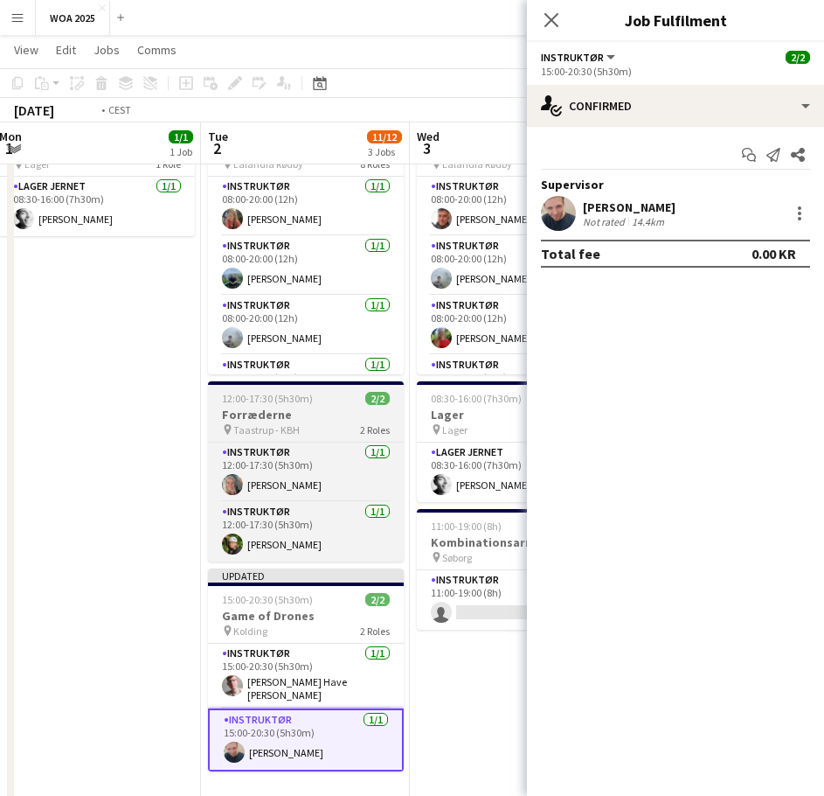
drag, startPoint x: 203, startPoint y: 370, endPoint x: 122, endPoint y: 390, distance: 82.9
click at [59, 376] on app-calendar-viewport "Fri 29 13/34 7 Jobs Sat 30 12/24 3 Jobs Sun 31 Mon 1 1/1 1 Job Tue 2 11/12 3 Jo…" at bounding box center [412, 748] width 824 height 1535
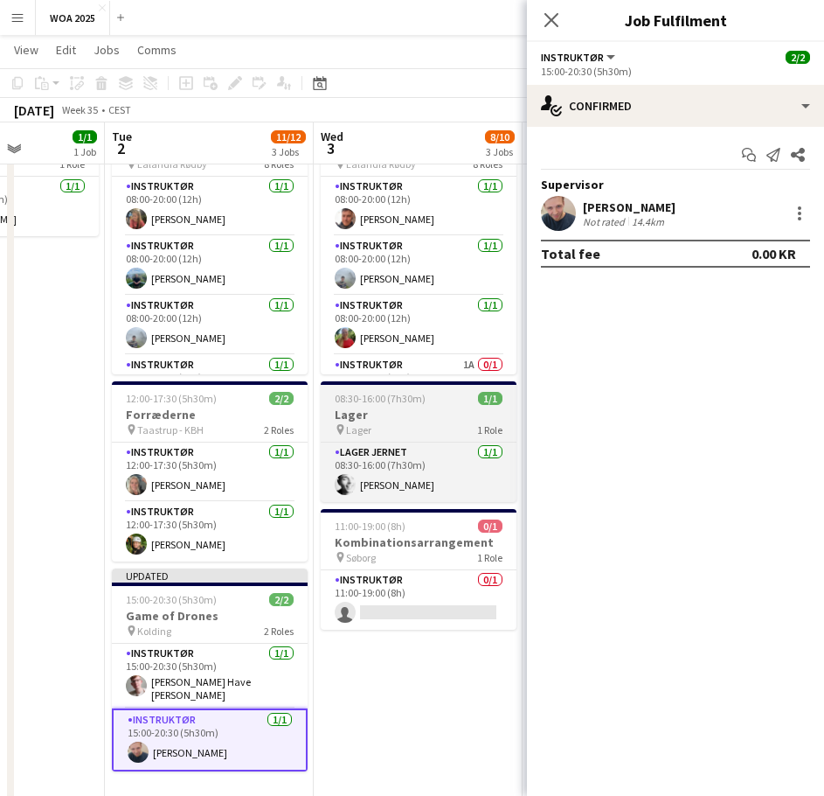
click at [340, 399] on span "08:30-16:00 (7h30m)" at bounding box center [380, 398] width 91 height 13
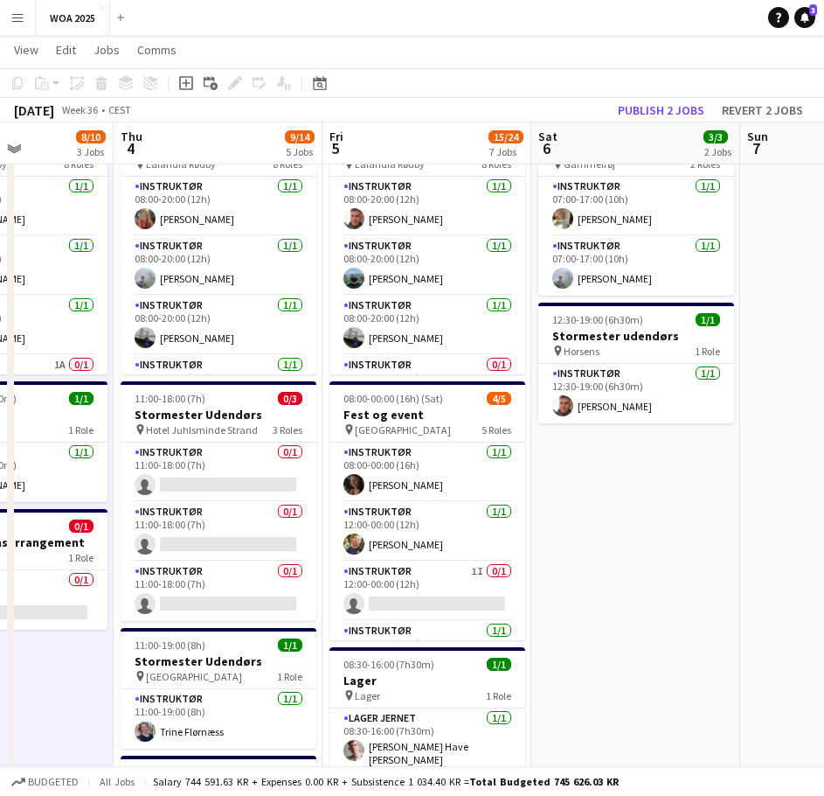
drag, startPoint x: 427, startPoint y: 457, endPoint x: 254, endPoint y: 446, distance: 173.5
click at [254, 445] on app-calendar-viewport "Sun 31 Mon 1 1/1 1 Job Tue 2 11/12 3 Jobs Wed 3 8/10 3 Jobs Thu 4 9/14 5 Jobs F…" at bounding box center [412, 748] width 824 height 1535
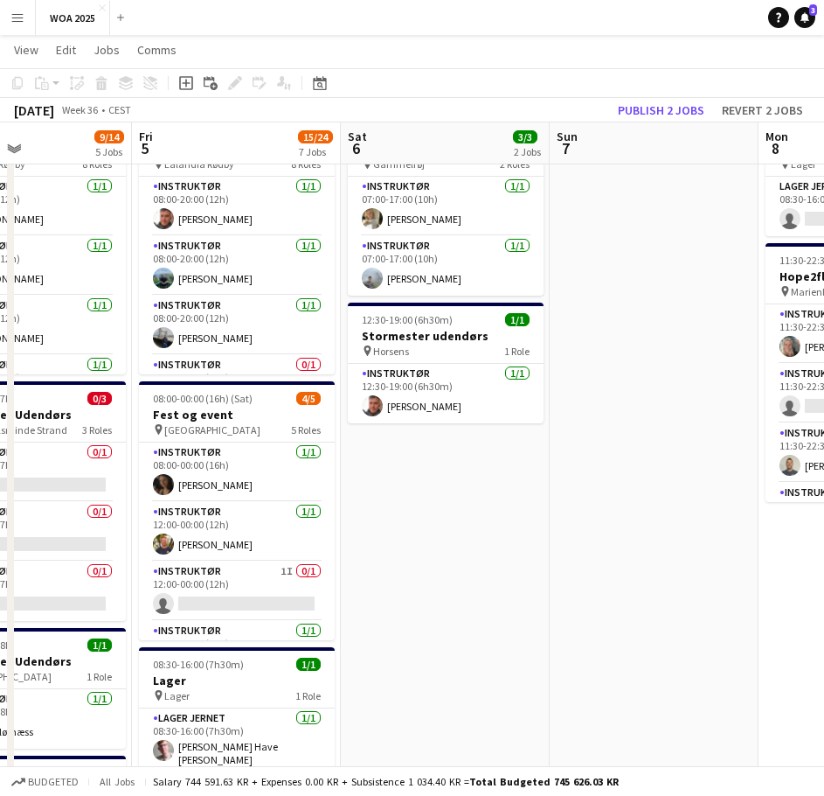
drag, startPoint x: 520, startPoint y: 440, endPoint x: 195, endPoint y: 437, distance: 325.2
click at [188, 436] on app-calendar-viewport "Mon 1 1/1 1 Job Tue 2 11/12 3 Jobs Wed 3 8/10 3 Jobs Thu 4 9/14 5 Jobs Fri 5 15…" at bounding box center [412, 748] width 824 height 1535
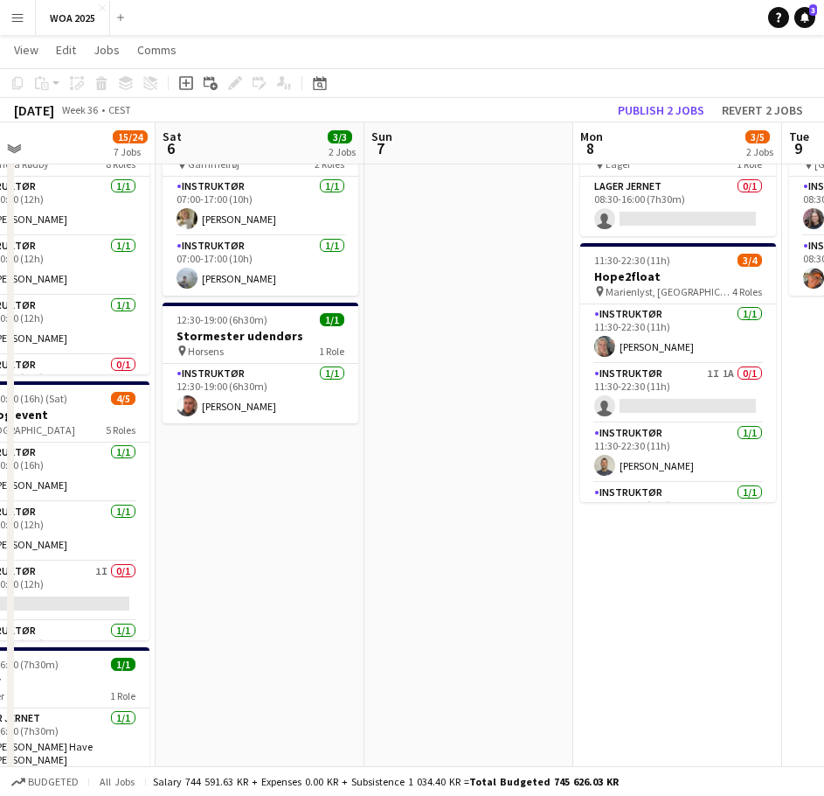
drag, startPoint x: 428, startPoint y: 424, endPoint x: 100, endPoint y: 432, distance: 327.9
click at [100, 432] on app-calendar-viewport "Tue 2 11/12 3 Jobs Wed 3 8/10 3 Jobs Thu 4 9/14 5 Jobs Fri 5 15/24 7 Jobs Sat 6…" at bounding box center [412, 748] width 824 height 1535
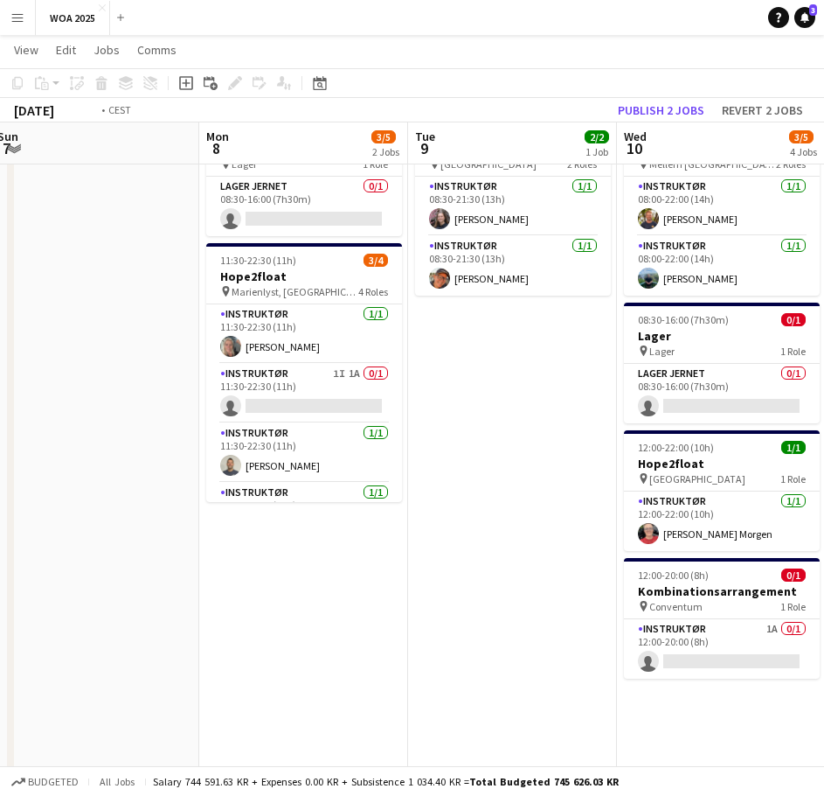
drag, startPoint x: 345, startPoint y: 437, endPoint x: 101, endPoint y: 437, distance: 243.9
click at [98, 436] on app-calendar-viewport "Thu 4 9/14 5 Jobs Fri 5 15/24 7 Jobs Sat 6 3/3 2 Jobs Sun 7 Mon 8 3/5 2 Jobs Tu…" at bounding box center [412, 748] width 824 height 1535
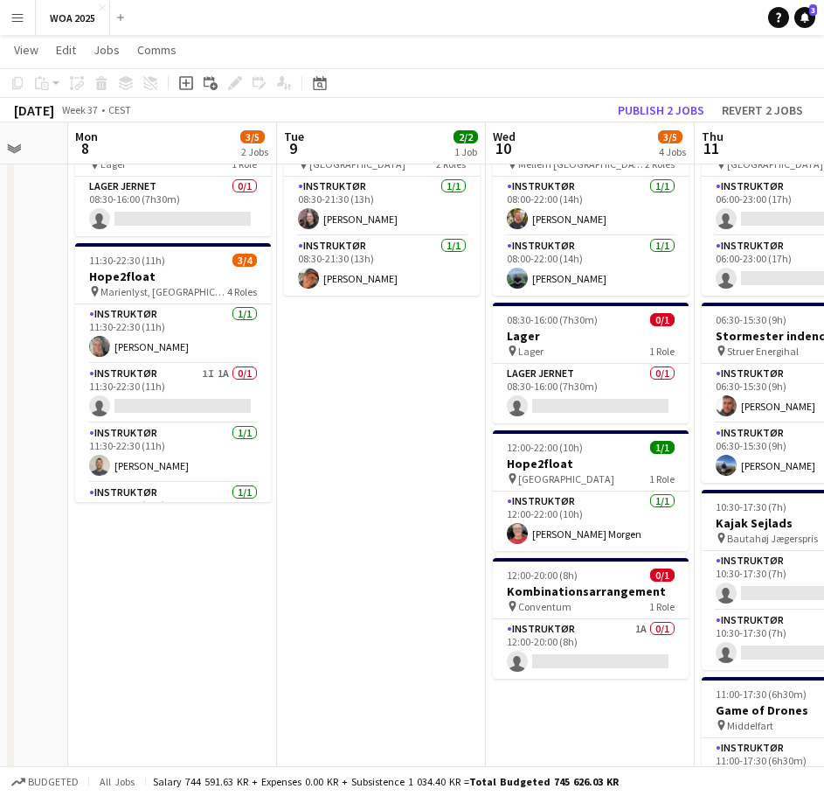
drag, startPoint x: 378, startPoint y: 438, endPoint x: 97, endPoint y: 428, distance: 280.8
click at [97, 428] on app-calendar-viewport "Fri 5 15/24 7 Jobs Sat 6 3/3 2 Jobs Sun 7 Mon 8 3/5 2 Jobs Tue 9 2/2 1 Job Wed …" at bounding box center [412, 748] width 824 height 1535
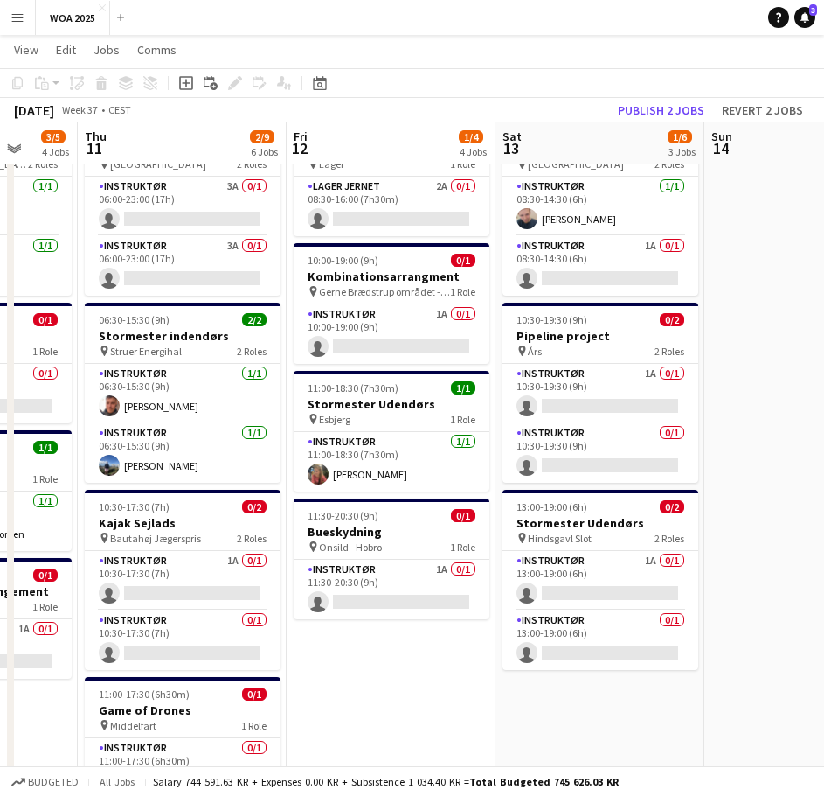
scroll to position [0, 552]
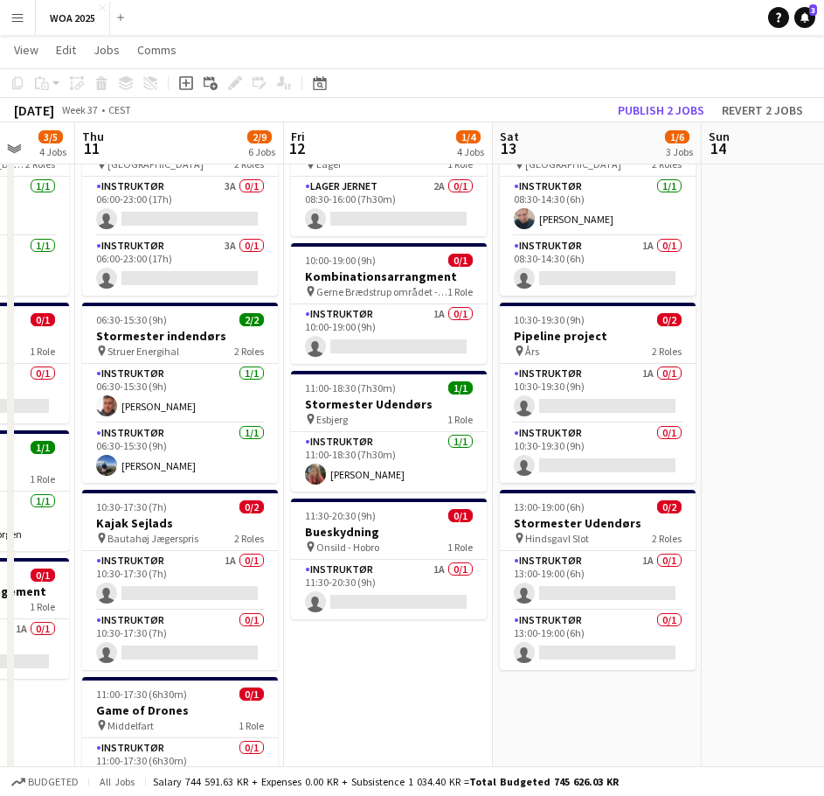
drag, startPoint x: 451, startPoint y: 452, endPoint x: 275, endPoint y: 441, distance: 177.0
click at [275, 441] on app-calendar-viewport "Mon 8 3/5 2 Jobs Tue 9 2/2 1 Job Wed 10 3/5 4 Jobs Thu 11 2/9 6 Jobs Fri 12 1/4…" at bounding box center [412, 748] width 824 height 1535
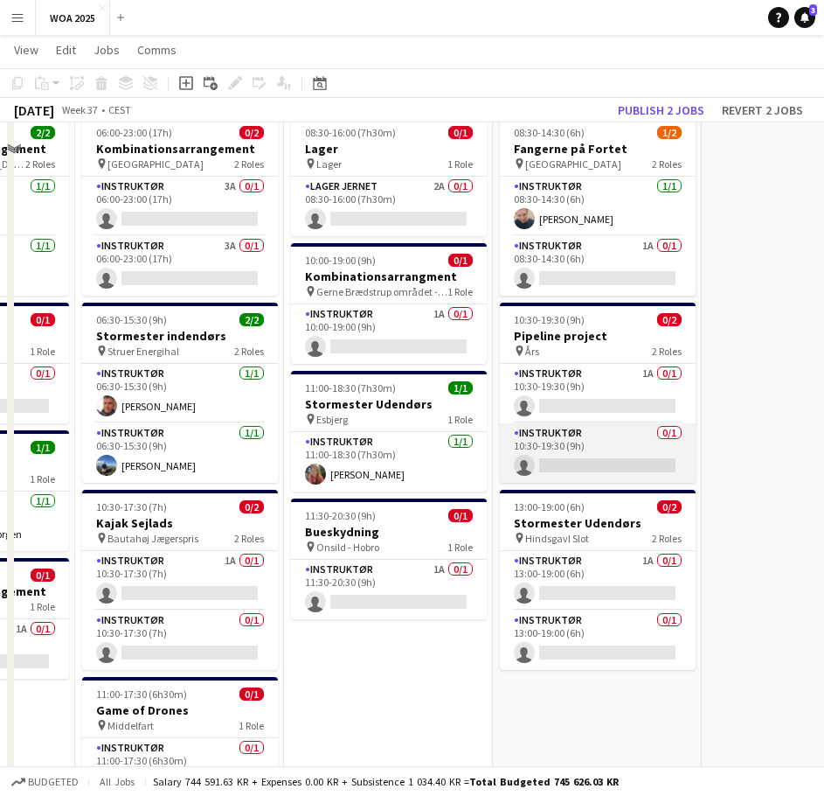
scroll to position [0, 0]
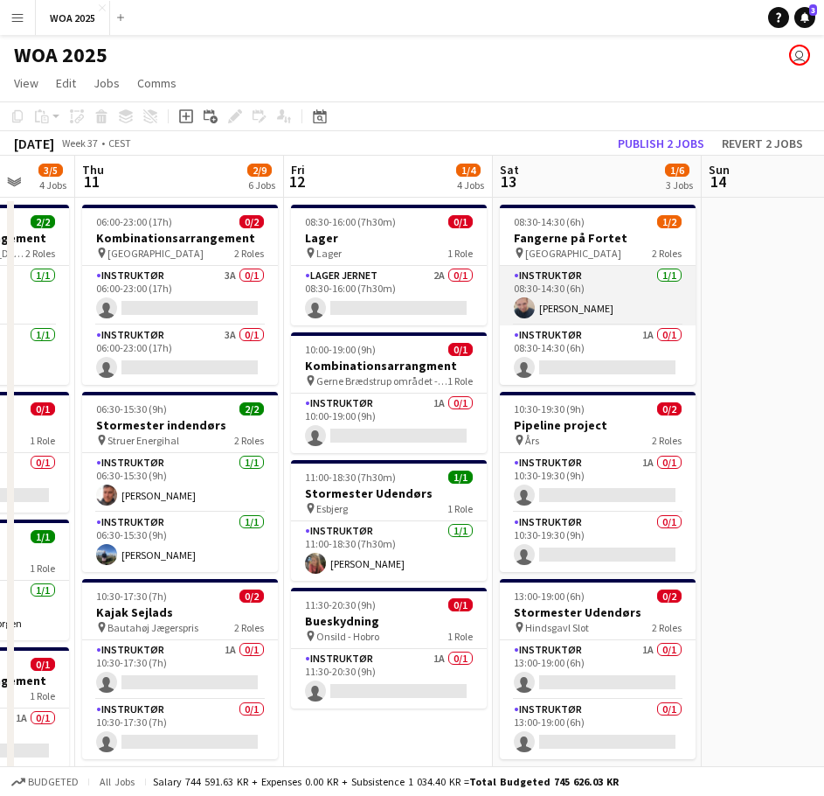
click at [645, 287] on app-card-role "Instruktør [DATE] 08:30-14:30 (6h) [PERSON_NAME]" at bounding box center [598, 295] width 196 height 59
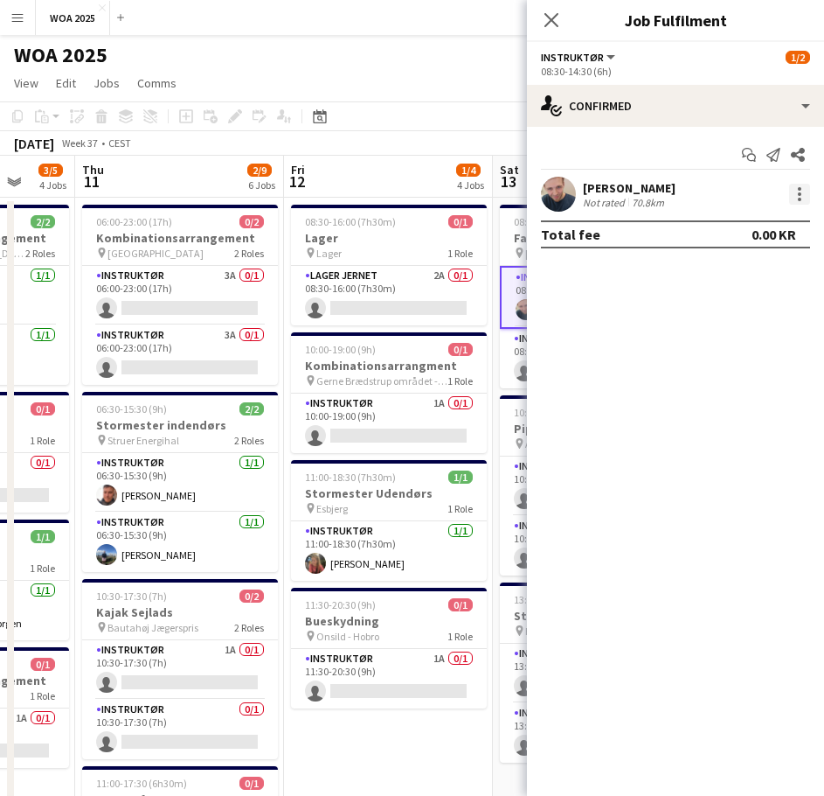
click at [799, 192] on div at bounding box center [799, 193] width 3 height 3
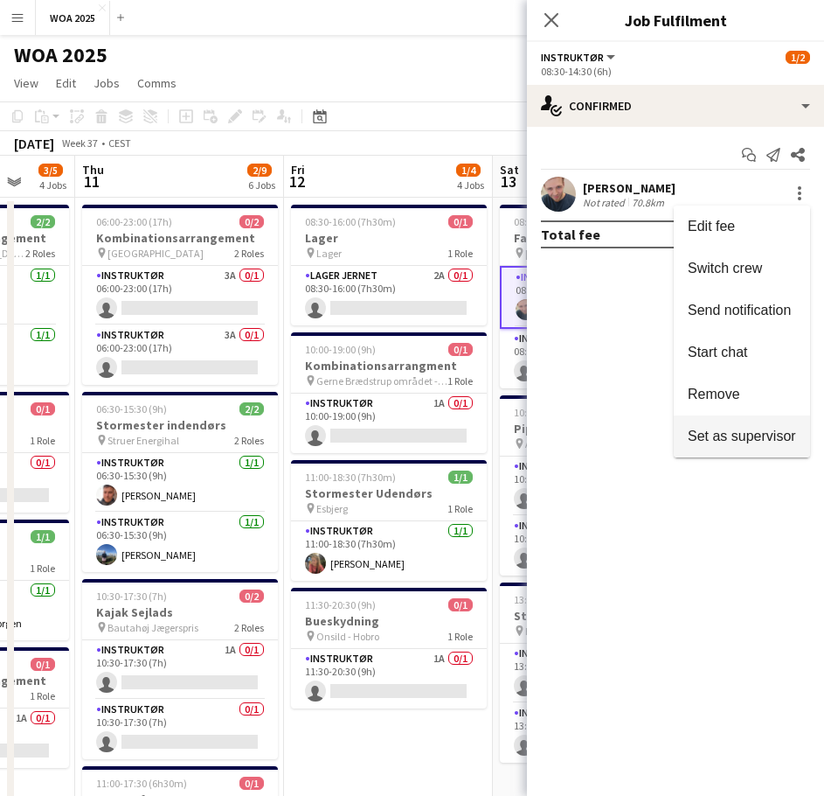
click at [722, 435] on span "Set as supervisor" at bounding box center [742, 435] width 108 height 15
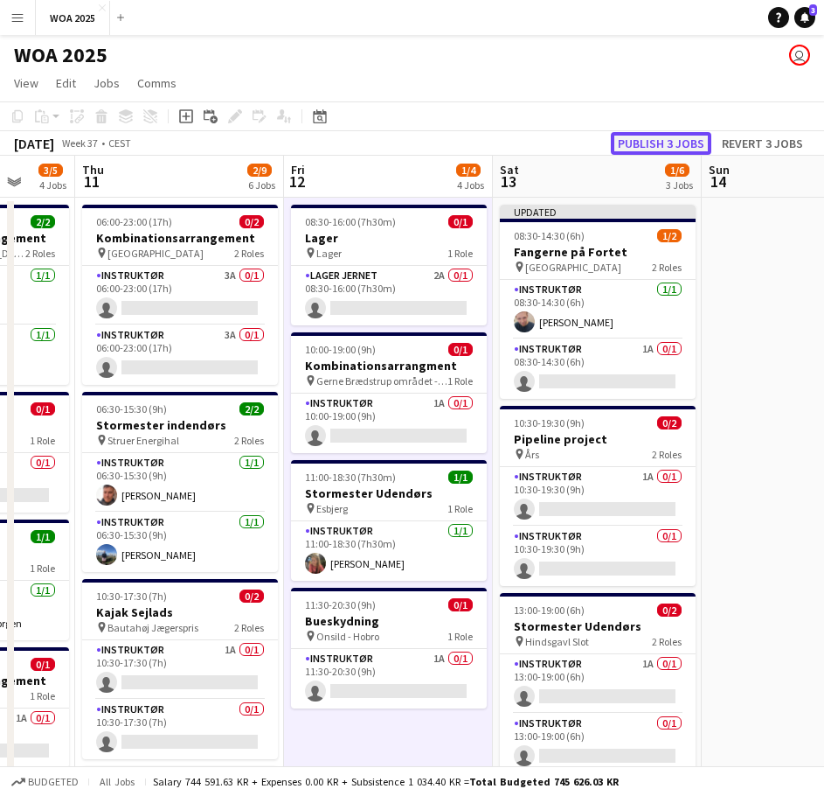
click at [645, 139] on button "Publish 3 jobs" at bounding box center [661, 143] width 101 height 23
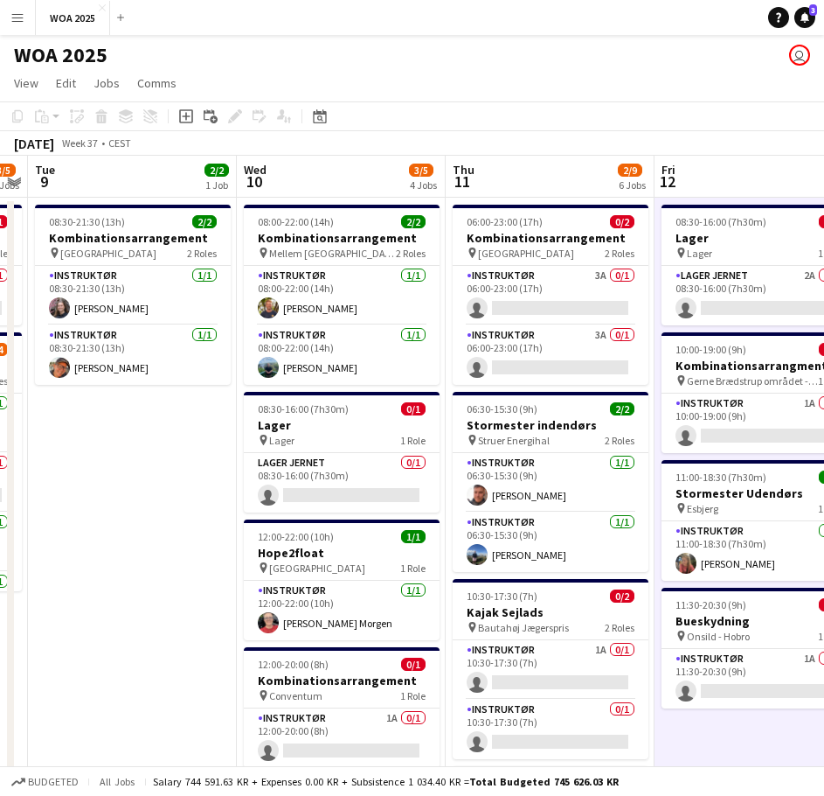
drag, startPoint x: 349, startPoint y: 407, endPoint x: 760, endPoint y: 391, distance: 411.2
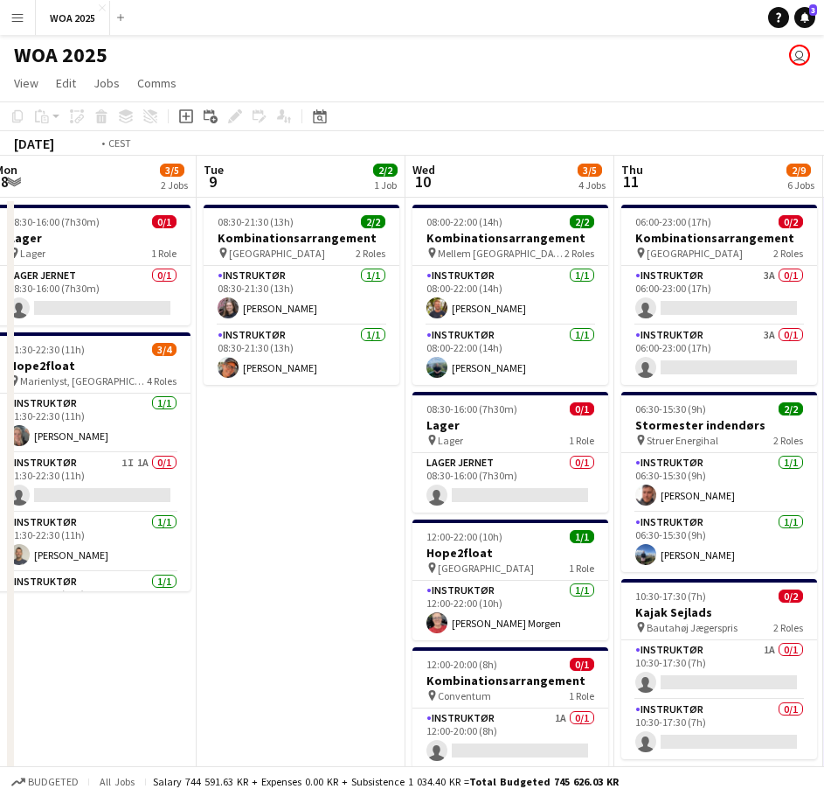
drag, startPoint x: 228, startPoint y: 410, endPoint x: 498, endPoint y: 400, distance: 270.3
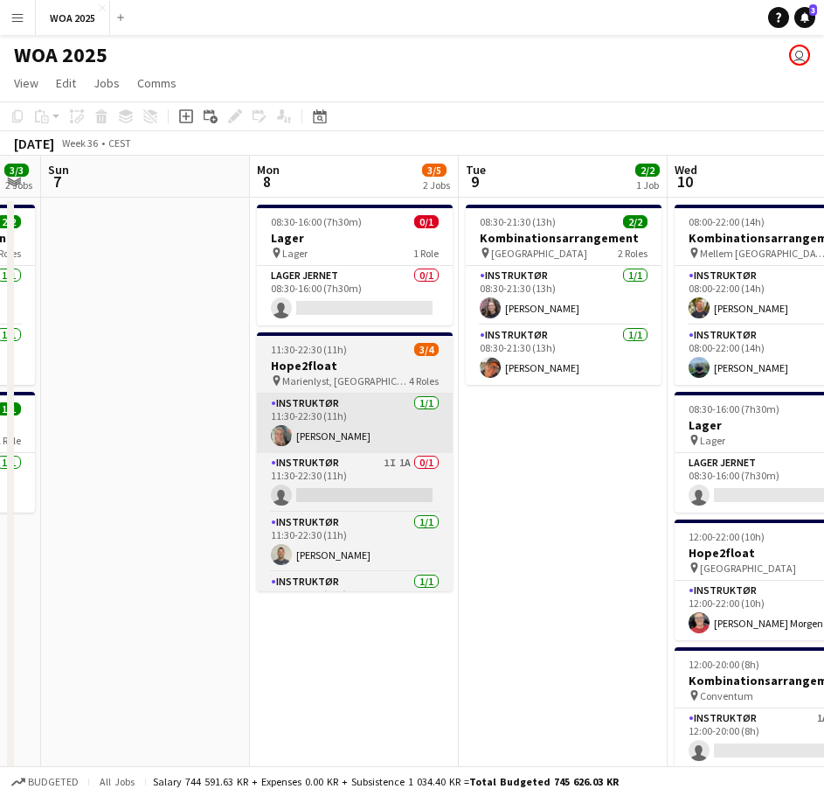
drag, startPoint x: 245, startPoint y: 452, endPoint x: 671, endPoint y: 448, distance: 425.8
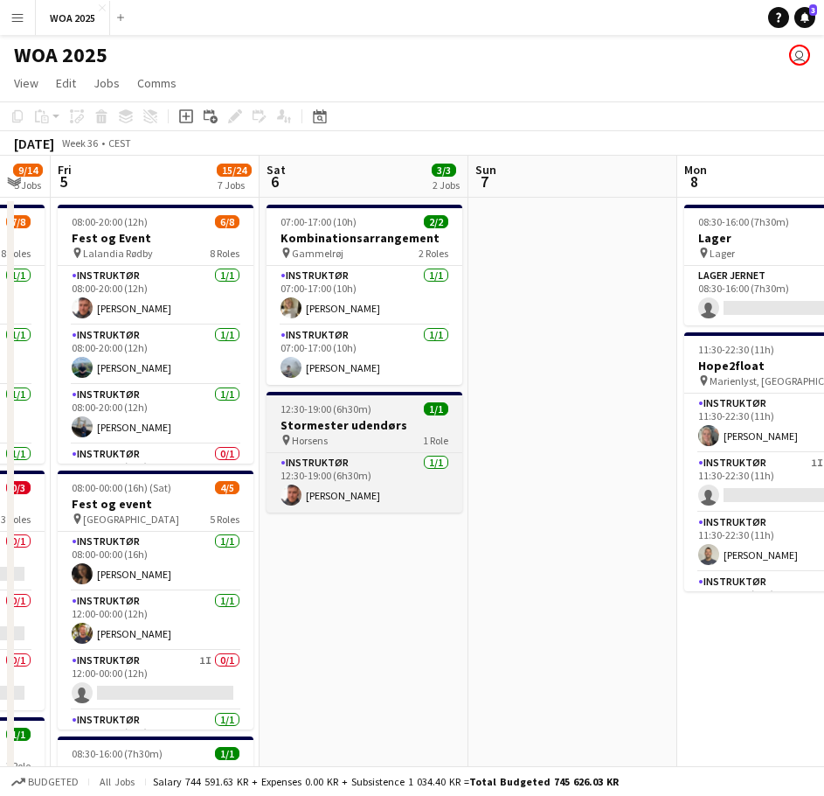
drag, startPoint x: 290, startPoint y: 455, endPoint x: 660, endPoint y: 423, distance: 371.2
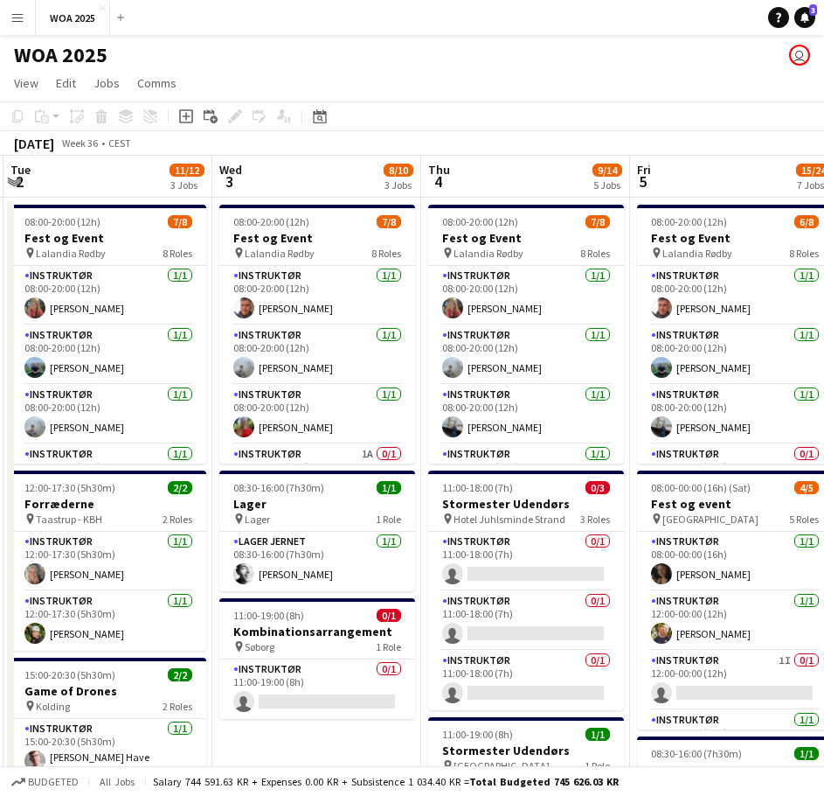
drag, startPoint x: 355, startPoint y: 436, endPoint x: 674, endPoint y: 417, distance: 319.7
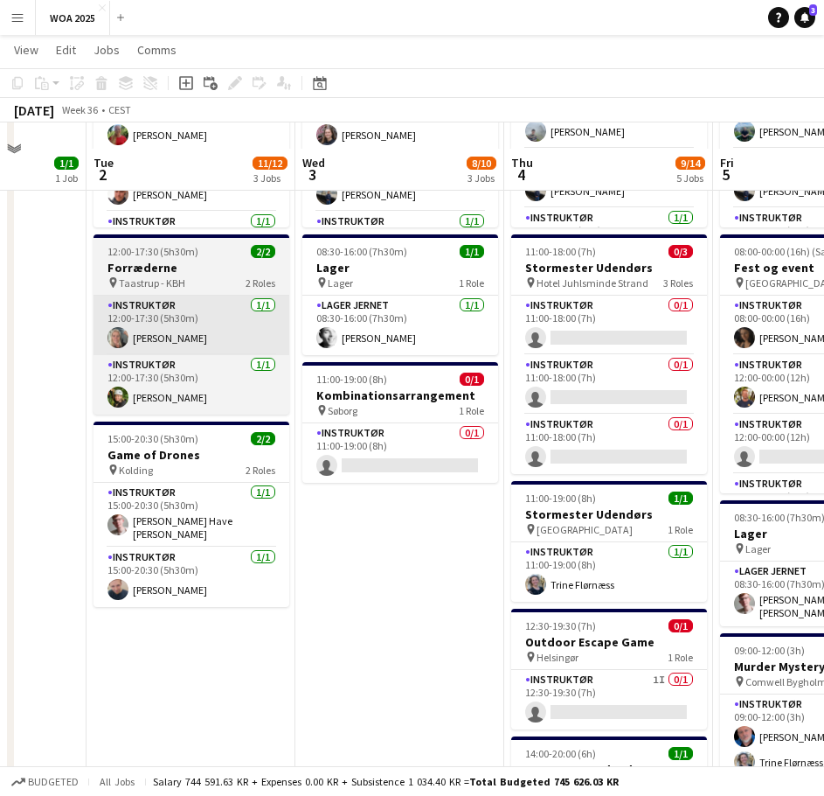
scroll to position [262, 0]
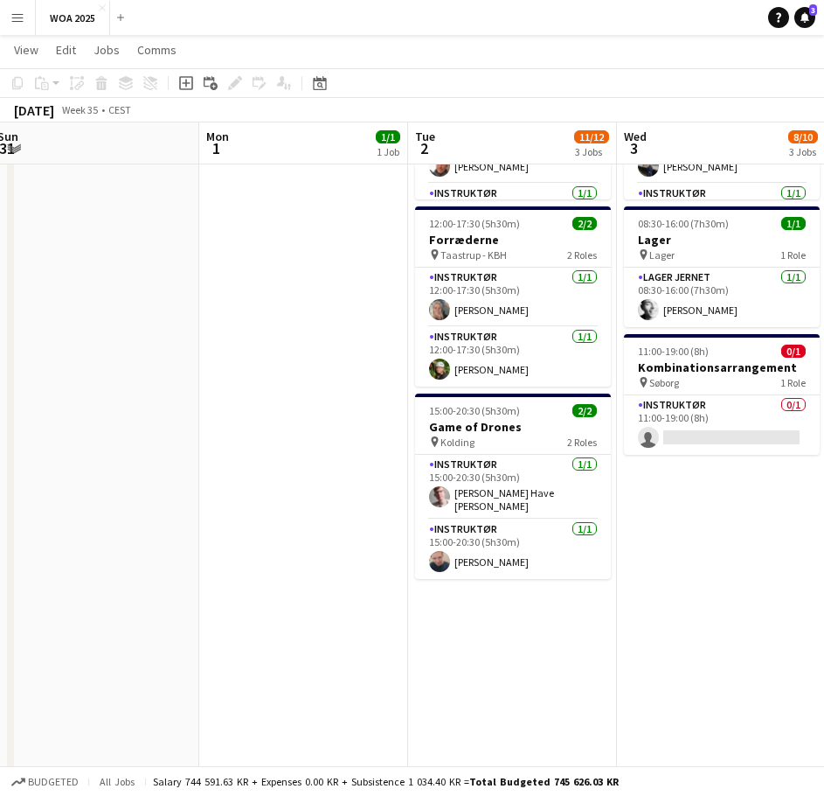
drag, startPoint x: 48, startPoint y: 425, endPoint x: 391, endPoint y: 465, distance: 345.1
click at [391, 465] on app-calendar-viewport "Fri 29 13/34 7 Jobs Sat 30 12/24 3 Jobs Sun 31 Mon 1 1/1 1 Job Tue 2 11/12 3 Jo…" at bounding box center [412, 573] width 824 height 1535
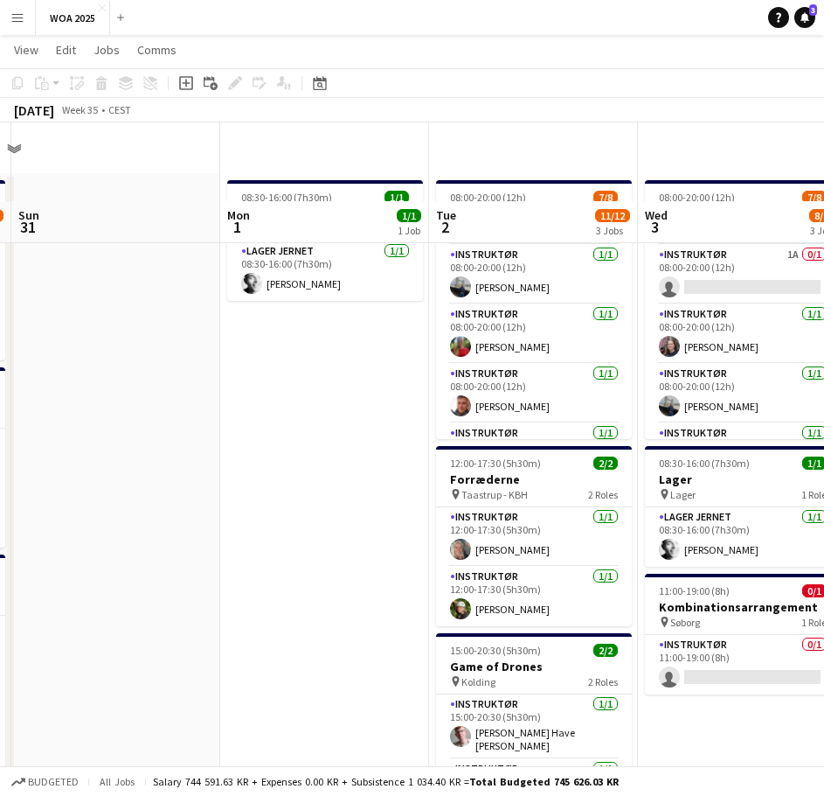
scroll to position [0, 0]
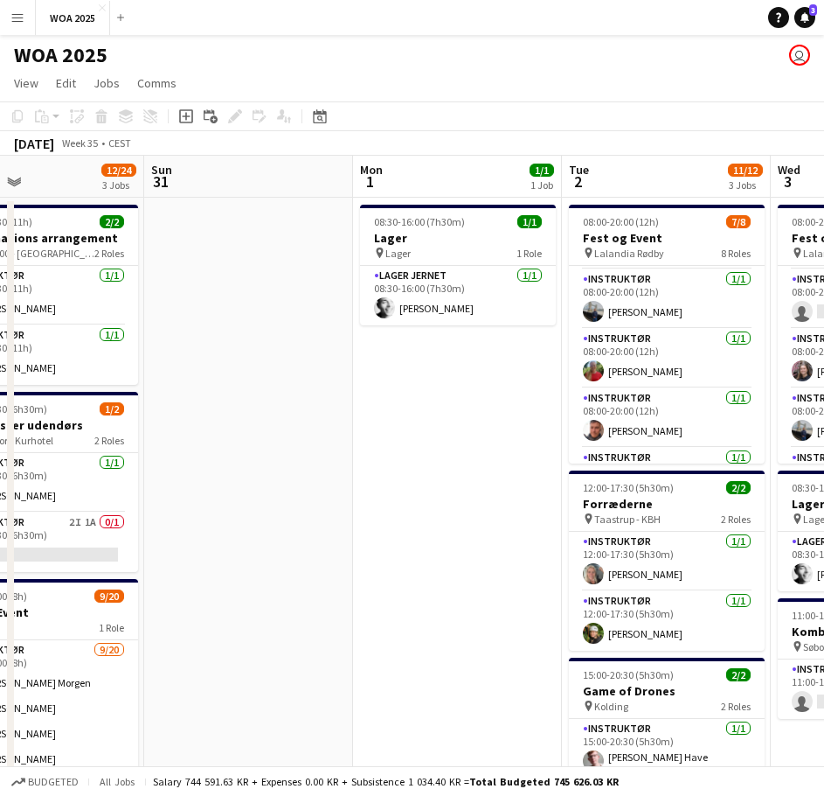
drag, startPoint x: 286, startPoint y: 476, endPoint x: 628, endPoint y: 457, distance: 342.3
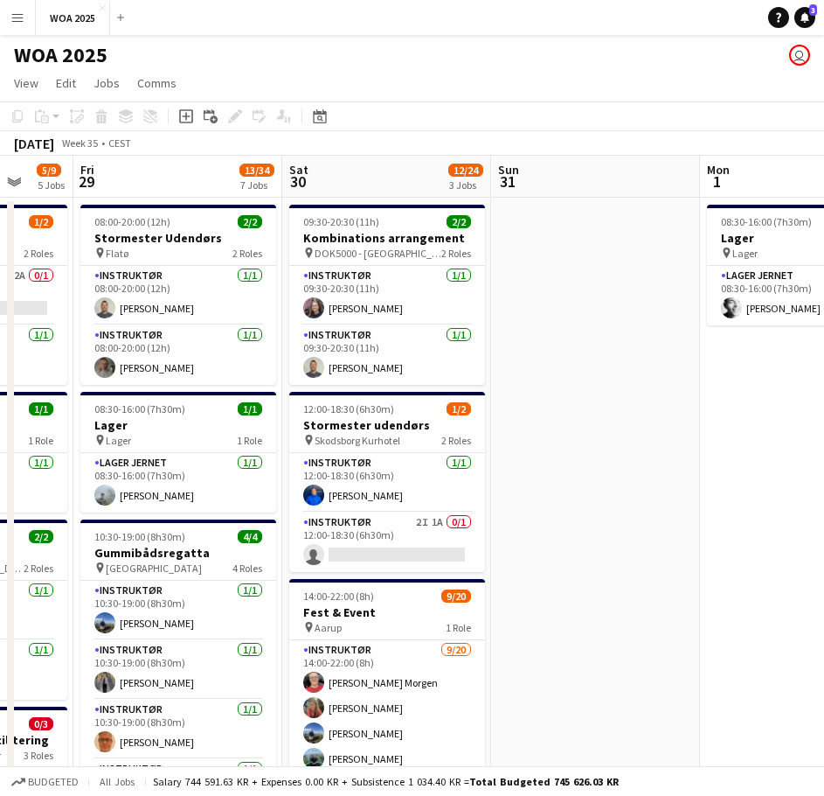
drag, startPoint x: 348, startPoint y: 461, endPoint x: 87, endPoint y: 458, distance: 260.5
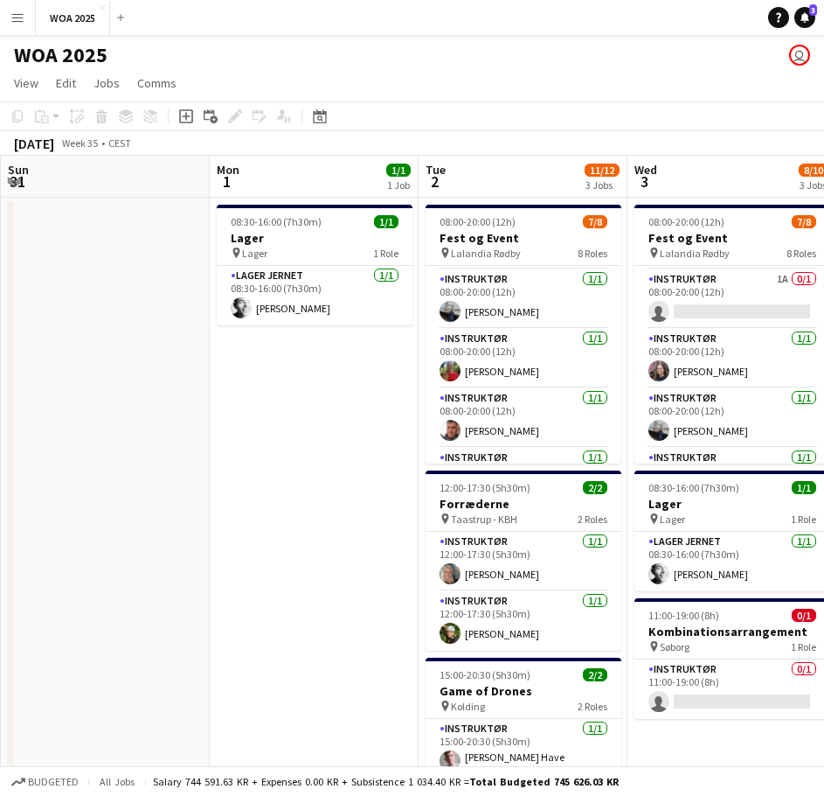
drag, startPoint x: 337, startPoint y: 452, endPoint x: 75, endPoint y: 464, distance: 262.6
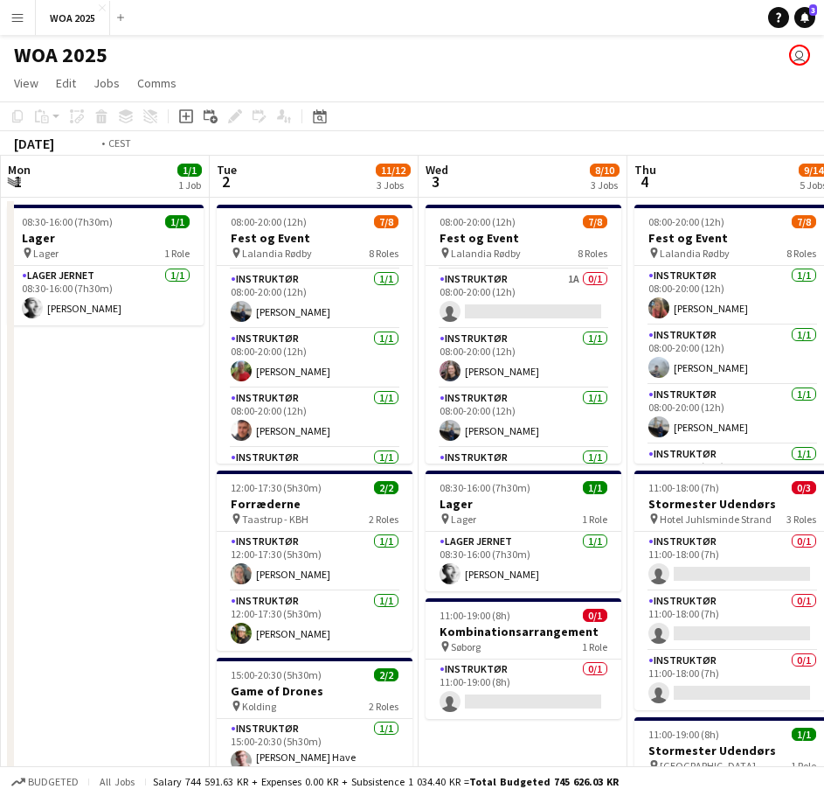
drag, startPoint x: 139, startPoint y: 450, endPoint x: 62, endPoint y: 475, distance: 80.7
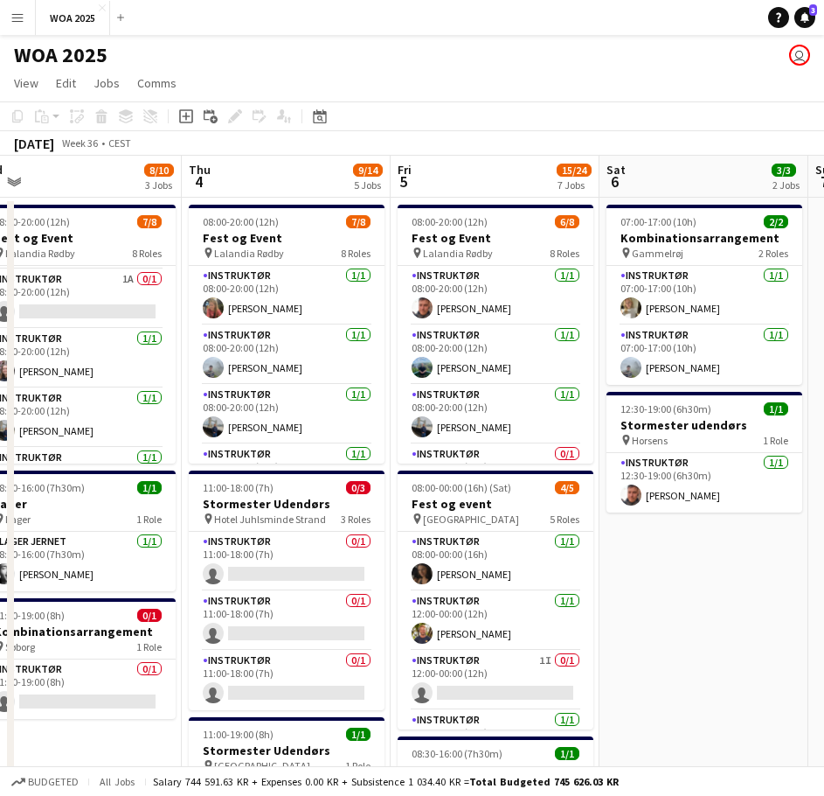
drag, startPoint x: 348, startPoint y: 436, endPoint x: 166, endPoint y: 464, distance: 184.0
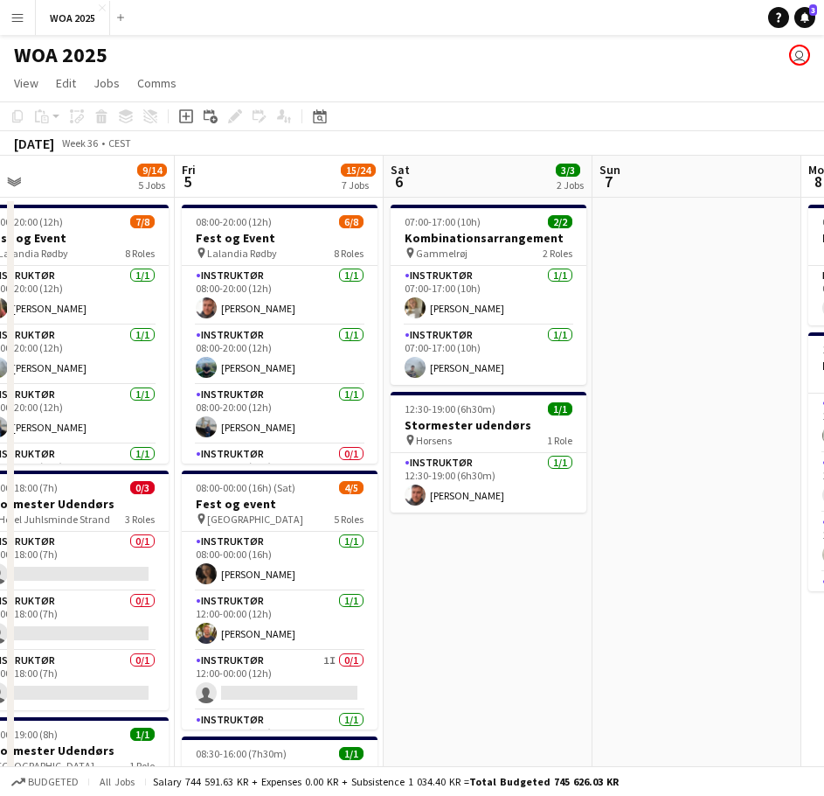
drag, startPoint x: 170, startPoint y: 458, endPoint x: -90, endPoint y: 458, distance: 259.6
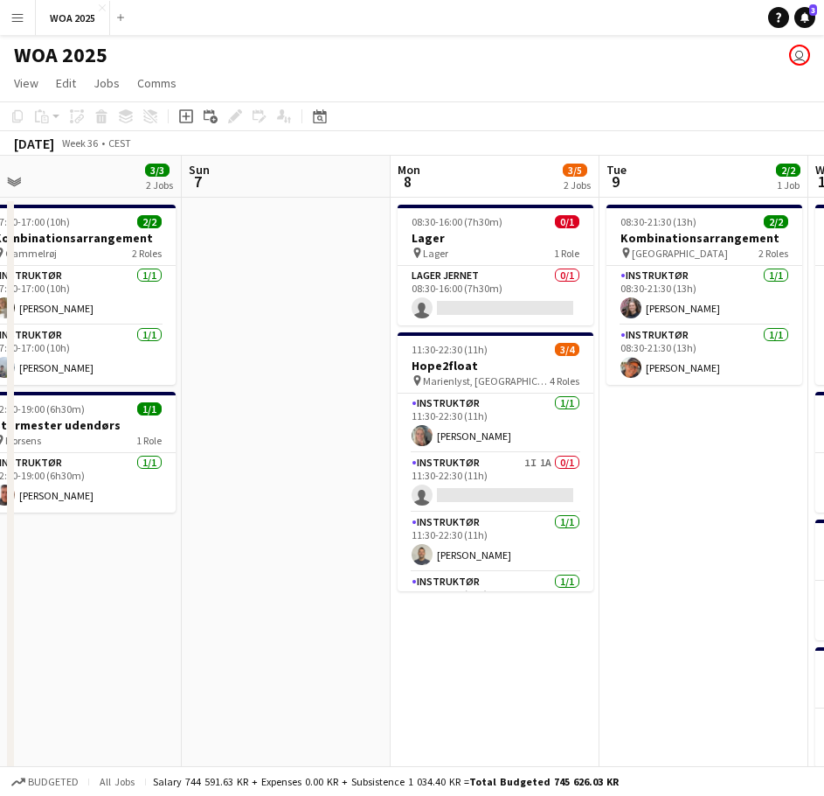
drag
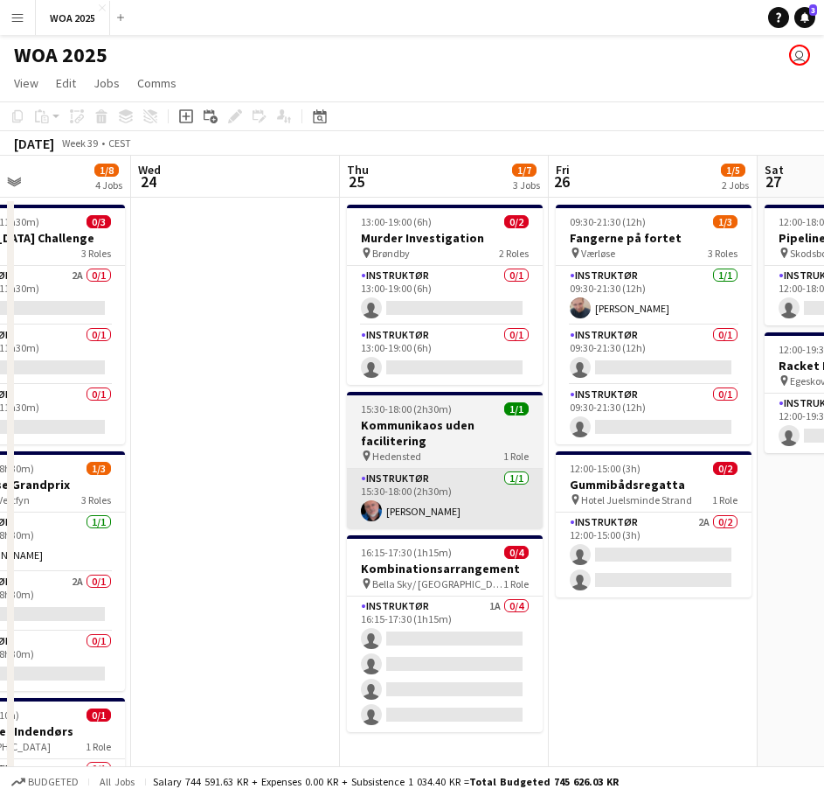
scroll to position [0, 530]
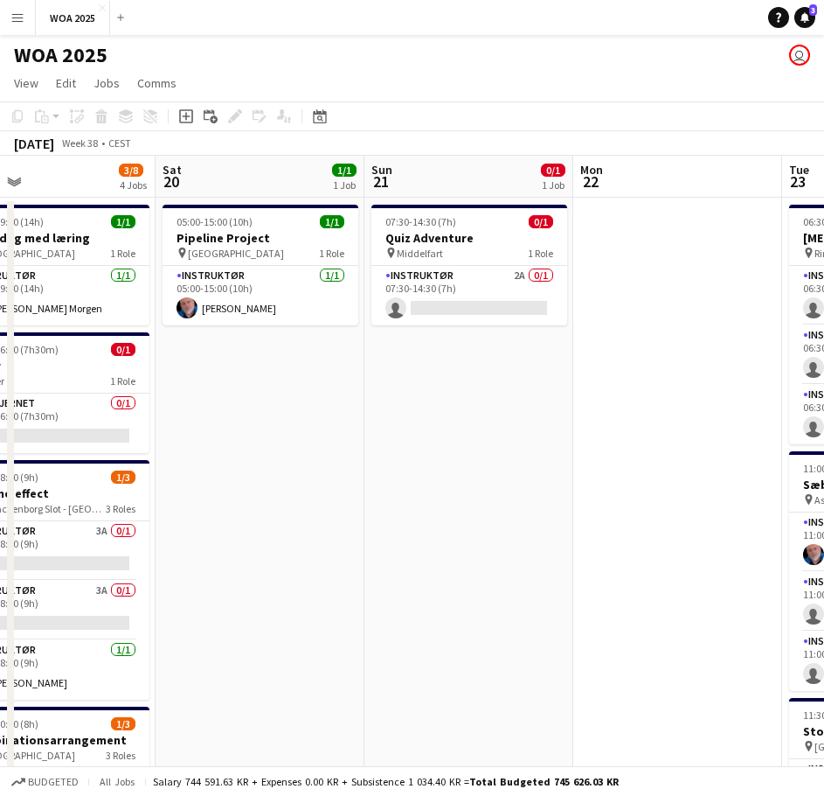
scroll to position [0, 461]
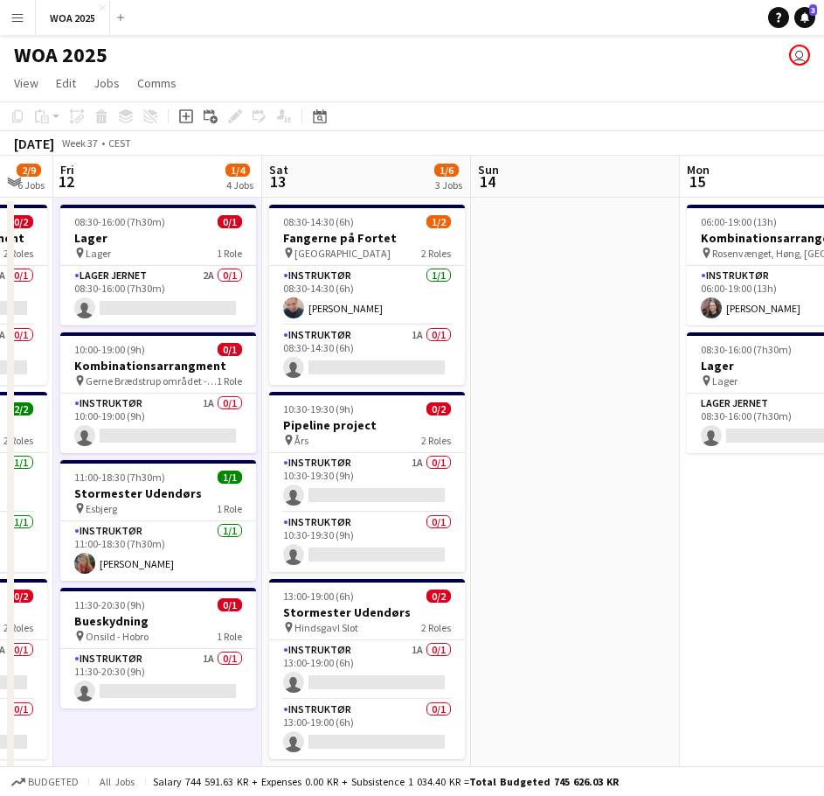
scroll to position [0, 554]
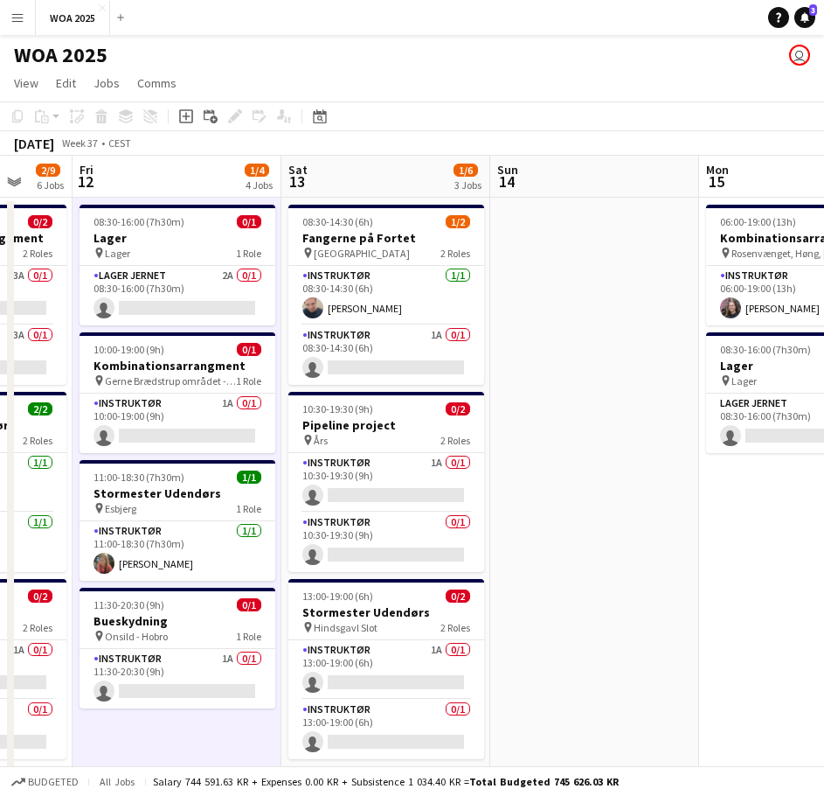
drag, startPoint x: 148, startPoint y: 389, endPoint x: 660, endPoint y: 400, distance: 512.4
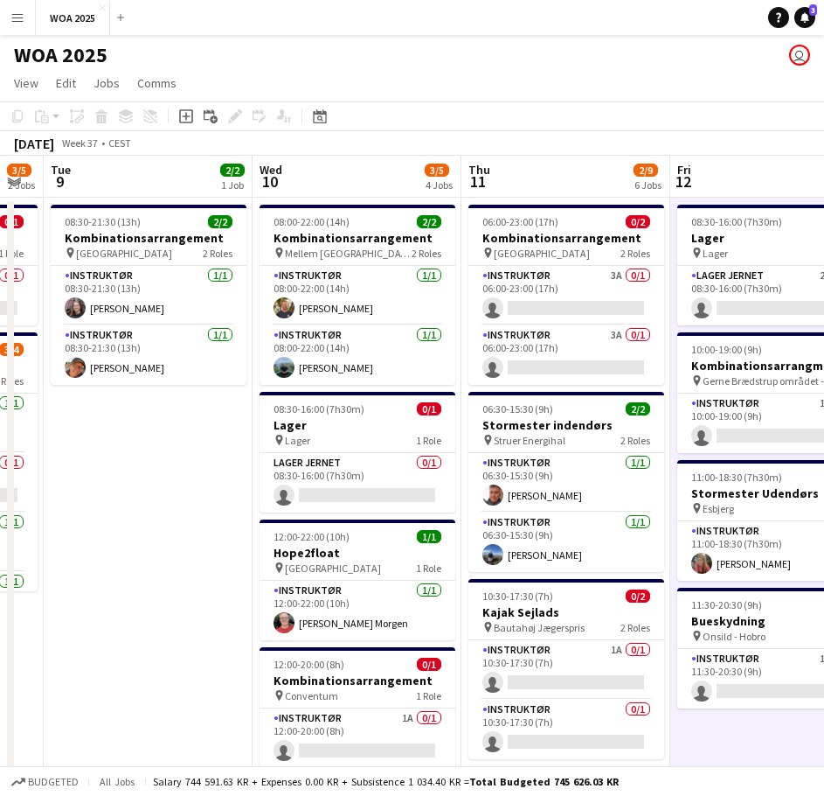
scroll to position [0, 455]
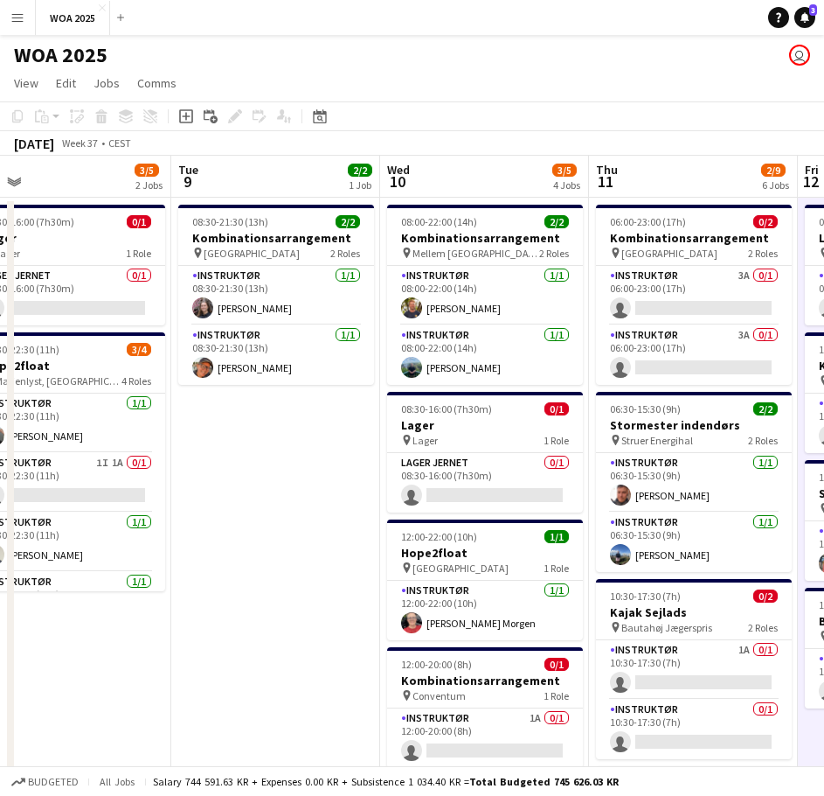
drag, startPoint x: 256, startPoint y: 397, endPoint x: 466, endPoint y: 406, distance: 210.0
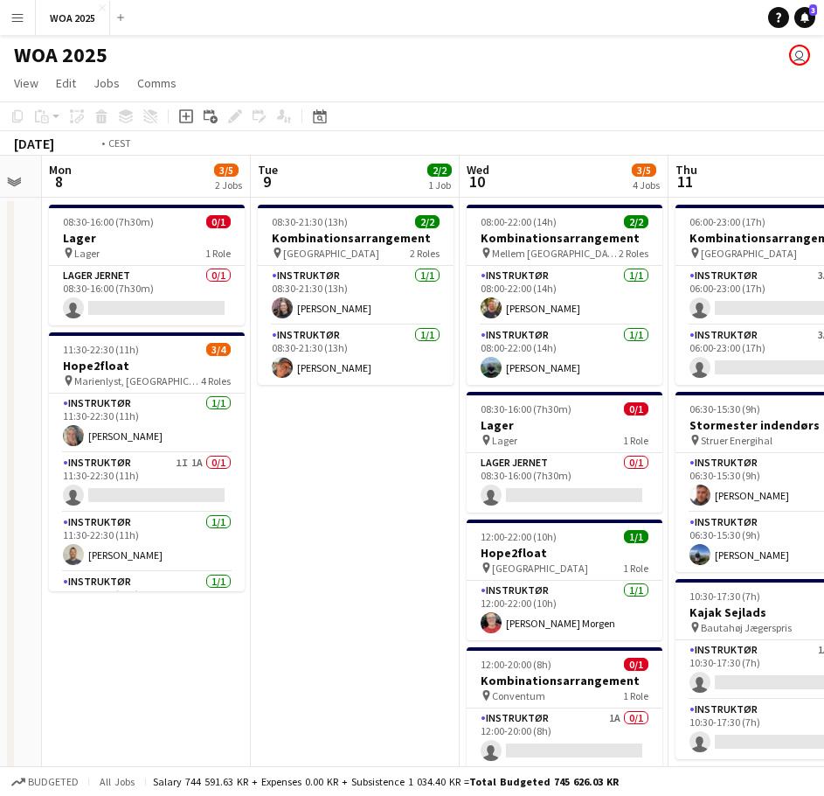
drag, startPoint x: 216, startPoint y: 415, endPoint x: 722, endPoint y: 421, distance: 506.2
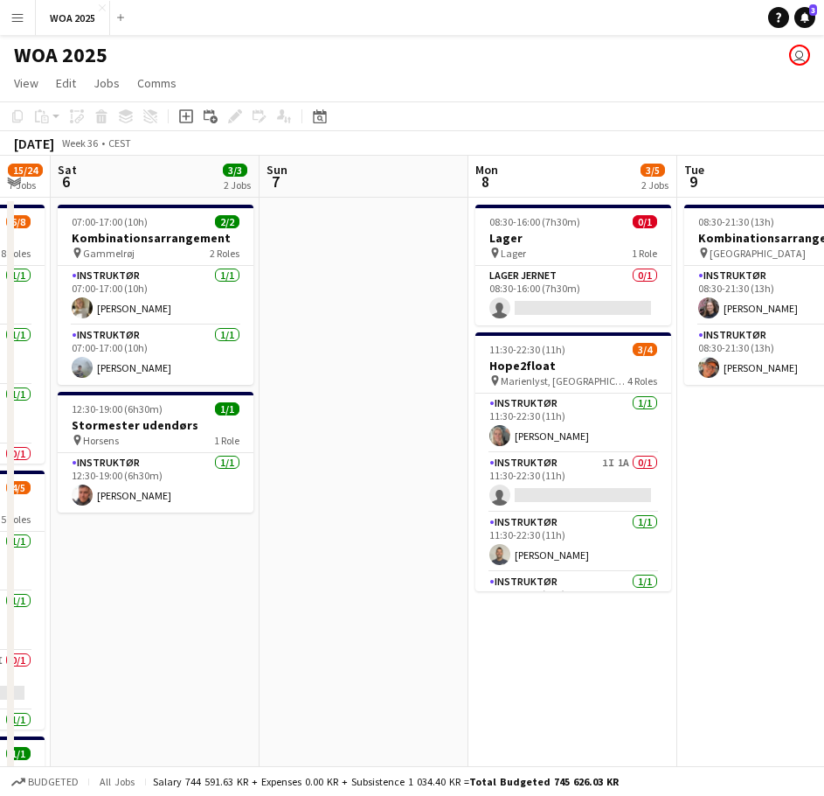
drag, startPoint x: 206, startPoint y: 425, endPoint x: 635, endPoint y: 431, distance: 428.4
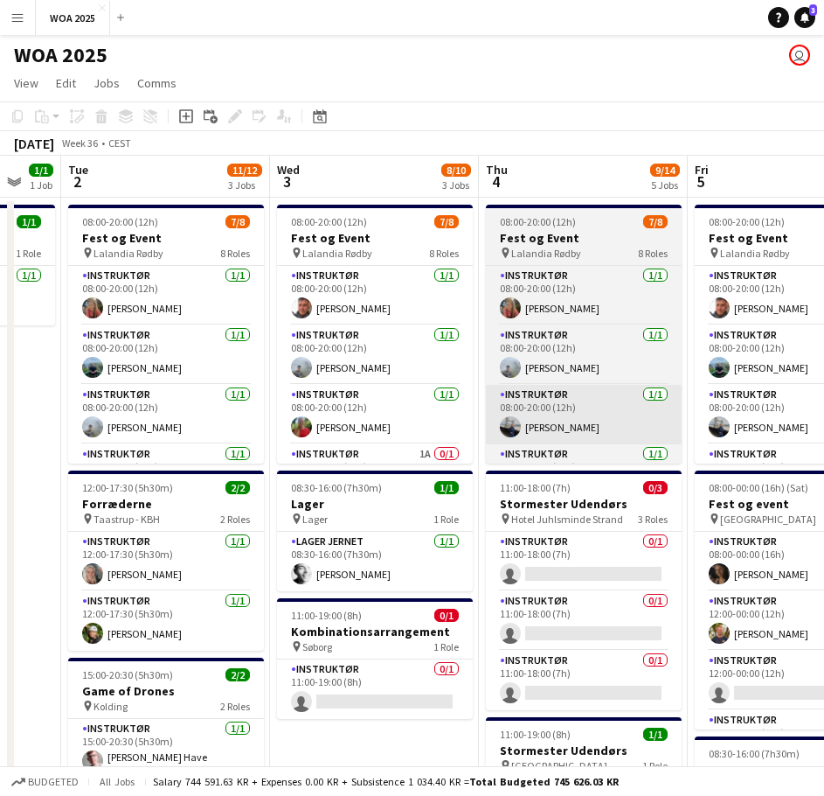
scroll to position [0, 547]
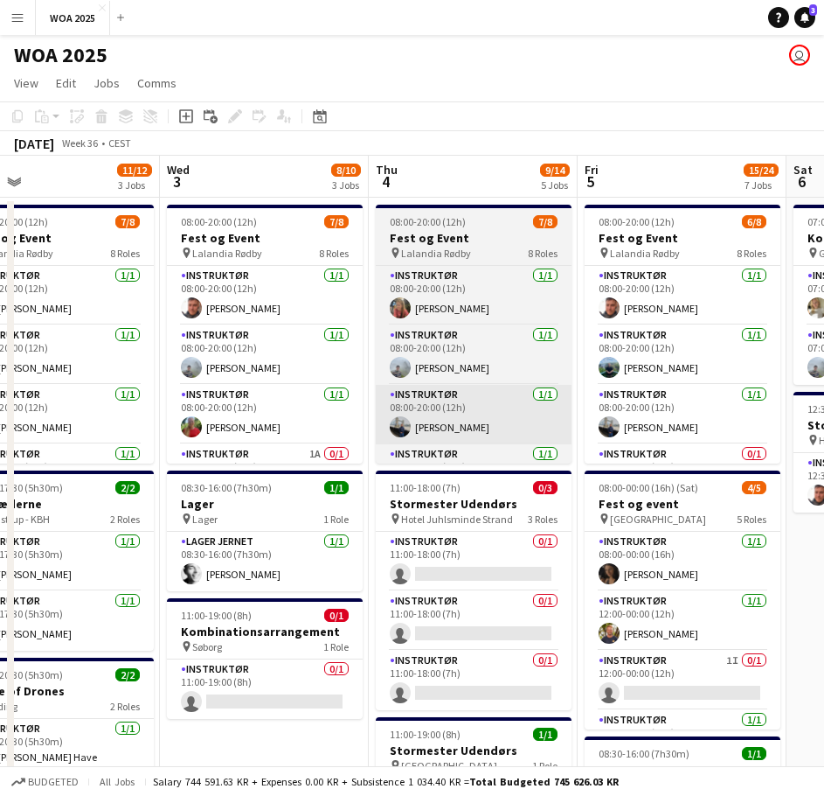
drag, startPoint x: 159, startPoint y: 440, endPoint x: 569, endPoint y: 435, distance: 410.0
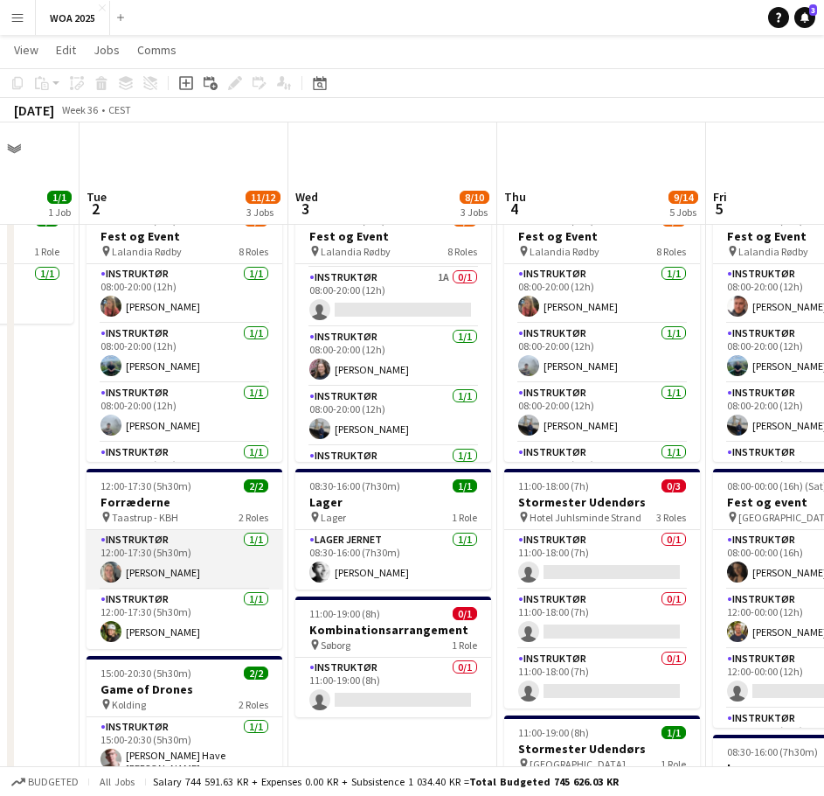
scroll to position [175, 0]
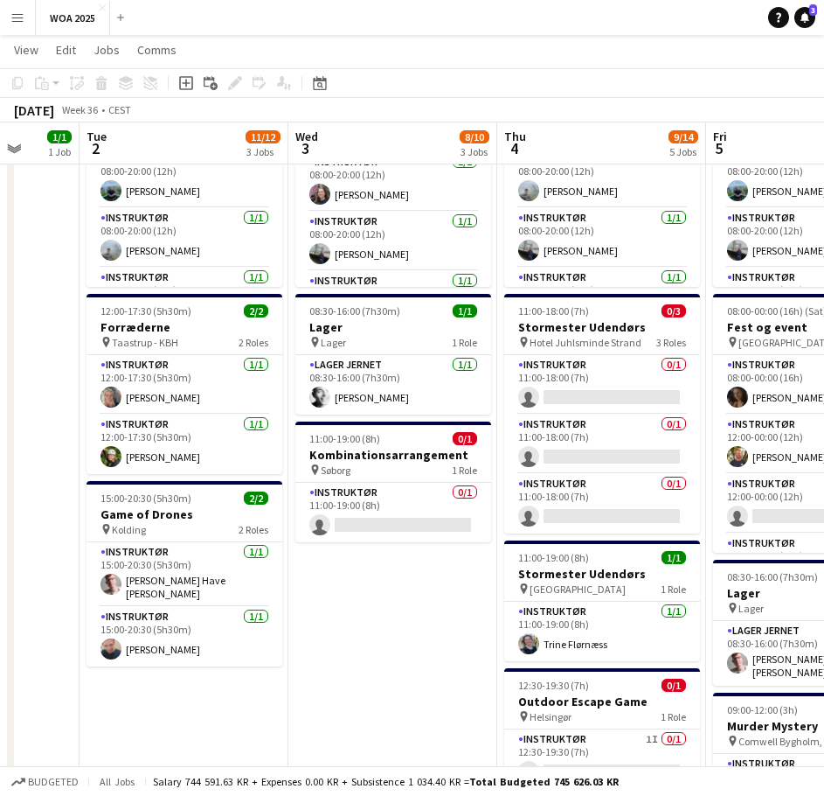
drag, startPoint x: 554, startPoint y: 391, endPoint x: 102, endPoint y: 425, distance: 453.3
click at [93, 421] on app-calendar-viewport "Sat 30 12/24 3 Jobs Sun 31 Mon 1 1/1 1 Job Tue 2 11/12 3 Jobs Wed 3 8/10 3 Jobs…" at bounding box center [412, 660] width 824 height 1535
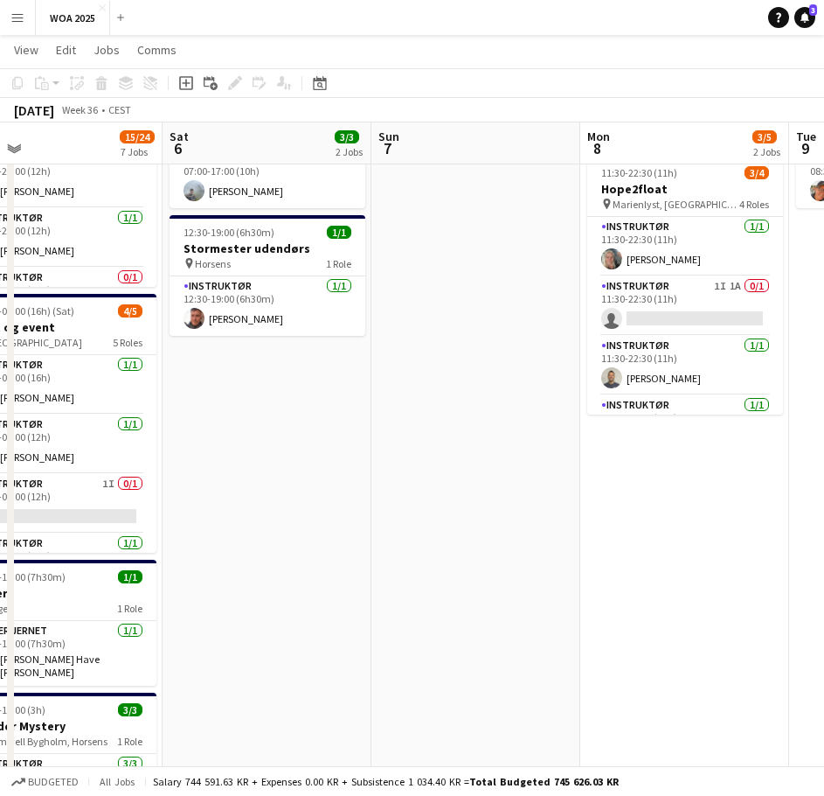
drag, startPoint x: 624, startPoint y: 417, endPoint x: 275, endPoint y: 439, distance: 349.5
click at [222, 435] on app-calendar-viewport "Tue 2 11/12 3 Jobs Wed 3 8/10 3 Jobs Thu 4 9/14 5 Jobs Fri 5 15/24 7 Jobs Sat 6…" at bounding box center [412, 660] width 824 height 1535
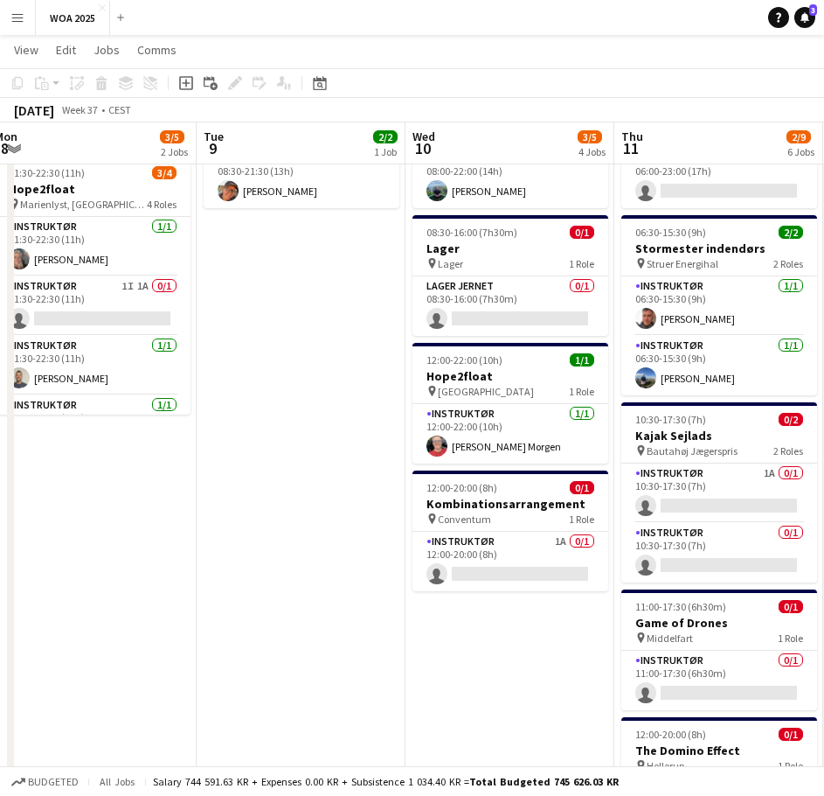
drag, startPoint x: 567, startPoint y: 438, endPoint x: 90, endPoint y: 438, distance: 477.3
click at [90, 438] on app-calendar-viewport "Fri 5 15/24 7 Jobs Sat 6 3/3 2 Jobs Sun 7 Mon 8 3/5 2 Jobs Tue 9 2/2 1 Job Wed …" at bounding box center [412, 660] width 824 height 1535
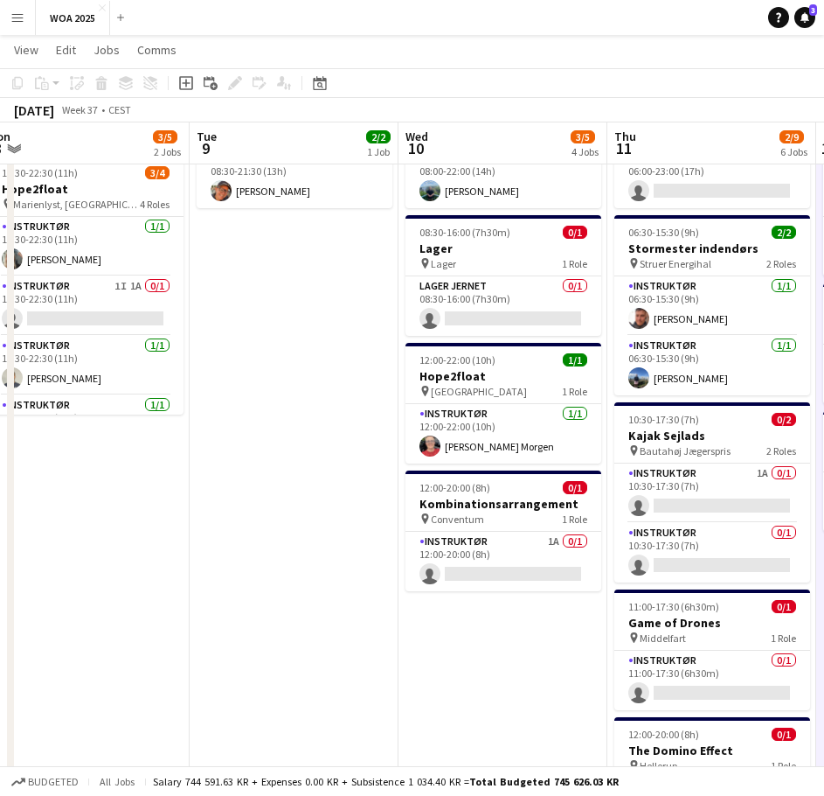
scroll to position [0, 647]
drag, startPoint x: 238, startPoint y: 443, endPoint x: 249, endPoint y: 448, distance: 12.2
click at [249, 448] on app-calendar-viewport "Fri 5 15/24 7 Jobs Sat 6 3/3 2 Jobs Sun 7 Mon 8 3/5 2 Jobs Tue 9 2/2 1 Job Wed …" at bounding box center [412, 660] width 824 height 1535
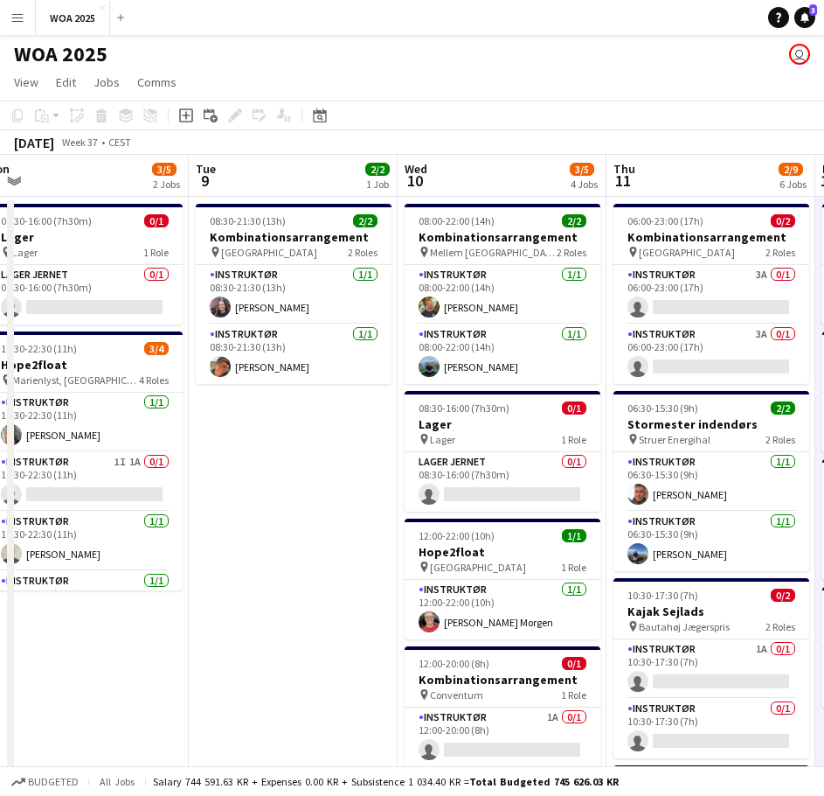
scroll to position [0, 0]
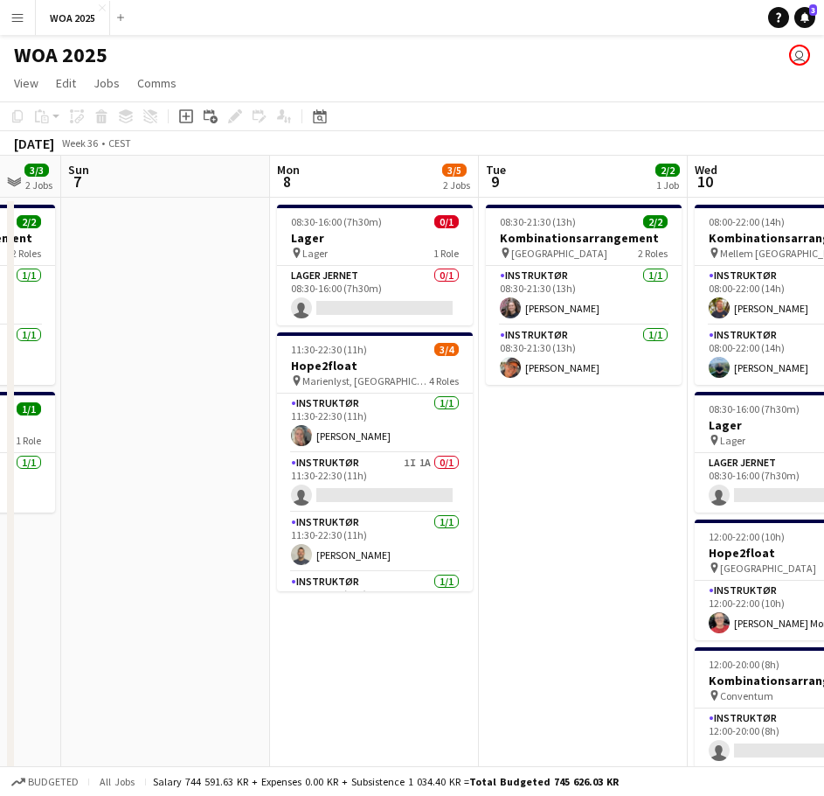
drag, startPoint x: 518, startPoint y: 448, endPoint x: 532, endPoint y: 457, distance: 16.5
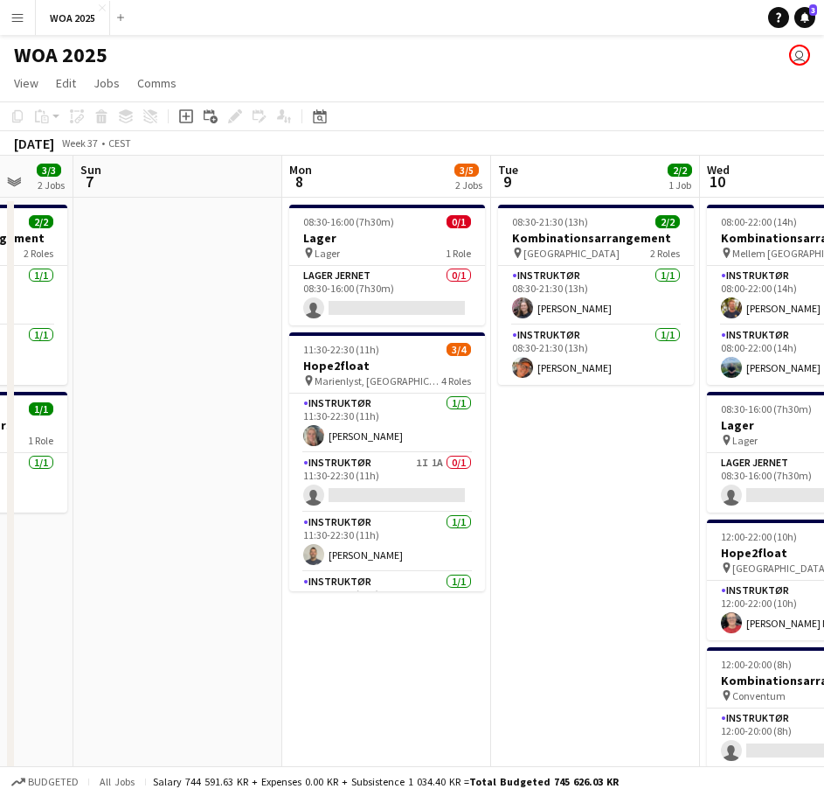
drag, startPoint x: 347, startPoint y: 456, endPoint x: 783, endPoint y: 434, distance: 436.8
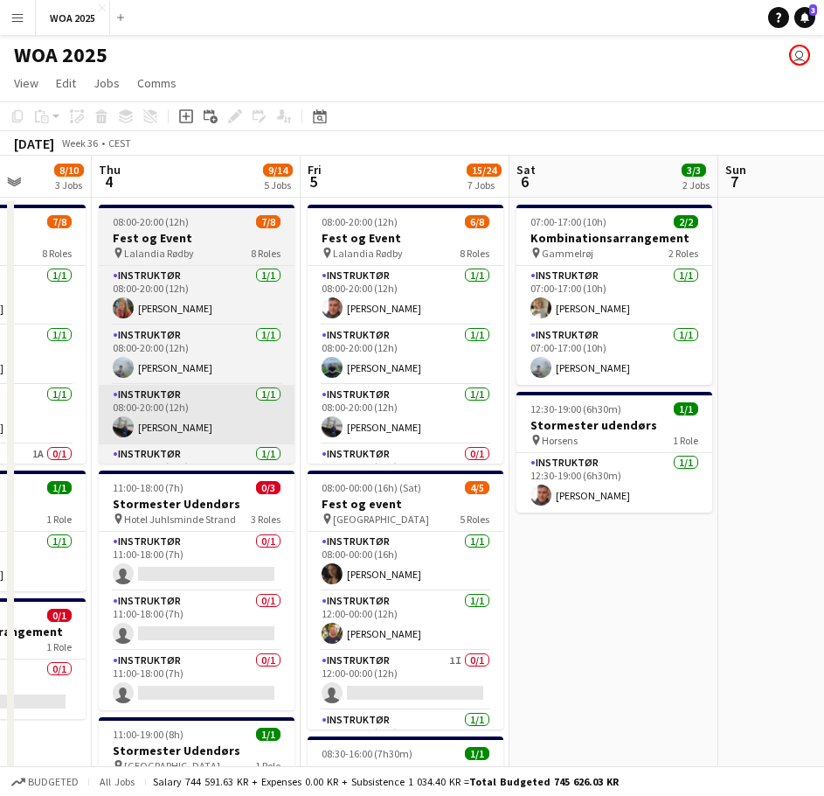
drag, startPoint x: 501, startPoint y: 419, endPoint x: 587, endPoint y: 411, distance: 86.9
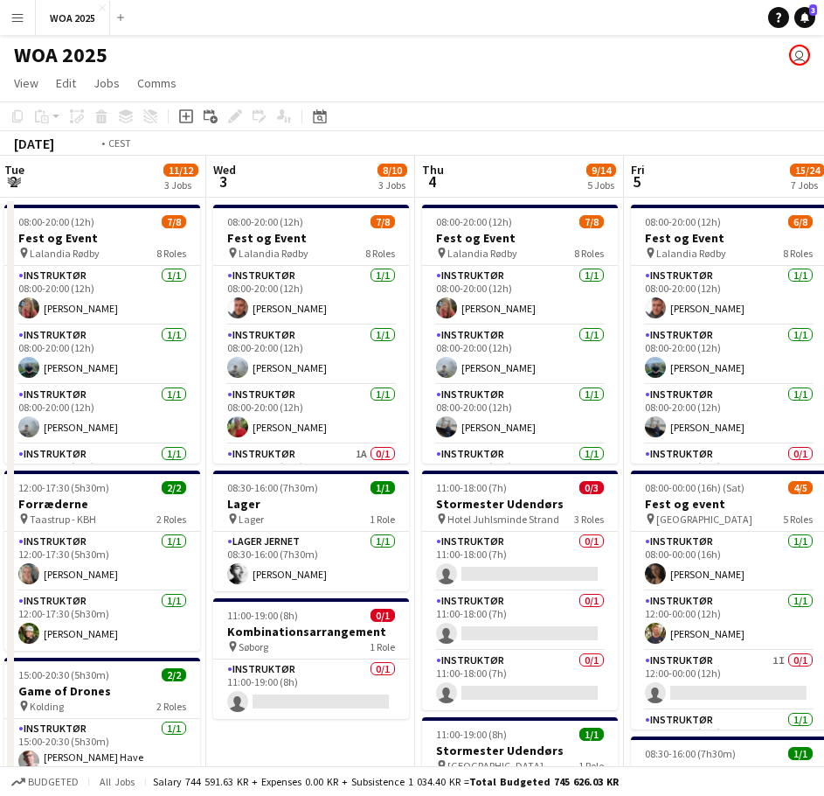
drag, startPoint x: 349, startPoint y: 427, endPoint x: 792, endPoint y: 417, distance: 443.3
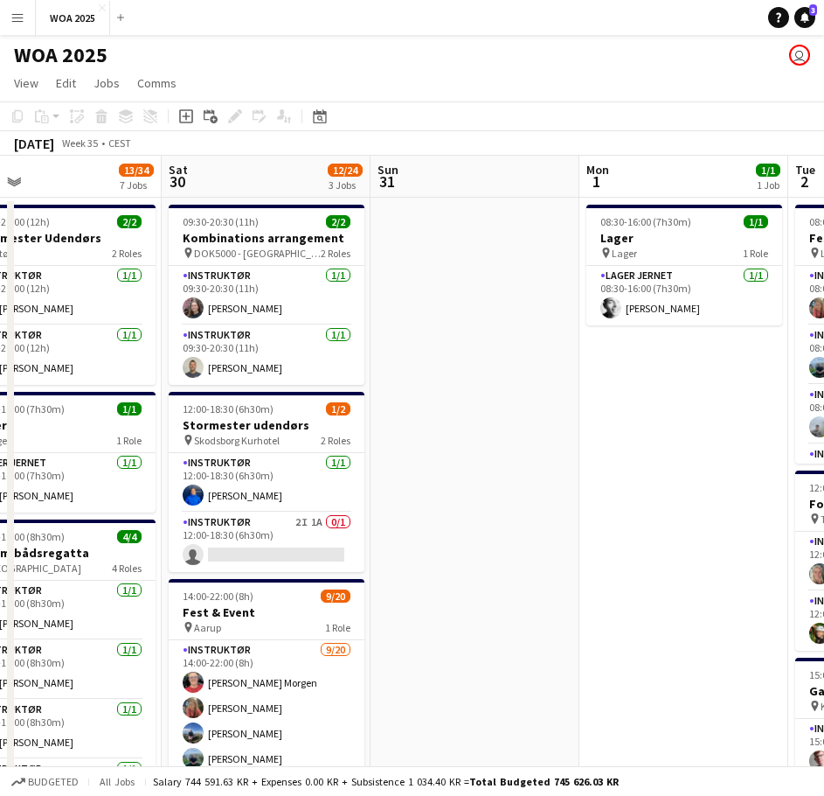
drag, startPoint x: 279, startPoint y: 393, endPoint x: 733, endPoint y: 400, distance: 454.7
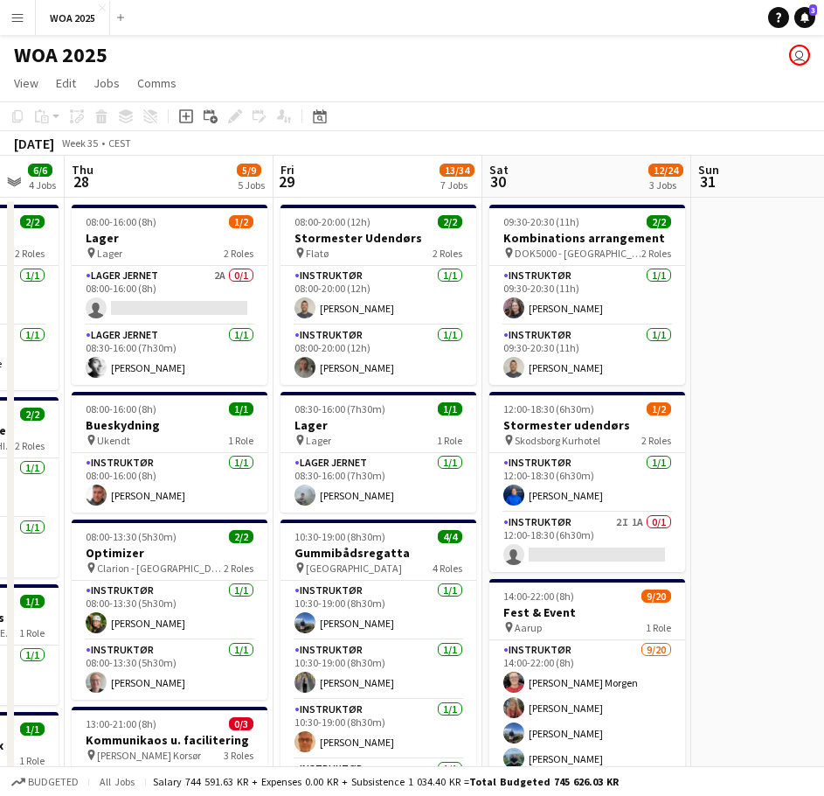
drag, startPoint x: 447, startPoint y: 384, endPoint x: 837, endPoint y: 391, distance: 390.0
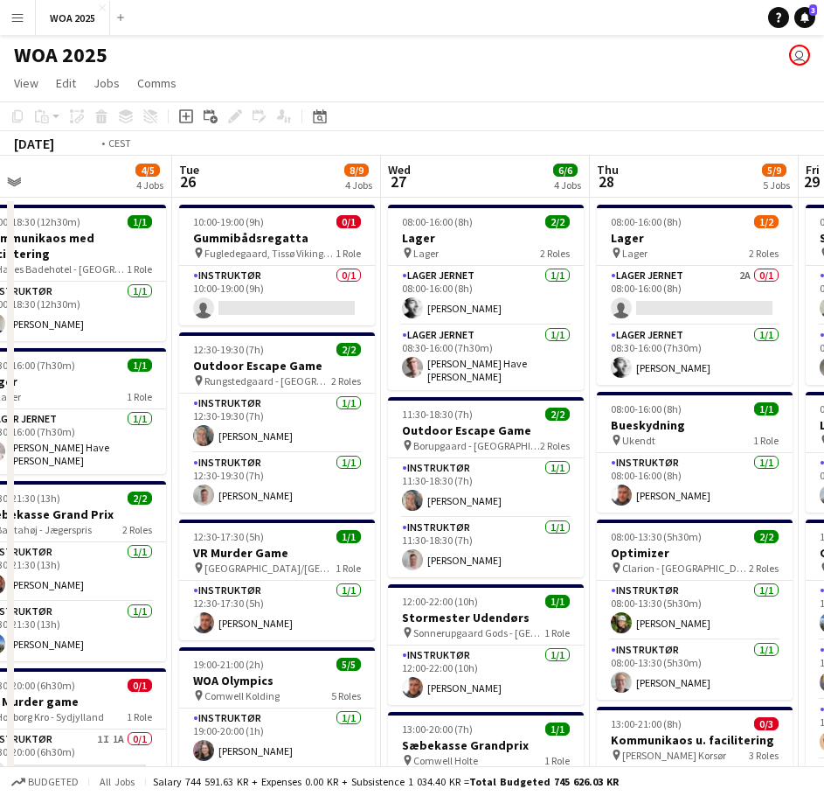
drag, startPoint x: 372, startPoint y: 381, endPoint x: 762, endPoint y: 400, distance: 391.2
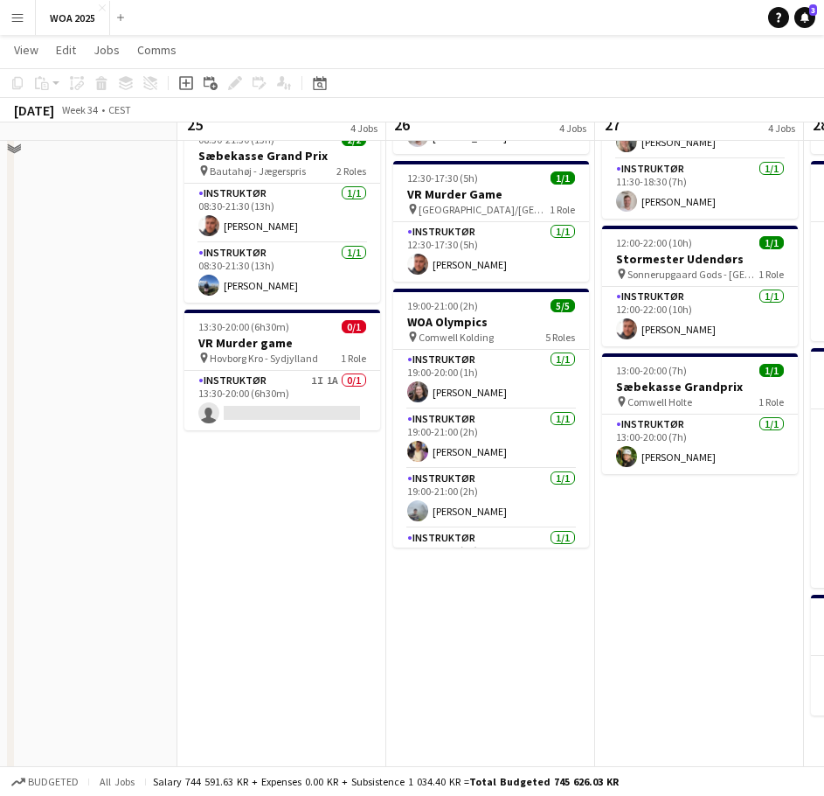
scroll to position [262, 0]
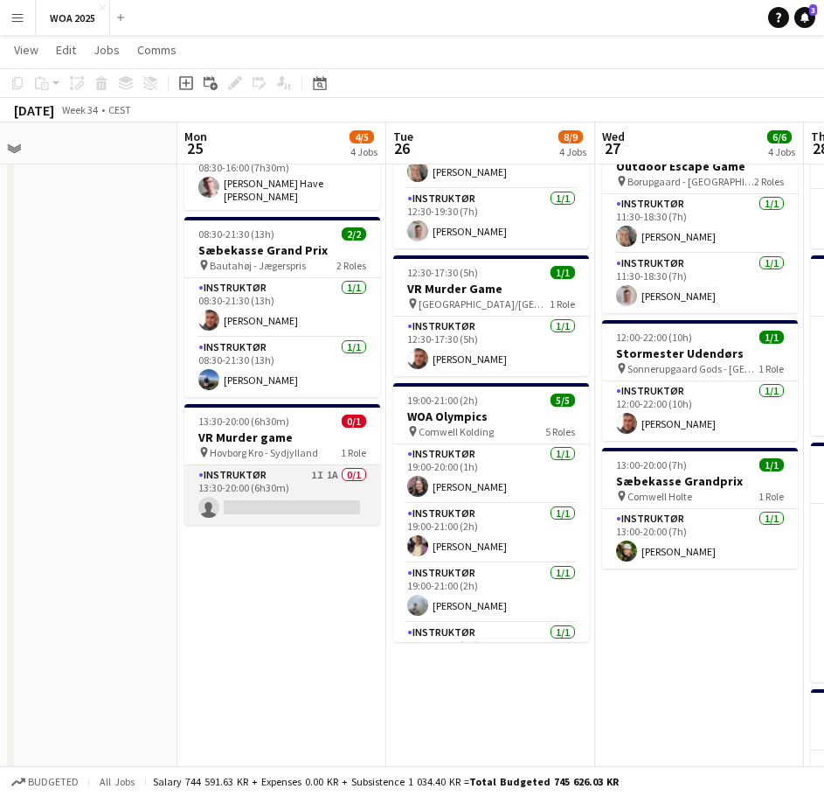
click at [273, 465] on app-card-role "Instruktør 1I 1A 0/1 13:30-20:00 (6h30m) single-neutral-actions" at bounding box center [282, 494] width 196 height 59
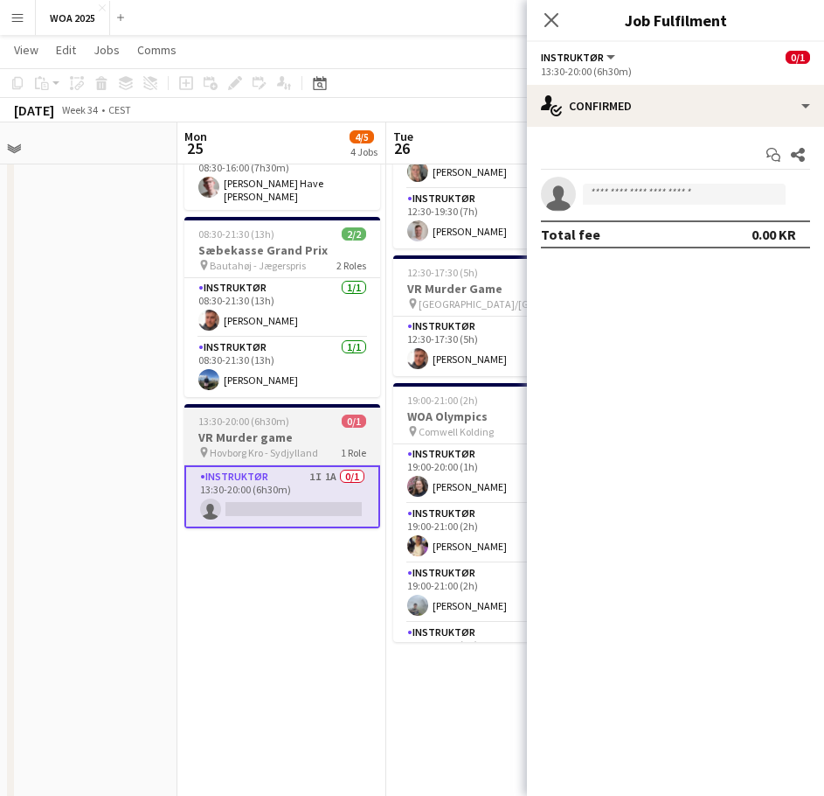
click at [295, 446] on span "Hovborg Kro - Sydjylland" at bounding box center [264, 452] width 108 height 13
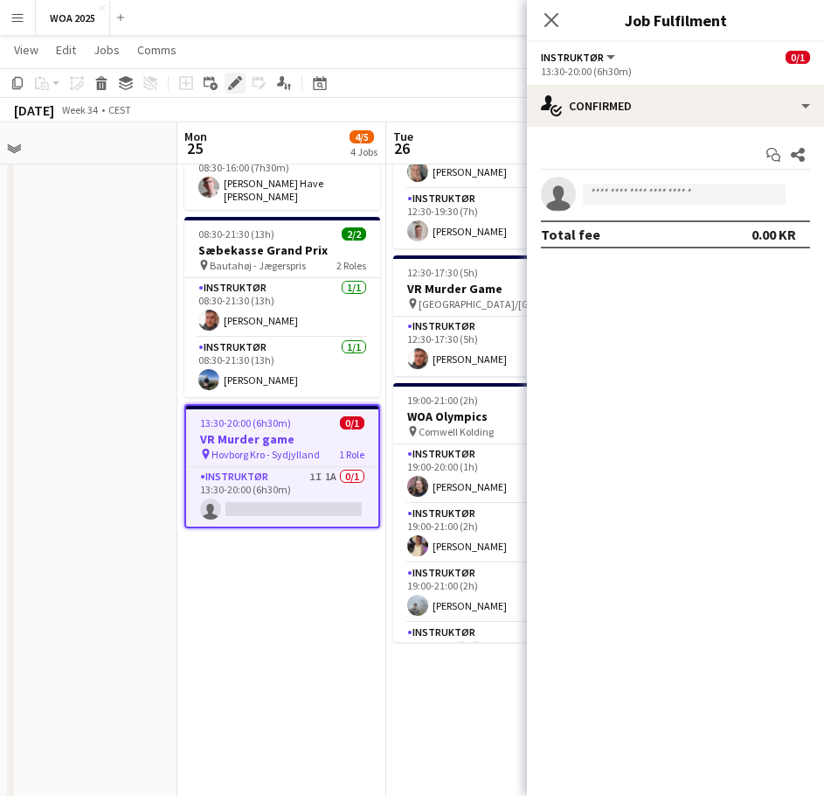
click at [230, 87] on icon at bounding box center [230, 88] width 4 height 4
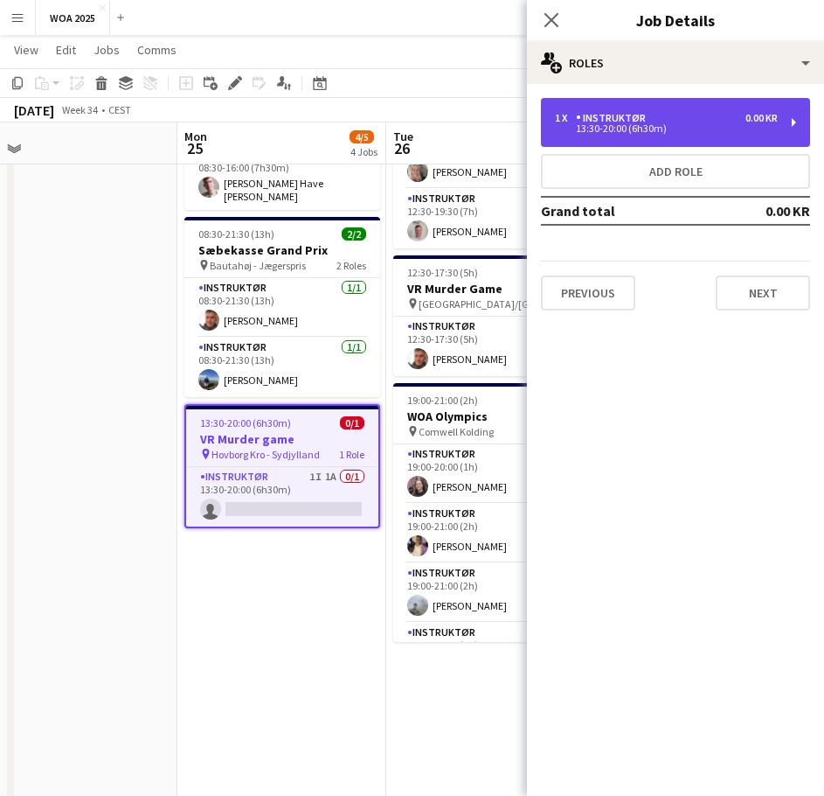
click at [657, 131] on div "13:30-20:00 (6h30m)" at bounding box center [666, 128] width 223 height 9
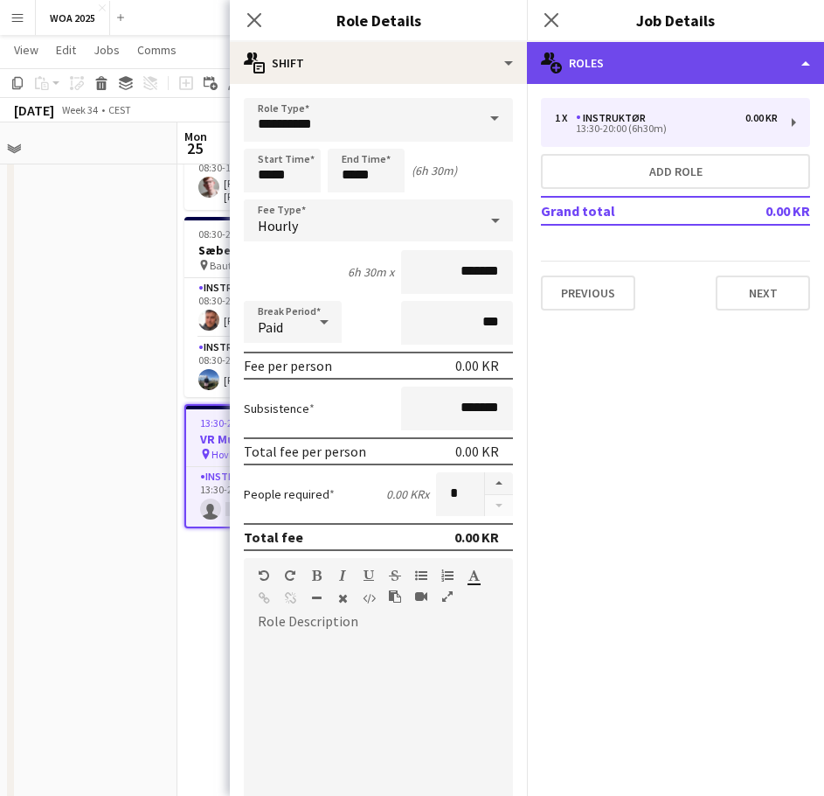
click at [690, 73] on div "multiple-users-add Roles" at bounding box center [675, 63] width 297 height 42
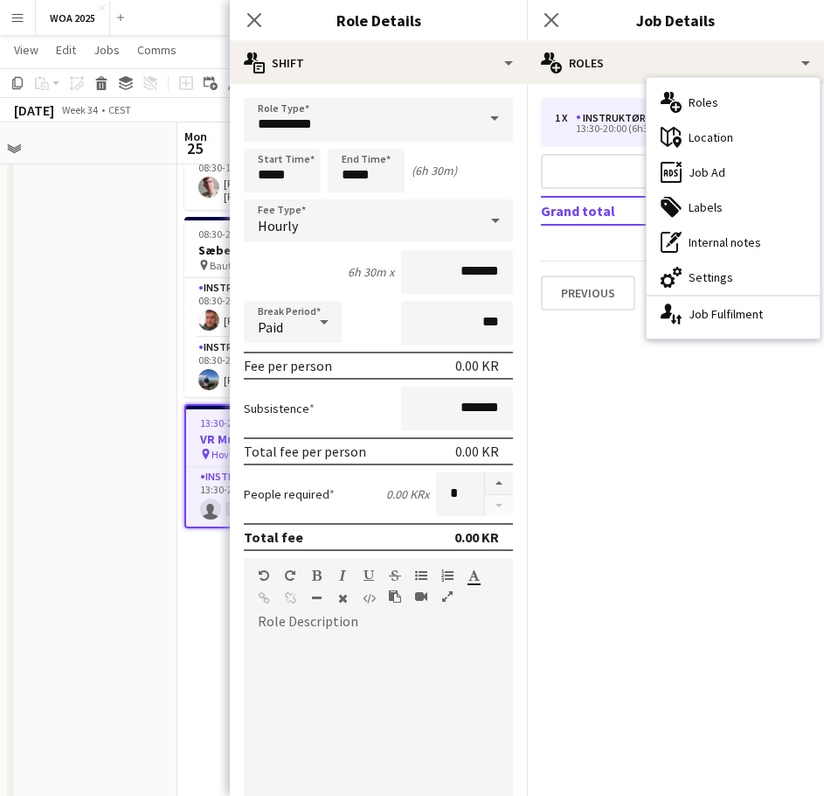
click at [722, 181] on div "ads-window Job Ad" at bounding box center [733, 172] width 173 height 35
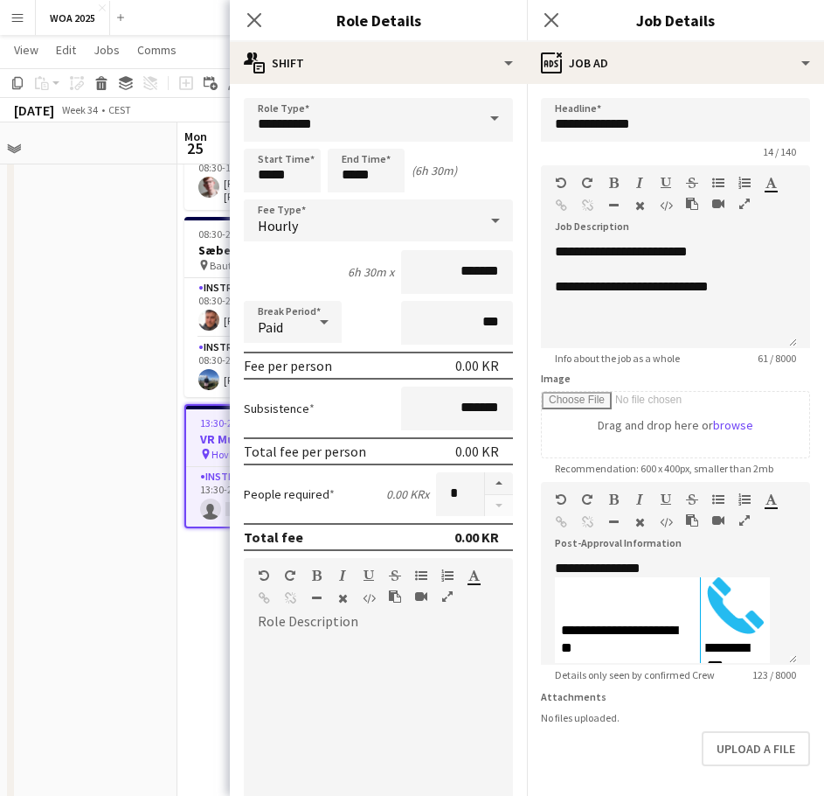
click at [127, 543] on app-date-cell at bounding box center [73, 638] width 209 height 1408
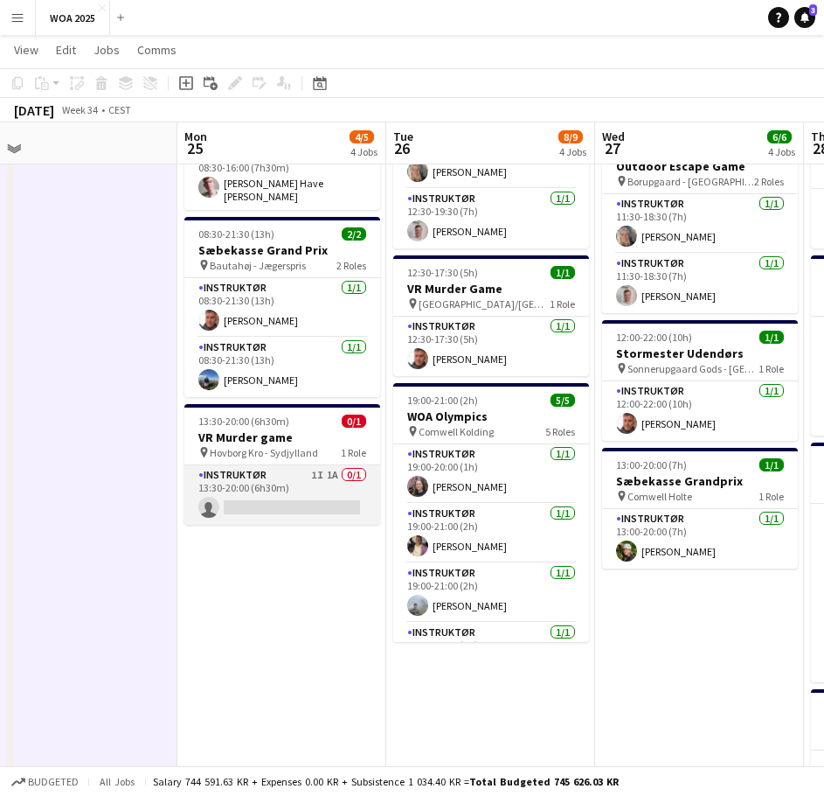
click at [253, 465] on app-card-role "Instruktør 1I 1A 0/1 13:30-20:00 (6h30m) single-neutral-actions" at bounding box center [282, 494] width 196 height 59
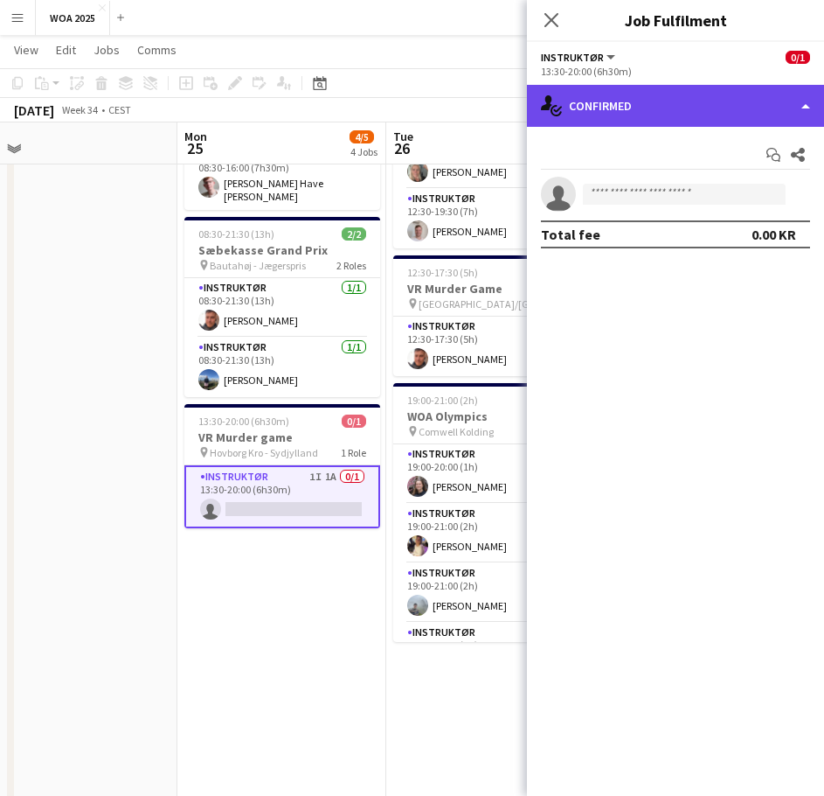
click at [713, 113] on div "single-neutral-actions-check-2 Confirmed" at bounding box center [675, 106] width 297 height 42
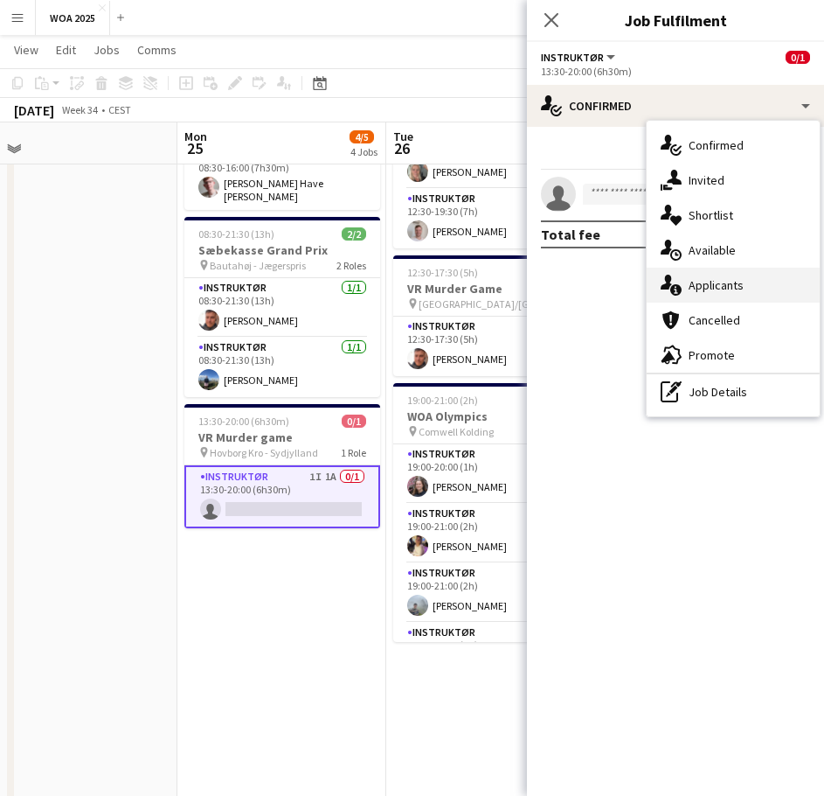
click at [727, 271] on div "single-neutral-actions-information Applicants" at bounding box center [733, 285] width 173 height 35
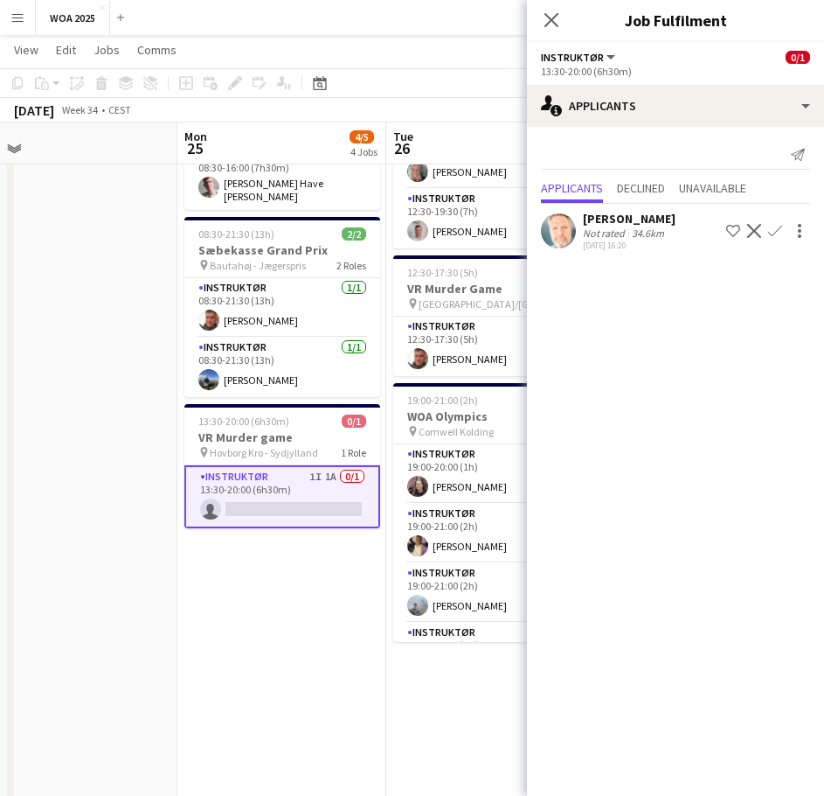
click at [769, 230] on app-icon "Confirm" at bounding box center [775, 231] width 14 height 14
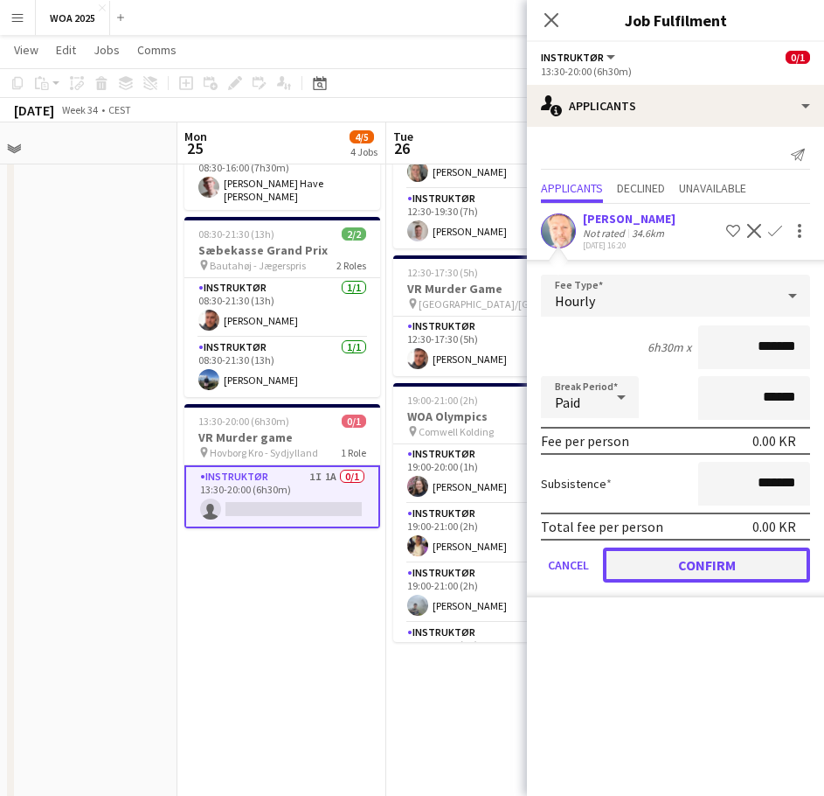
click at [709, 564] on button "Confirm" at bounding box center [706, 564] width 207 height 35
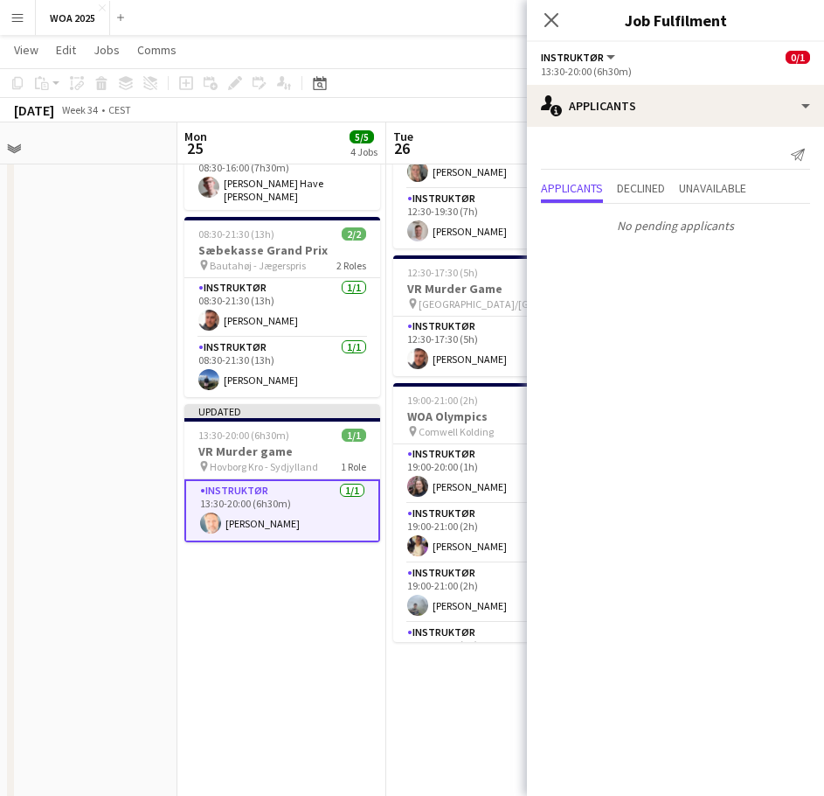
click at [151, 261] on app-date-cell at bounding box center [73, 638] width 209 height 1408
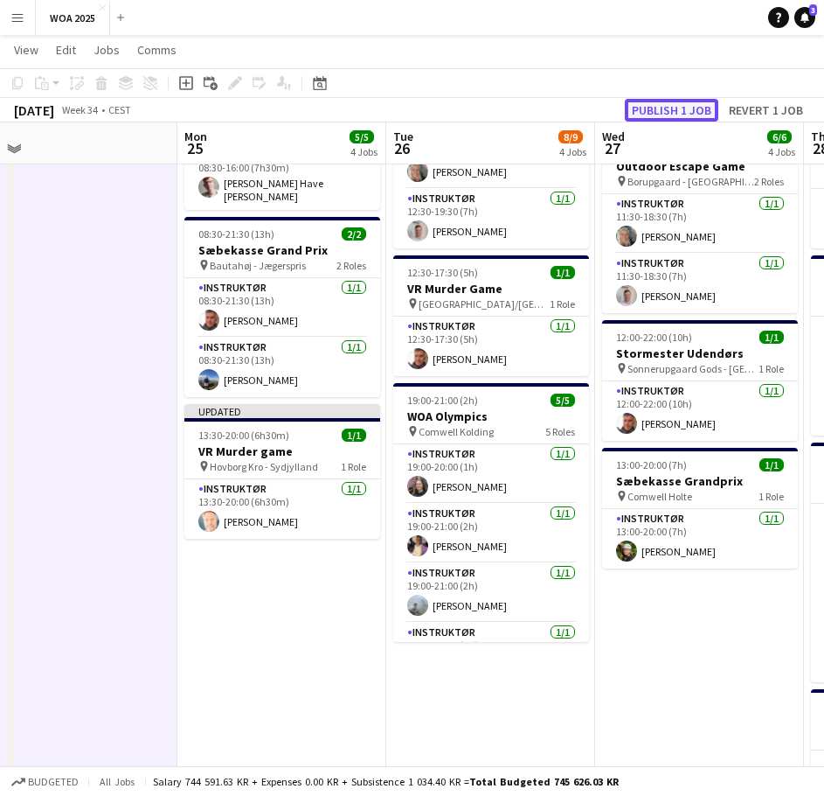
click at [685, 103] on button "Publish 1 job" at bounding box center [672, 110] width 94 height 23
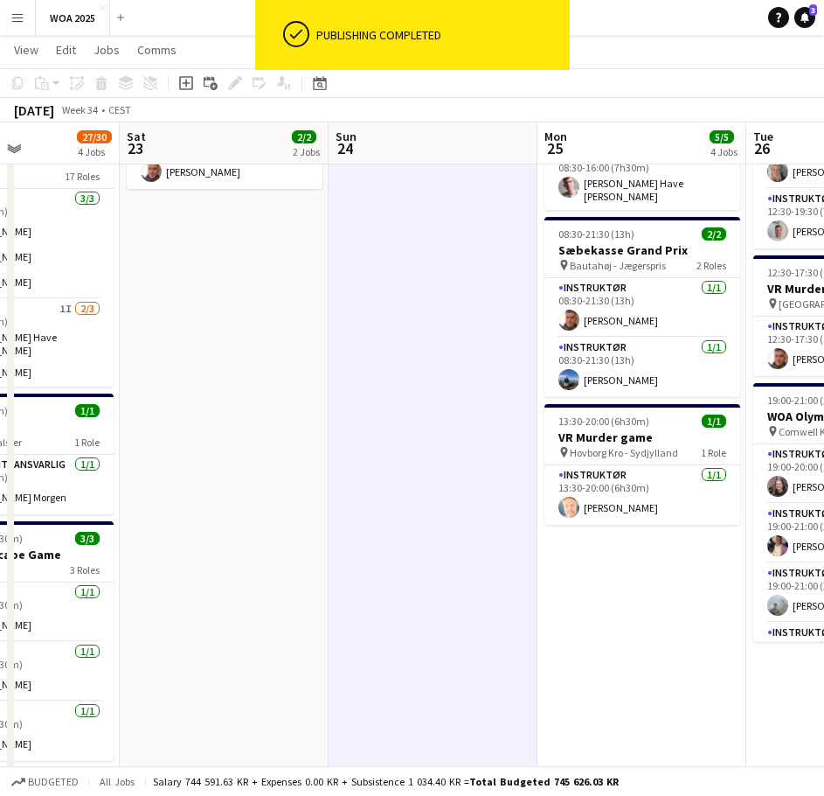
drag, startPoint x: 82, startPoint y: 317, endPoint x: 544, endPoint y: 354, distance: 463.1
click at [544, 354] on app-calendar-viewport "Wed 20 7/8 4 Jobs Thu 21 14/15 8 Jobs Fri 22 27/30 4 Jobs Sat 23 2/2 2 Jobs Sun…" at bounding box center [412, 573] width 824 height 1535
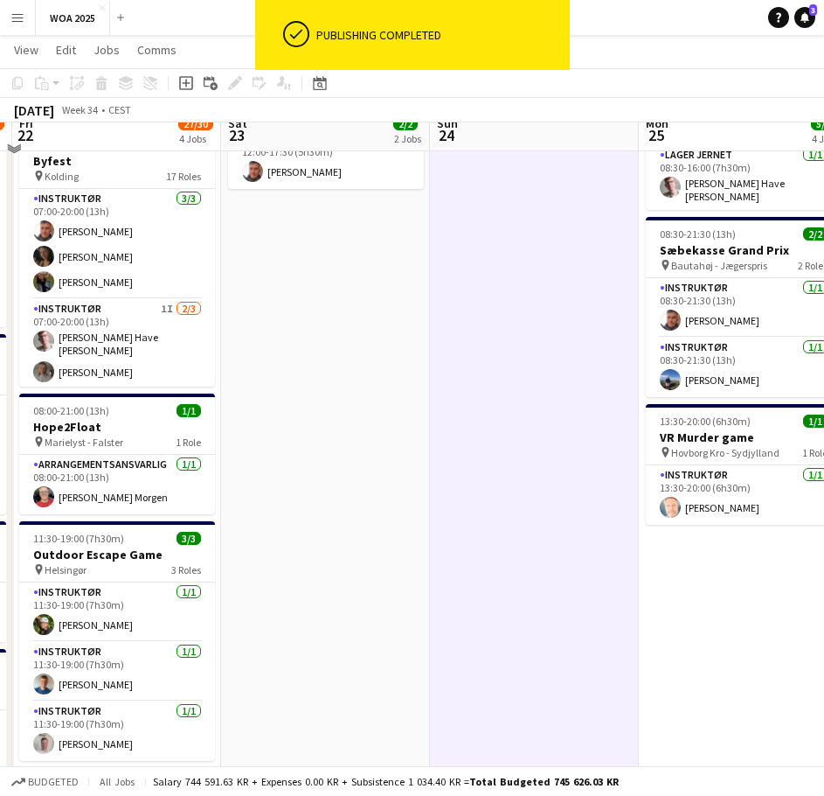
scroll to position [0, 0]
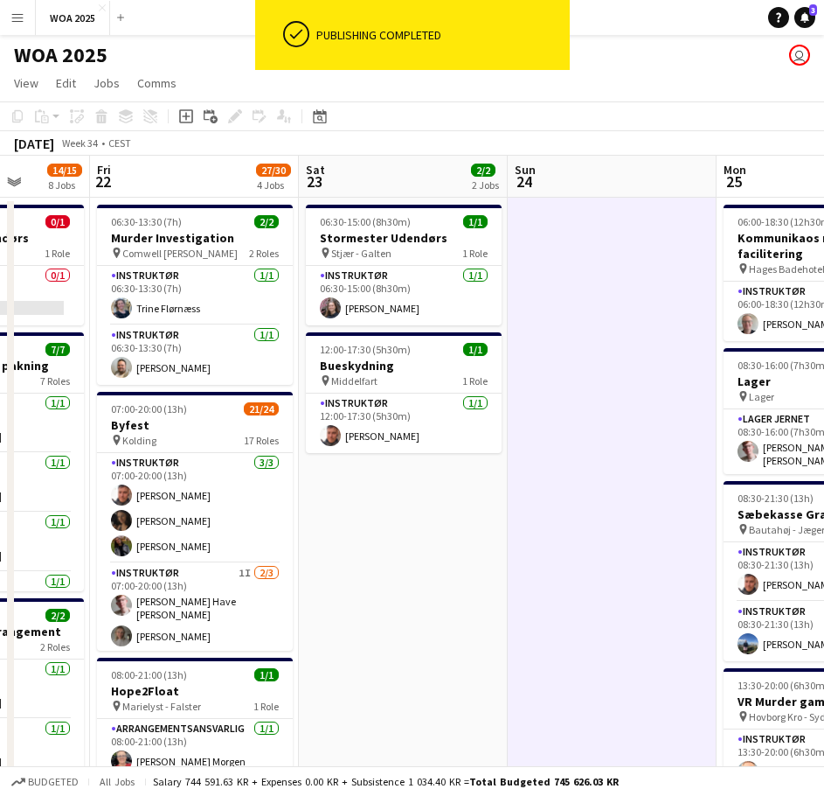
drag, startPoint x: 362, startPoint y: 471, endPoint x: 603, endPoint y: 462, distance: 241.4
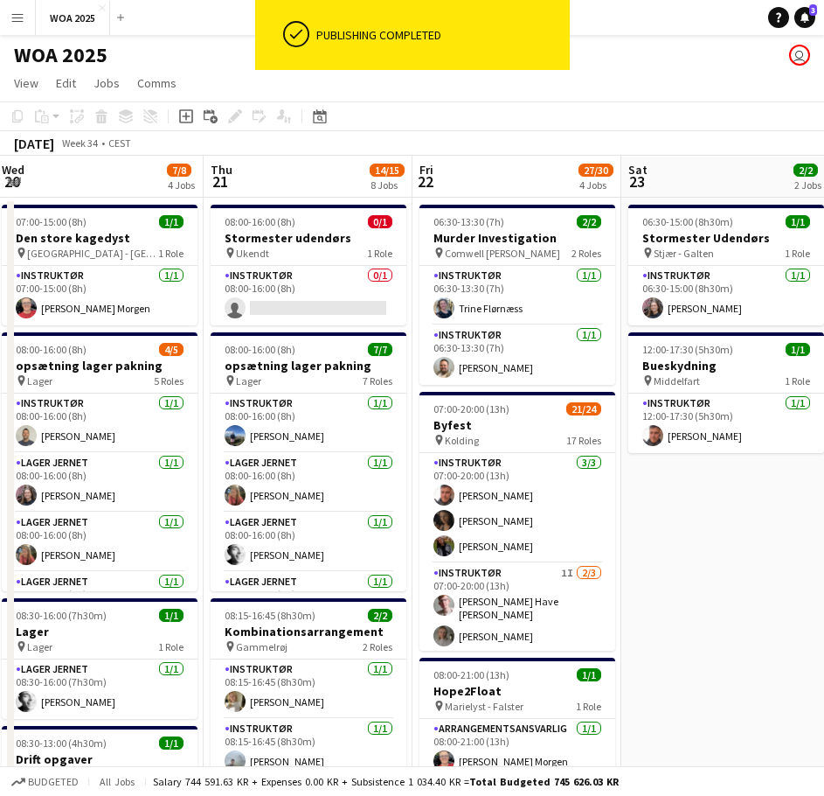
scroll to position [0, 555]
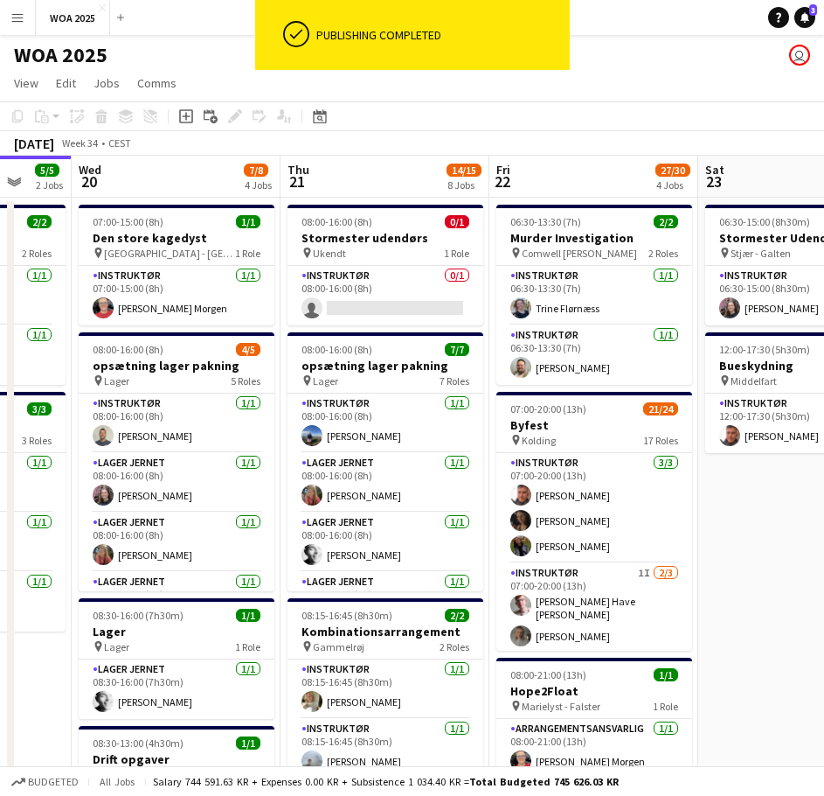
drag, startPoint x: 365, startPoint y: 429, endPoint x: 495, endPoint y: 424, distance: 130.4
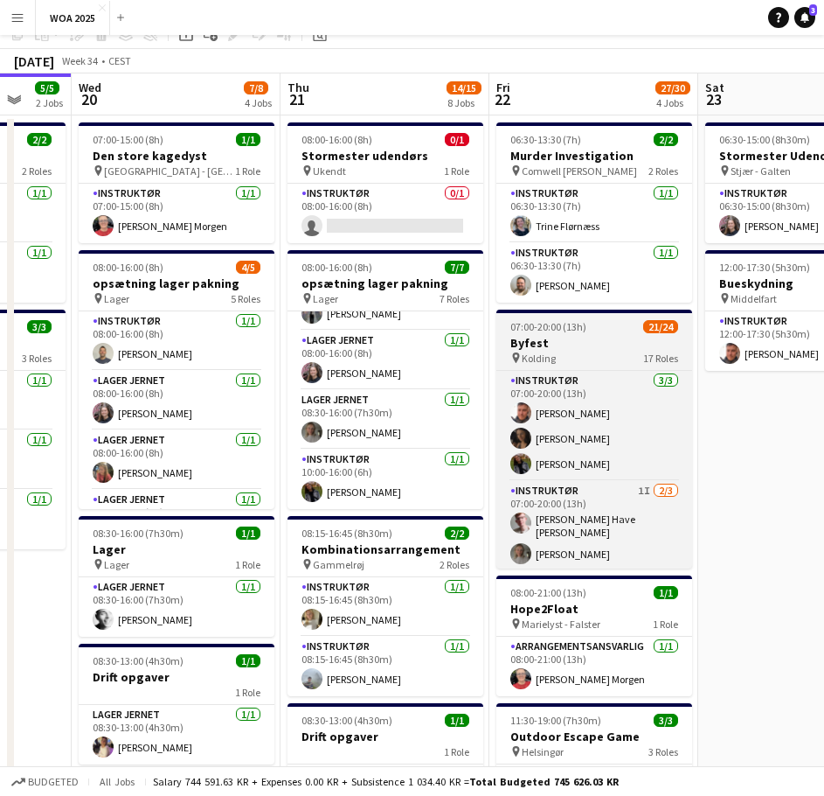
scroll to position [0, 0]
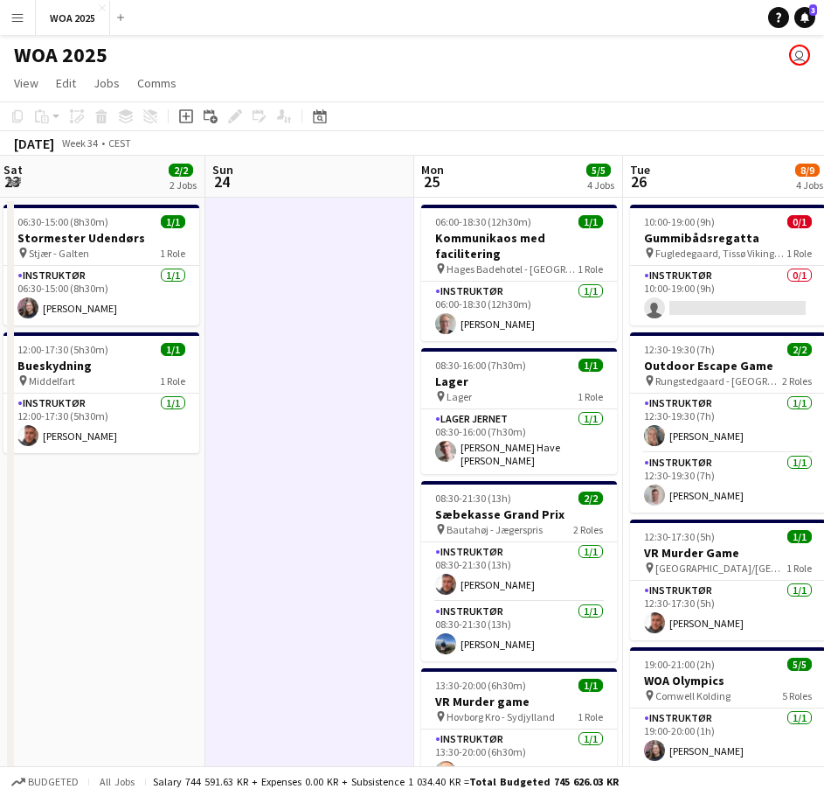
drag, startPoint x: 805, startPoint y: 512, endPoint x: 103, endPoint y: 491, distance: 702.3
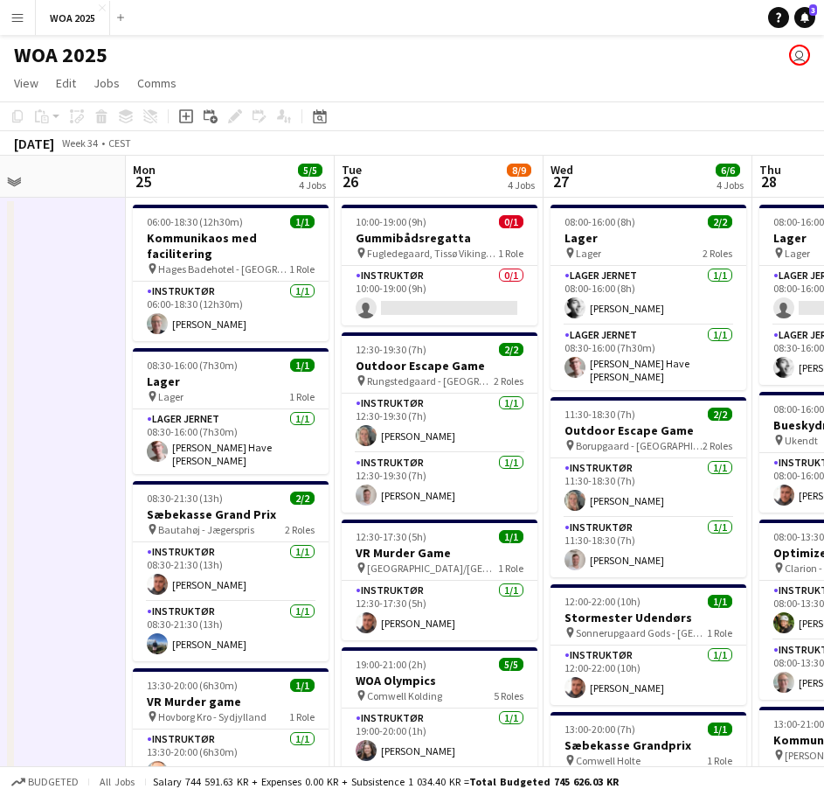
scroll to position [0, 522]
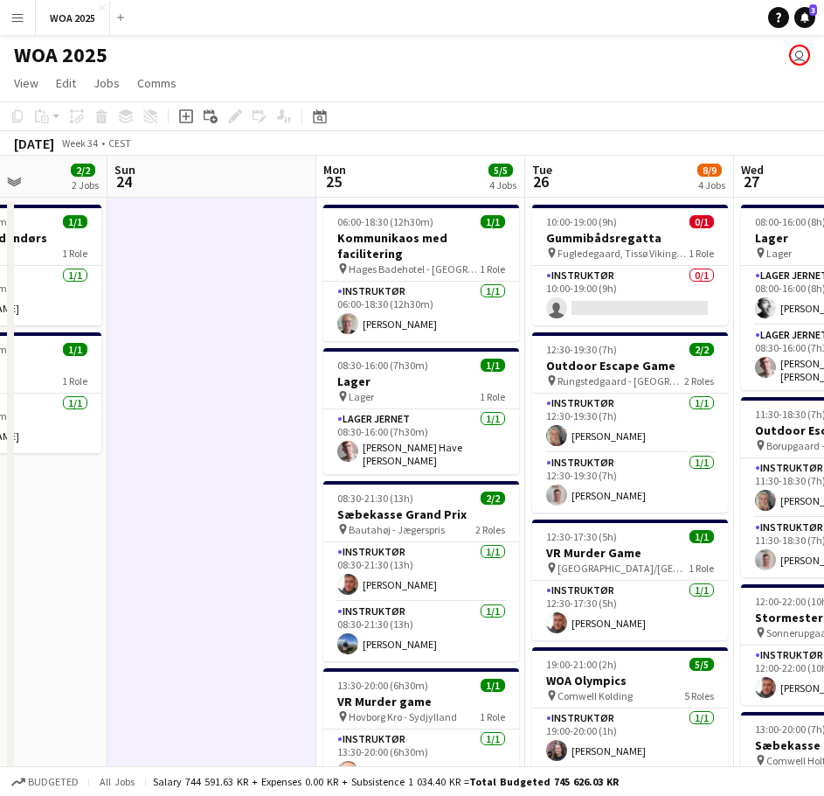
drag, startPoint x: 228, startPoint y: 500, endPoint x: 208, endPoint y: 496, distance: 20.6
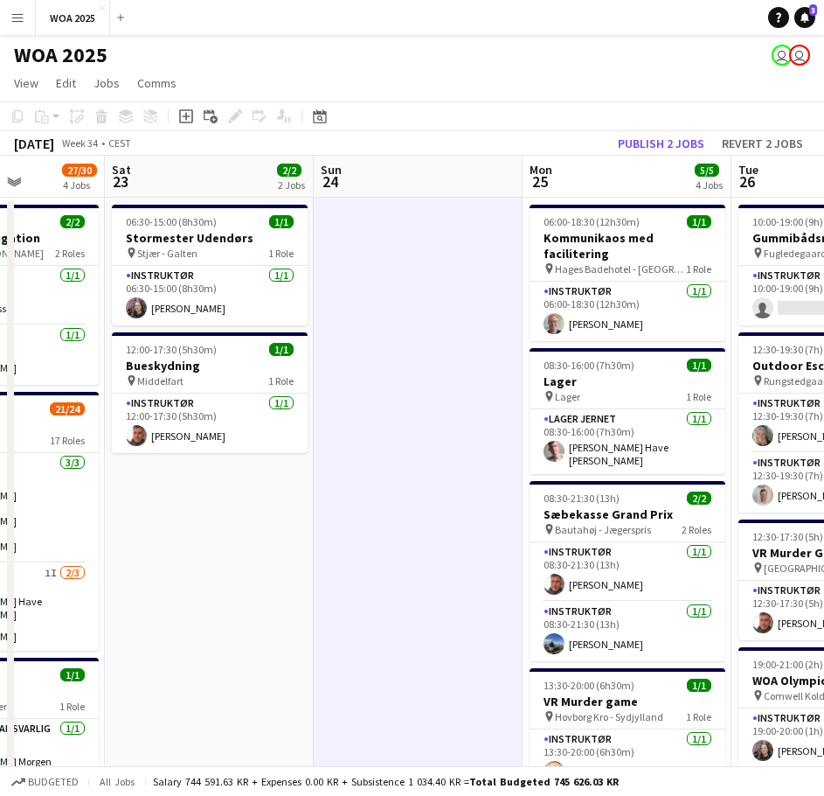
drag, startPoint x: 304, startPoint y: 326, endPoint x: 527, endPoint y: 326, distance: 222.9
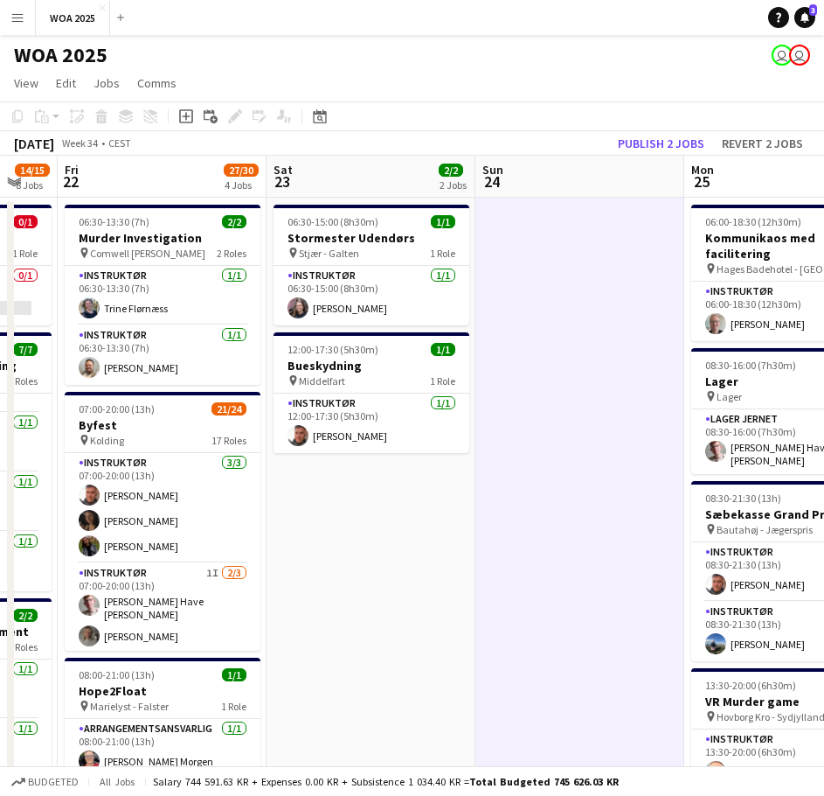
drag, startPoint x: 261, startPoint y: 397, endPoint x: 554, endPoint y: 381, distance: 294.2
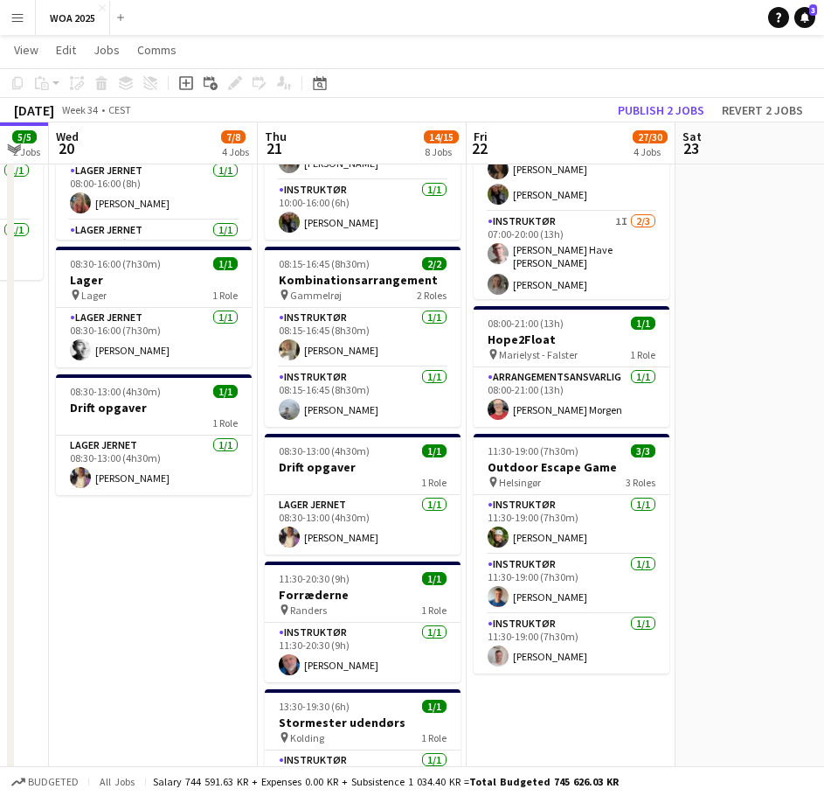
scroll to position [0, 595]
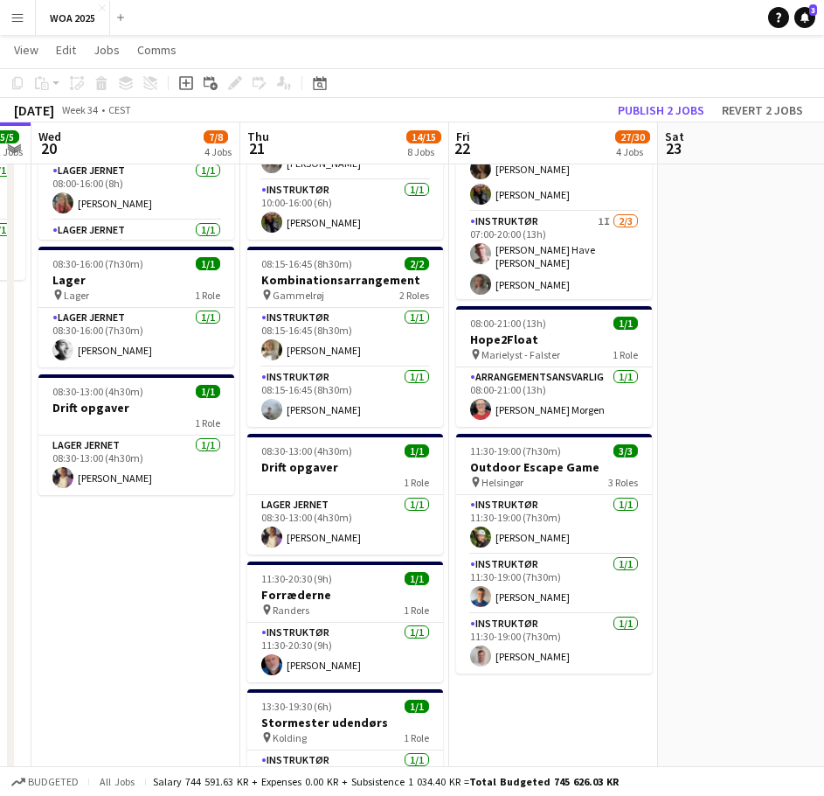
drag, startPoint x: 252, startPoint y: 421, endPoint x: 392, endPoint y: 441, distance: 141.3
click at [392, 441] on app-calendar-viewport "Sun 17 Mon 18 2/2 2 Jobs Tue 19 5/5 2 Jobs Wed 20 7/8 4 Jobs Thu 21 14/15 8 Job…" at bounding box center [412, 485] width 824 height 1535
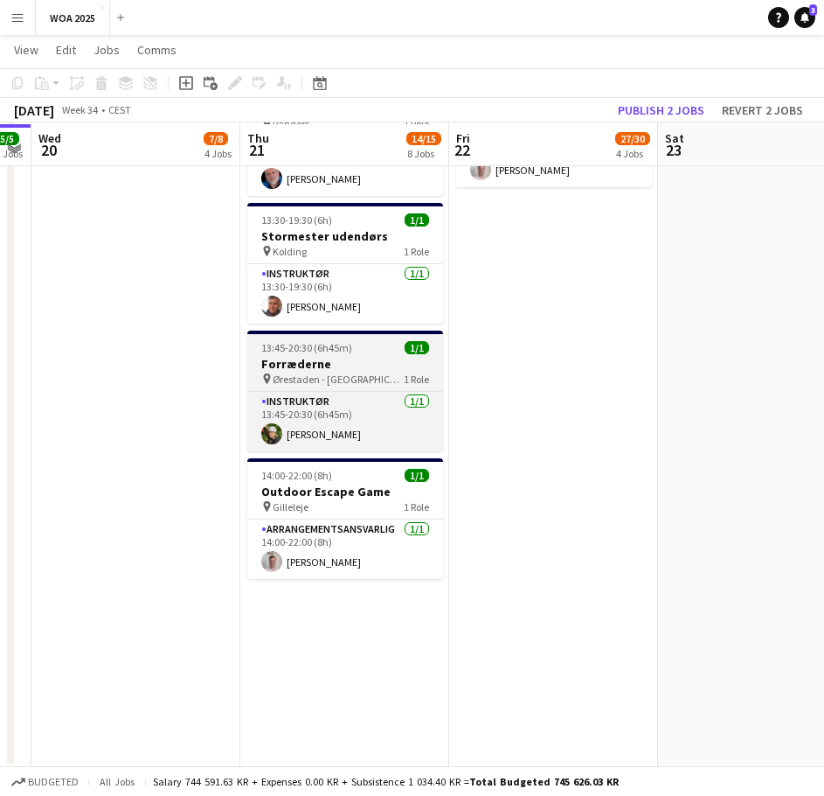
scroll to position [838, 0]
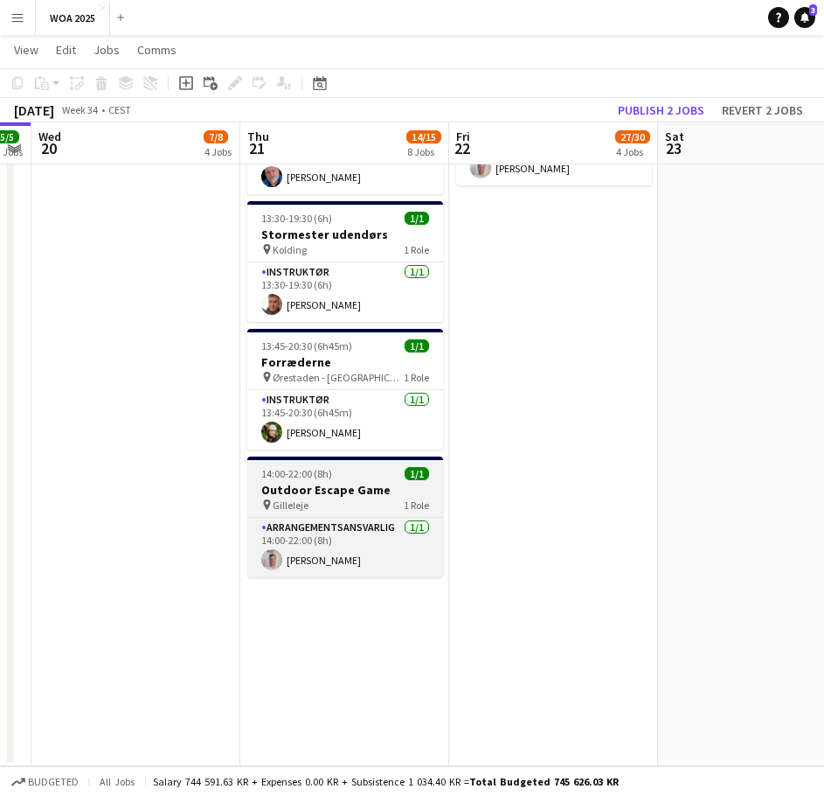
click at [340, 487] on h3 "Outdoor Escape Game" at bounding box center [345, 490] width 196 height 16
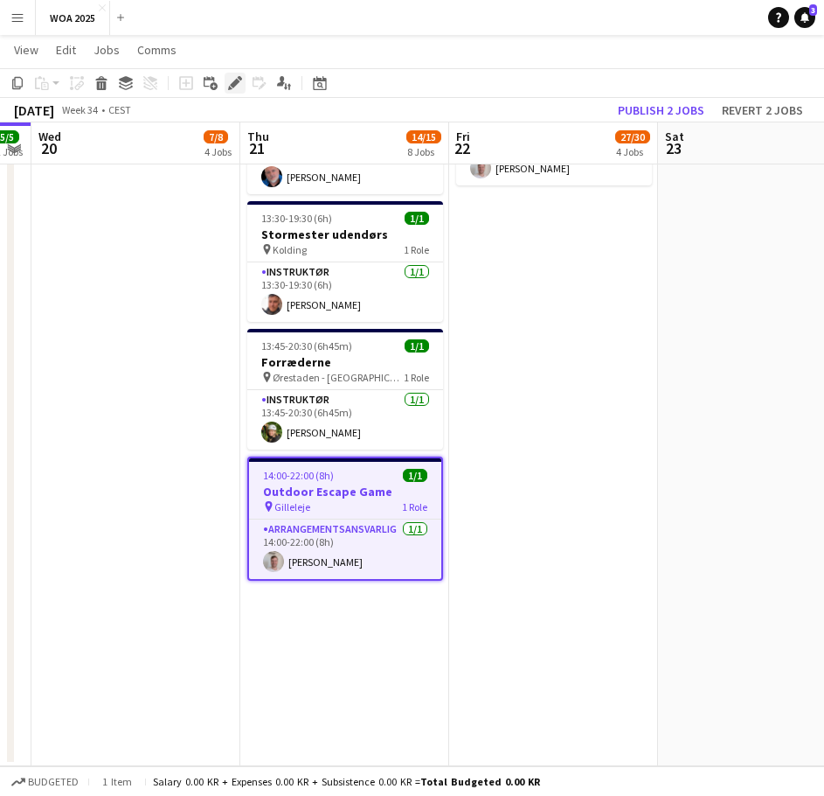
click at [229, 80] on icon "Edit" at bounding box center [235, 83] width 14 height 14
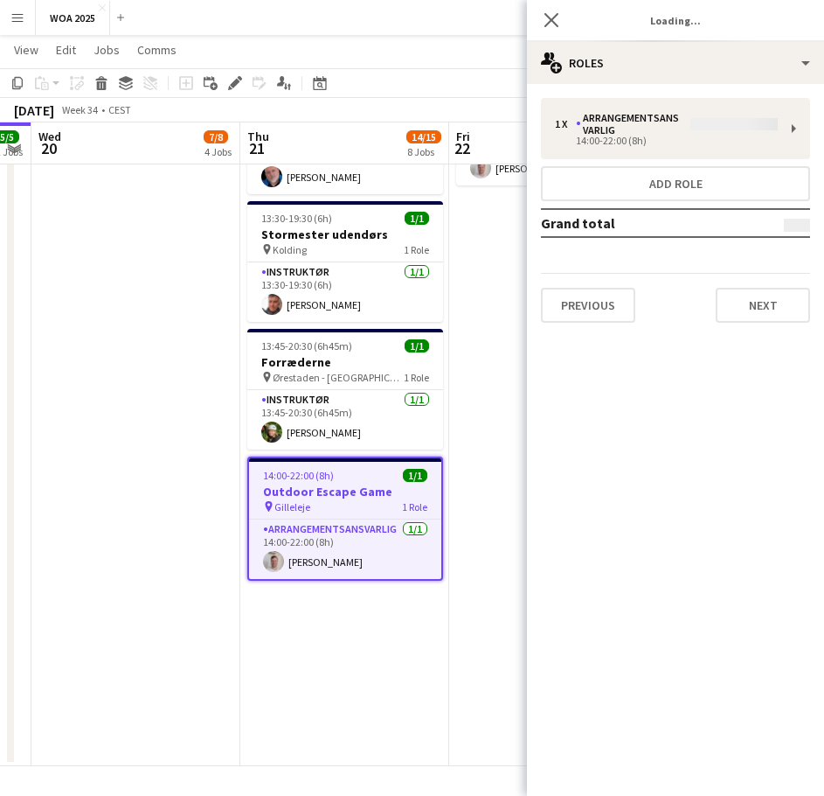
type input "**********"
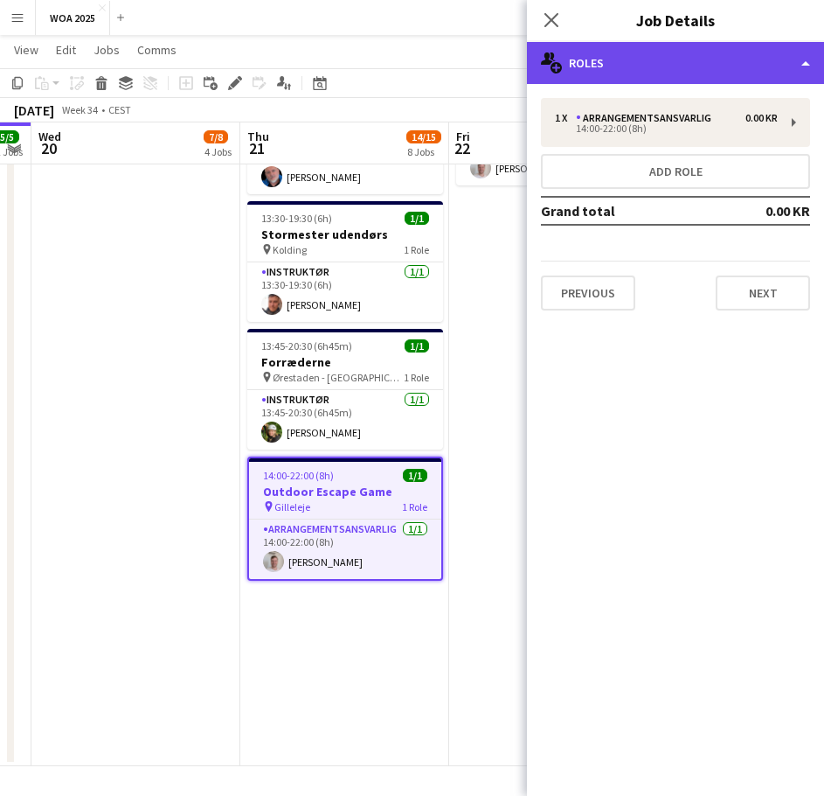
click at [675, 66] on div "multiple-users-add Roles" at bounding box center [675, 63] width 297 height 42
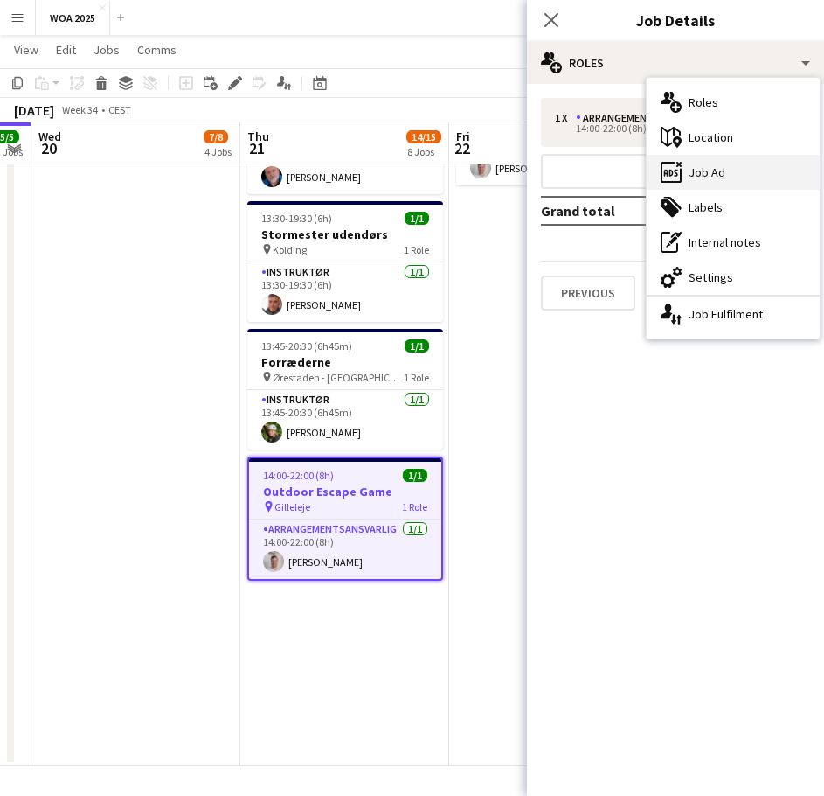
click at [716, 181] on div "ads-window Job Ad" at bounding box center [733, 172] width 173 height 35
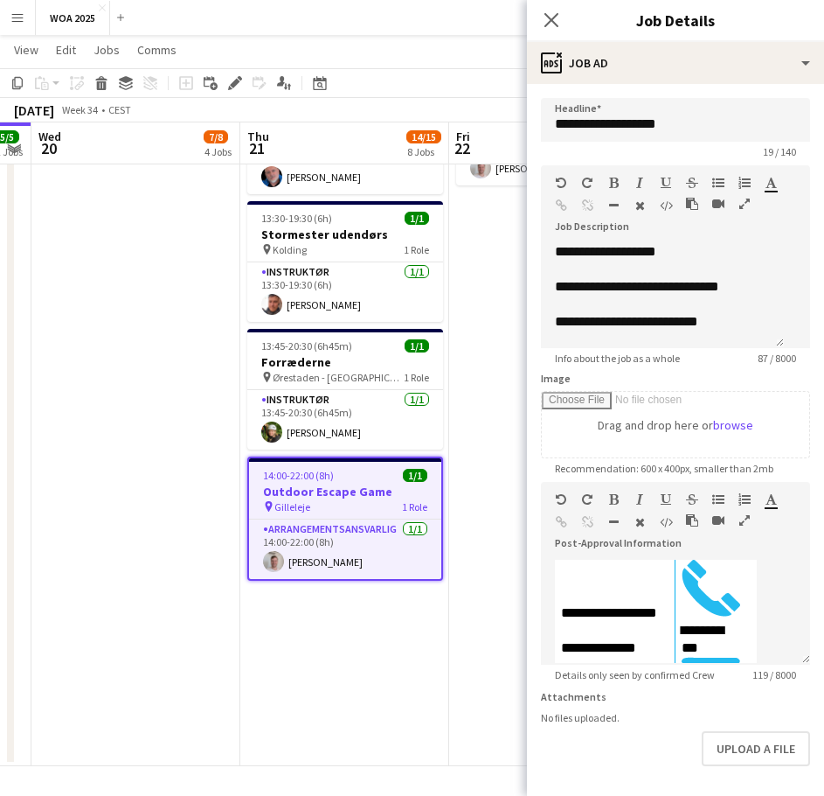
scroll to position [42, 0]
click at [179, 324] on app-date-cell "07:00-15:00 (8h) 1/1 Den store kagedyst pin Højbjerg - Aarhus 1 Role Instruktør…" at bounding box center [135, 62] width 209 height 1408
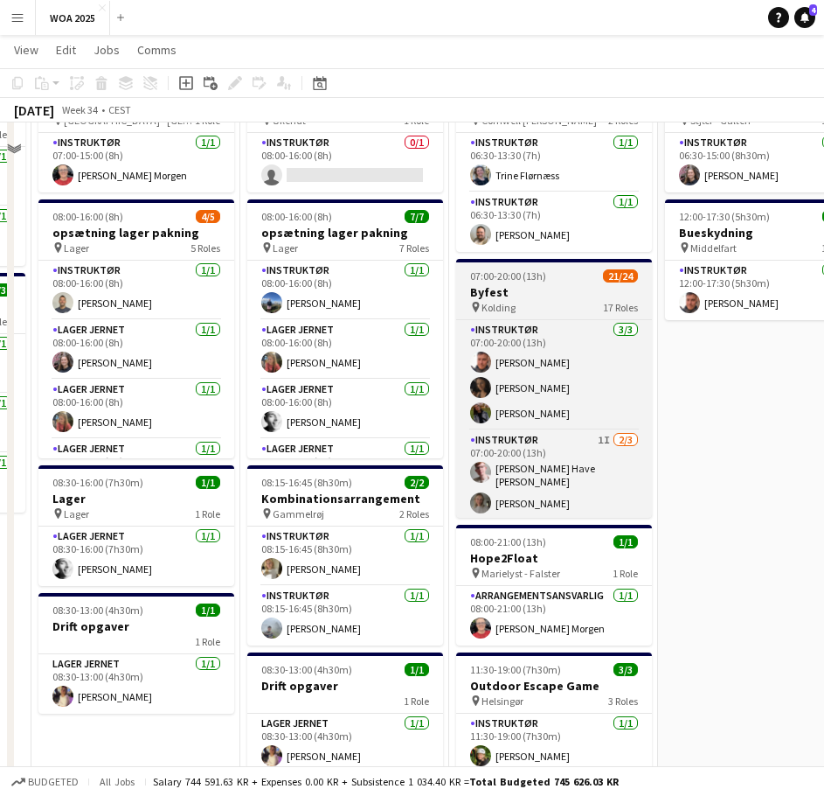
scroll to position [175, 0]
